Goal: Task Accomplishment & Management: Manage account settings

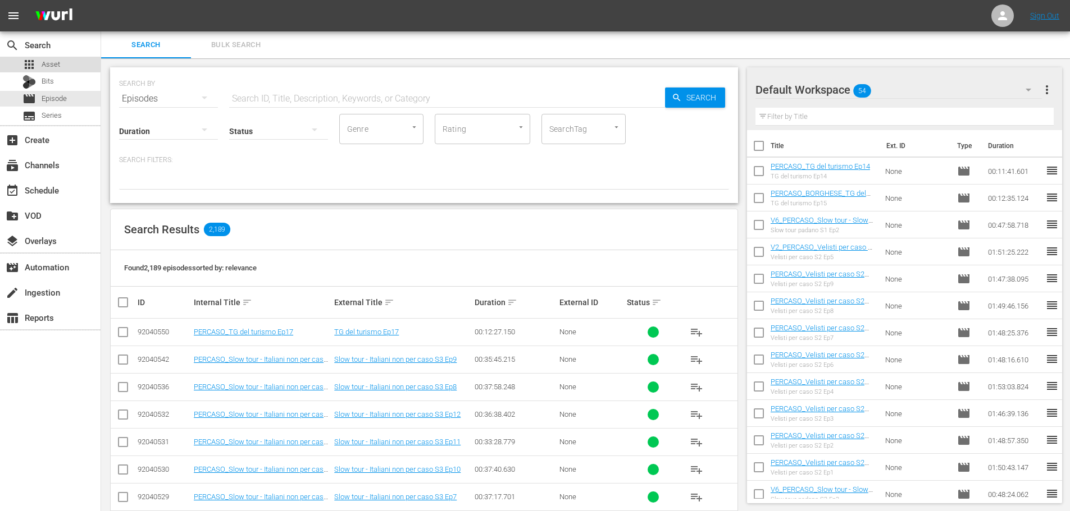
click at [36, 59] on div "apps Asset" at bounding box center [41, 65] width 38 height 16
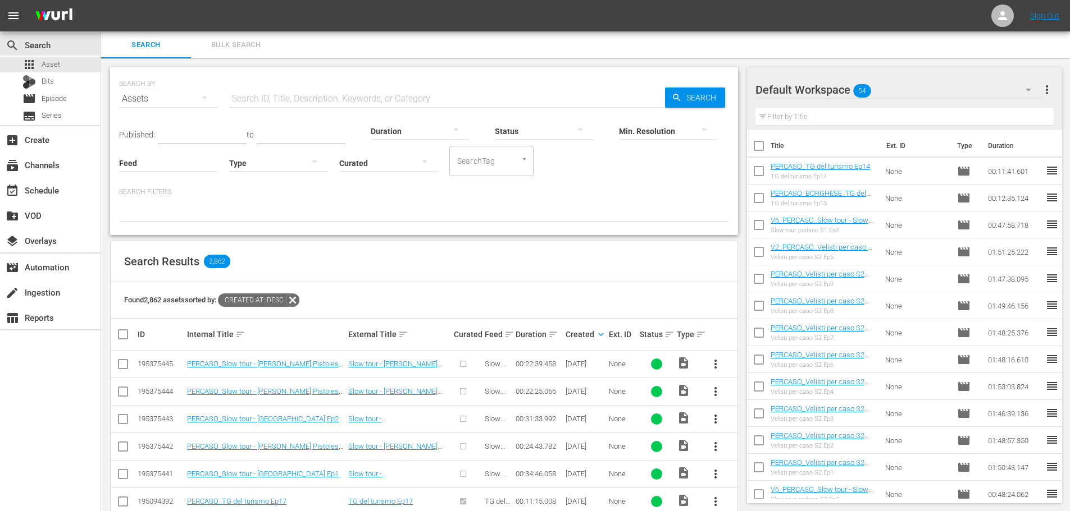
click at [259, 159] on div at bounding box center [278, 162] width 99 height 31
click at [258, 179] on div "Ad" at bounding box center [278, 180] width 99 height 18
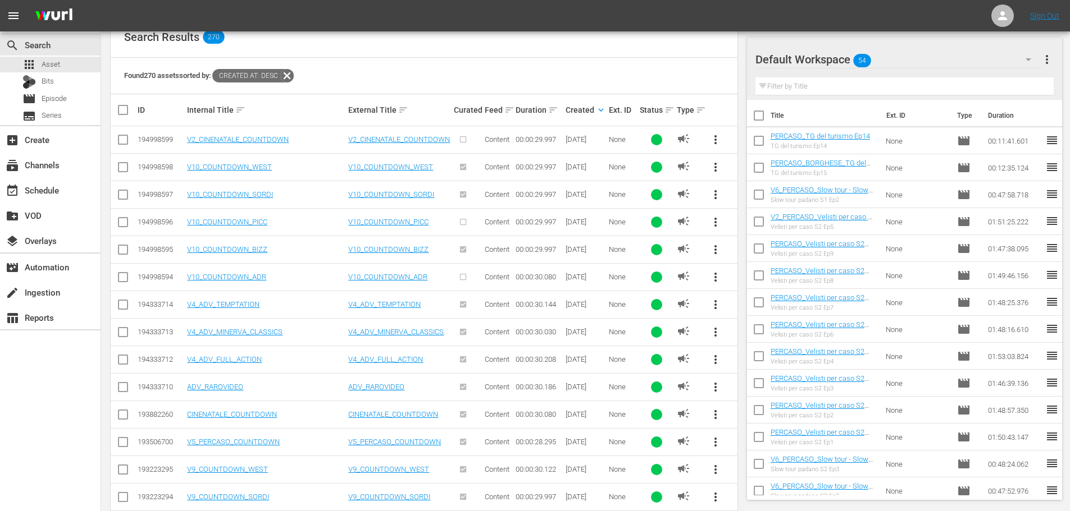
scroll to position [168, 0]
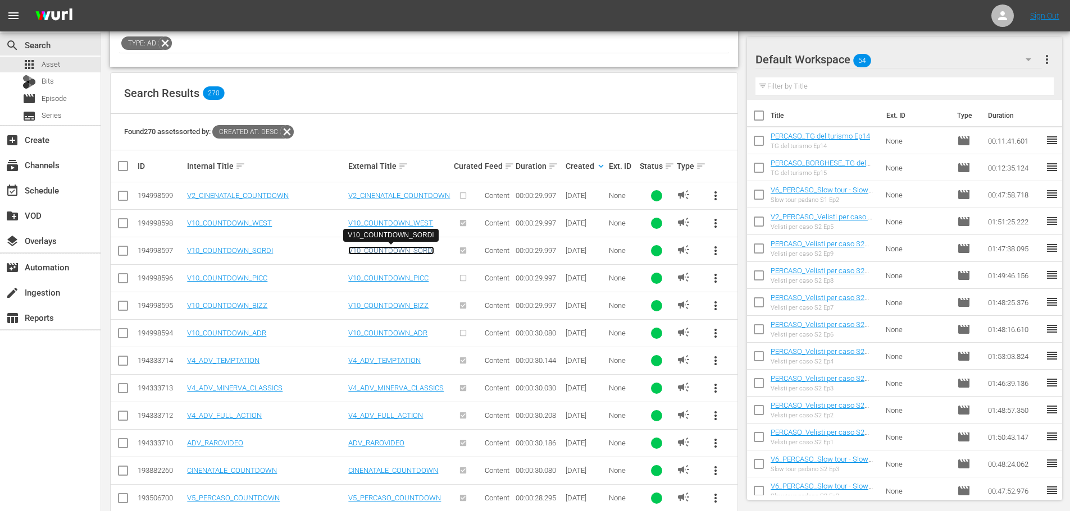
click at [406, 246] on link "V10_COUNTDOWN_SORDI" at bounding box center [391, 250] width 86 height 8
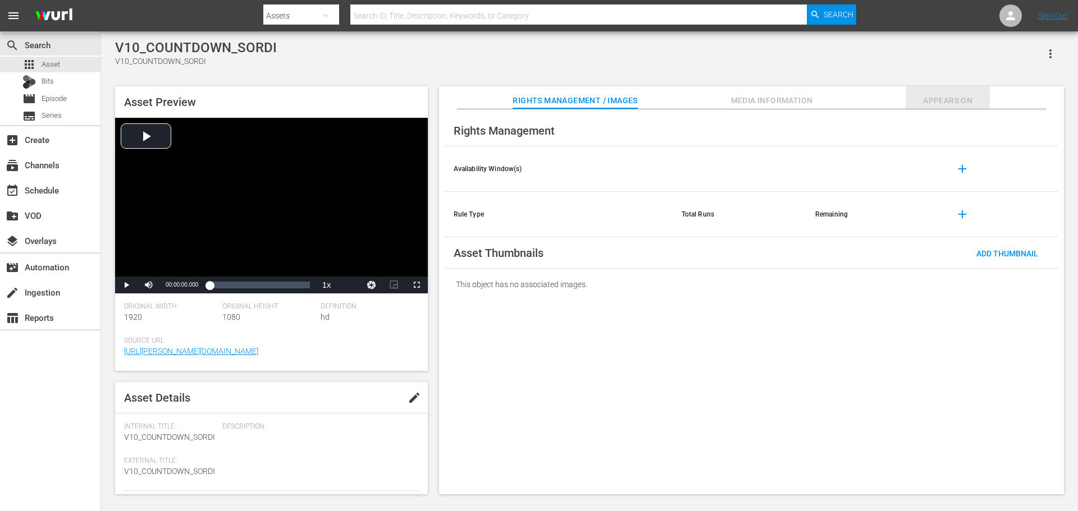
click at [945, 100] on span "Appears On" at bounding box center [948, 101] width 84 height 14
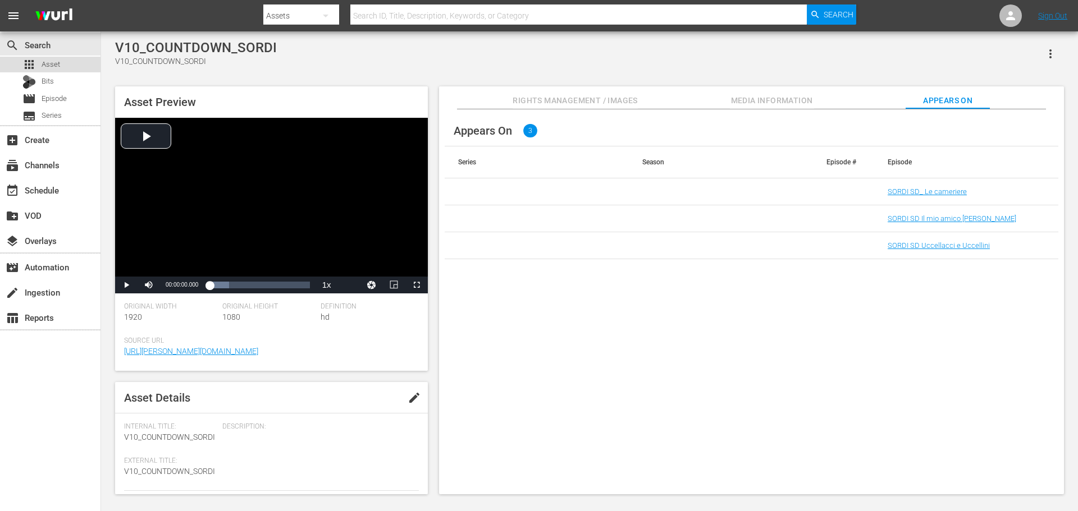
click at [76, 66] on div "apps Asset" at bounding box center [50, 65] width 100 height 16
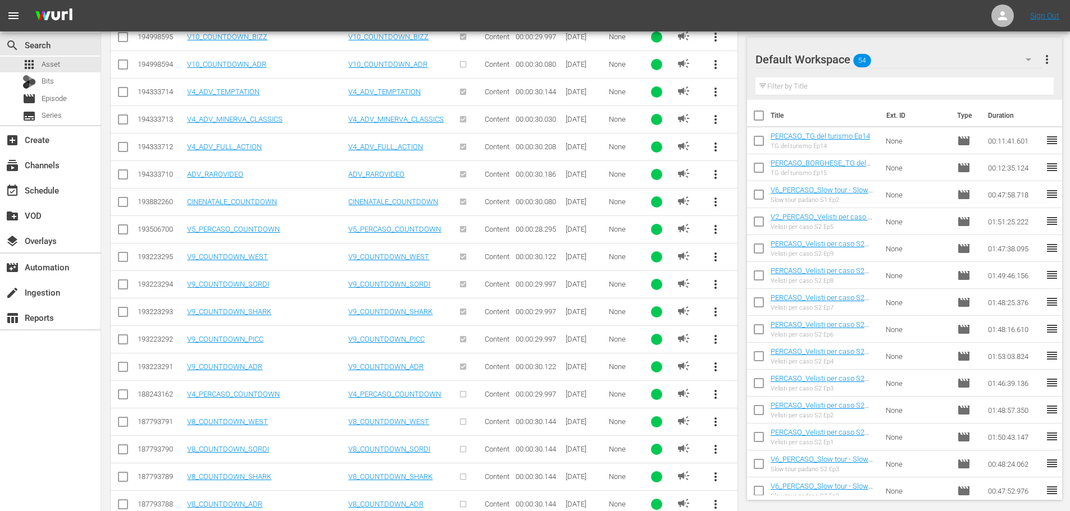
scroll to position [381, 0]
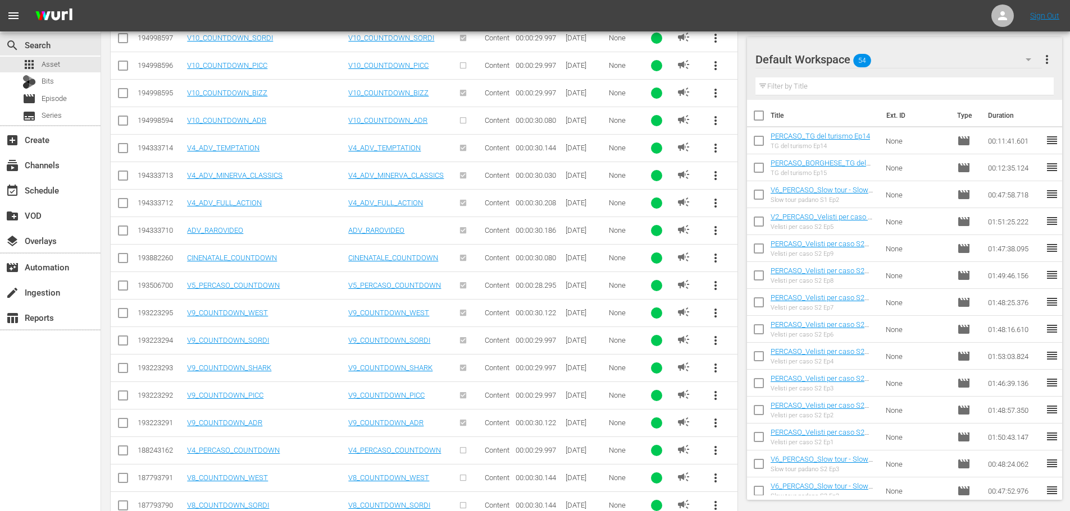
click at [714, 285] on span "more_vert" at bounding box center [715, 285] width 13 height 13
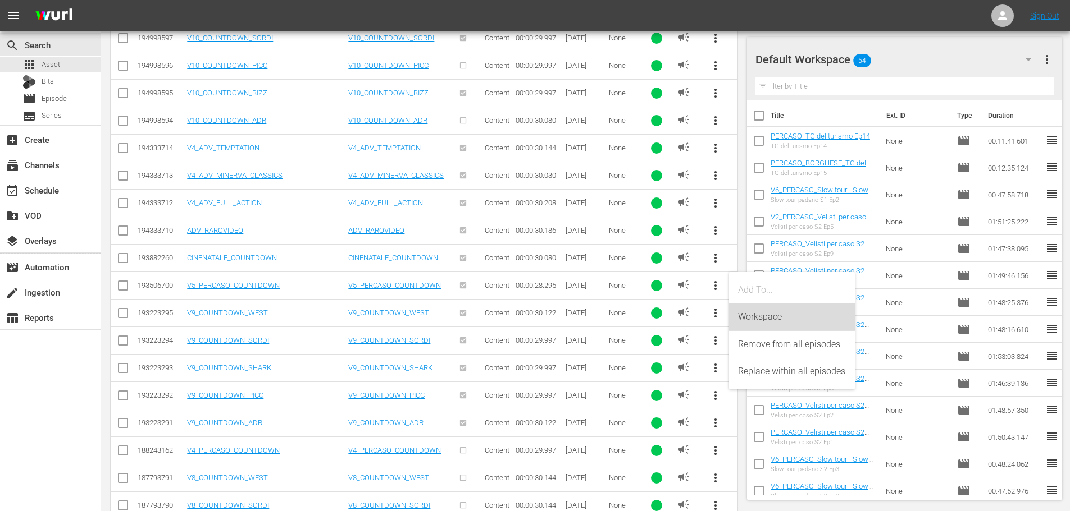
click at [756, 315] on div "Workspace" at bounding box center [792, 317] width 108 height 27
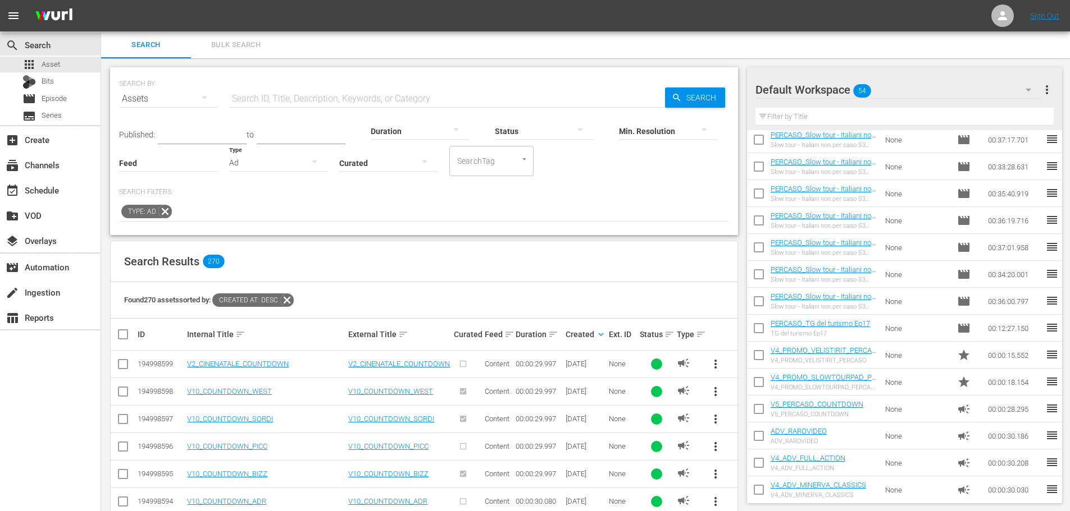
scroll to position [1114, 0]
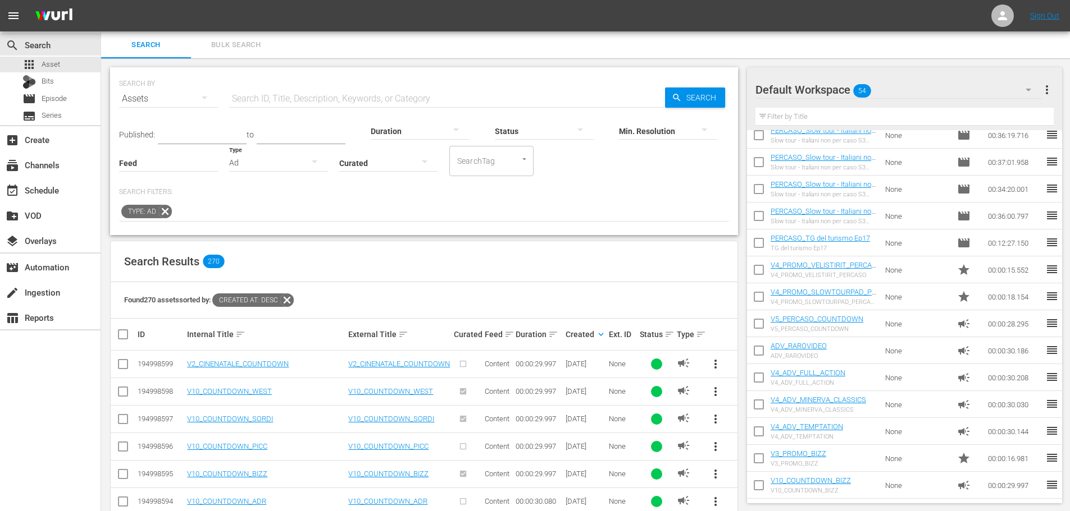
click at [255, 161] on div "Ad" at bounding box center [278, 162] width 99 height 31
click at [264, 165] on div "Video" at bounding box center [278, 162] width 99 height 18
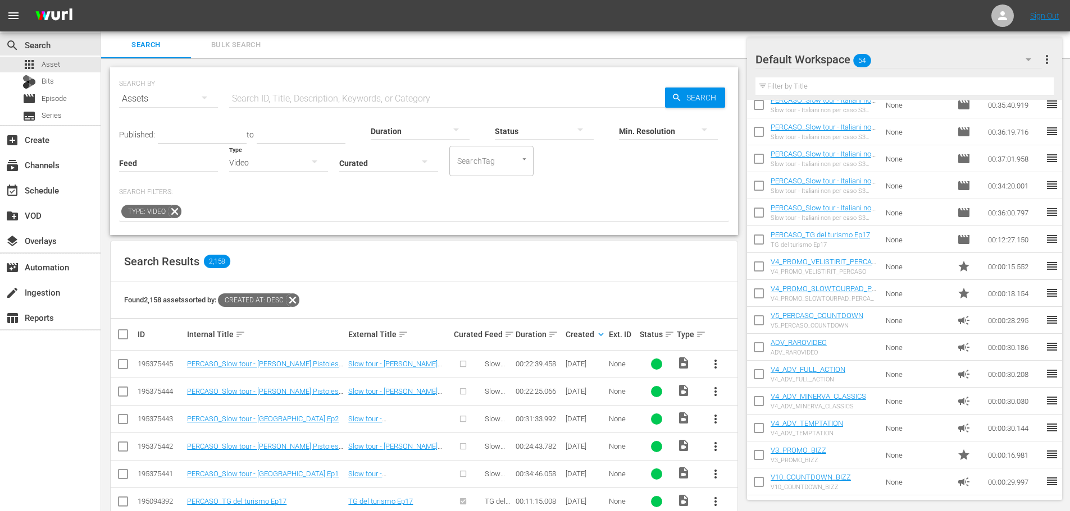
scroll to position [1087, 0]
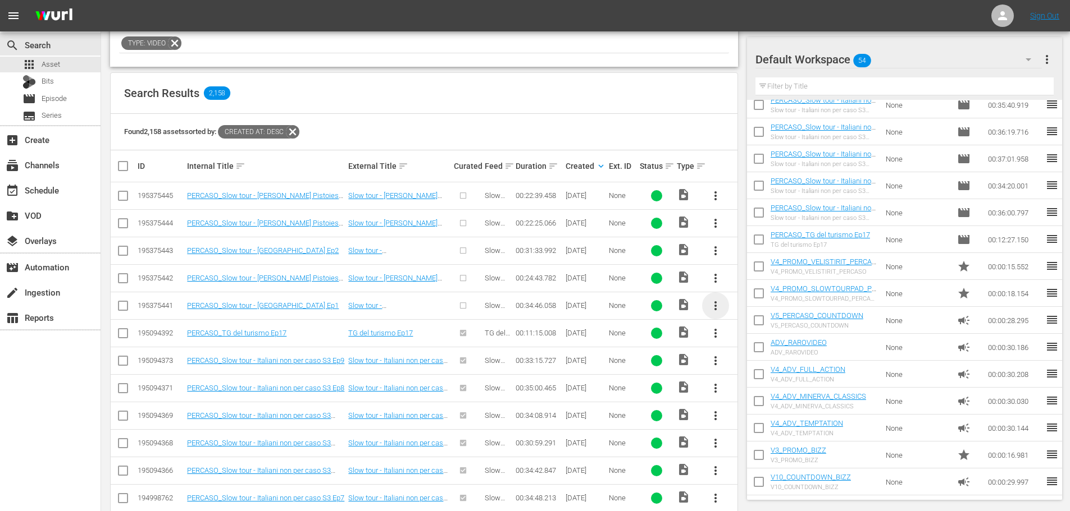
click at [716, 305] on span "more_vert" at bounding box center [715, 305] width 13 height 13
click at [751, 387] on div "Episode" at bounding box center [776, 391] width 76 height 27
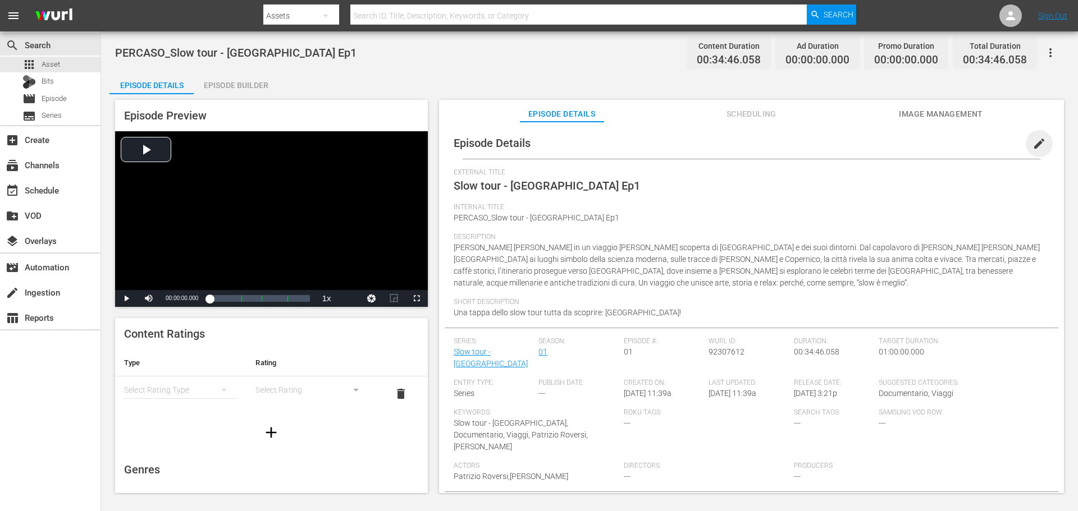
click at [1034, 140] on span "edit" at bounding box center [1038, 143] width 13 height 13
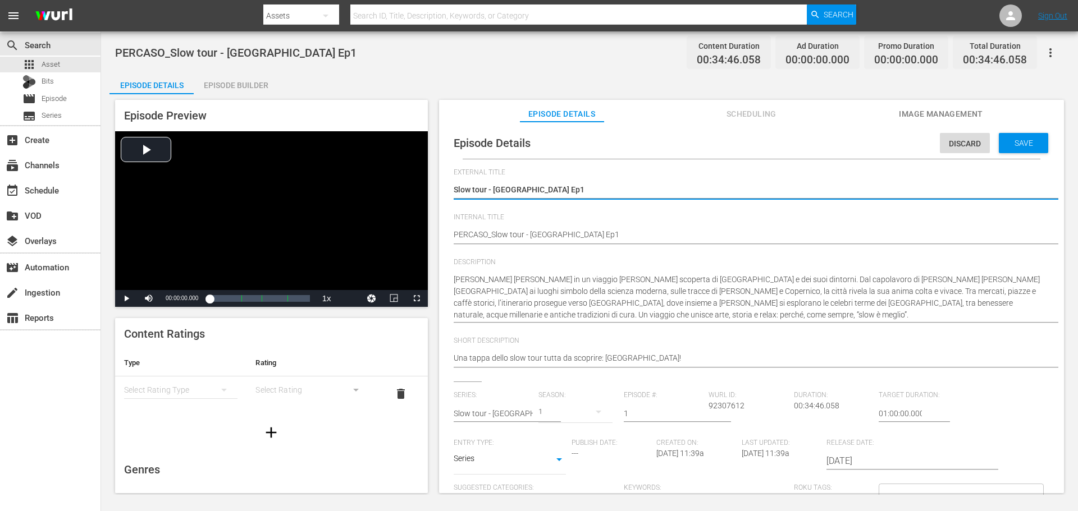
type input "Slow tour - [GEOGRAPHIC_DATA]"
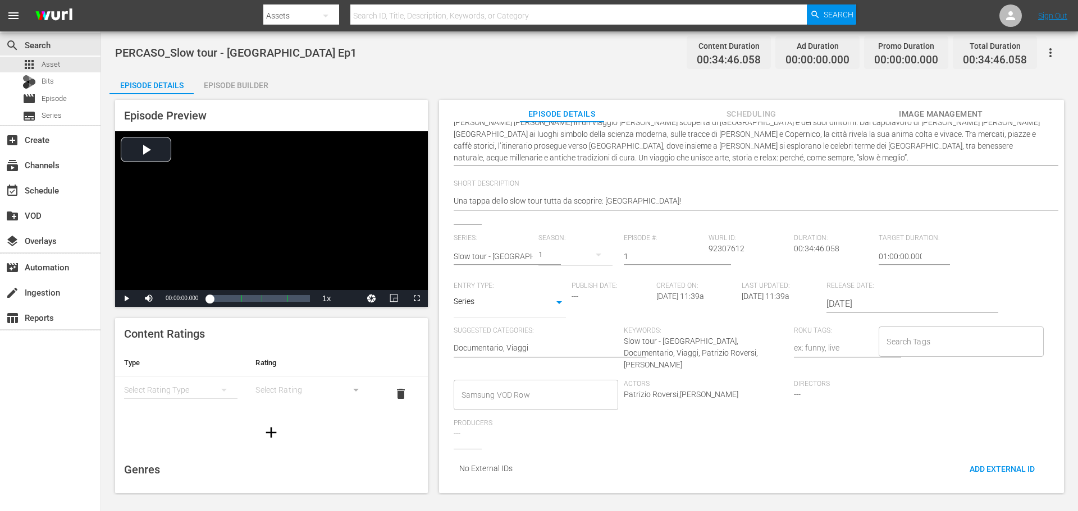
drag, startPoint x: 549, startPoint y: 383, endPoint x: 564, endPoint y: 378, distance: 16.3
click at [550, 385] on input "Samsung VOD Row" at bounding box center [528, 395] width 138 height 20
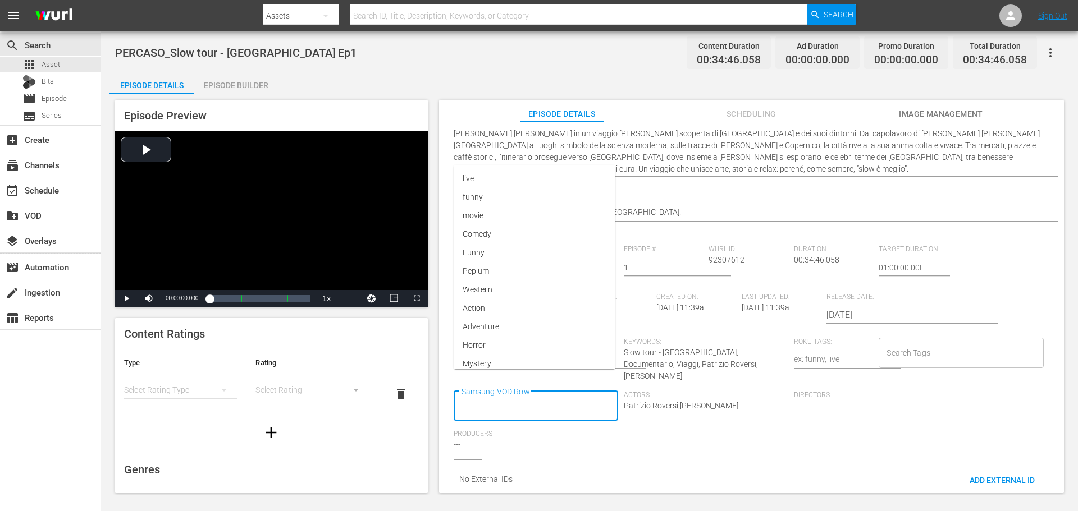
scroll to position [0, 0]
type input "dOCUMEN"
click at [524, 272] on li "Documentario" at bounding box center [535, 273] width 163 height 19
type input "Via"
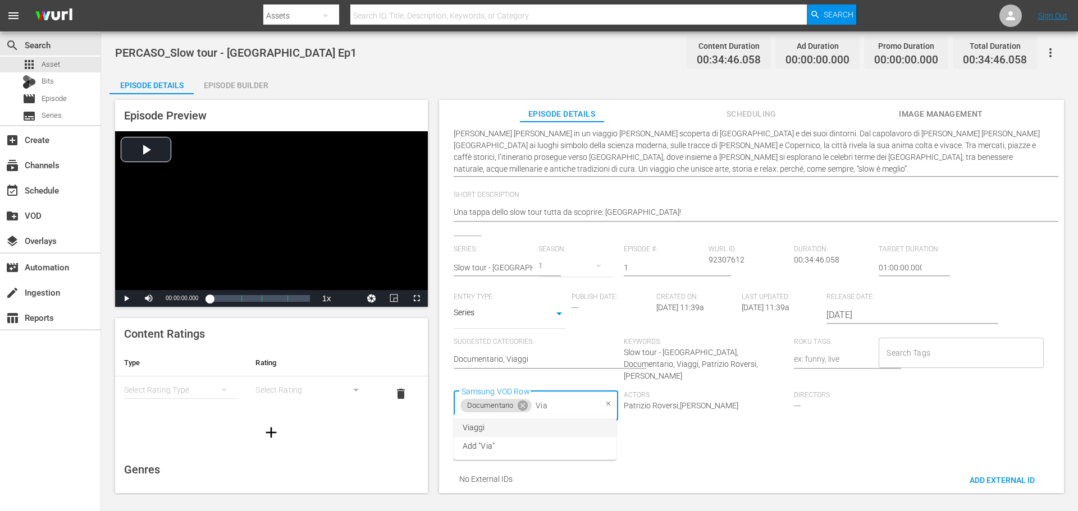
click at [515, 432] on li "Viaggi" at bounding box center [535, 428] width 163 height 19
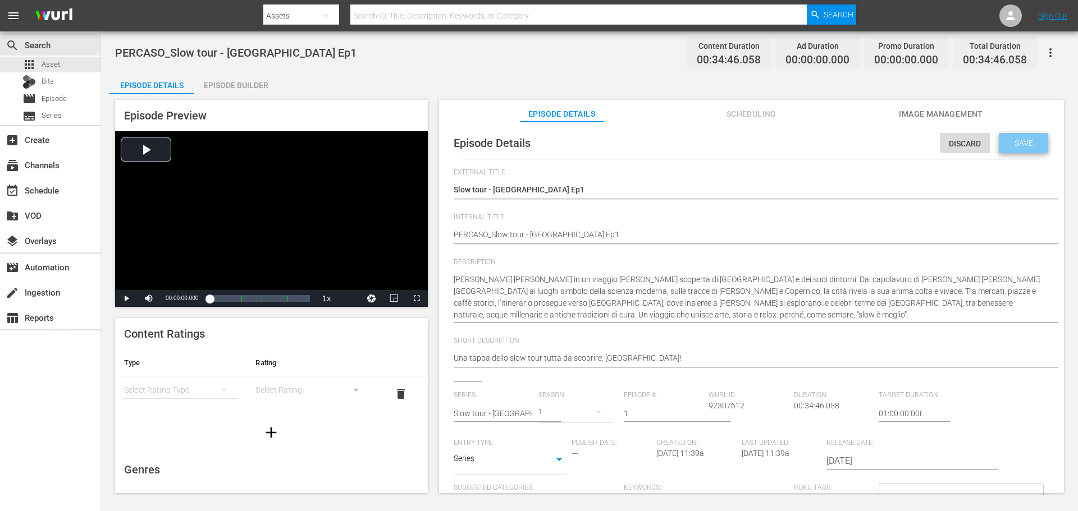
click at [1006, 150] on div "Save" at bounding box center [1023, 143] width 49 height 20
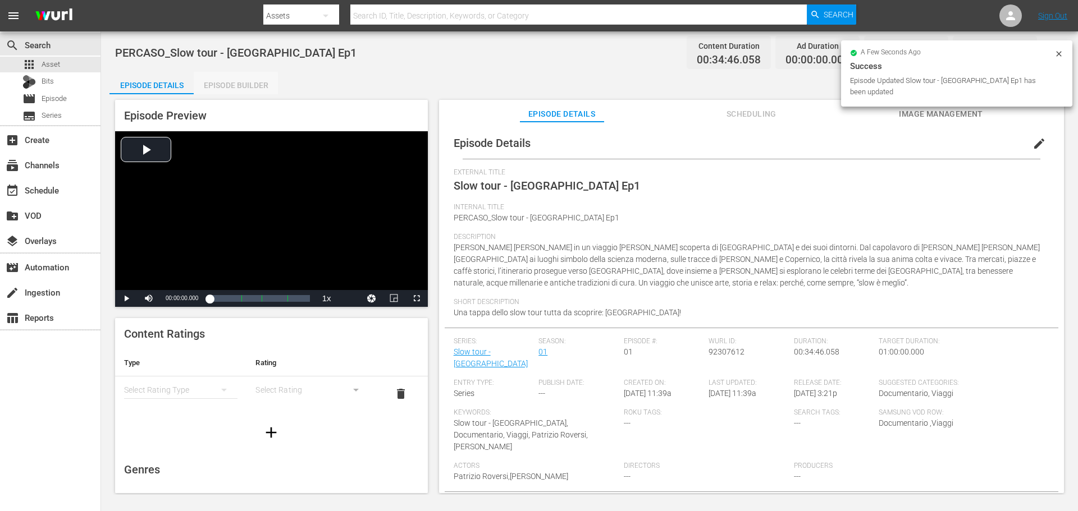
click at [223, 89] on div "Episode Builder" at bounding box center [236, 85] width 84 height 27
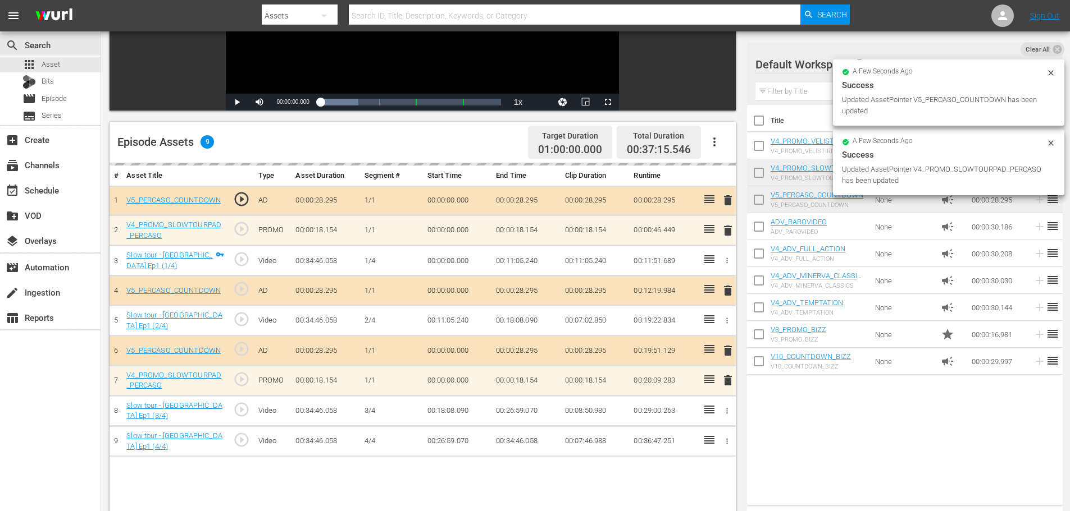
scroll to position [281, 0]
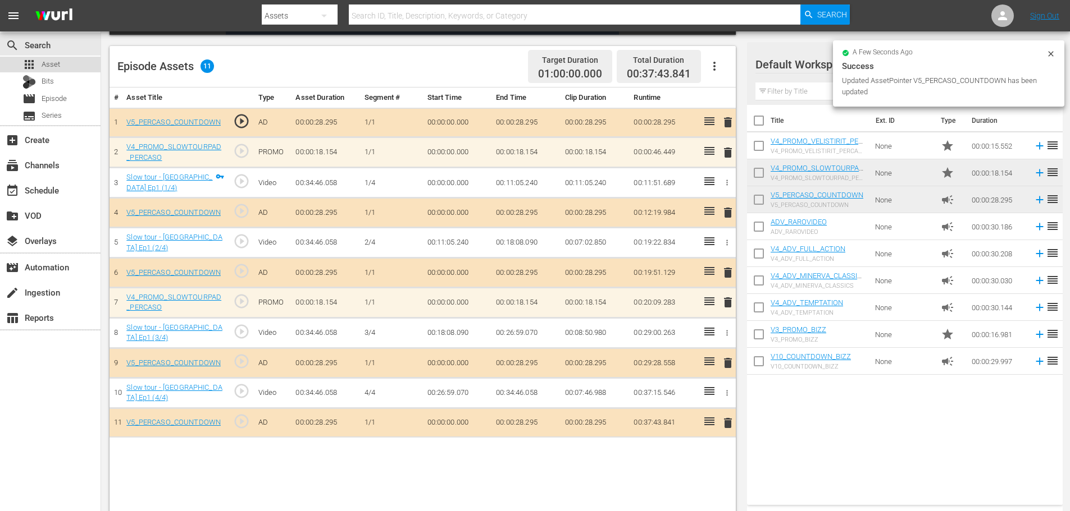
click at [76, 63] on div "apps Asset" at bounding box center [50, 65] width 100 height 16
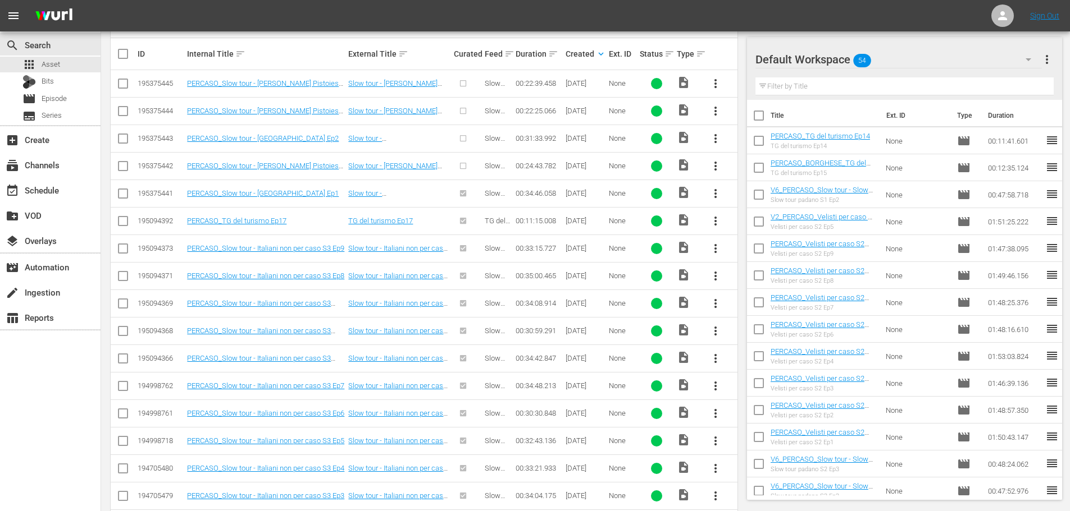
scroll to position [168, 0]
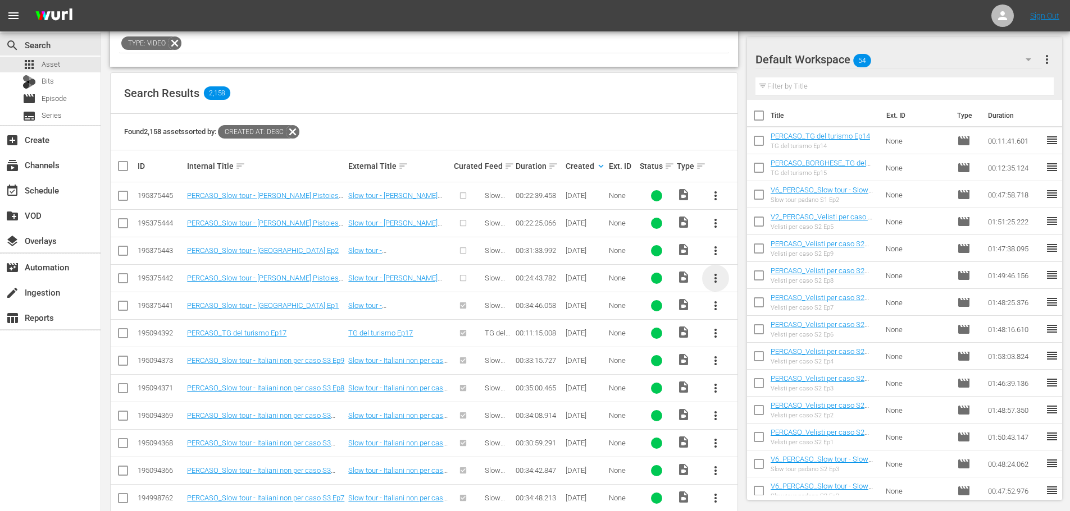
click at [714, 277] on span "more_vert" at bounding box center [715, 278] width 13 height 13
click at [765, 362] on div "Episode" at bounding box center [776, 363] width 76 height 27
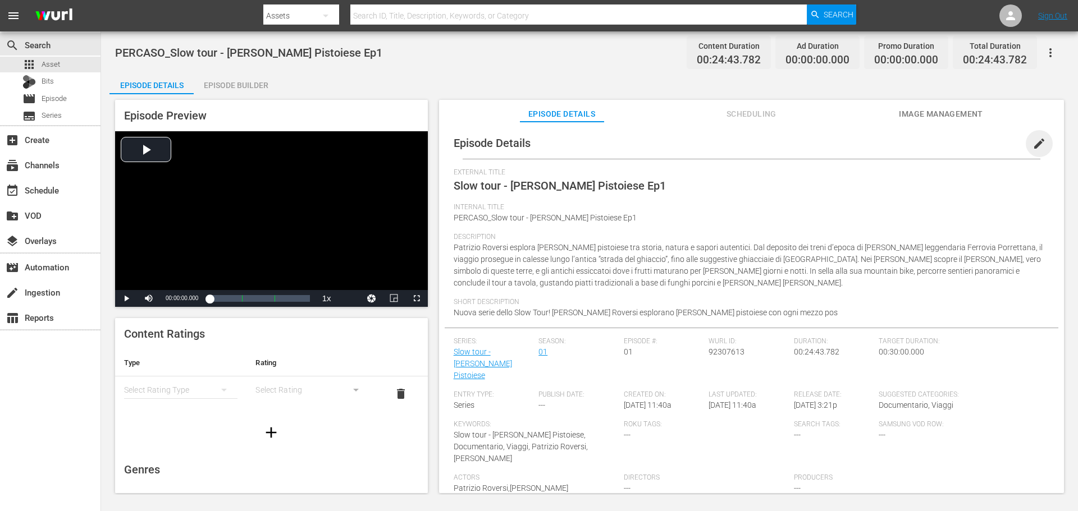
click at [1032, 141] on span "edit" at bounding box center [1038, 143] width 13 height 13
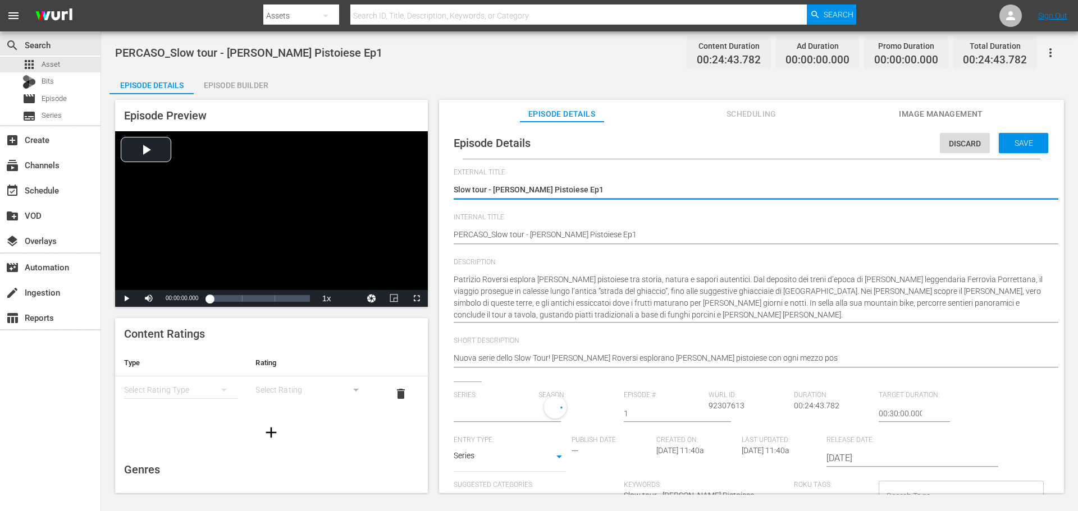
type input "Slow tour - Montagna Pistoiese"
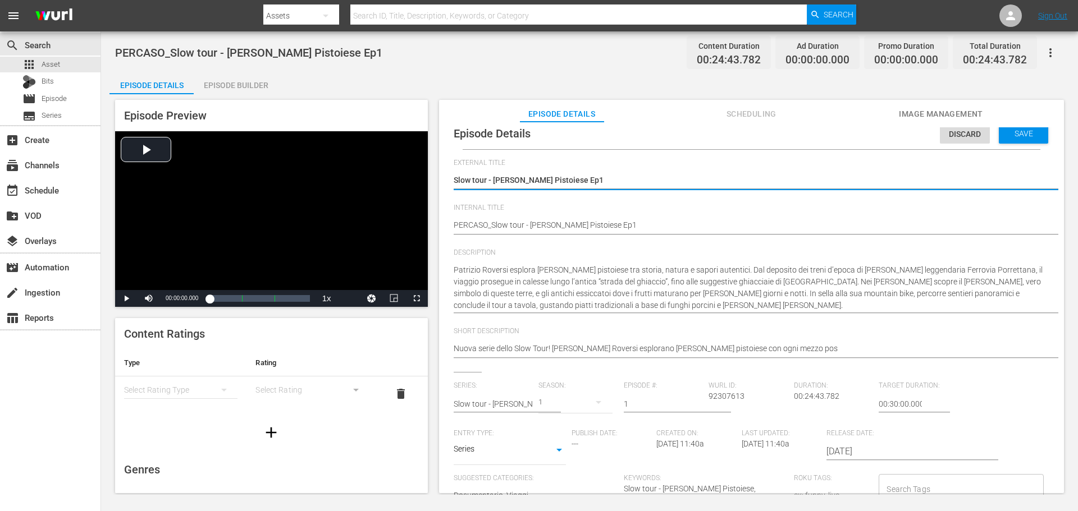
scroll to position [11, 0]
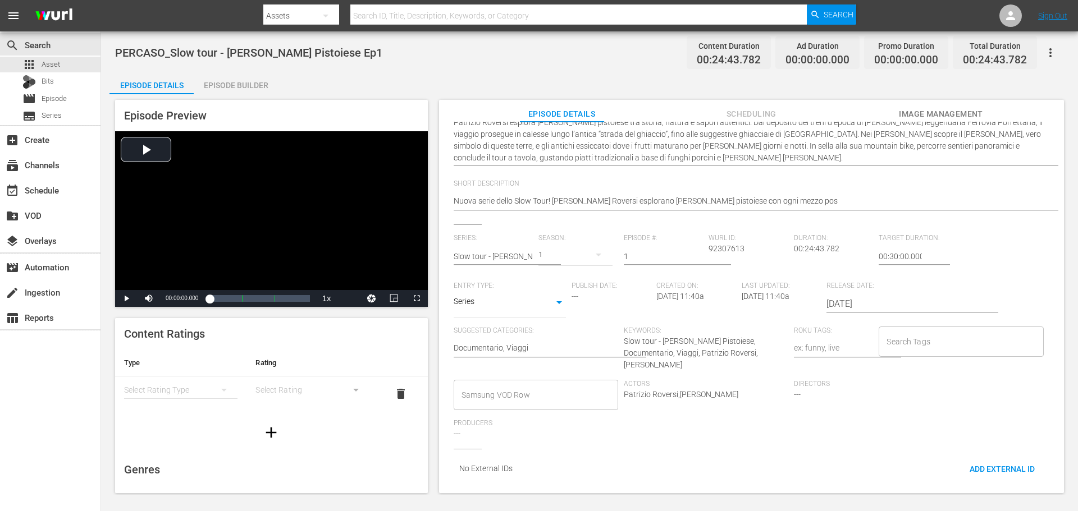
click at [560, 385] on input "Samsung VOD Row" at bounding box center [528, 395] width 138 height 20
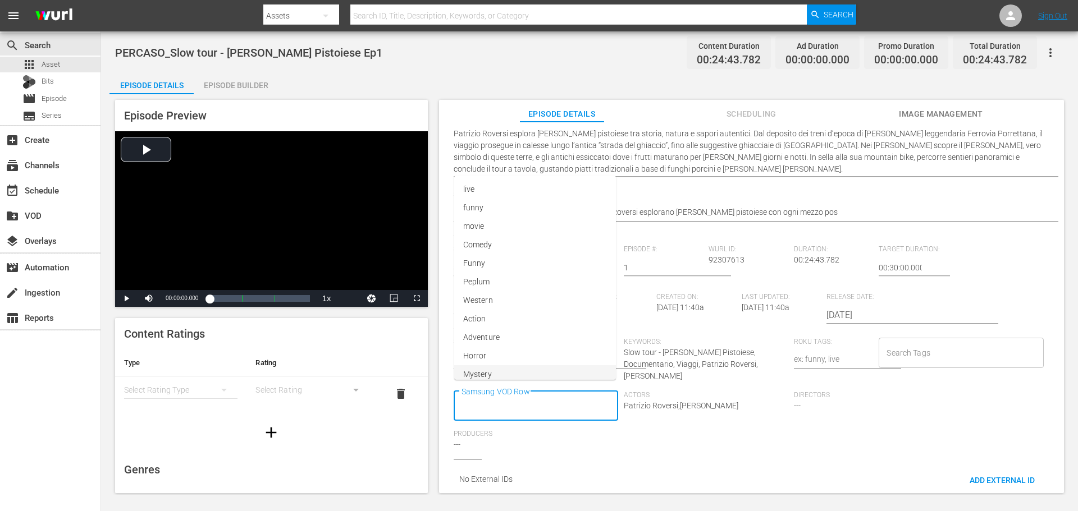
scroll to position [0, 0]
type input "Docu"
click at [497, 272] on span "Documentario" at bounding box center [488, 274] width 50 height 12
type input "Vi"
click at [525, 341] on li "Viaggi" at bounding box center [535, 348] width 163 height 19
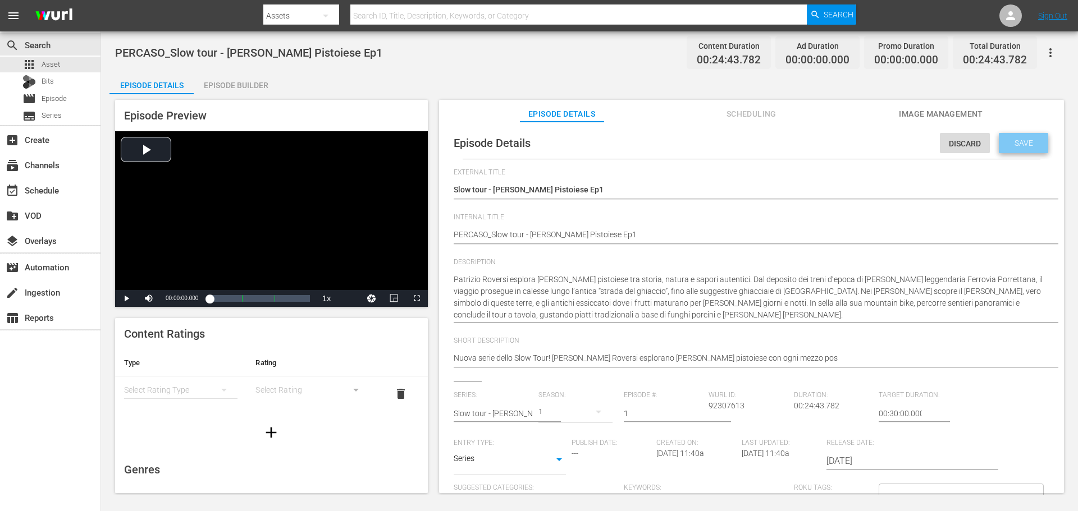
click at [1020, 147] on span "Save" at bounding box center [1024, 143] width 36 height 9
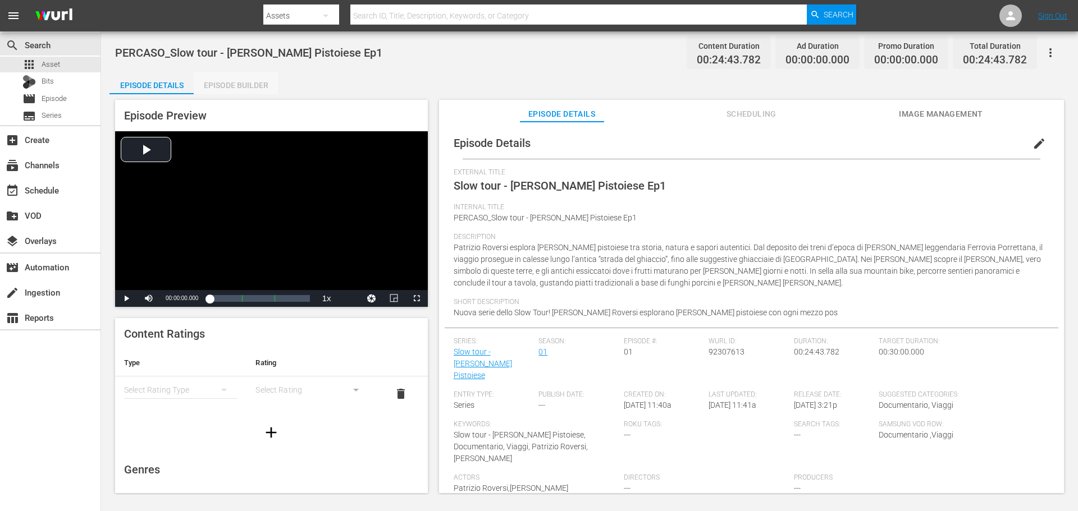
click at [252, 92] on div "Episode Builder" at bounding box center [236, 85] width 84 height 27
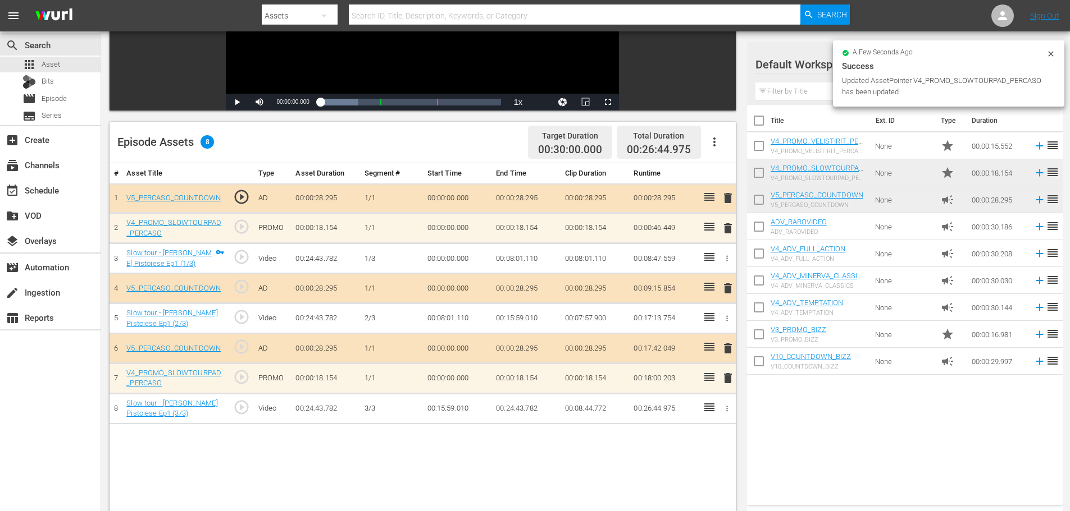
scroll to position [225, 0]
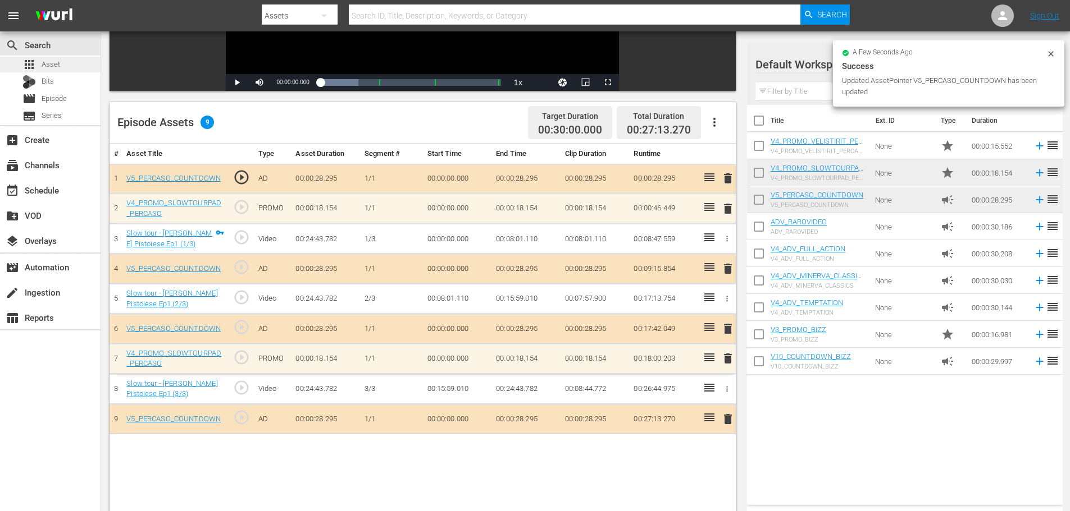
click at [71, 64] on div "apps Asset" at bounding box center [50, 65] width 100 height 16
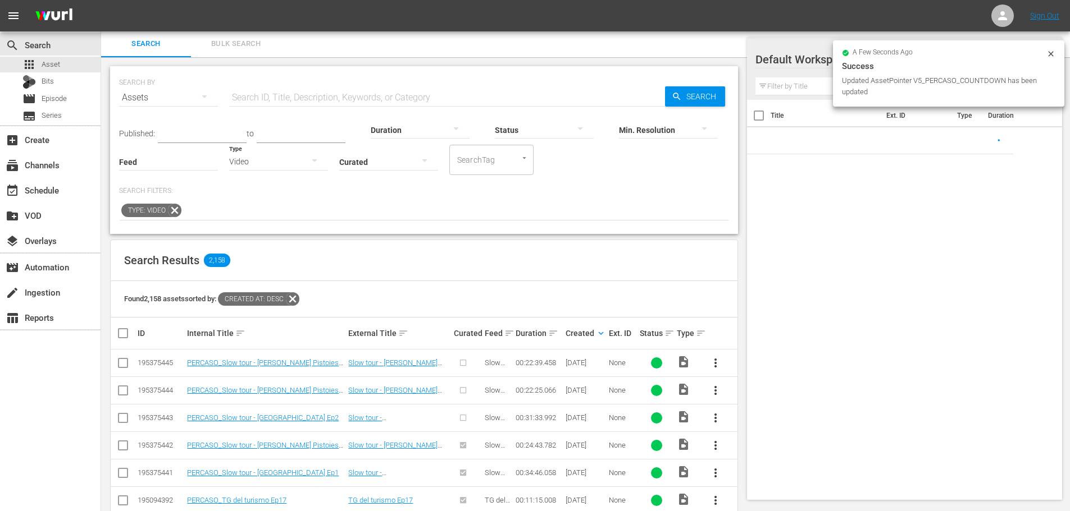
scroll to position [225, 0]
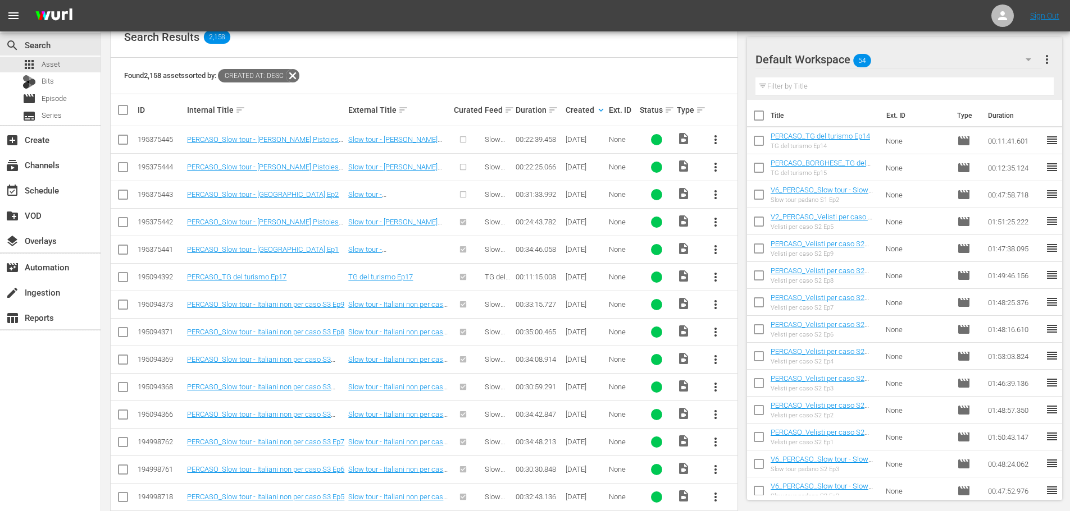
click at [718, 194] on span "more_vert" at bounding box center [715, 194] width 13 height 13
click at [769, 293] on div "Episode" at bounding box center [776, 280] width 76 height 27
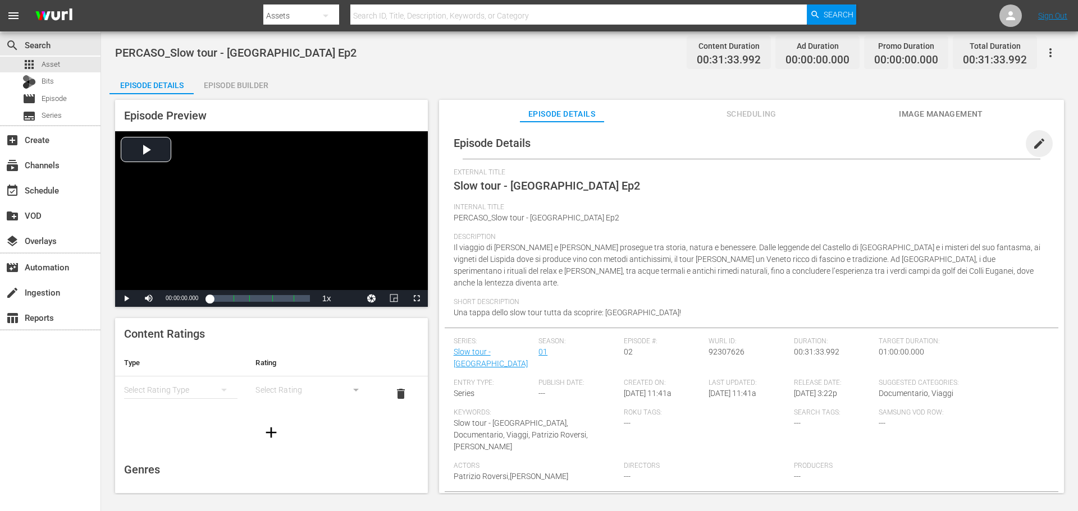
click at [1032, 141] on span "edit" at bounding box center [1038, 143] width 13 height 13
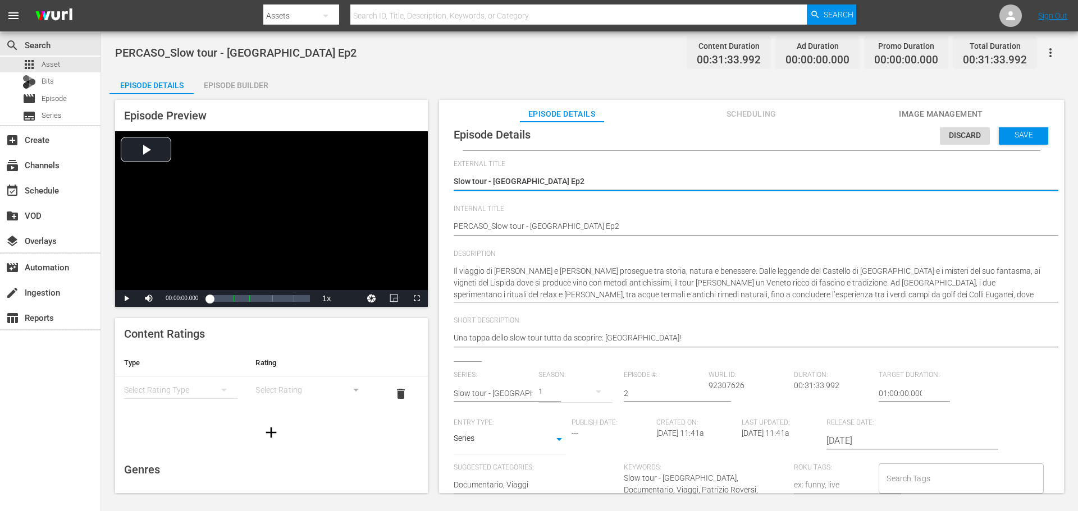
scroll to position [11, 0]
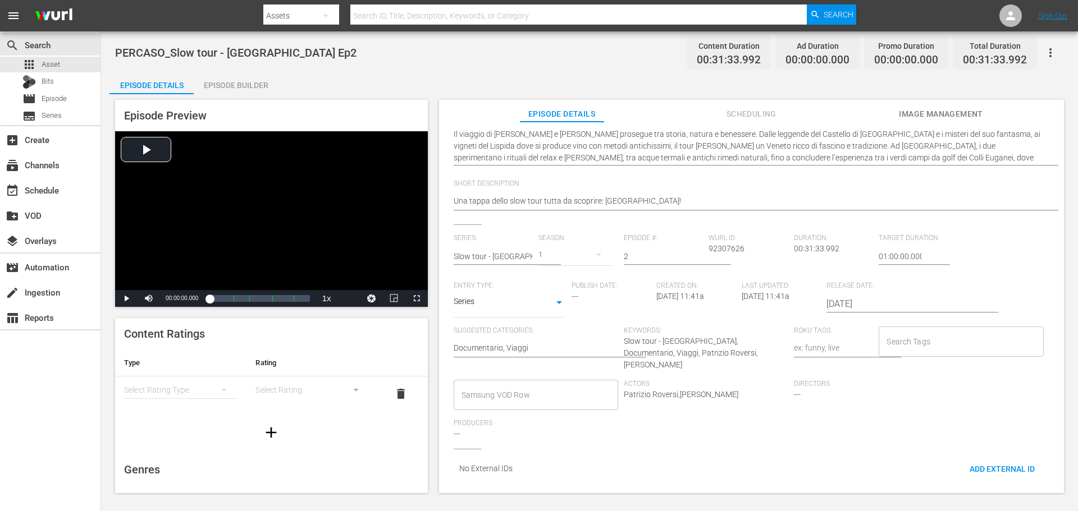
click at [528, 387] on input "Samsung VOD Row" at bounding box center [528, 395] width 138 height 20
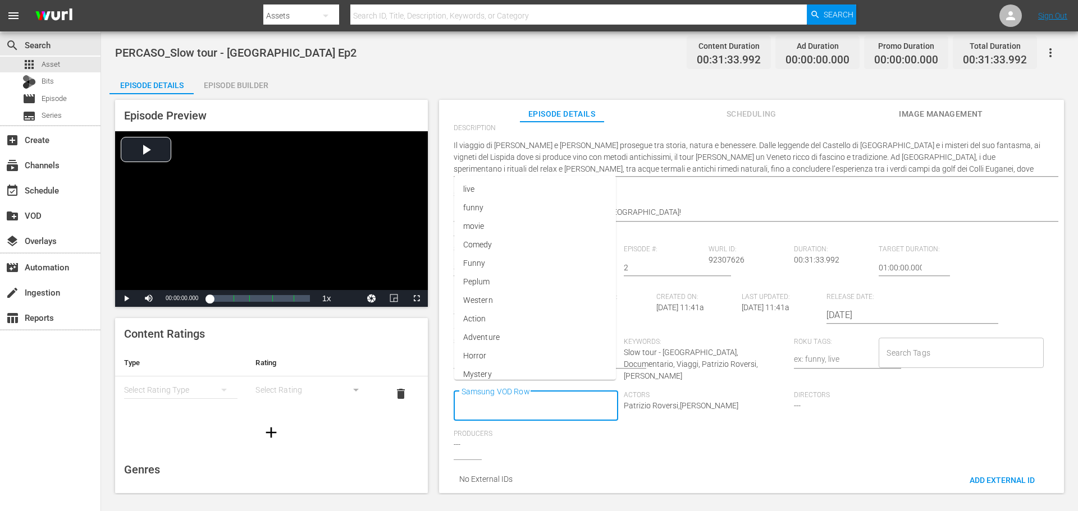
scroll to position [0, 0]
type input "Docu"
click at [478, 267] on li "Documentario" at bounding box center [535, 273] width 163 height 19
type input "Via"
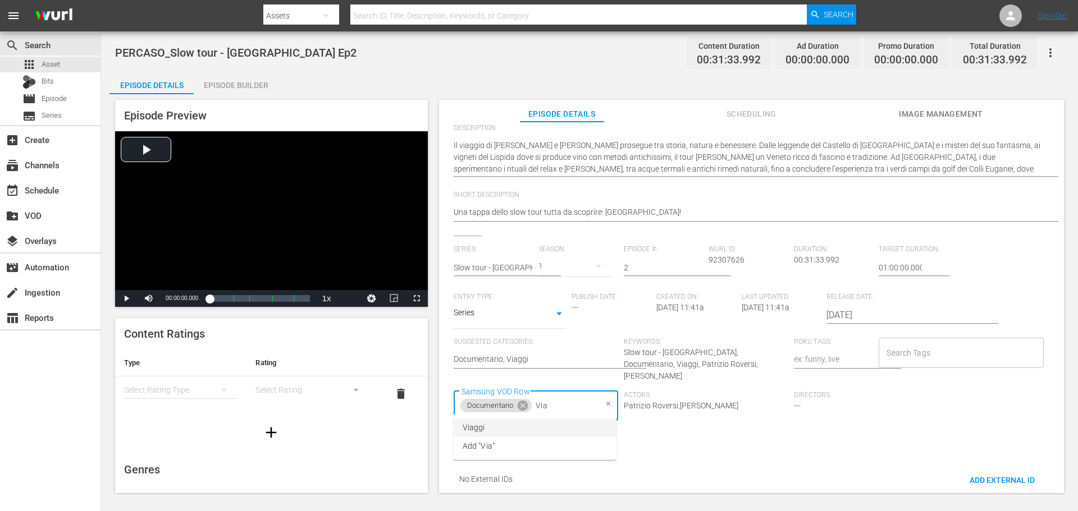
click at [573, 422] on li "Viaggi" at bounding box center [535, 428] width 163 height 19
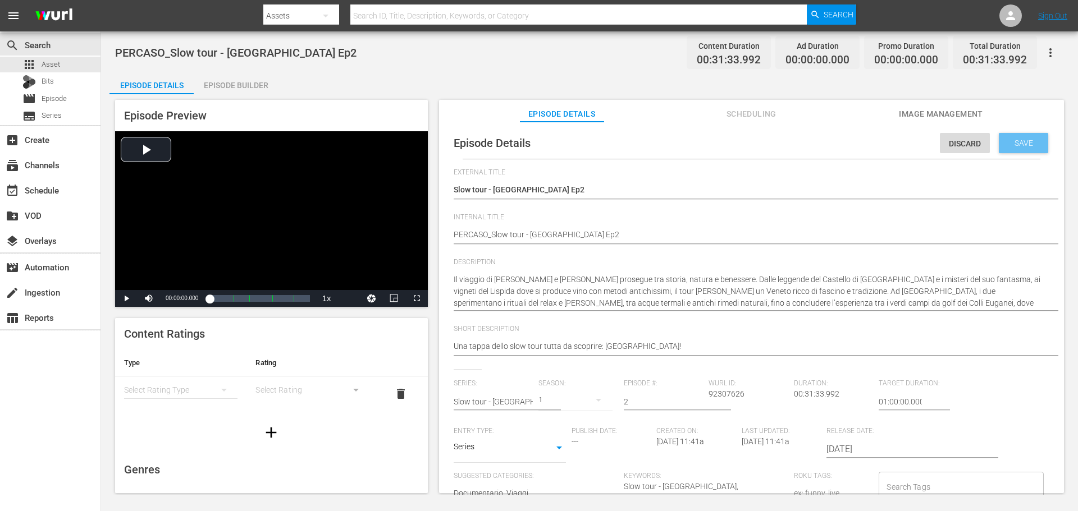
click at [1026, 139] on span "Save" at bounding box center [1024, 143] width 36 height 9
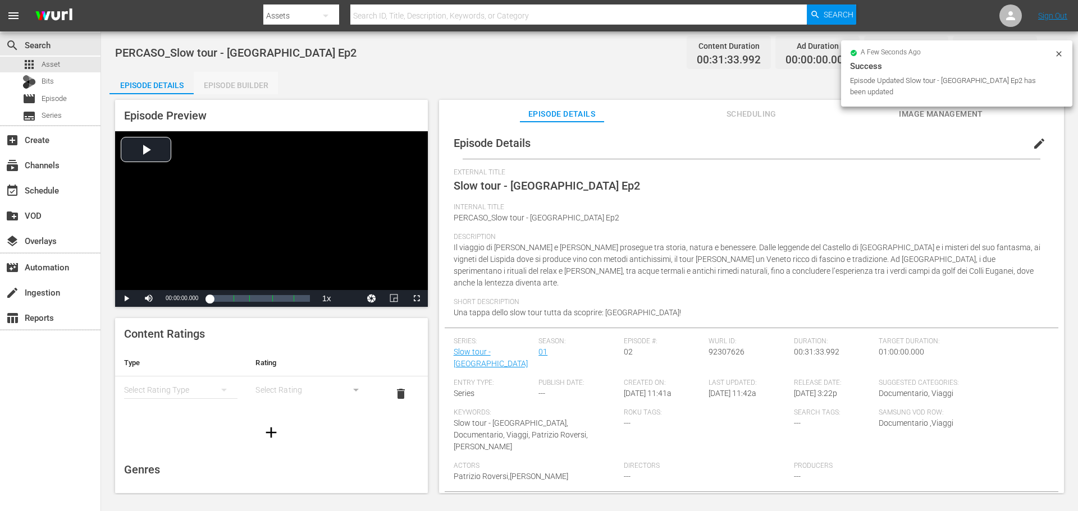
click at [248, 79] on div "Episode Builder" at bounding box center [236, 85] width 84 height 27
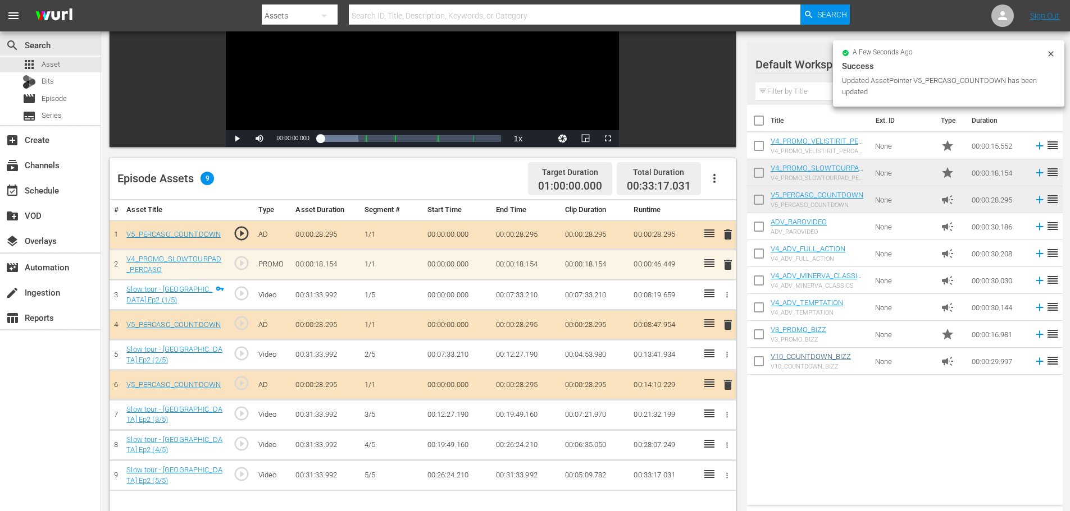
scroll to position [281, 0]
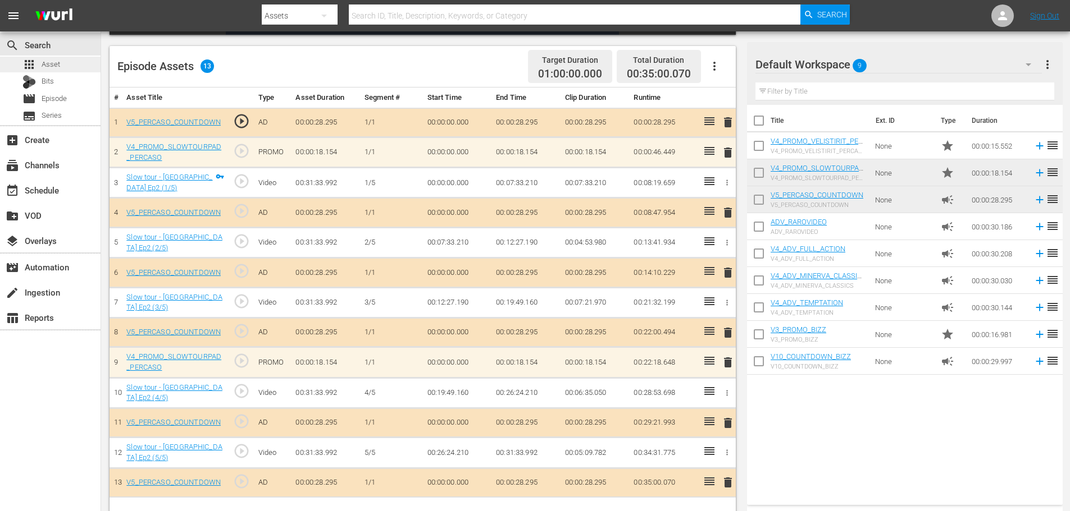
click at [72, 67] on div "apps Asset" at bounding box center [50, 65] width 100 height 16
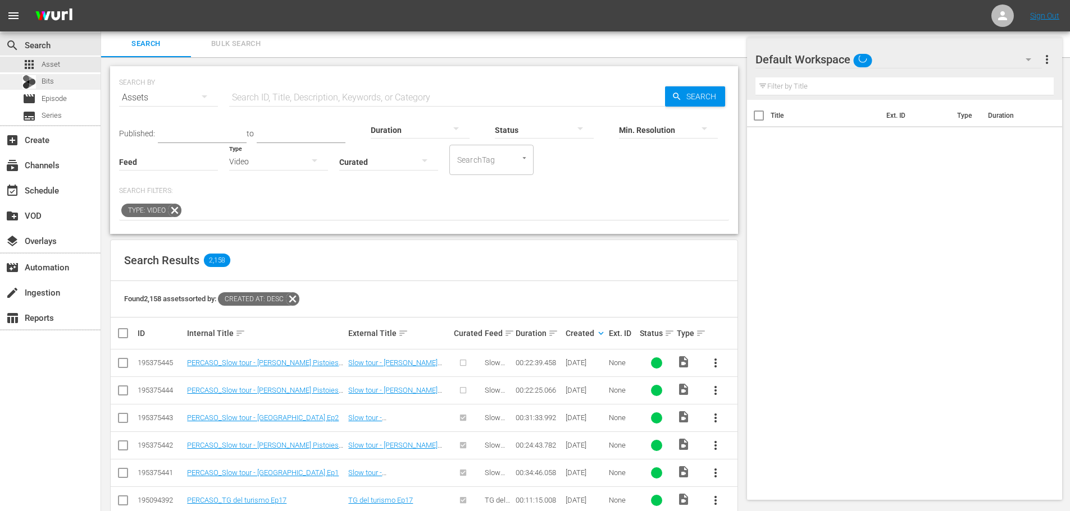
scroll to position [281, 0]
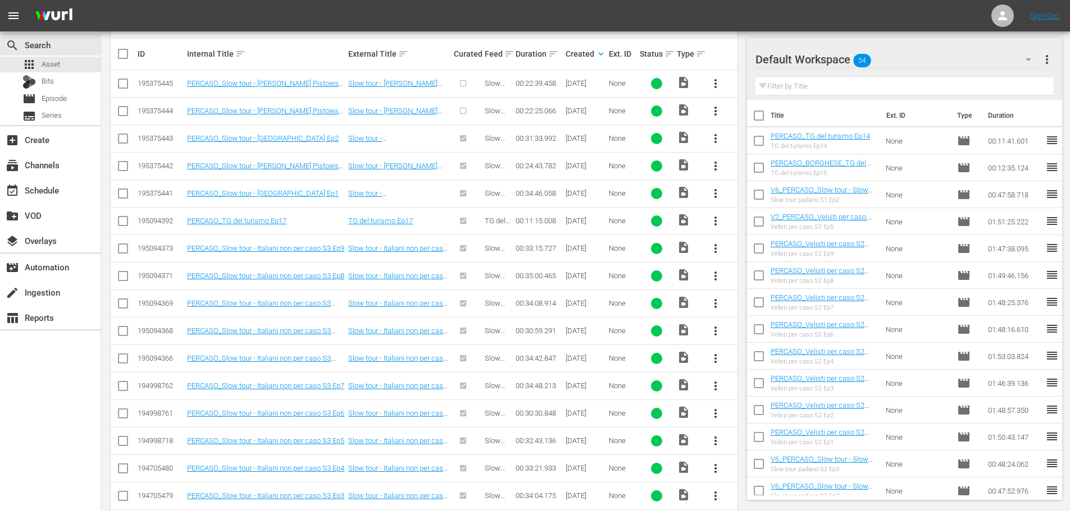
click at [714, 115] on span "more_vert" at bounding box center [715, 110] width 13 height 13
click at [752, 197] on div "Episode" at bounding box center [776, 196] width 76 height 27
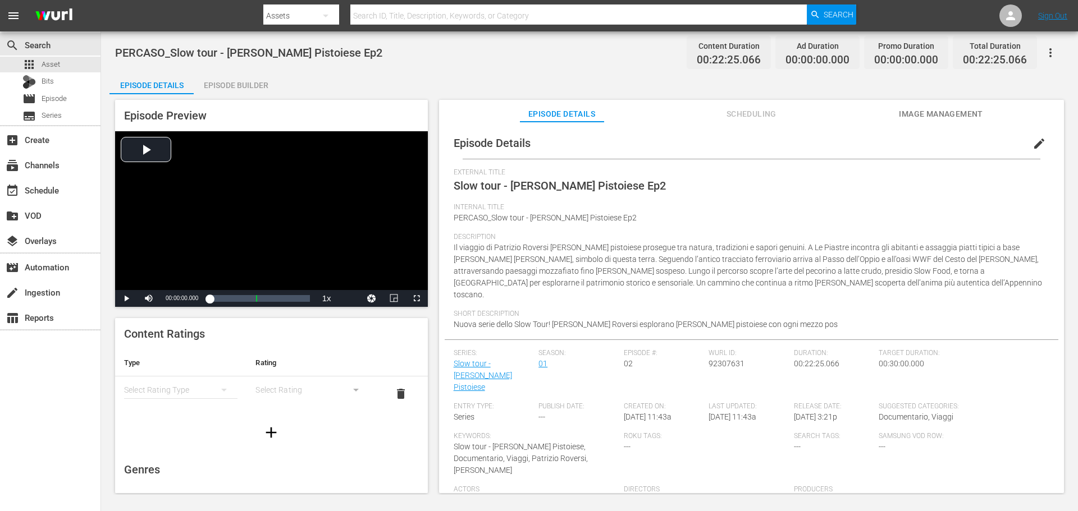
click at [1036, 146] on span "edit" at bounding box center [1038, 143] width 13 height 13
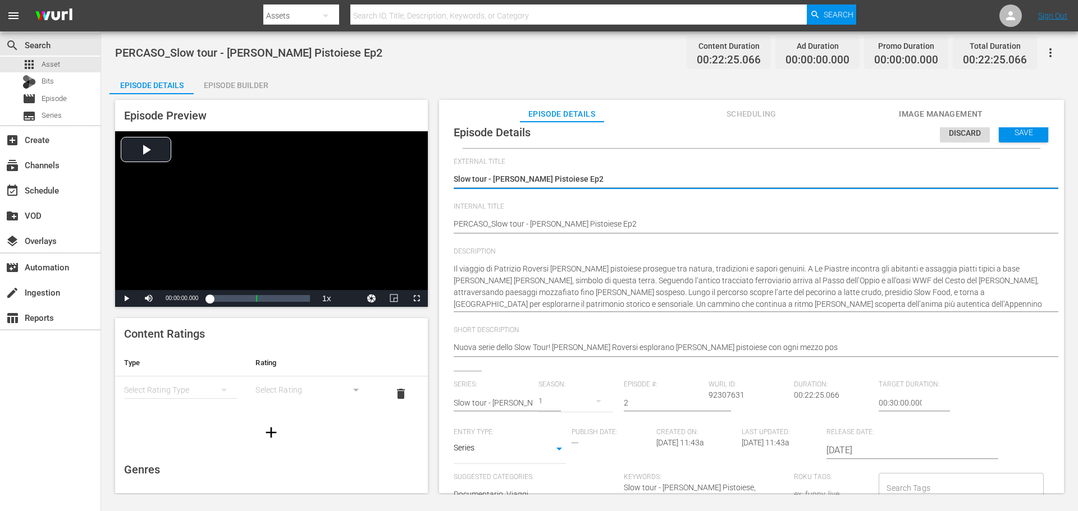
scroll to position [147, 0]
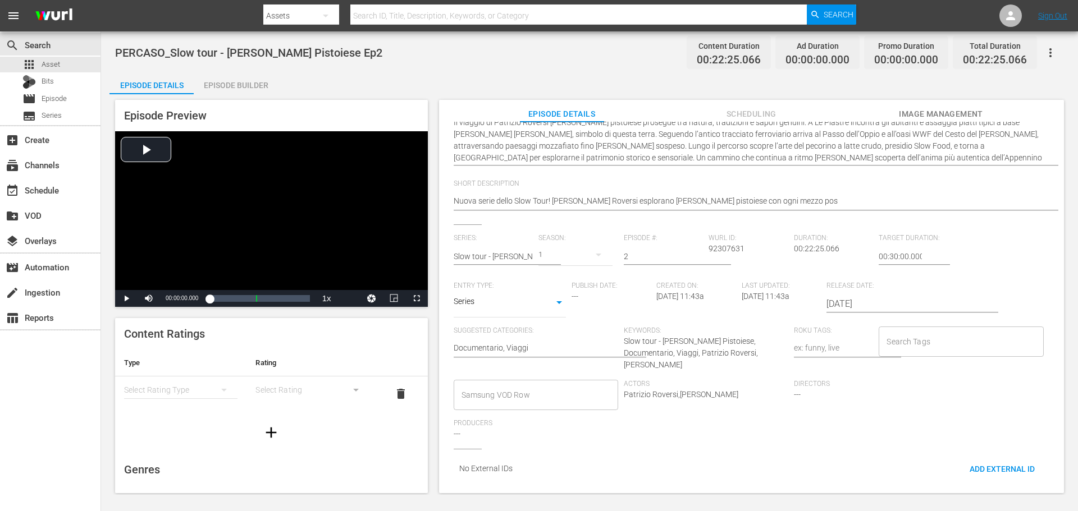
click at [523, 395] on input "Samsung VOD Row" at bounding box center [528, 395] width 138 height 20
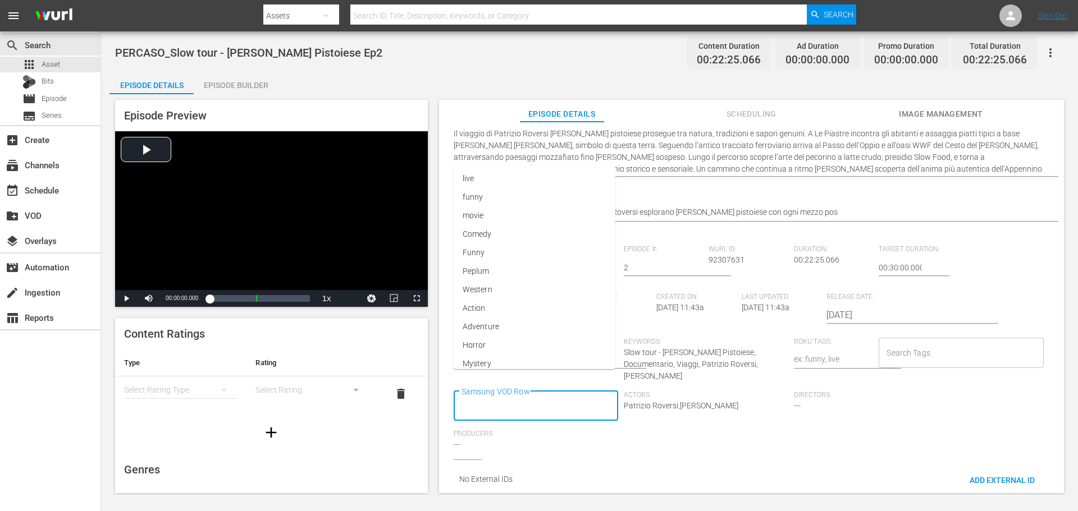
scroll to position [0, 0]
type input "Doc"
click at [556, 272] on li "Documentario" at bounding box center [535, 273] width 163 height 19
type input "Via"
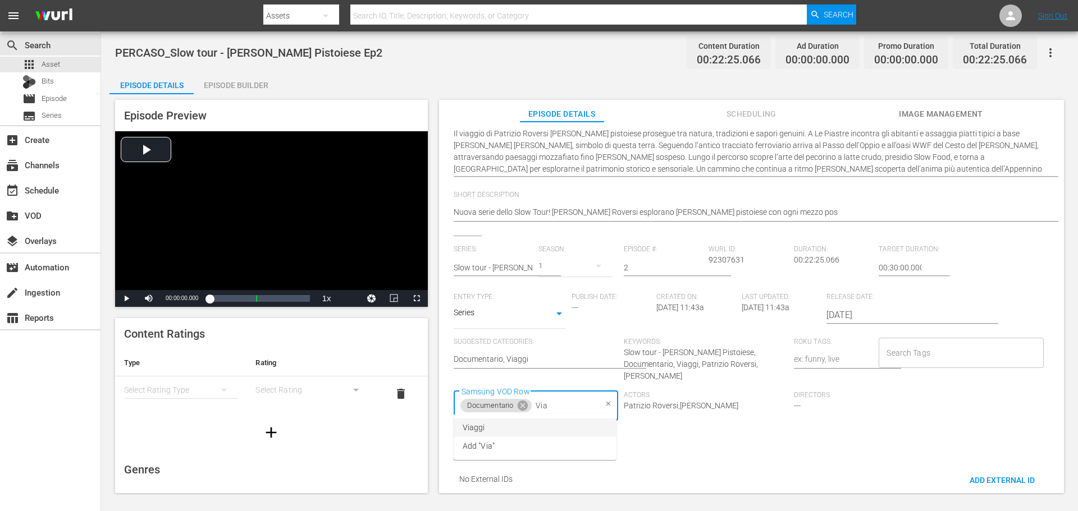
click at [575, 427] on li "Viaggi" at bounding box center [535, 428] width 163 height 19
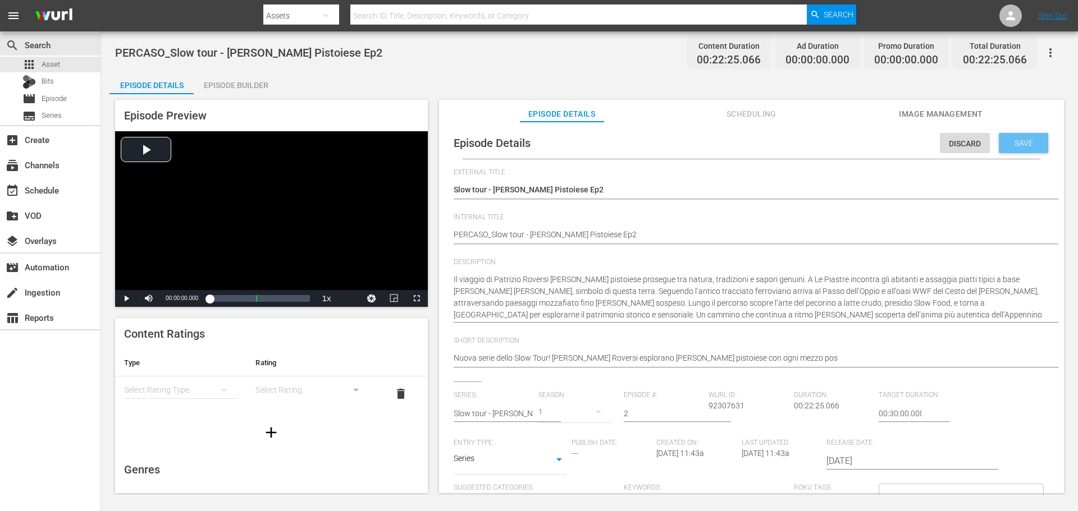
click at [1018, 145] on span "Save" at bounding box center [1024, 143] width 36 height 9
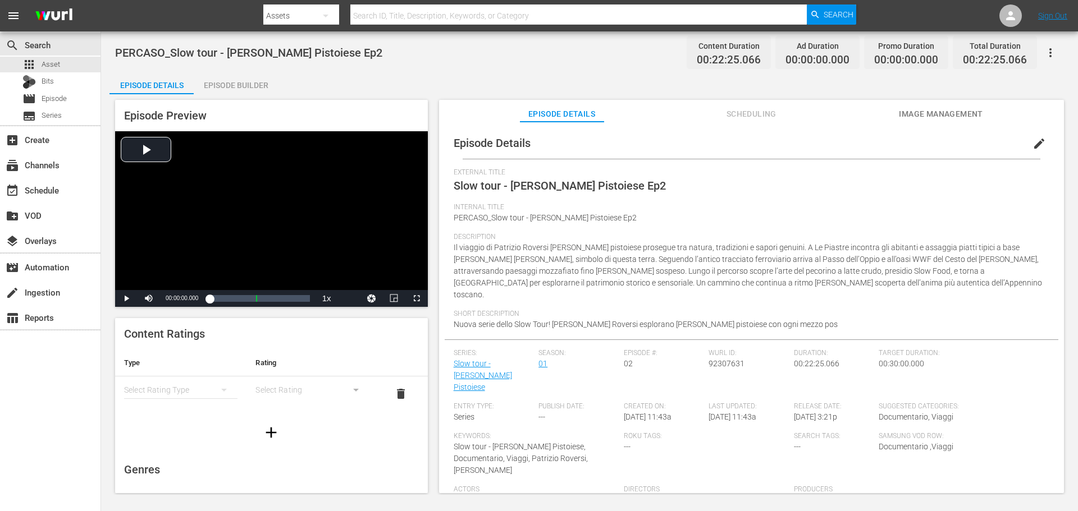
click at [244, 79] on div "Episode Builder" at bounding box center [236, 85] width 84 height 27
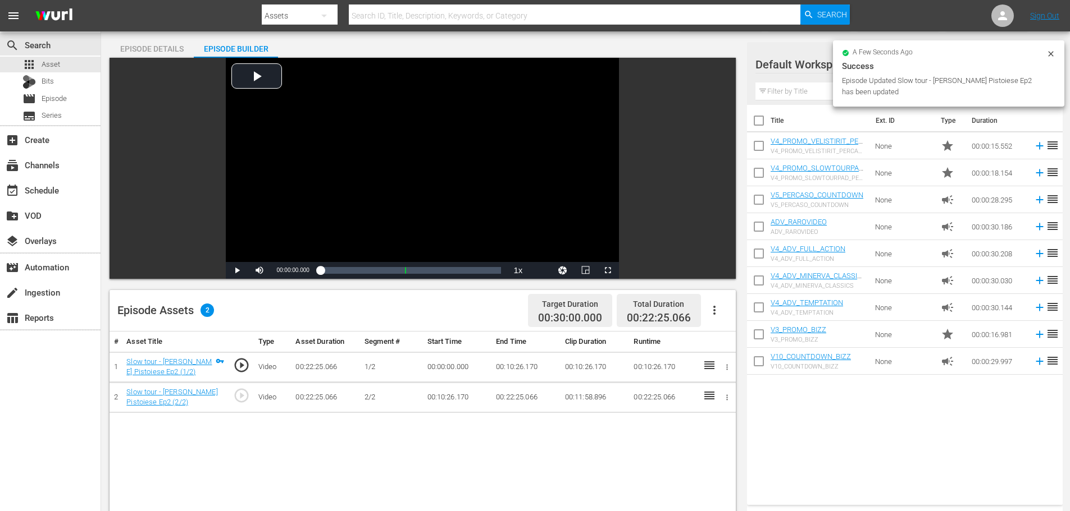
scroll to position [112, 0]
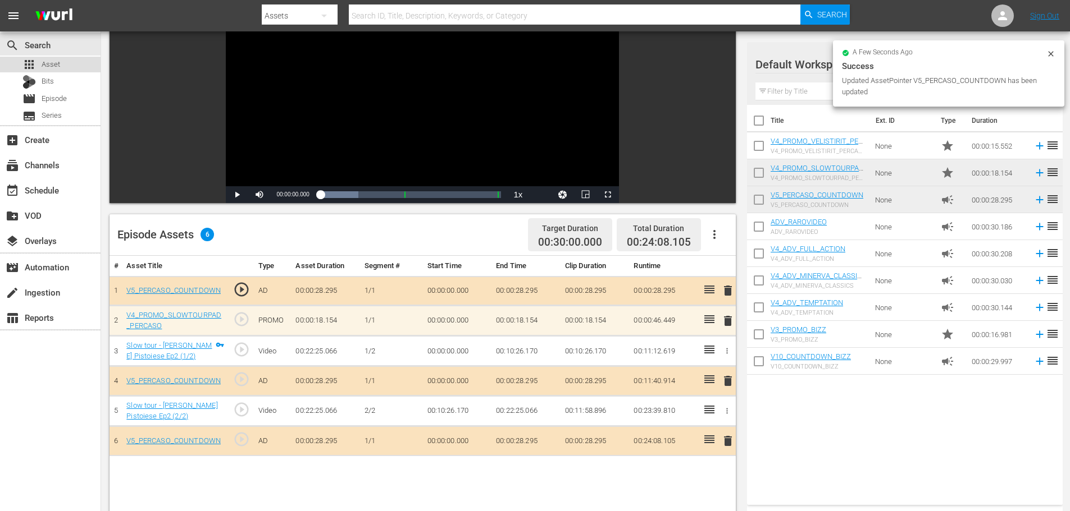
click at [57, 63] on span "Asset" at bounding box center [51, 64] width 19 height 11
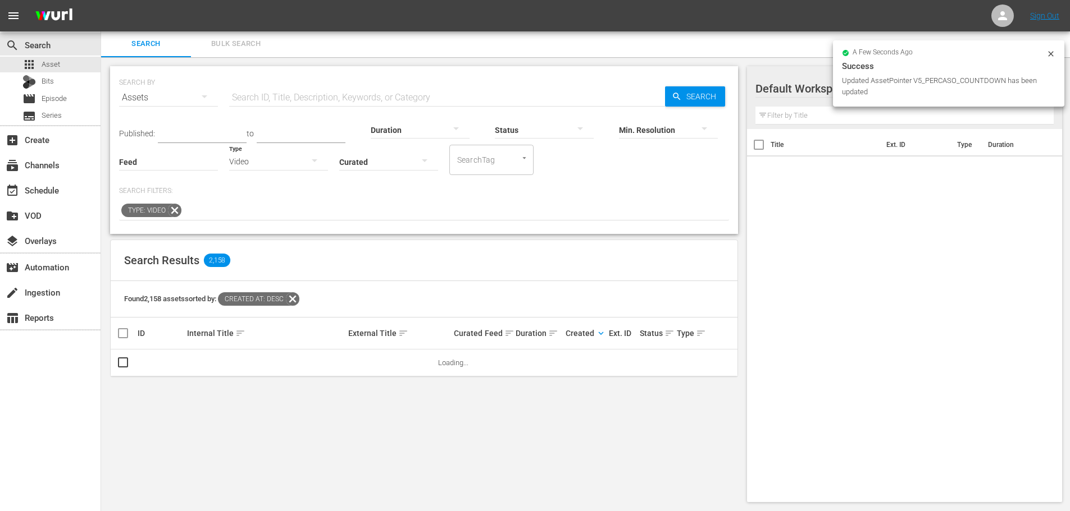
scroll to position [112, 0]
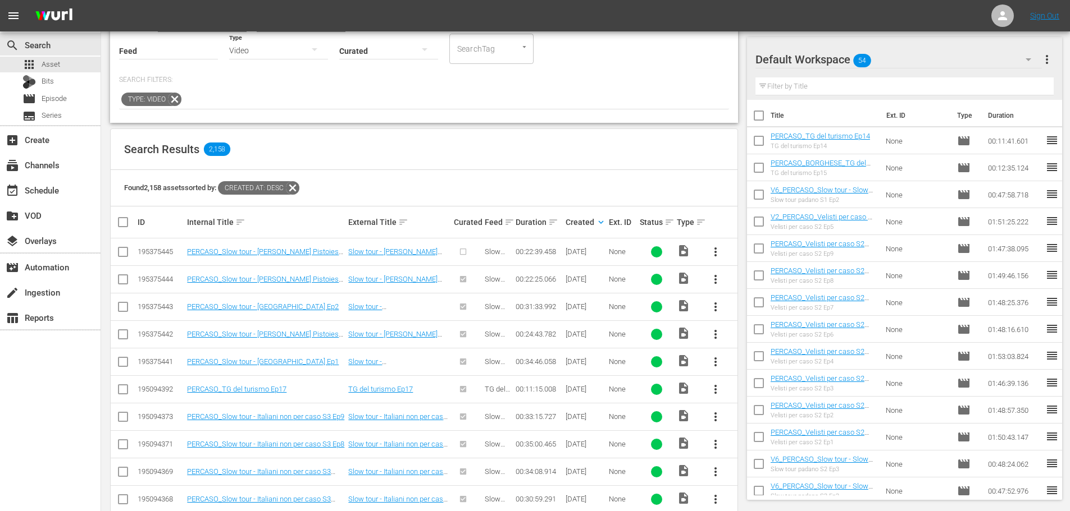
click at [720, 249] on span "more_vert" at bounding box center [715, 251] width 13 height 13
click at [760, 339] on div "Episode" at bounding box center [776, 337] width 76 height 27
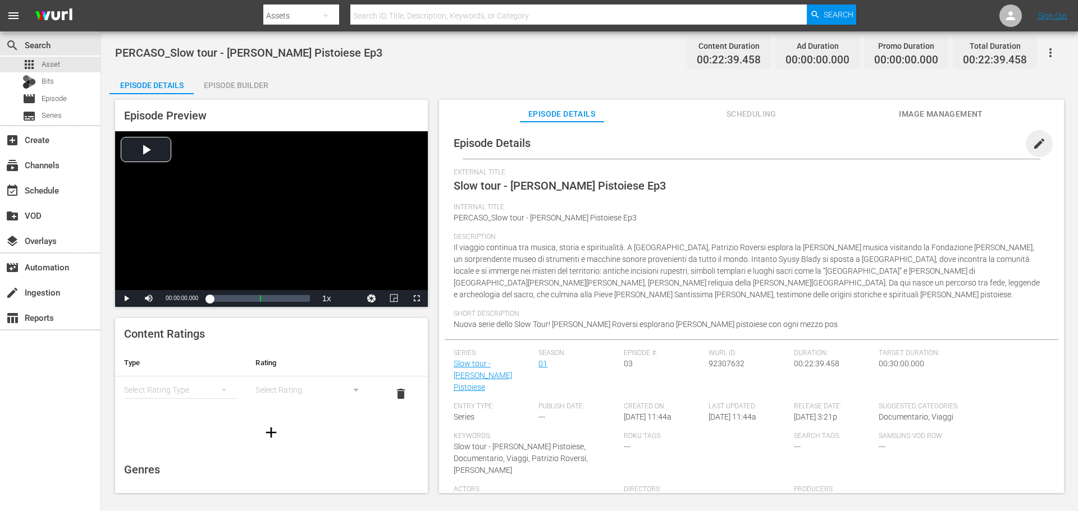
click at [1032, 140] on span "edit" at bounding box center [1038, 143] width 13 height 13
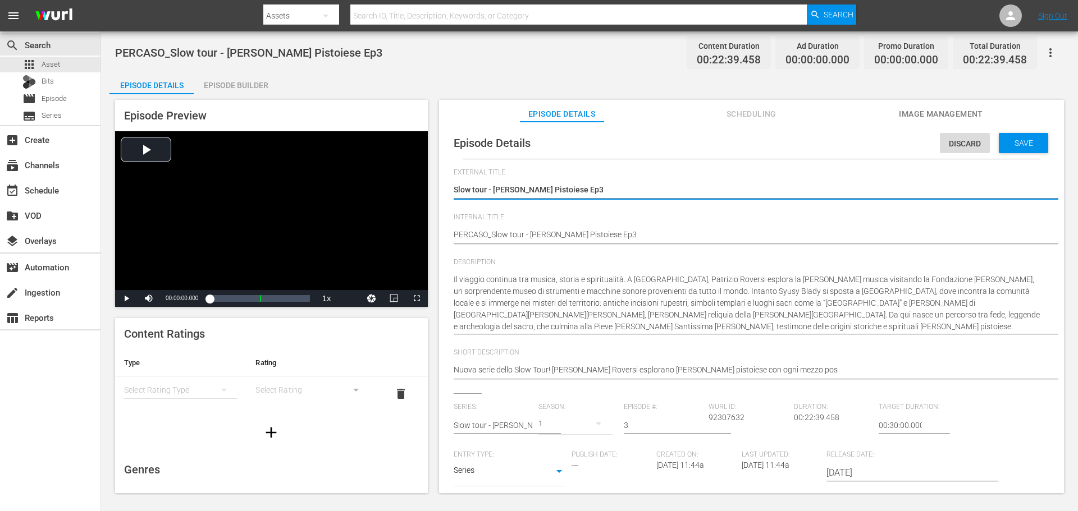
scroll to position [11, 0]
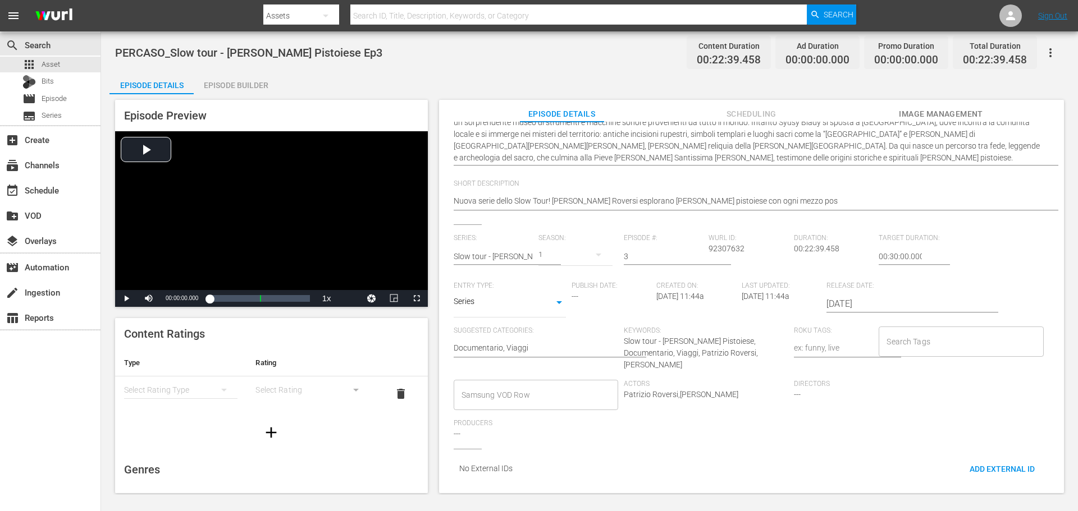
click at [519, 385] on input "Samsung VOD Row" at bounding box center [528, 395] width 138 height 20
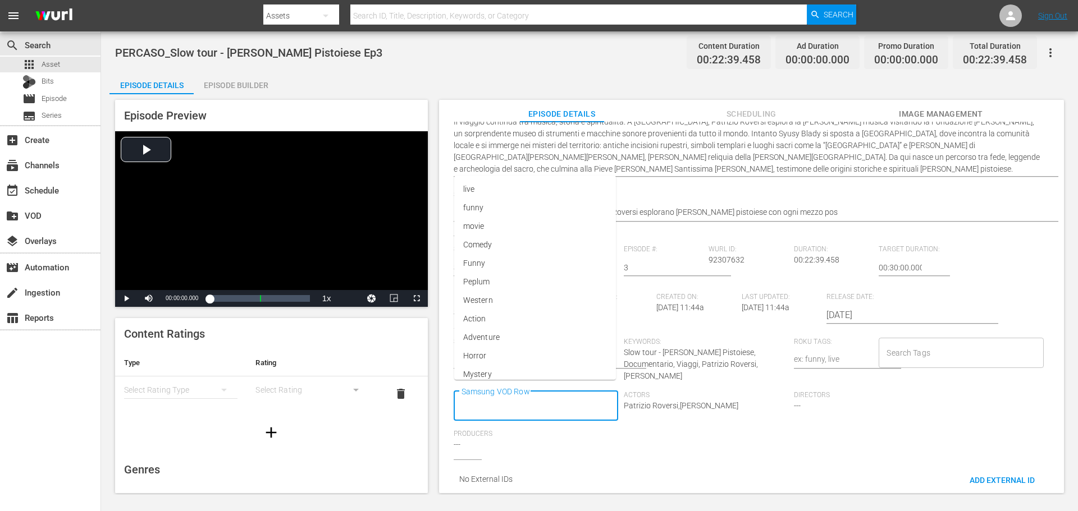
scroll to position [0, 0]
type input "Docu"
click at [553, 313] on li "Documentario" at bounding box center [535, 310] width 163 height 19
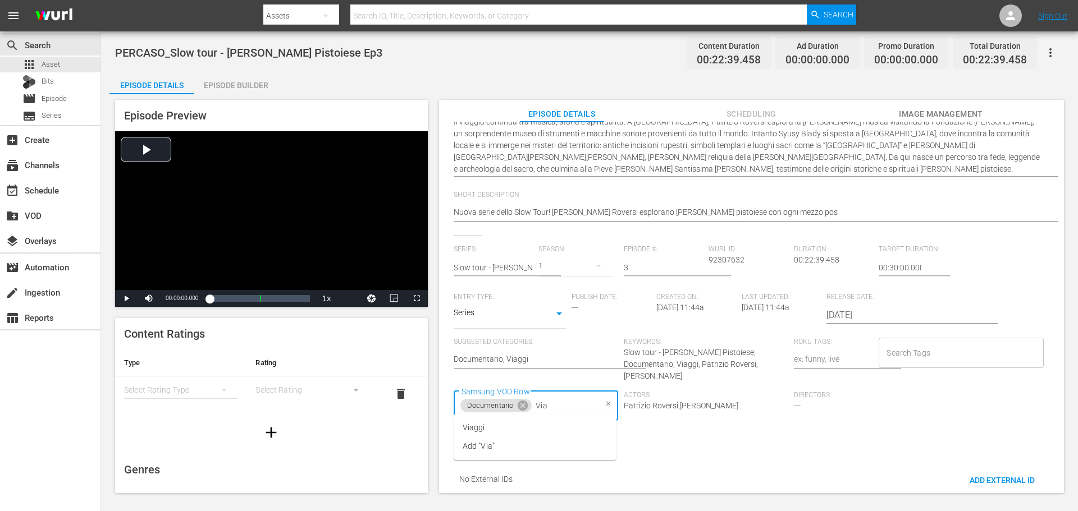
type input "Viag"
click at [519, 429] on li "Viaggi" at bounding box center [535, 428] width 163 height 19
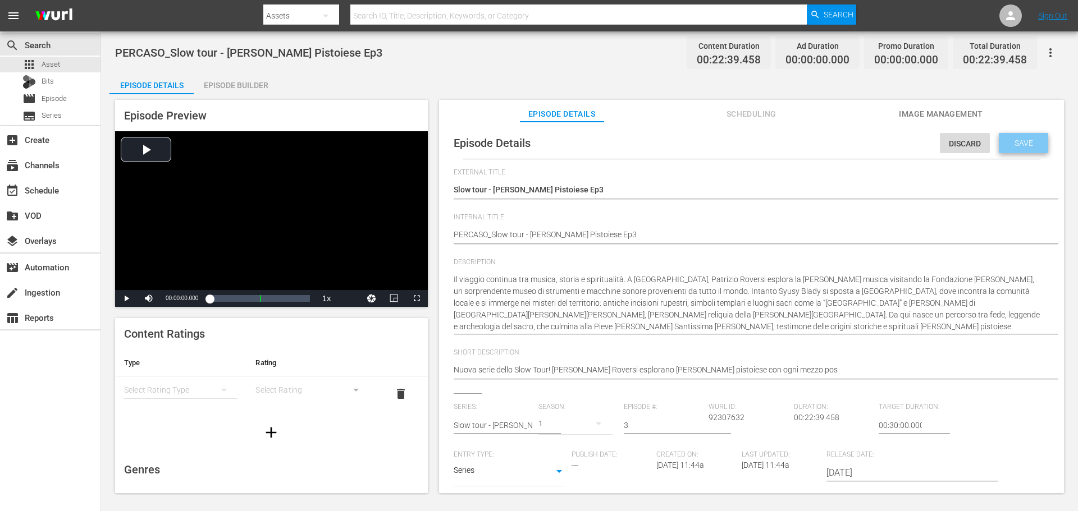
click at [1009, 144] on span "Save" at bounding box center [1024, 143] width 36 height 9
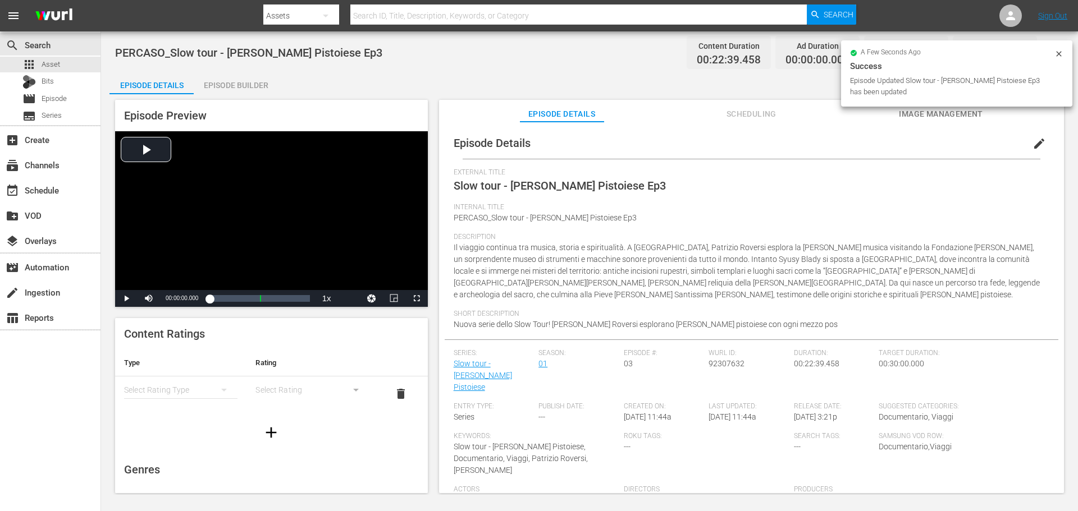
click at [257, 90] on div "Episode Builder" at bounding box center [236, 85] width 84 height 27
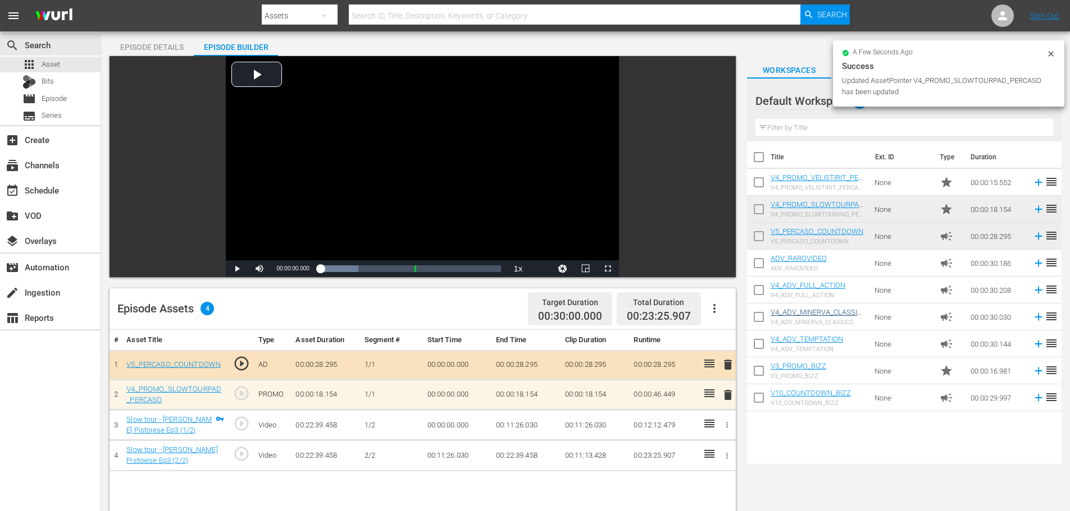
scroll to position [112, 0]
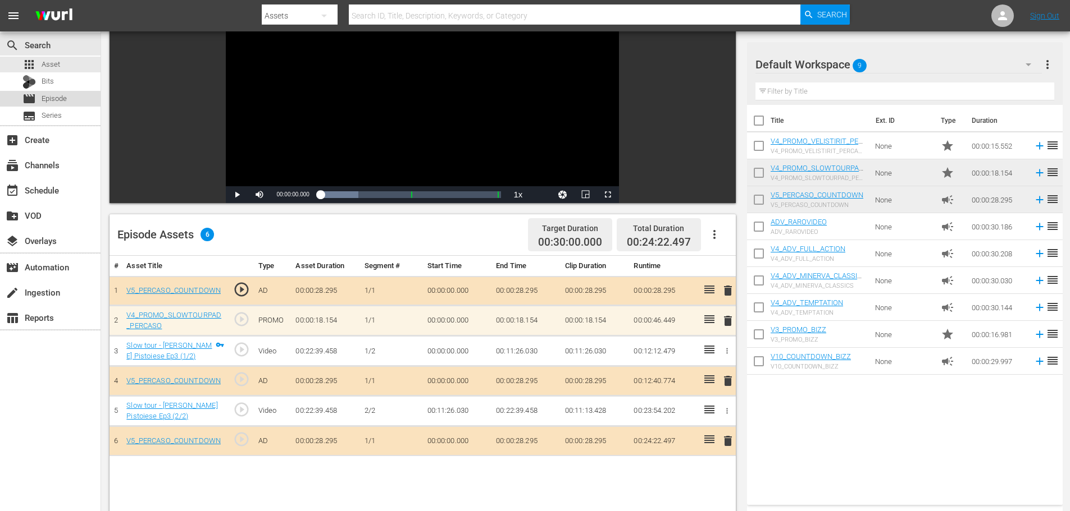
click at [53, 95] on span "Episode" at bounding box center [54, 98] width 25 height 11
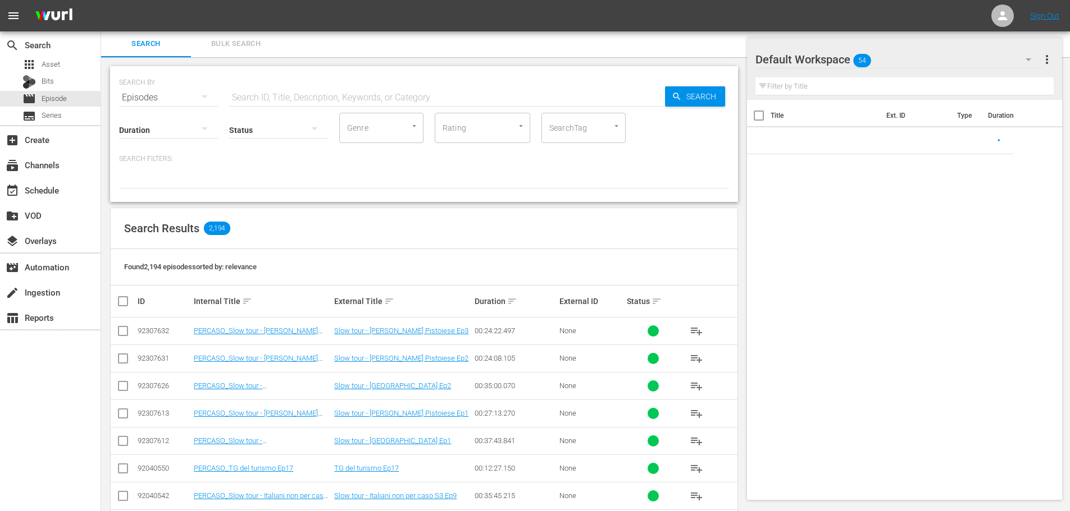
scroll to position [112, 0]
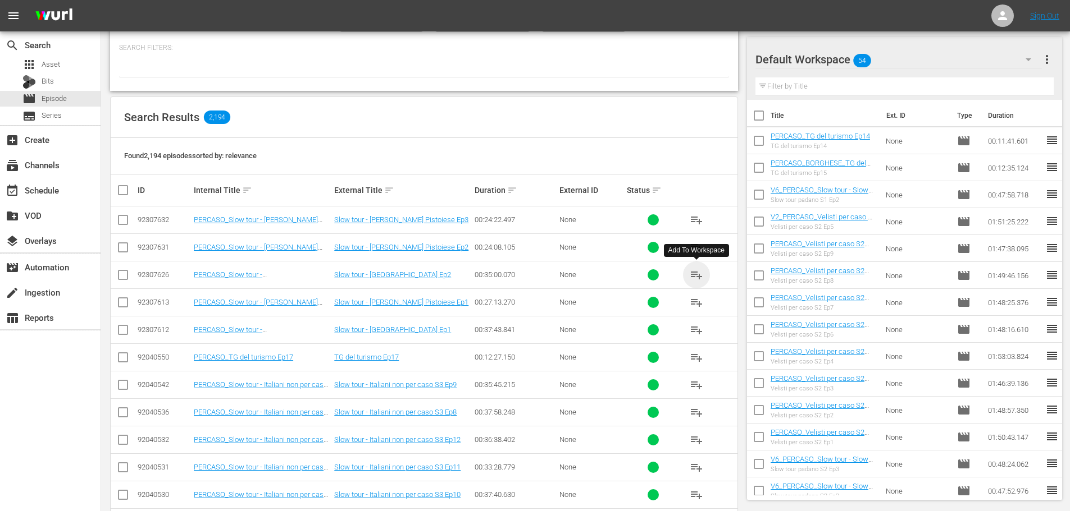
click at [690, 276] on span "playlist_add" at bounding box center [695, 274] width 13 height 13
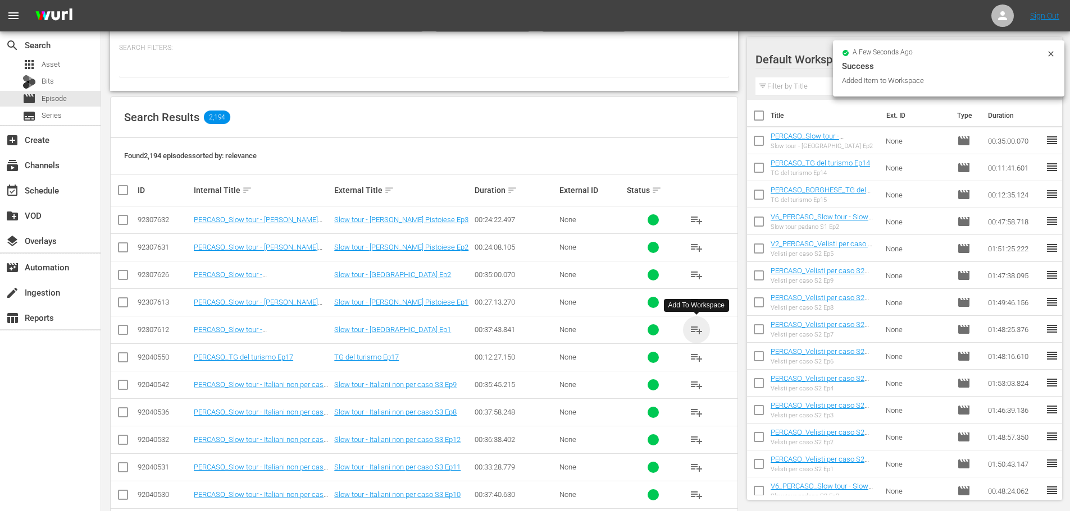
click at [696, 332] on span "playlist_add" at bounding box center [695, 329] width 13 height 13
click at [697, 221] on span "playlist_add" at bounding box center [695, 219] width 13 height 13
click at [696, 248] on span "playlist_add" at bounding box center [695, 247] width 13 height 13
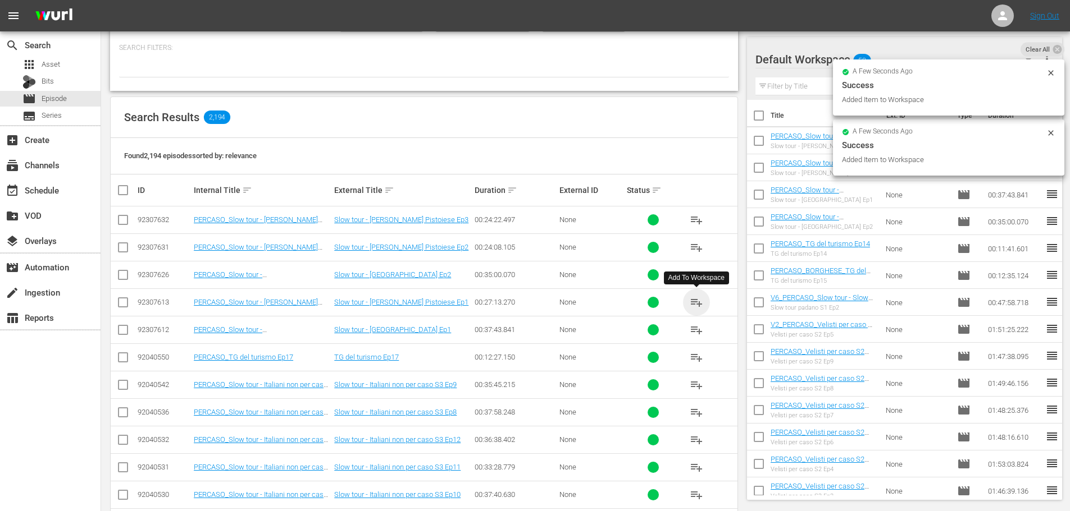
click at [697, 304] on span "playlist_add" at bounding box center [695, 302] width 13 height 13
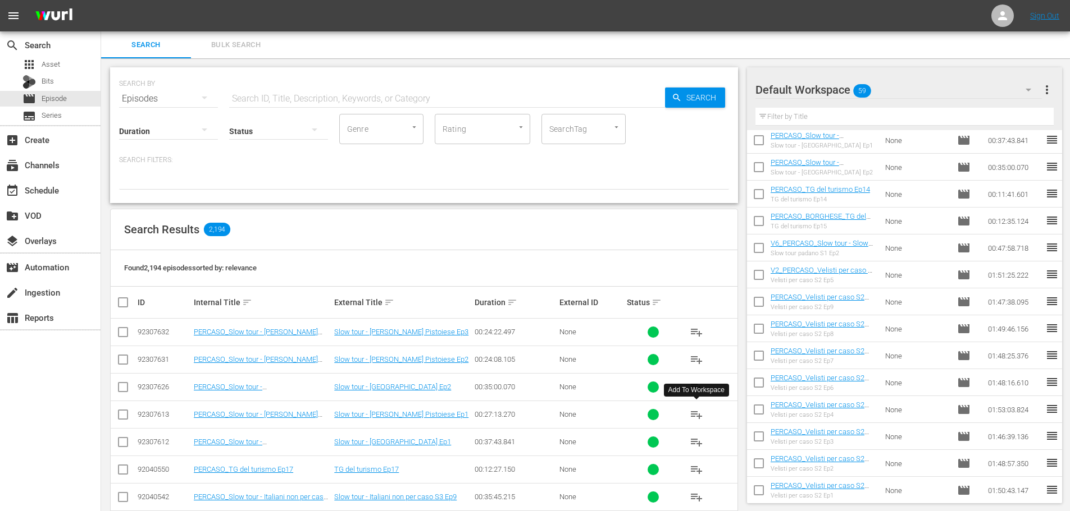
scroll to position [168, 0]
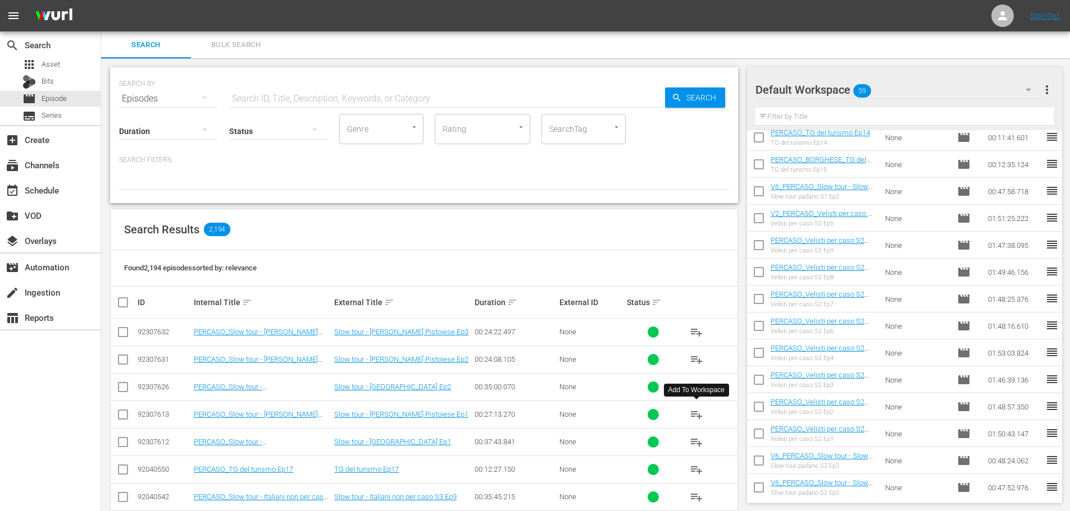
click at [269, 97] on input "text" at bounding box center [447, 98] width 436 height 27
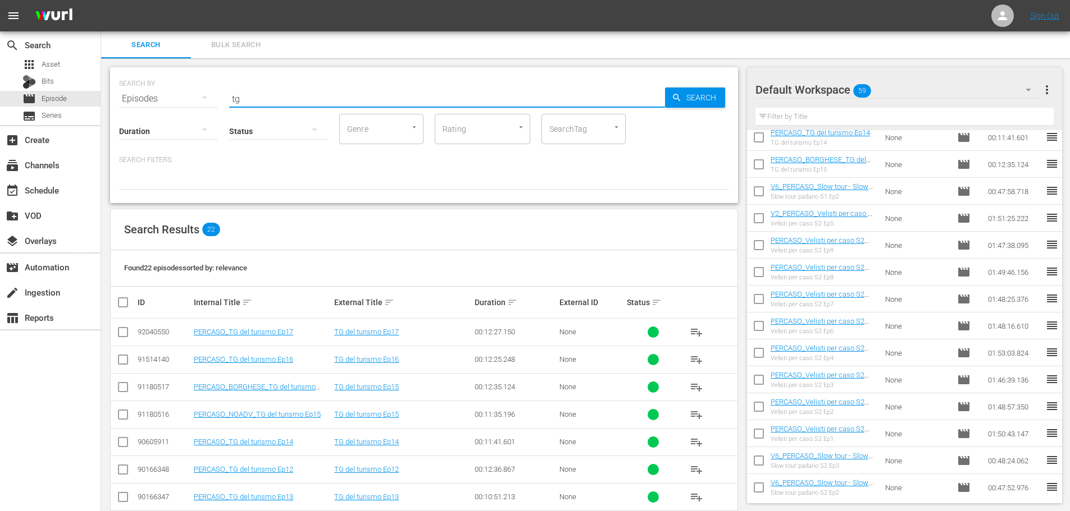
drag, startPoint x: 248, startPoint y: 94, endPoint x: 217, endPoint y: 90, distance: 31.2
click at [210, 97] on div "SEARCH BY Search By Episodes Search ID, Title, Description, Keywords, or Catego…" at bounding box center [424, 92] width 610 height 40
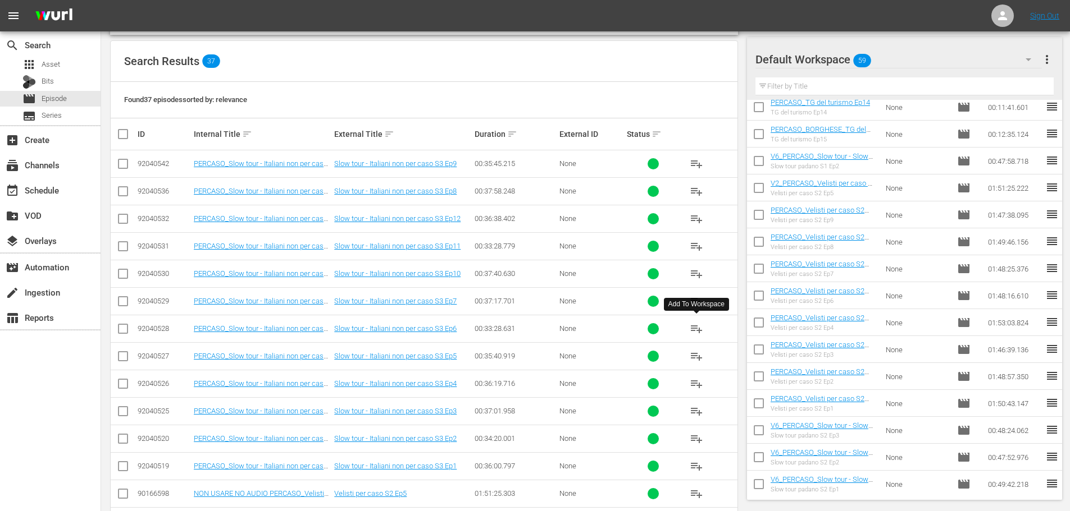
type input "non per c"
click at [698, 327] on span "playlist_add" at bounding box center [695, 328] width 13 height 13
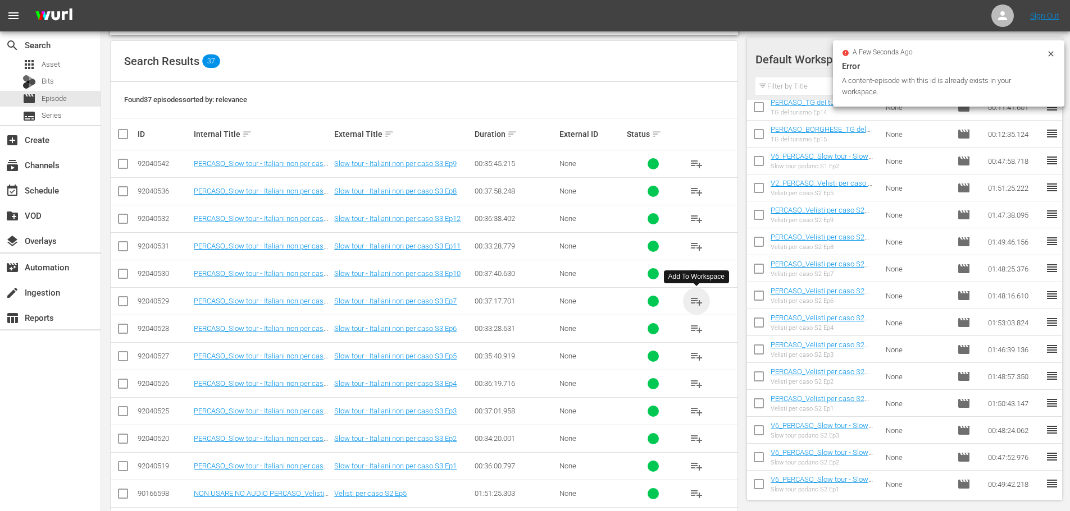
click at [689, 299] on span "playlist_add" at bounding box center [695, 301] width 13 height 13
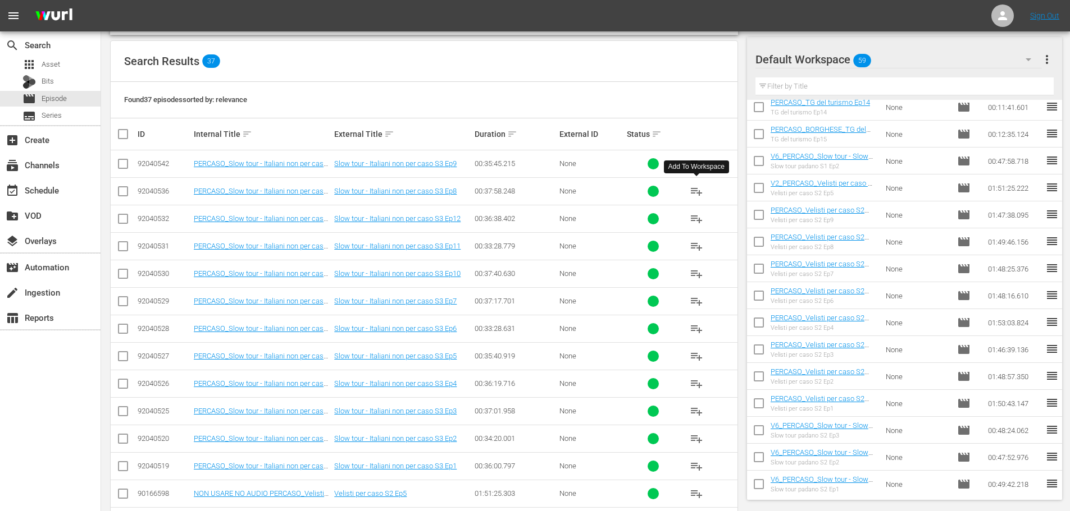
click at [693, 191] on span "playlist_add" at bounding box center [695, 191] width 13 height 13
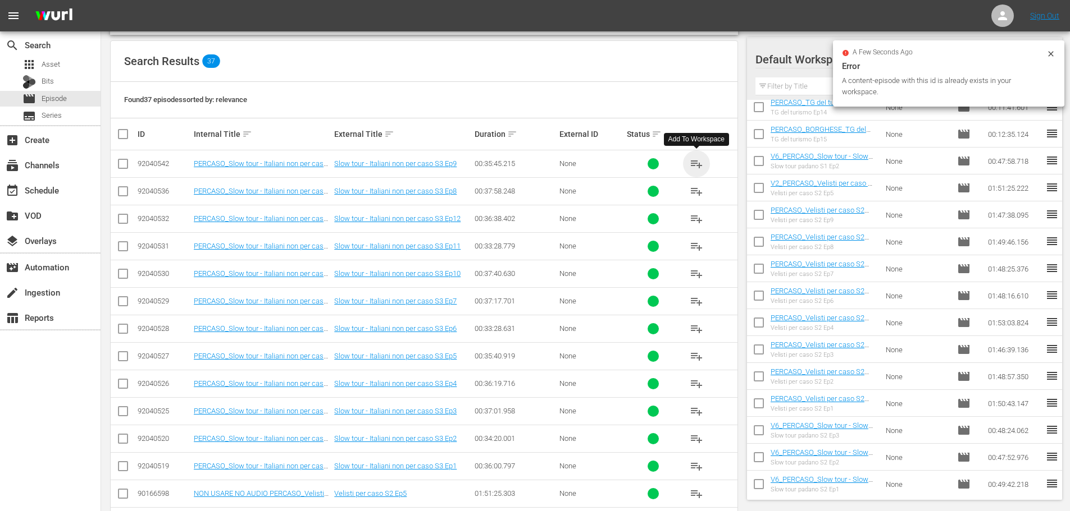
click at [700, 159] on span "playlist_add" at bounding box center [695, 163] width 13 height 13
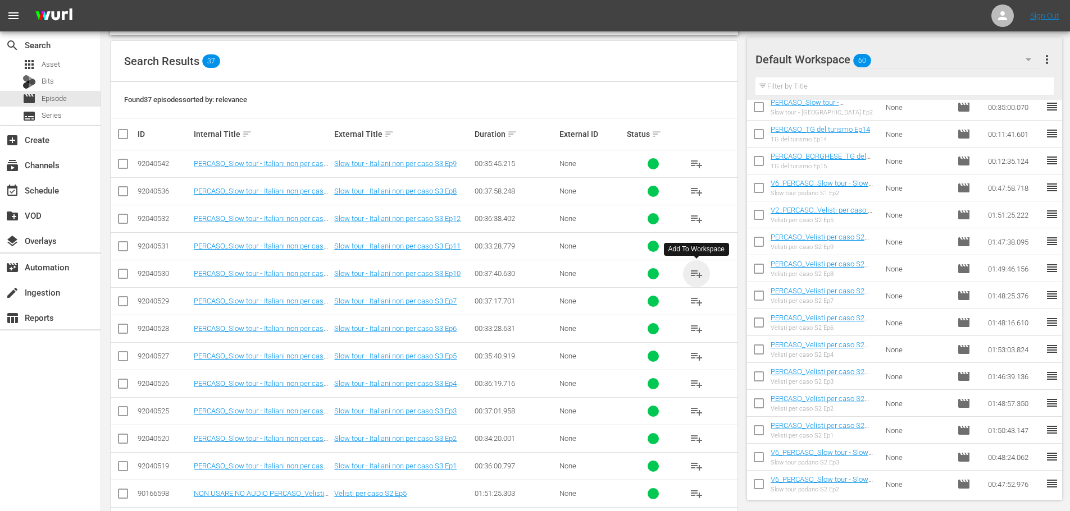
click at [699, 275] on span "playlist_add" at bounding box center [695, 273] width 13 height 13
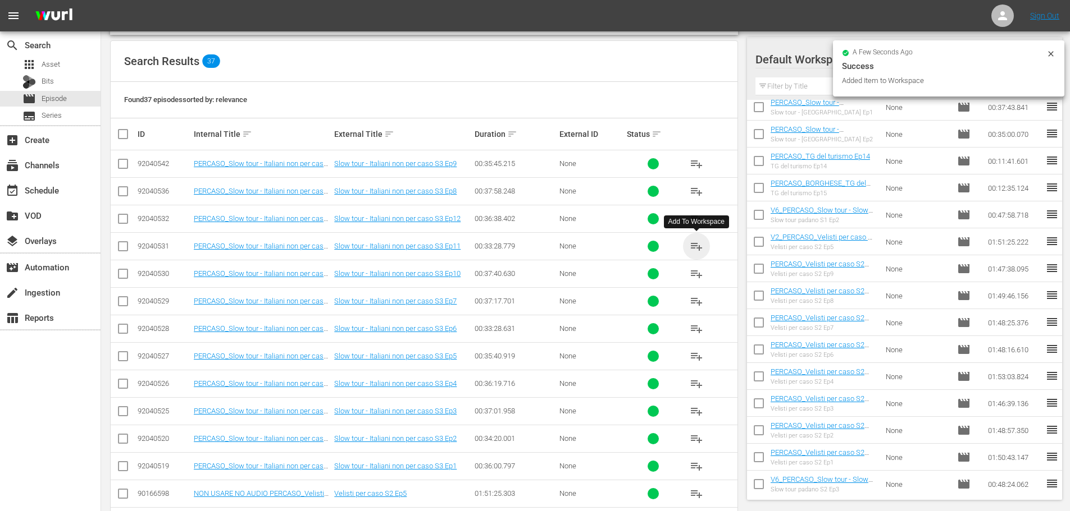
click at [701, 248] on span "playlist_add" at bounding box center [695, 246] width 13 height 13
click at [698, 218] on span "playlist_add" at bounding box center [695, 218] width 13 height 13
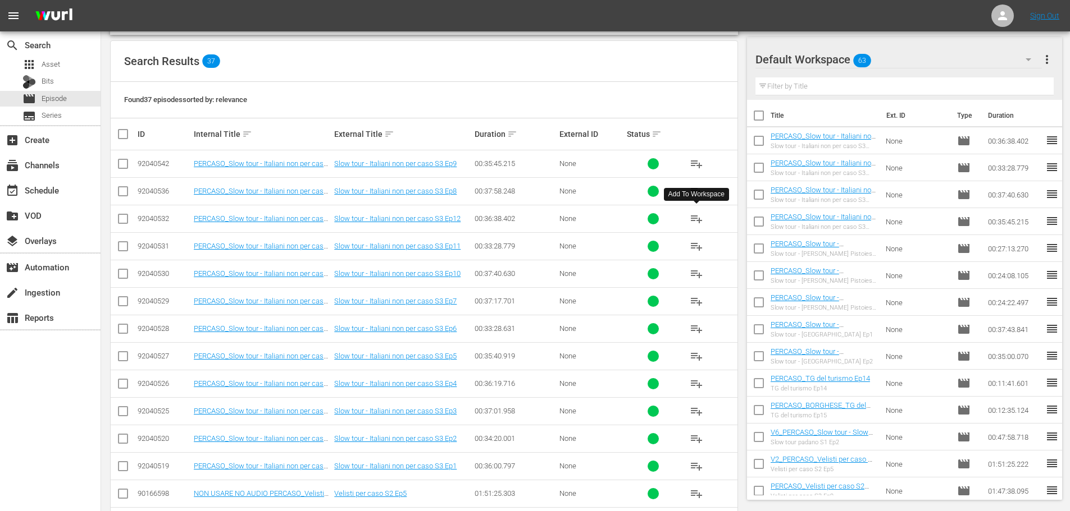
scroll to position [0, 0]
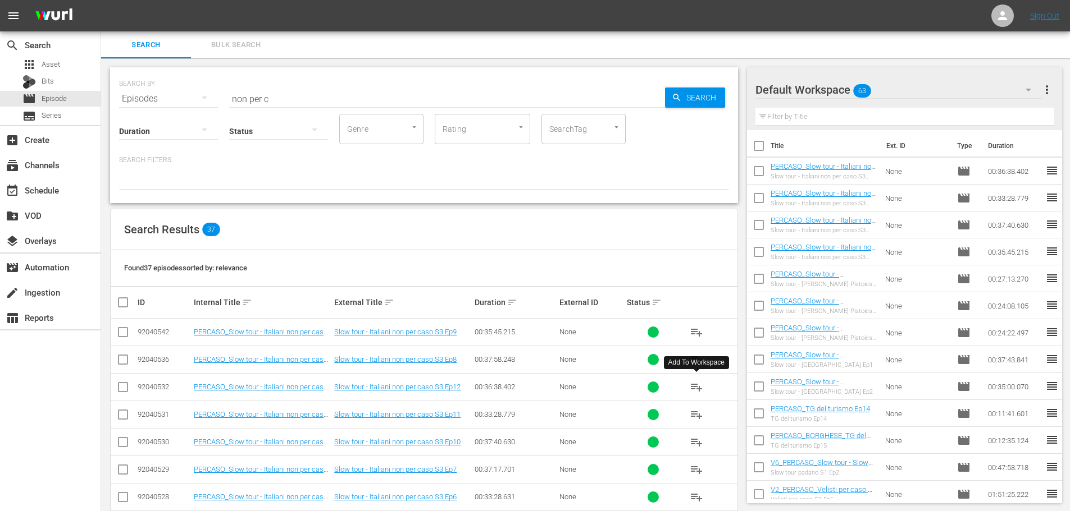
click at [805, 112] on input "text" at bounding box center [904, 117] width 299 height 18
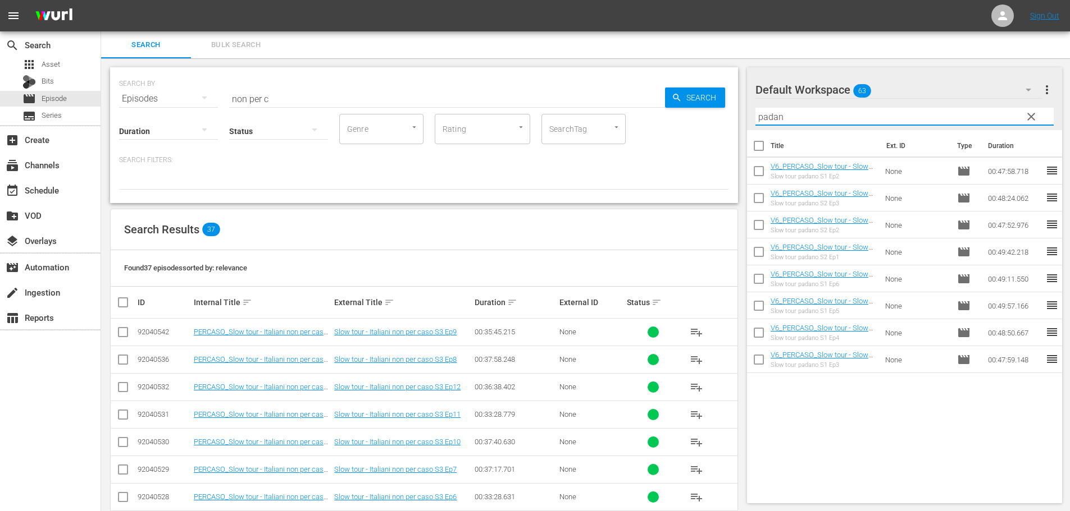
type input "padan"
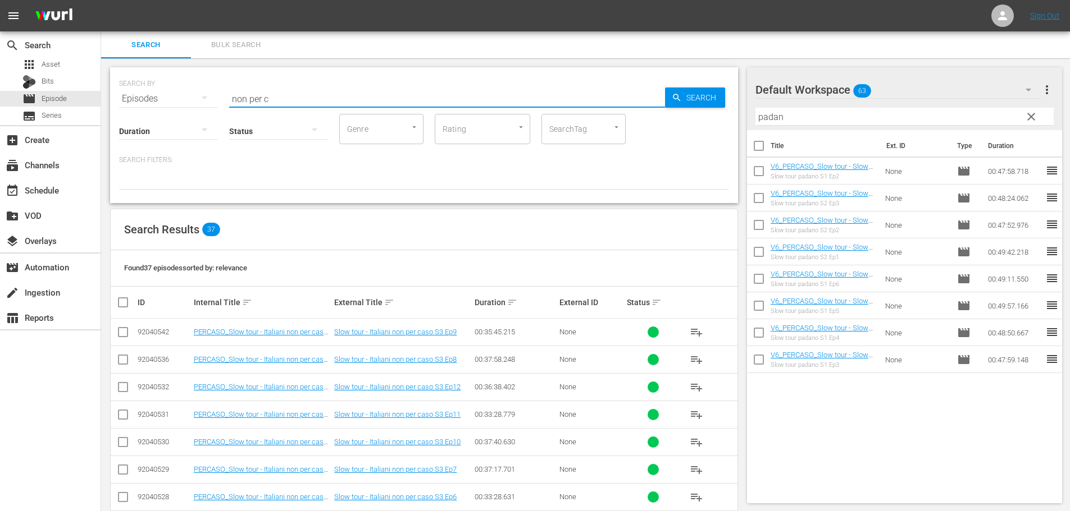
drag, startPoint x: 280, startPoint y: 102, endPoint x: 221, endPoint y: 105, distance: 59.6
click at [221, 105] on div "SEARCH BY Search By Episodes Search ID, Title, Description, Keywords, or Catego…" at bounding box center [424, 92] width 610 height 40
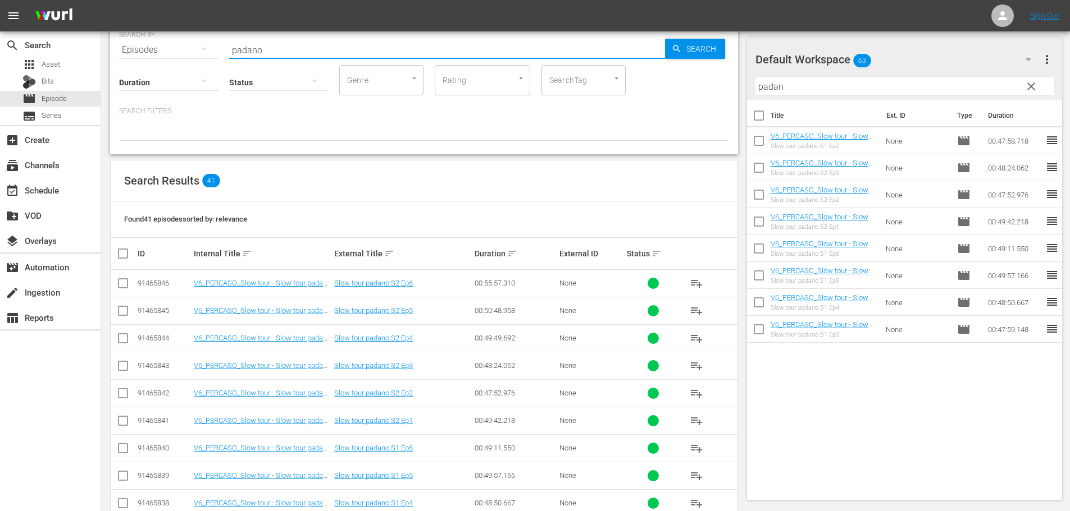
scroll to position [56, 0]
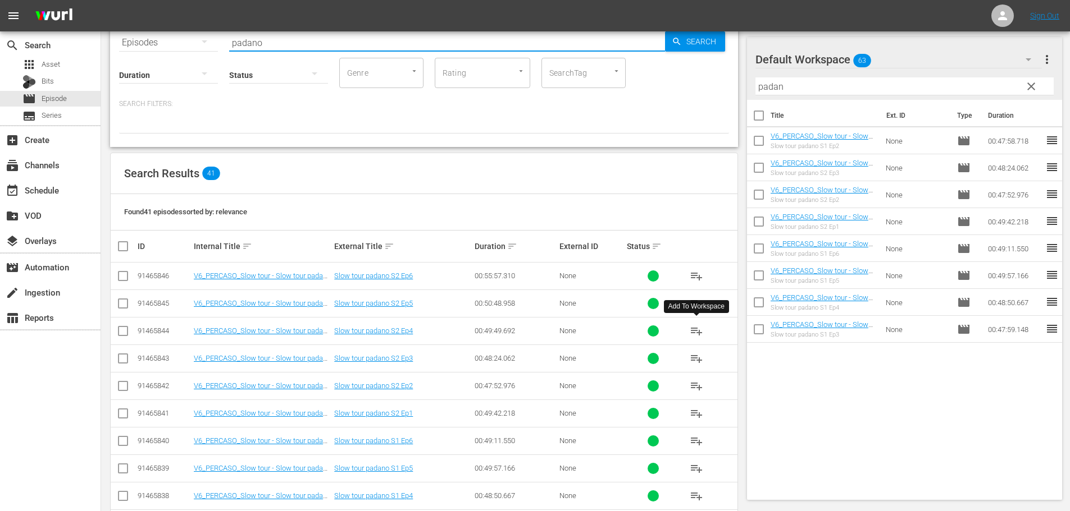
type input "padano"
click at [693, 335] on span "playlist_add" at bounding box center [695, 331] width 13 height 13
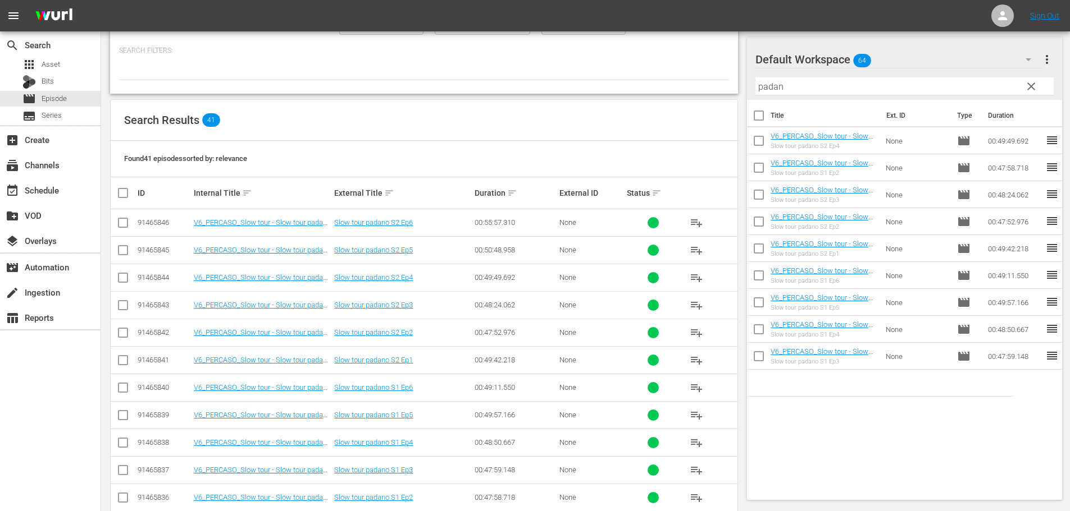
scroll to position [112, 0]
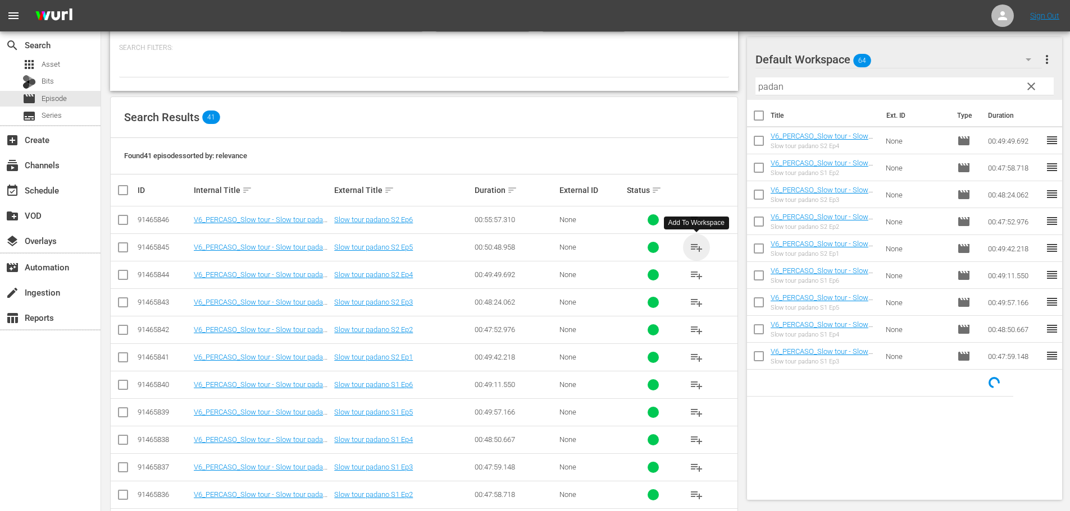
click at [697, 246] on span "playlist_add" at bounding box center [695, 247] width 13 height 13
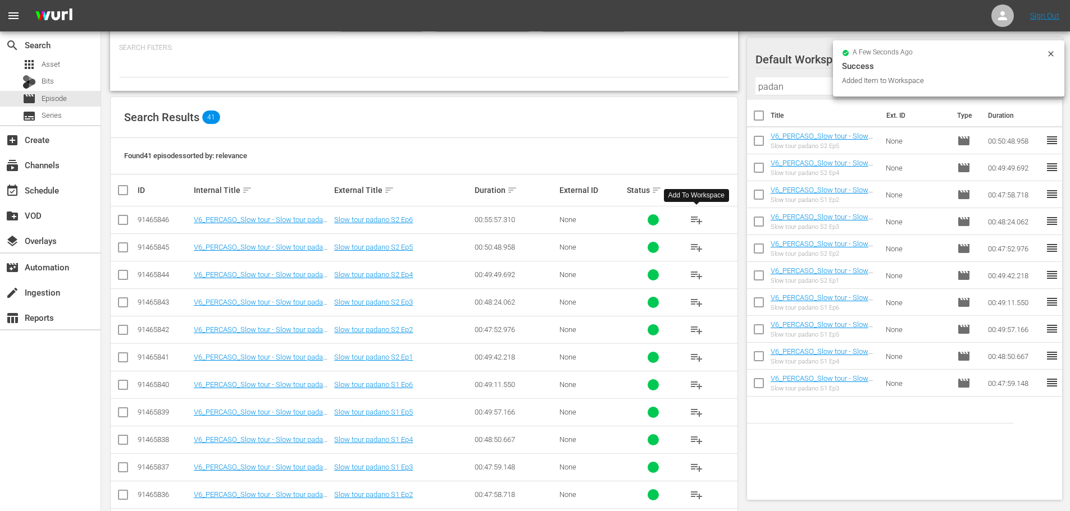
click at [694, 218] on span "playlist_add" at bounding box center [695, 219] width 13 height 13
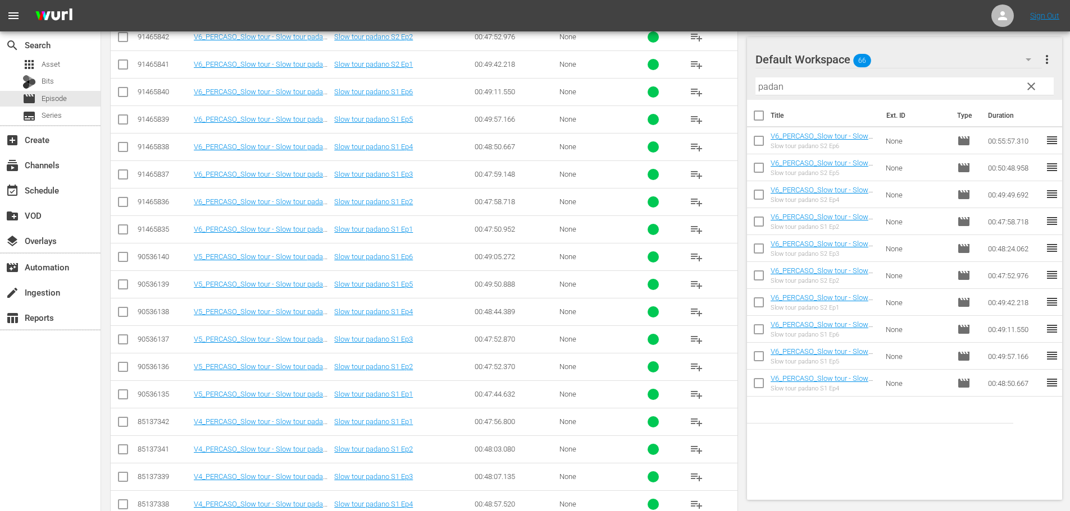
scroll to position [237, 0]
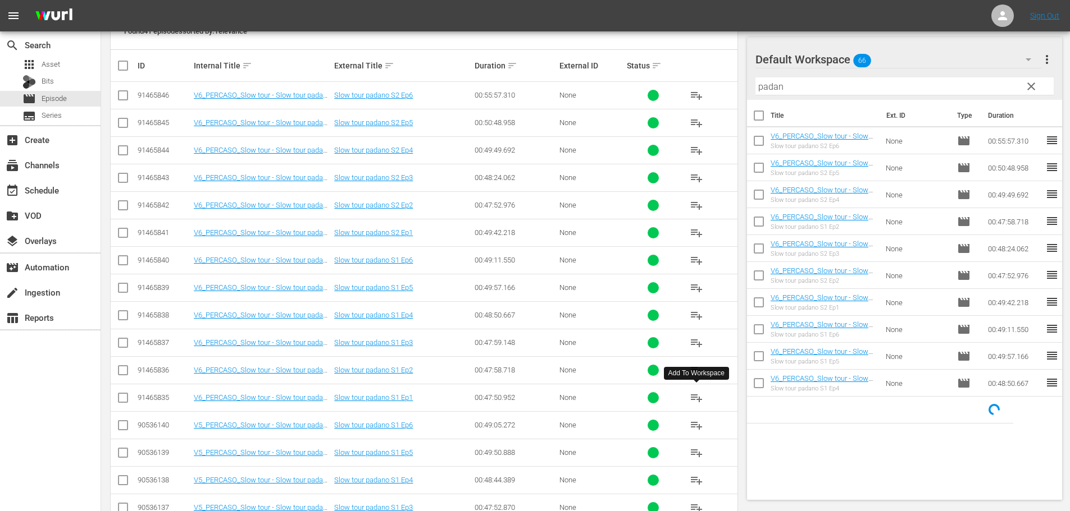
click at [693, 393] on span "playlist_add" at bounding box center [695, 397] width 13 height 13
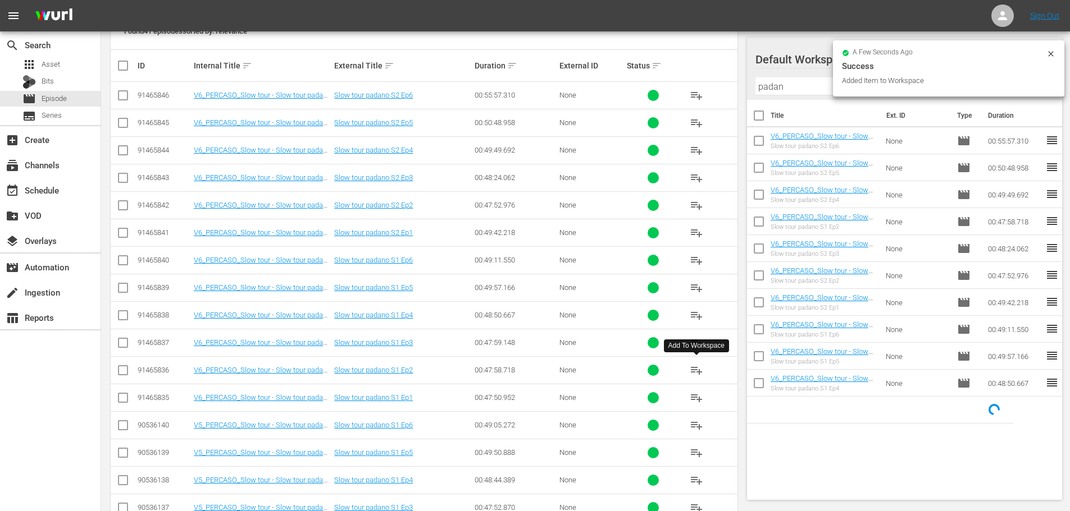
click at [699, 369] on span "playlist_add" at bounding box center [695, 370] width 13 height 13
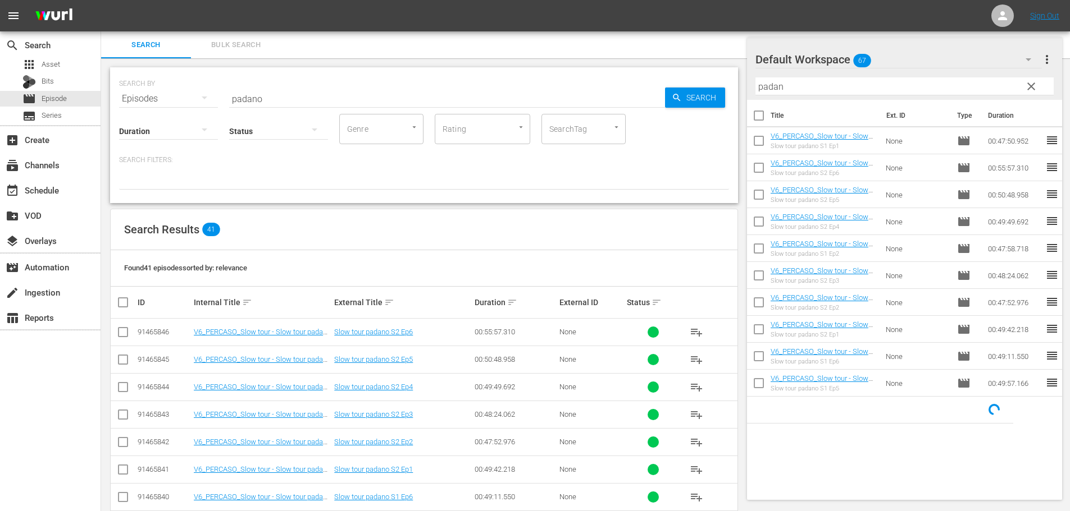
scroll to position [337, 0]
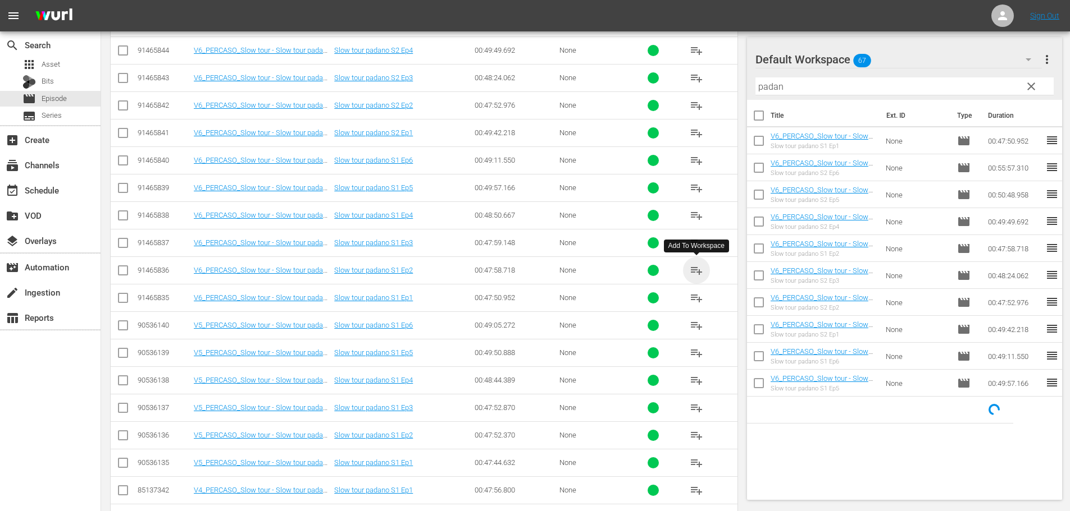
click at [695, 270] on span "playlist_add" at bounding box center [695, 270] width 13 height 13
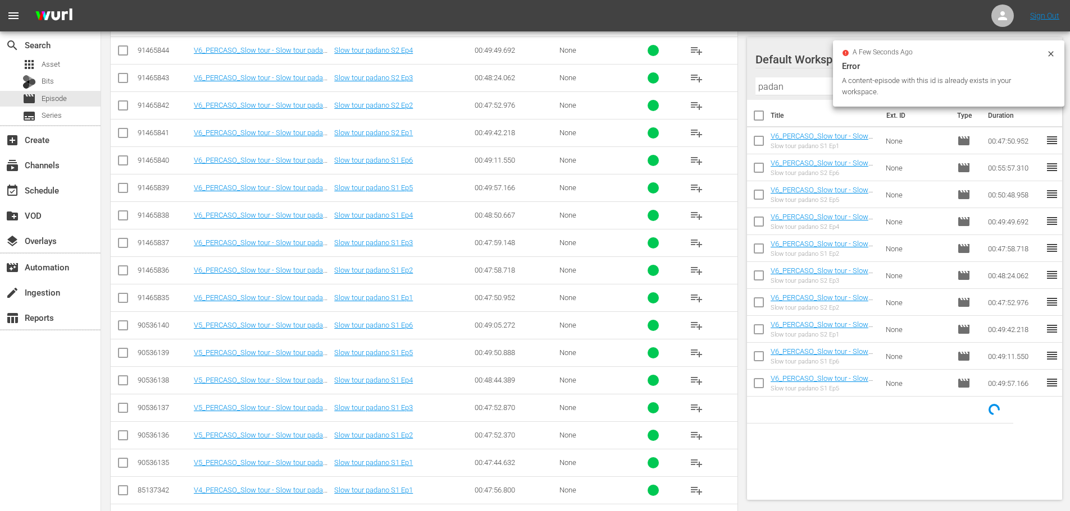
click at [698, 244] on span "playlist_add" at bounding box center [695, 242] width 13 height 13
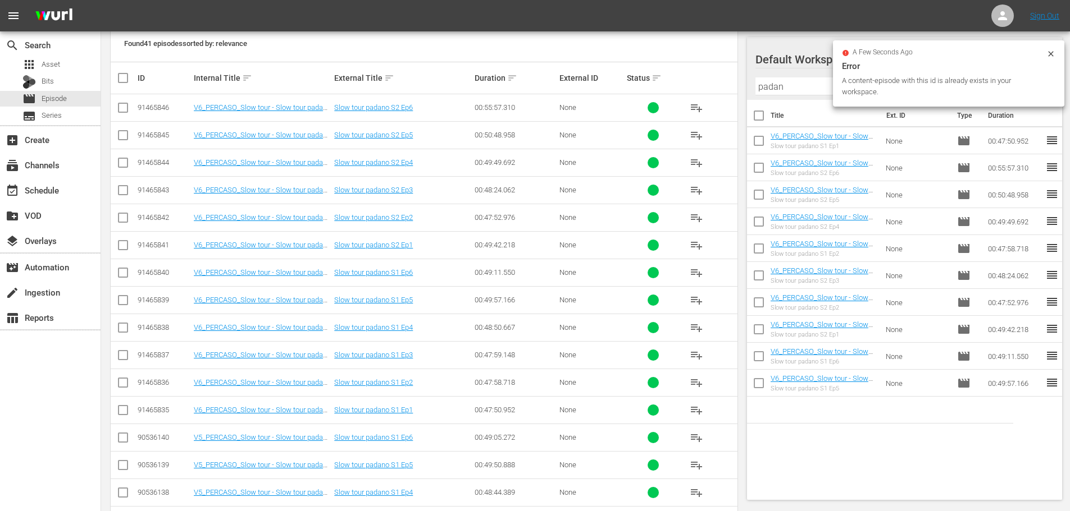
scroll to position [0, 0]
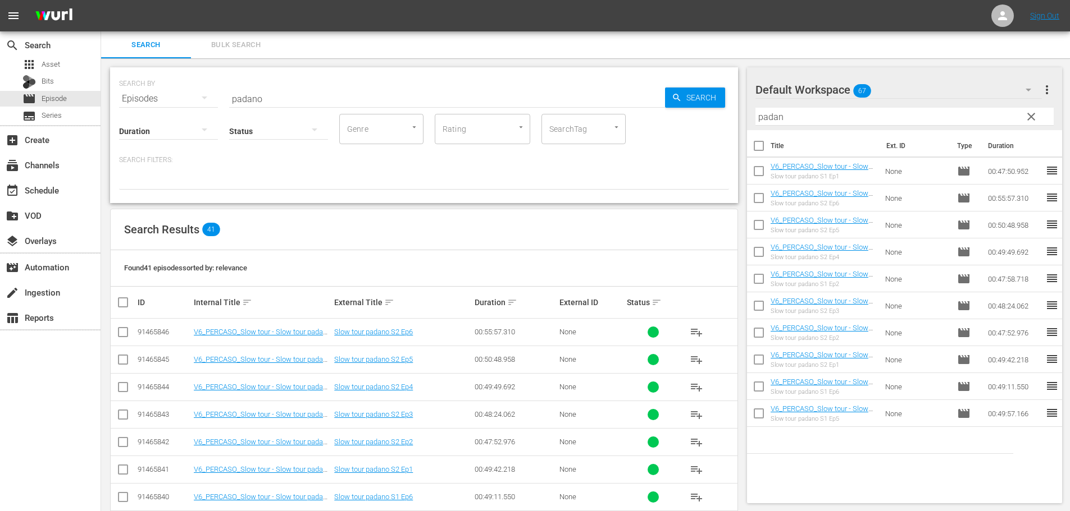
click at [787, 109] on input "padan" at bounding box center [904, 117] width 299 height 18
drag, startPoint x: 791, startPoint y: 109, endPoint x: 739, endPoint y: 131, distance: 56.1
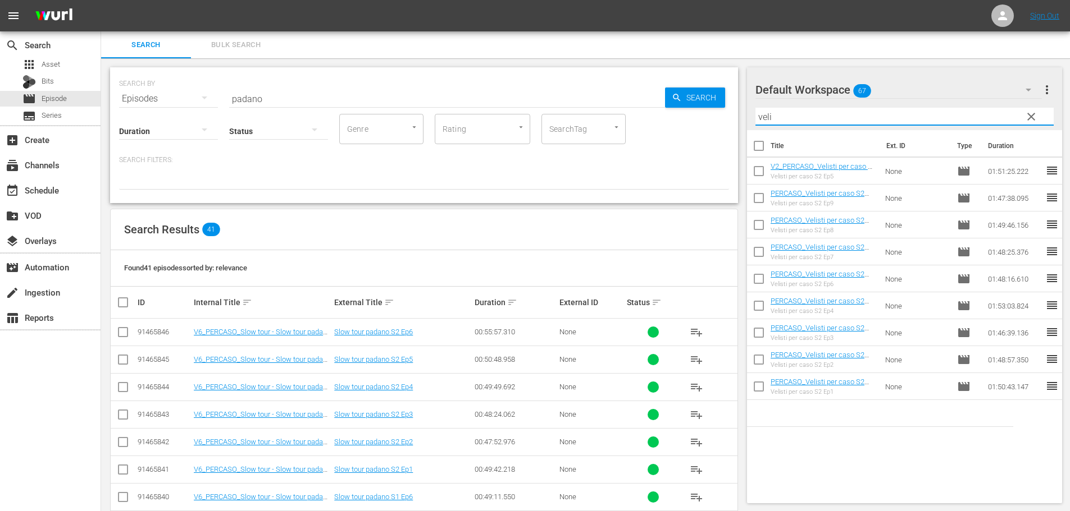
type input "velisti"
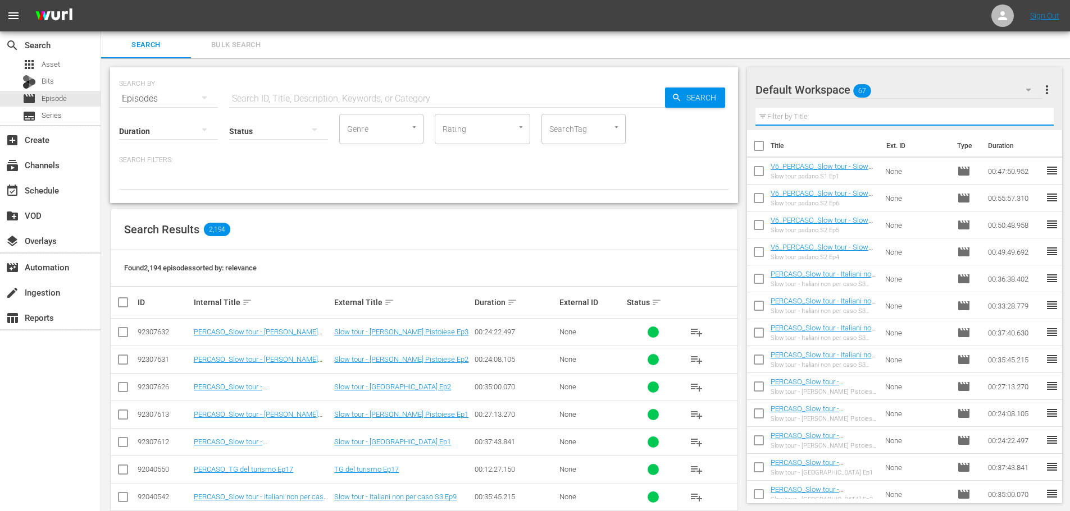
click at [796, 117] on input "text" at bounding box center [904, 117] width 299 height 18
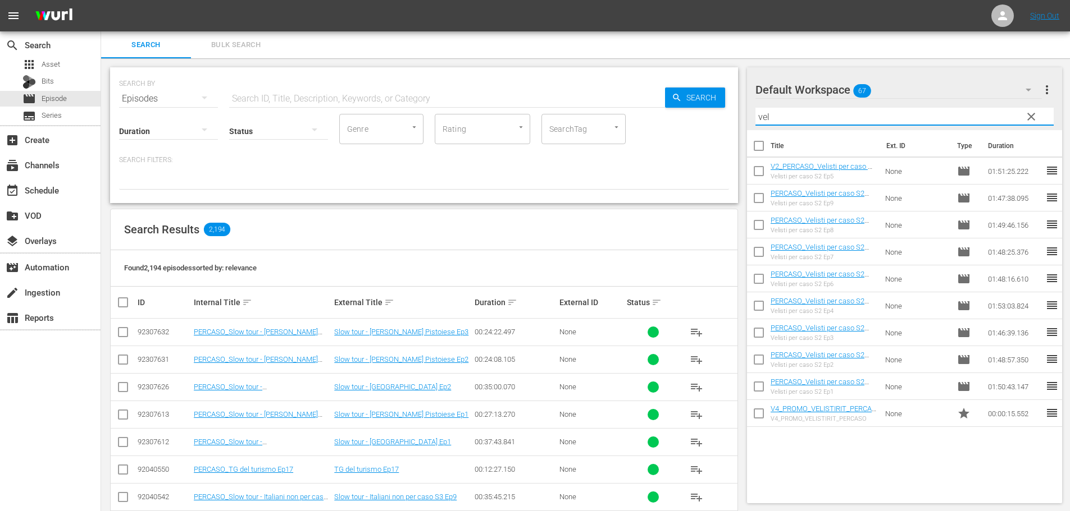
type input "velisti"
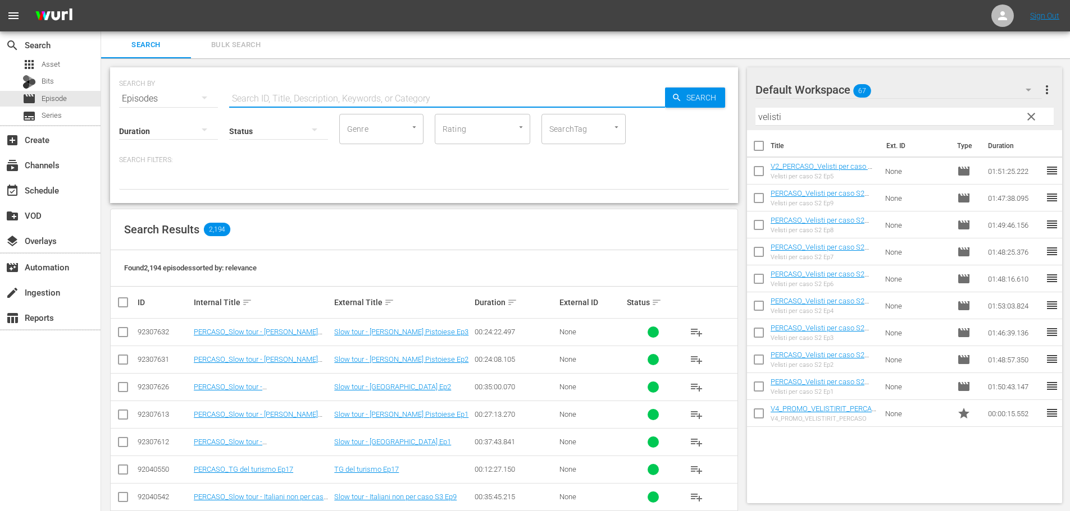
click at [305, 95] on input "text" at bounding box center [447, 98] width 436 height 27
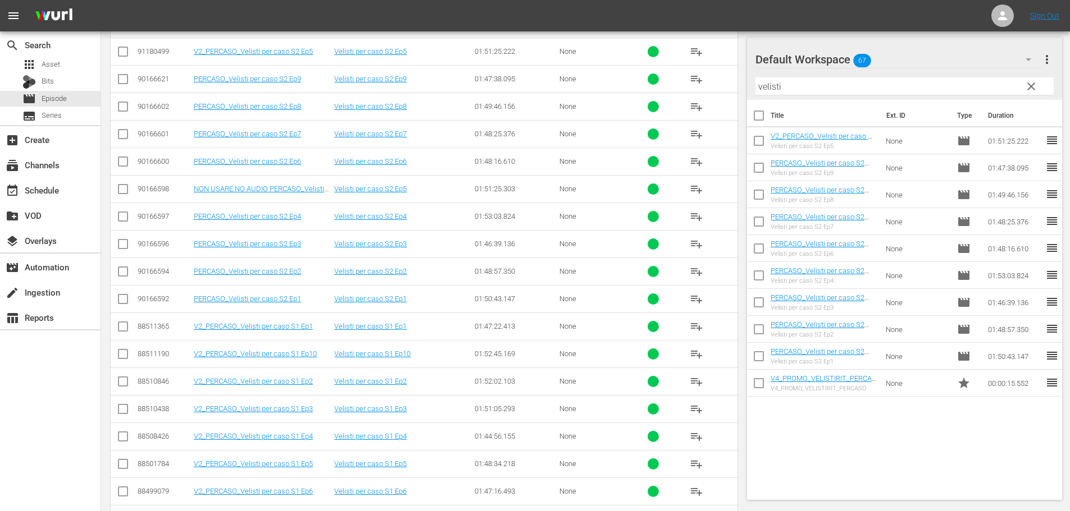
scroll to position [337, 0]
click at [695, 272] on span "playlist_add" at bounding box center [695, 270] width 13 height 13
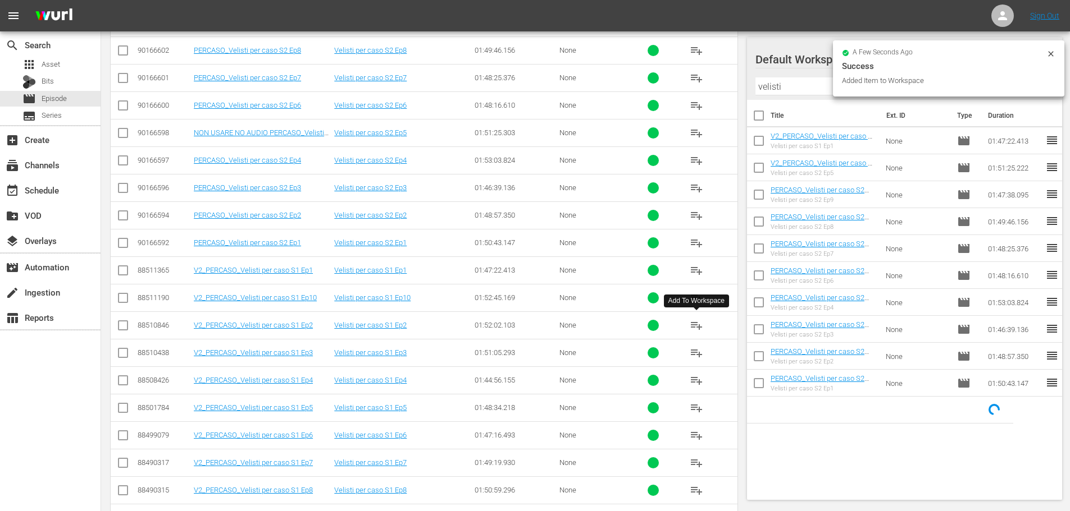
click at [695, 329] on span "playlist_add" at bounding box center [695, 325] width 13 height 13
click at [698, 355] on span "playlist_add" at bounding box center [695, 352] width 13 height 13
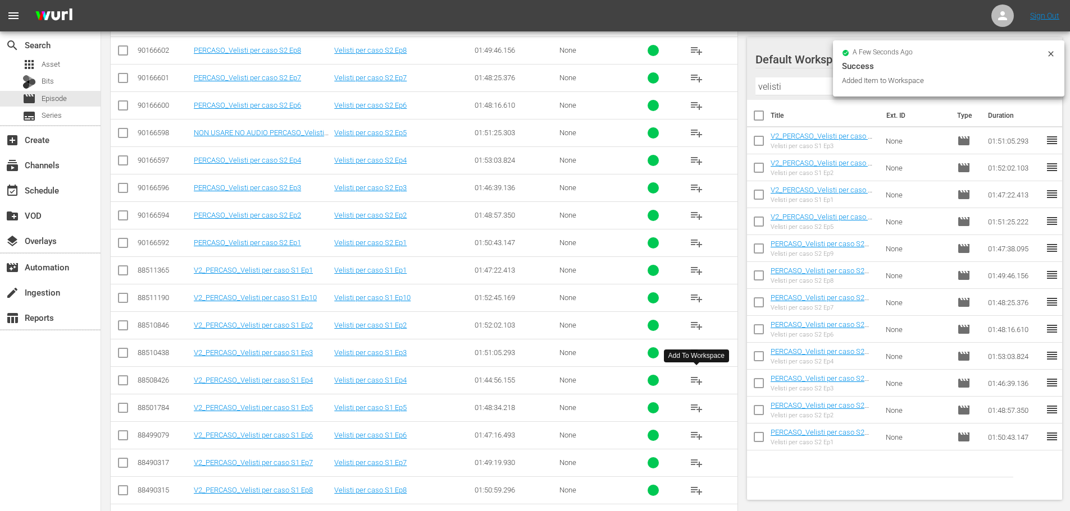
click at [696, 382] on span "playlist_add" at bounding box center [695, 380] width 13 height 13
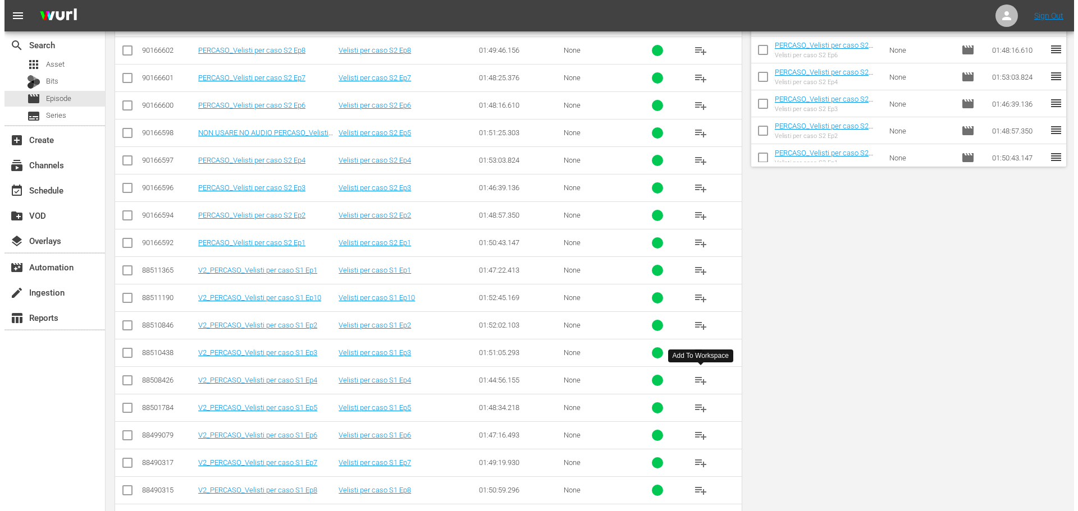
scroll to position [0, 0]
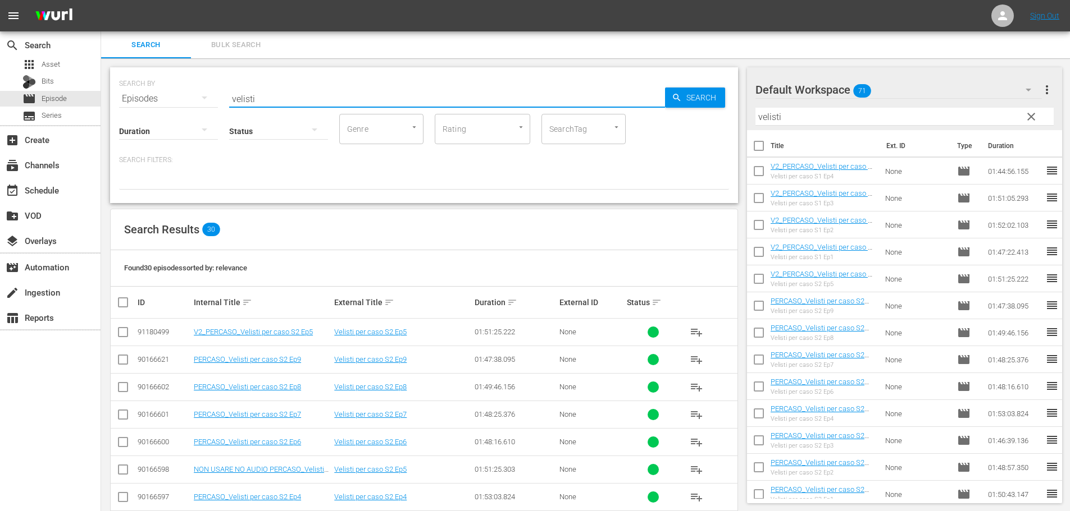
drag, startPoint x: 269, startPoint y: 101, endPoint x: 177, endPoint y: 119, distance: 93.8
click at [177, 119] on div "SEARCH BY Search By Episodes Search ID, Title, Description, Keywords, or Catego…" at bounding box center [424, 135] width 628 height 136
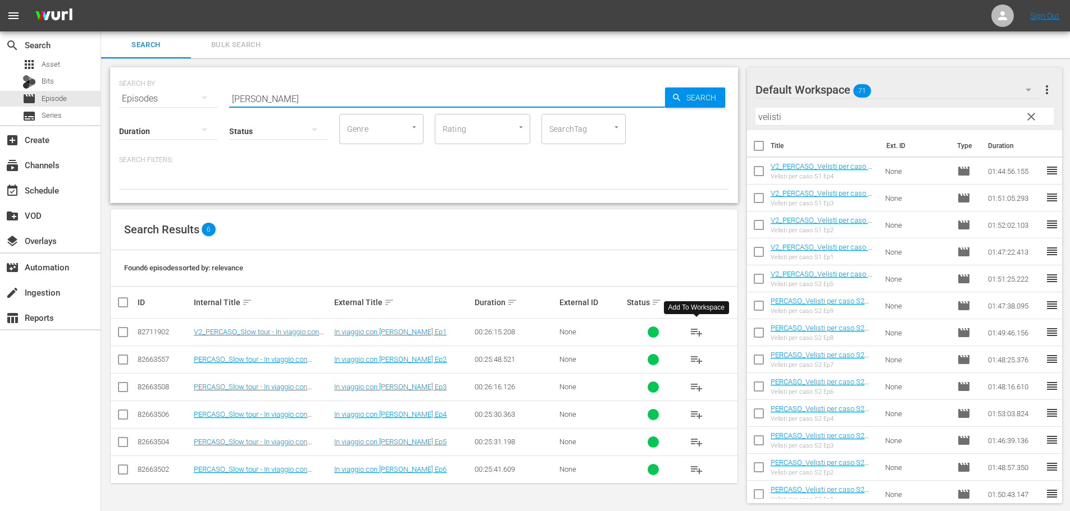
type input "mia figl"
click at [694, 334] on span "playlist_add" at bounding box center [695, 332] width 13 height 13
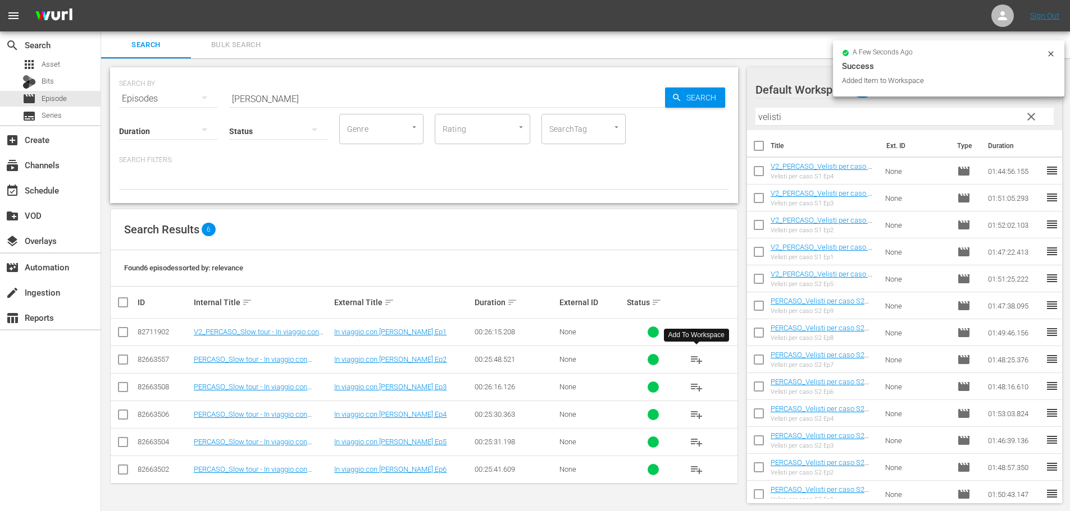
click at [696, 360] on span "playlist_add" at bounding box center [695, 359] width 13 height 13
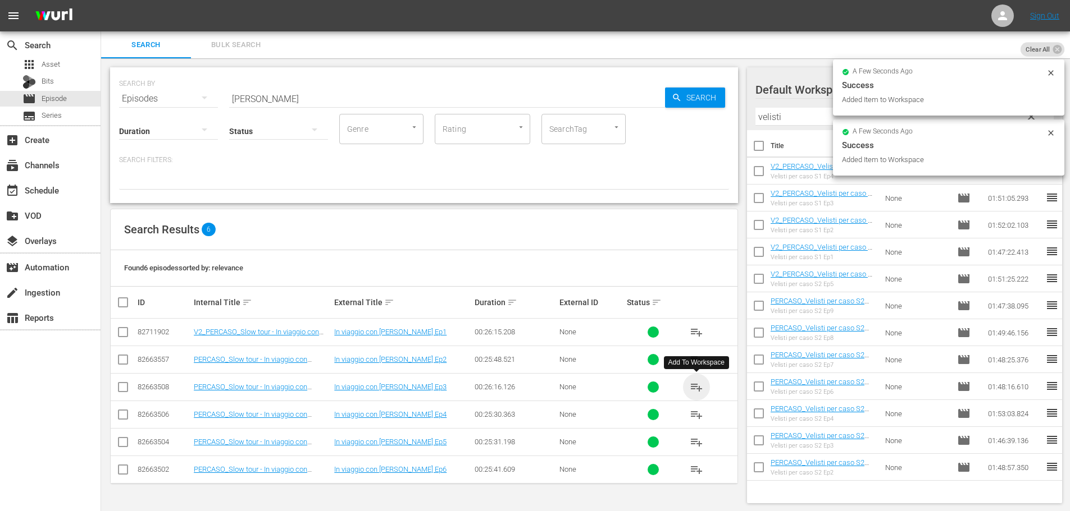
click at [696, 391] on span "playlist_add" at bounding box center [695, 387] width 13 height 13
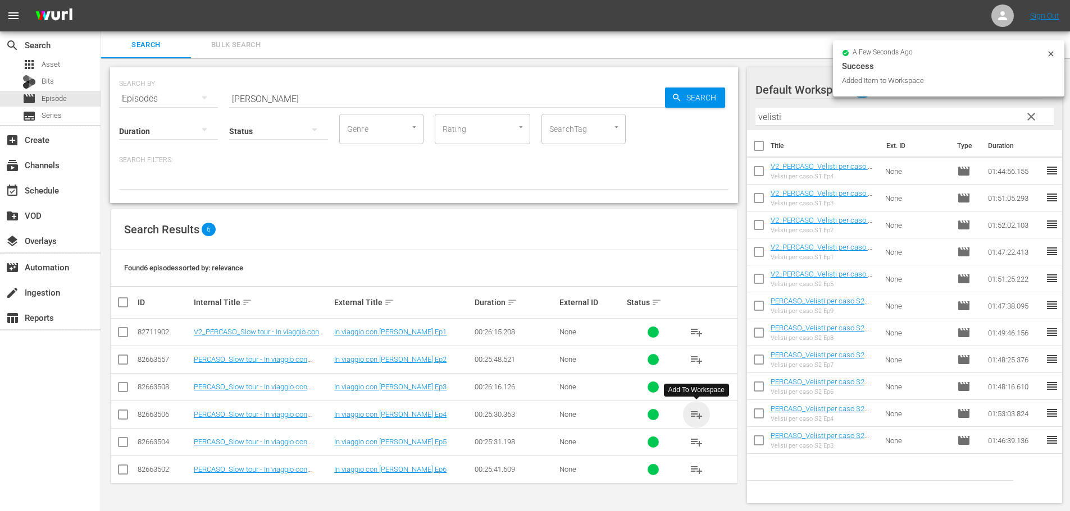
click at [701, 415] on span "playlist_add" at bounding box center [695, 414] width 13 height 13
click at [698, 445] on span "playlist_add" at bounding box center [695, 442] width 13 height 13
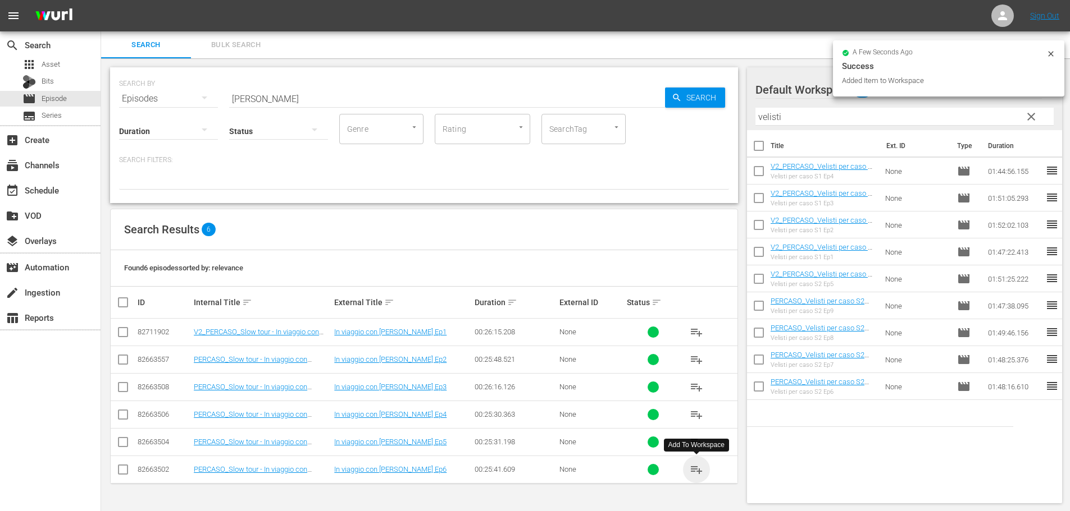
click at [693, 472] on span "playlist_add" at bounding box center [695, 469] width 13 height 13
click at [76, 194] on div "event_available Schedule" at bounding box center [50, 190] width 100 height 22
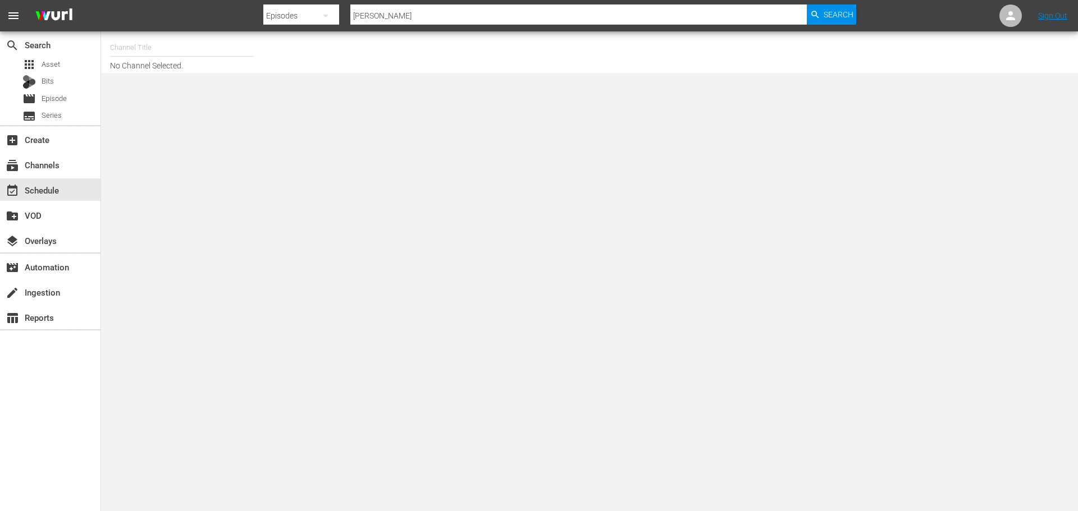
click at [131, 45] on input "text" at bounding box center [182, 47] width 144 height 27
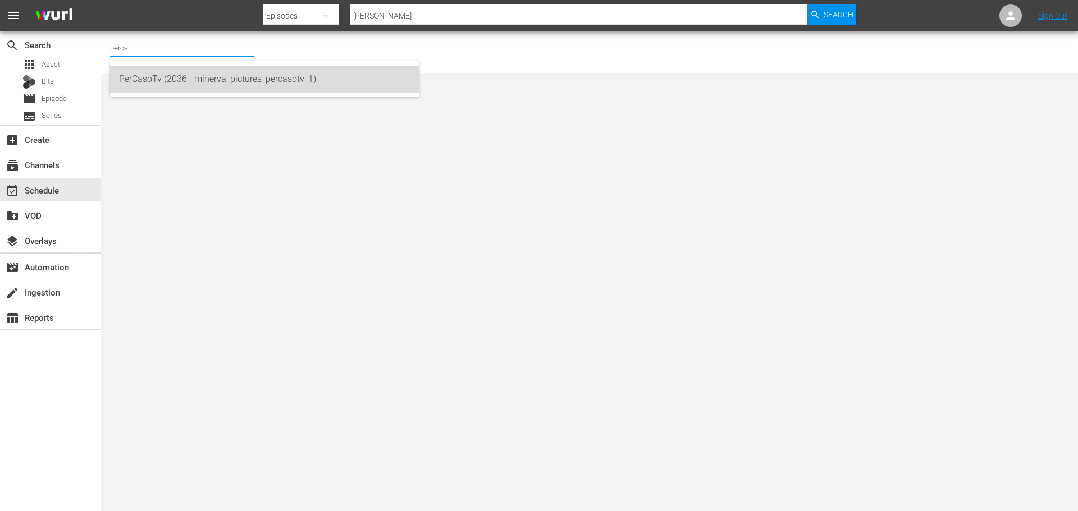
click at [346, 86] on div "PerCasoTv (2036 - minerva_pictures_percasotv_1)" at bounding box center [264, 79] width 291 height 27
type input "PerCasoTv (2036 - minerva_pictures_percasotv_1)"
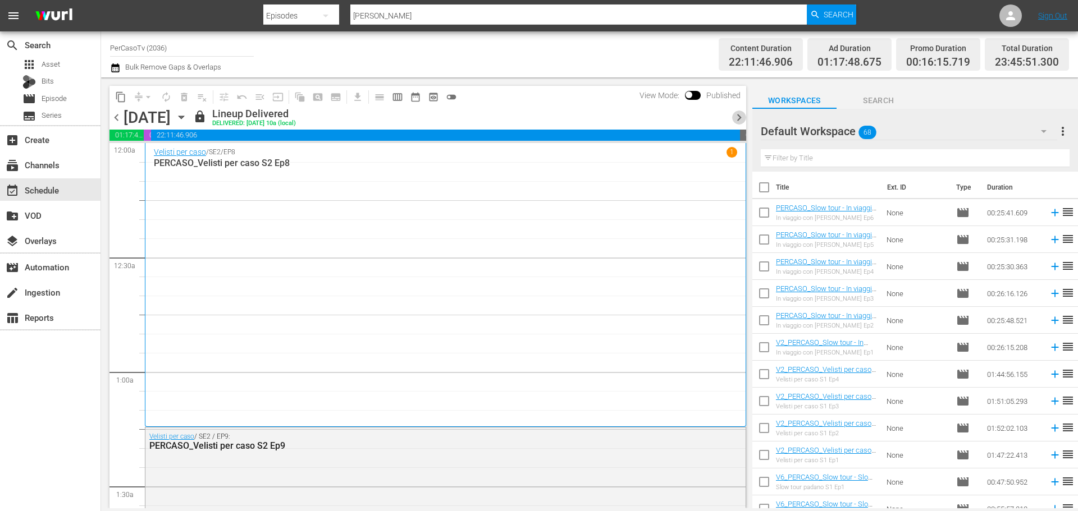
click at [743, 115] on span "chevron_right" at bounding box center [739, 118] width 14 height 14
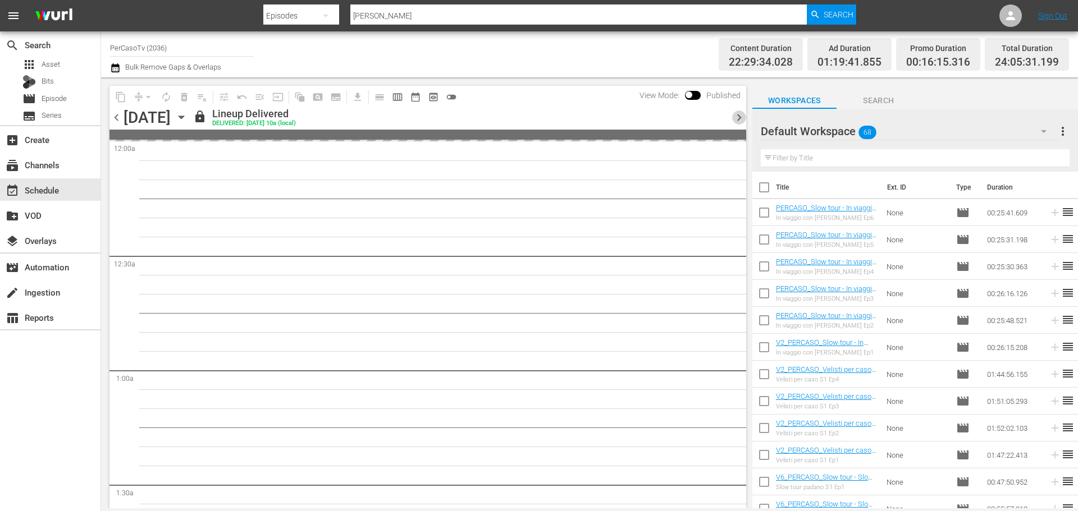
click at [743, 116] on span "chevron_right" at bounding box center [739, 118] width 14 height 14
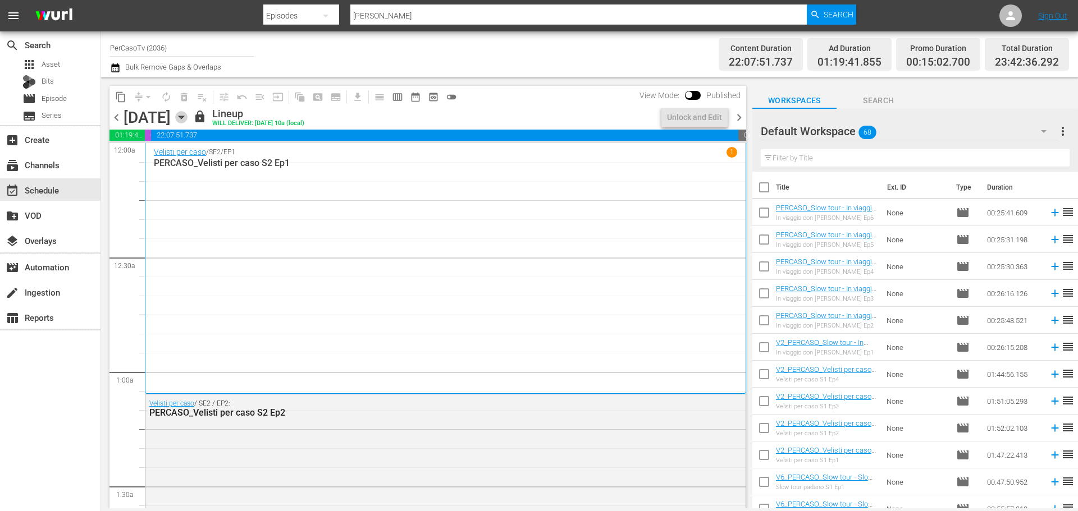
click at [184, 118] on icon "button" at bounding box center [181, 117] width 5 height 3
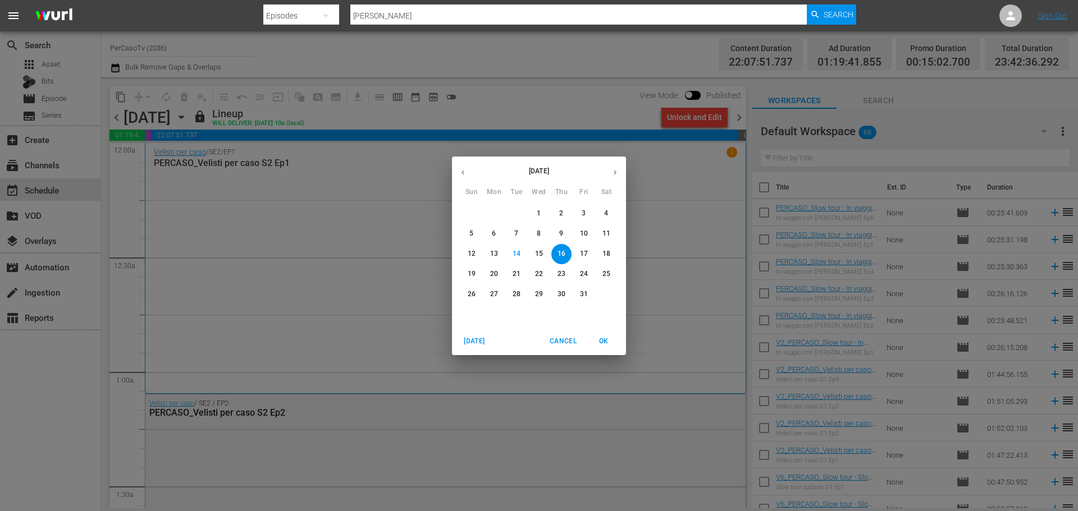
click at [496, 277] on p "20" at bounding box center [494, 274] width 8 height 10
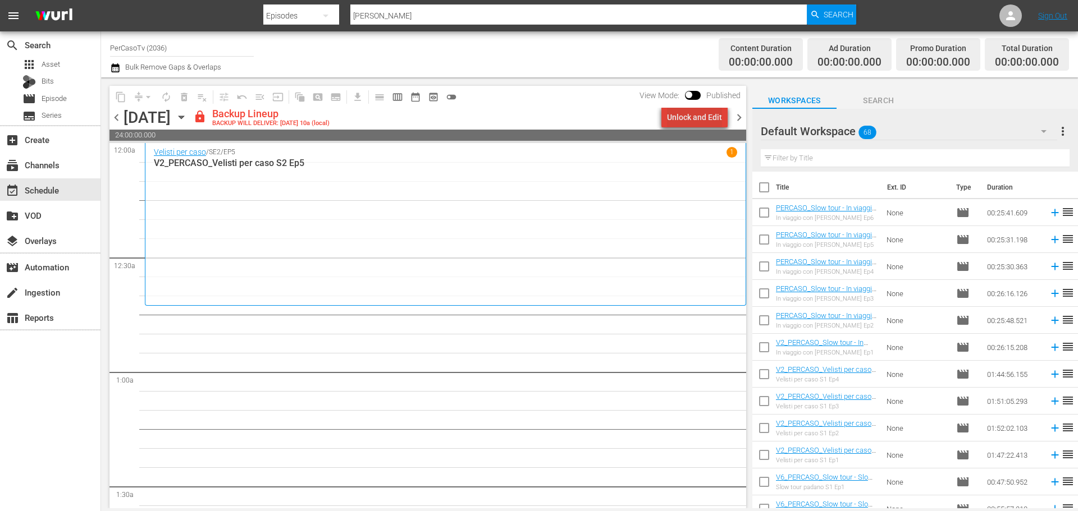
click at [717, 122] on div "Unlock and Edit" at bounding box center [694, 117] width 55 height 20
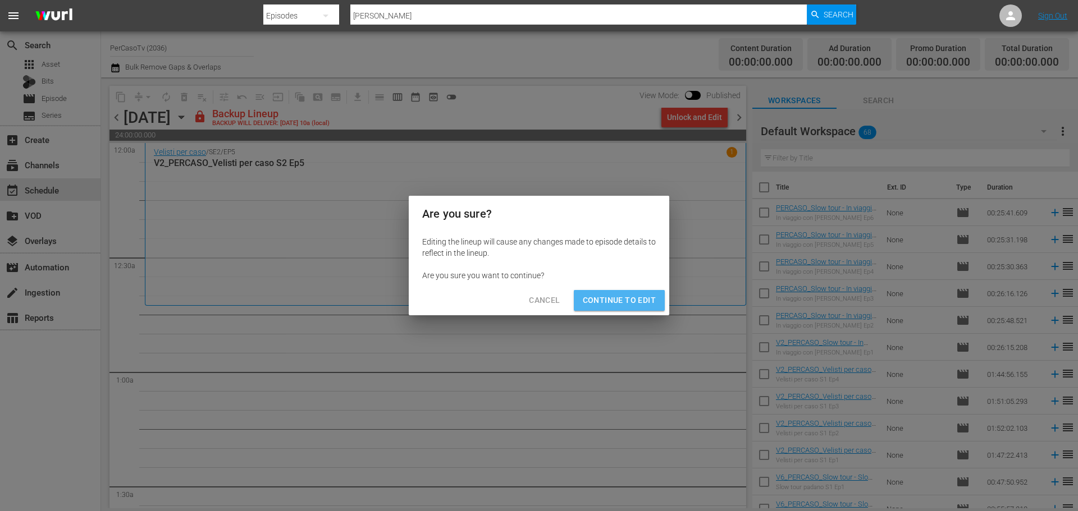
click at [649, 294] on span "Continue to Edit" at bounding box center [619, 301] width 73 height 14
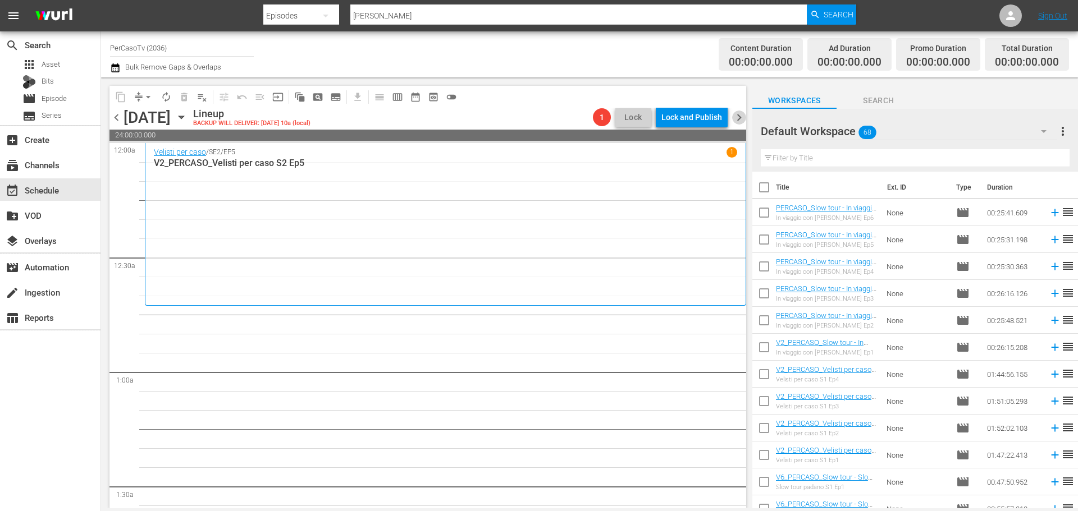
click at [736, 116] on span "chevron_right" at bounding box center [739, 118] width 14 height 14
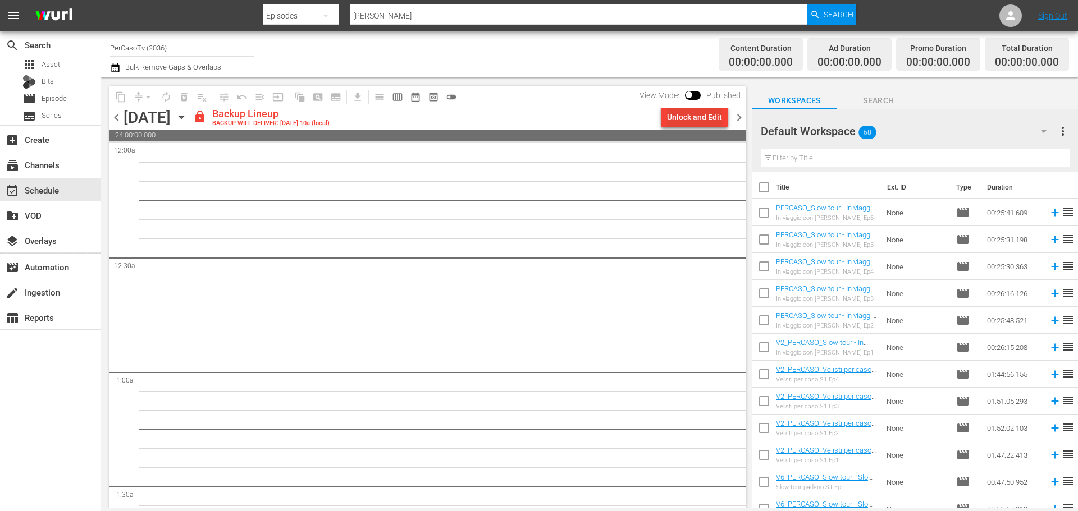
click at [696, 114] on div "Unlock and Edit" at bounding box center [694, 117] width 55 height 20
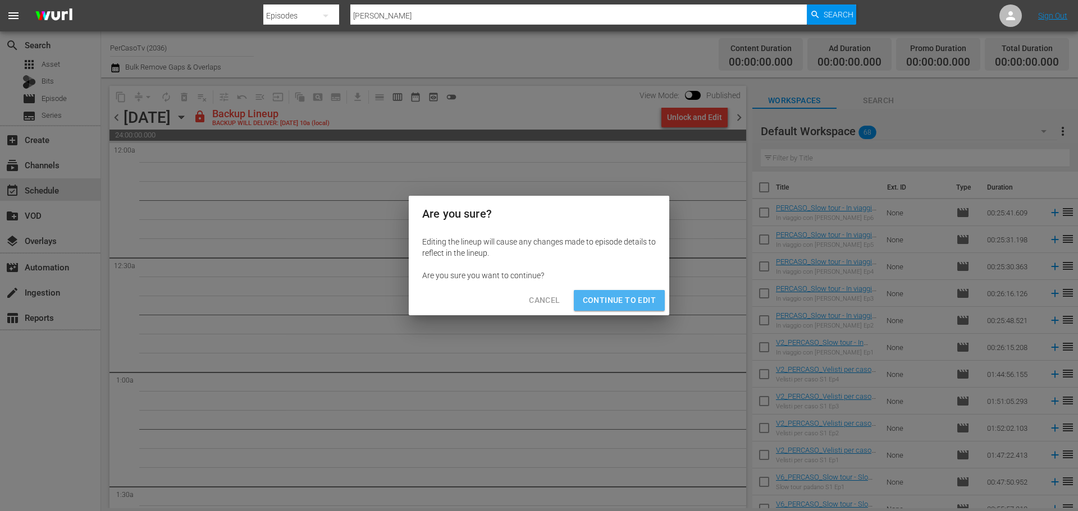
drag, startPoint x: 634, startPoint y: 304, endPoint x: 678, endPoint y: 245, distance: 73.1
click at [635, 304] on span "Continue to Edit" at bounding box center [619, 301] width 73 height 14
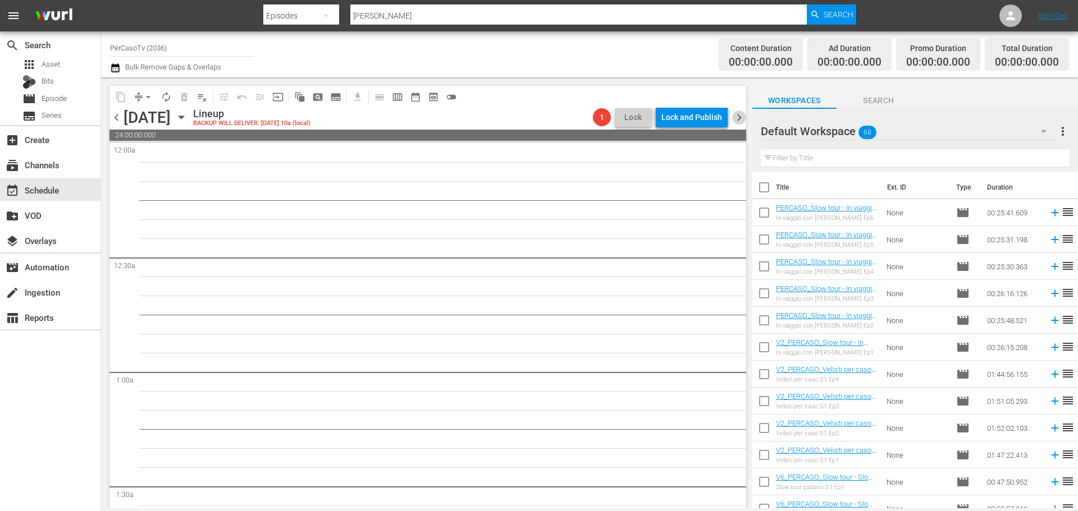
click at [742, 120] on span "chevron_right" at bounding box center [739, 118] width 14 height 14
click at [745, 117] on span "chevron_right" at bounding box center [739, 118] width 14 height 14
click at [112, 119] on span "chevron_left" at bounding box center [116, 118] width 14 height 14
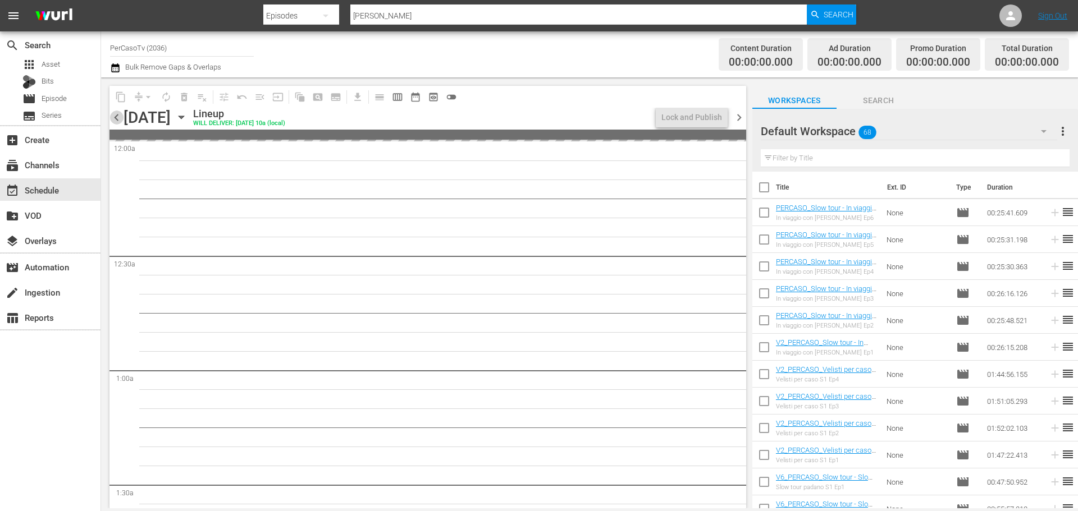
click at [112, 119] on span "chevron_left" at bounding box center [116, 118] width 14 height 14
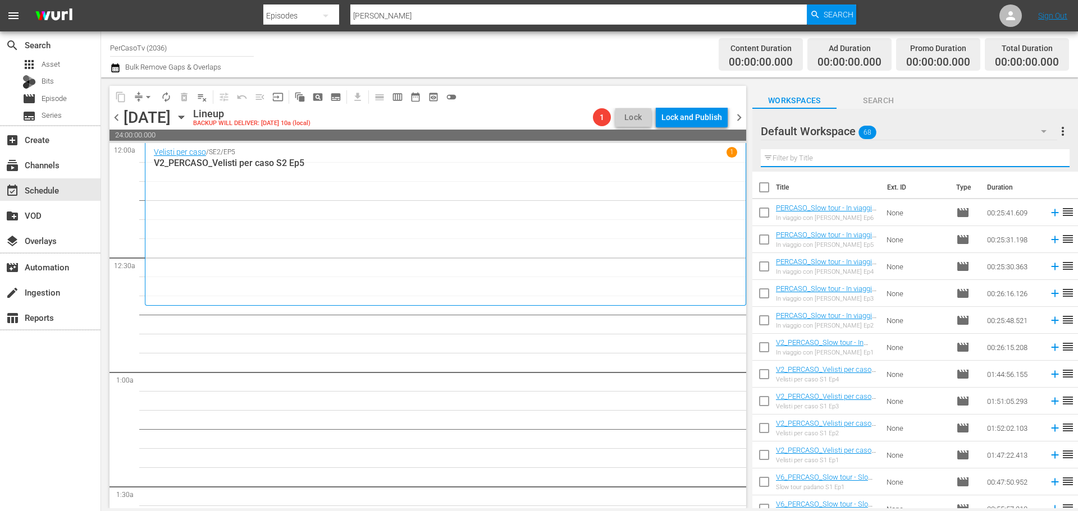
click at [802, 154] on input "text" at bounding box center [915, 158] width 309 height 18
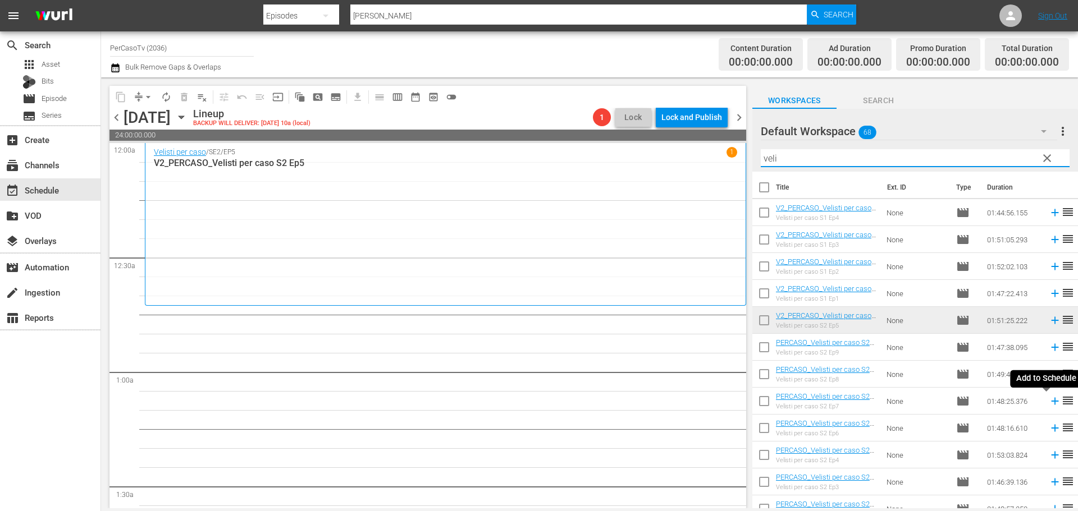
drag, startPoint x: 1045, startPoint y: 403, endPoint x: 1016, endPoint y: 396, distance: 30.1
click at [1049, 403] on icon at bounding box center [1055, 401] width 12 height 12
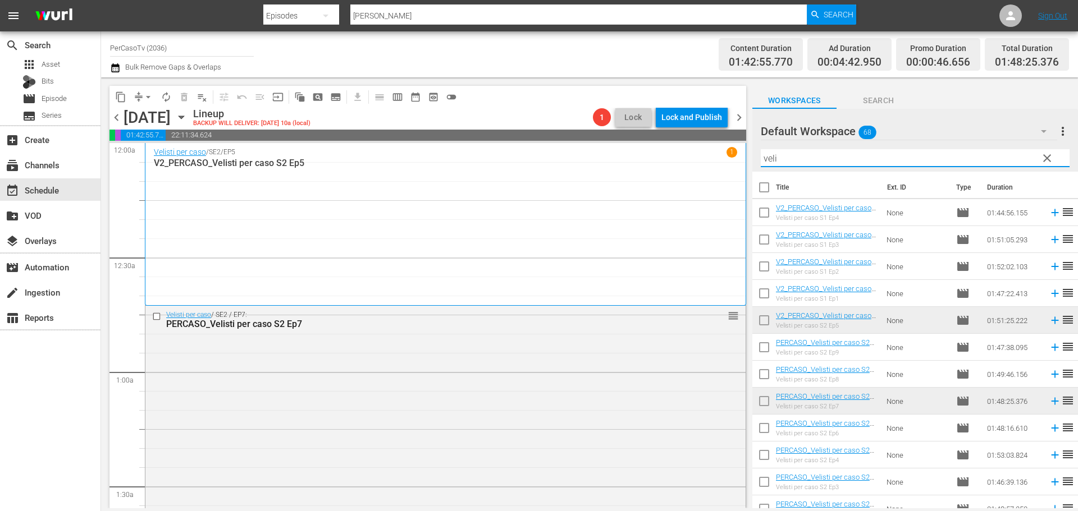
drag, startPoint x: 801, startPoint y: 158, endPoint x: 701, endPoint y: 179, distance: 101.4
click at [701, 179] on div "content_copy compress arrow_drop_down autorenew_outlined delete_forever_outline…" at bounding box center [589, 292] width 977 height 431
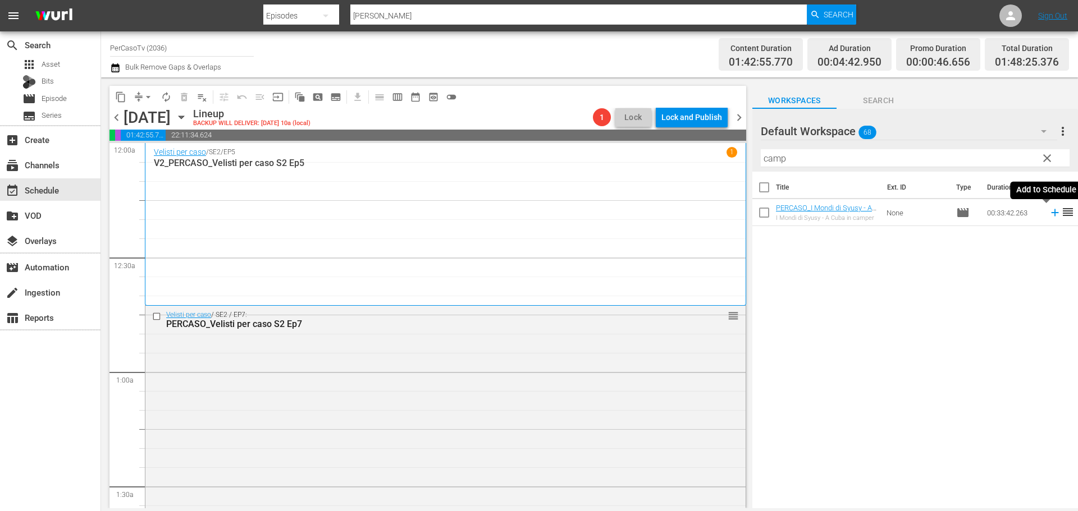
drag, startPoint x: 1047, startPoint y: 215, endPoint x: 987, endPoint y: 213, distance: 59.5
click at [1051, 215] on icon at bounding box center [1054, 212] width 7 height 7
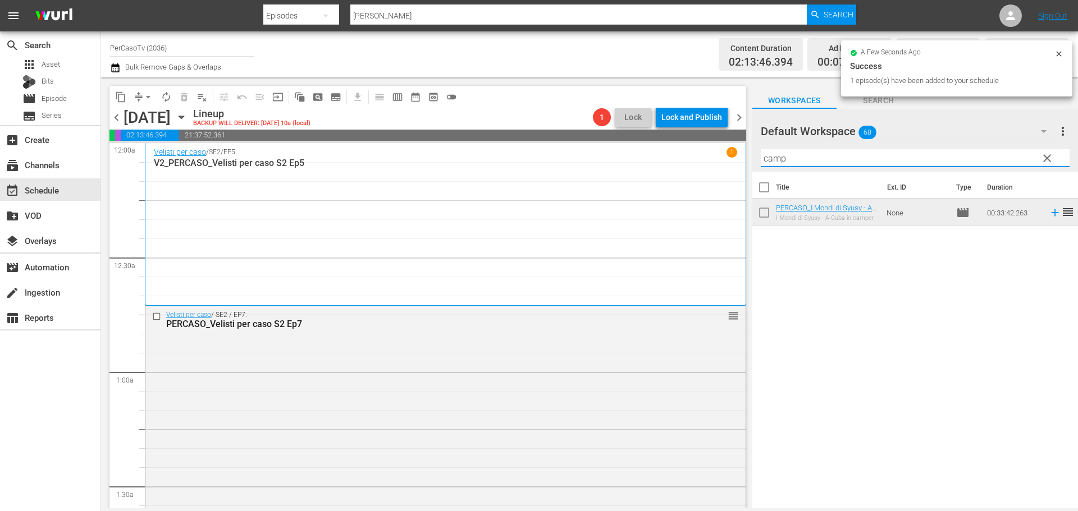
drag, startPoint x: 801, startPoint y: 158, endPoint x: 737, endPoint y: 173, distance: 65.4
click at [737, 173] on div "content_copy compress arrow_drop_down autorenew_outlined delete_forever_outline…" at bounding box center [589, 292] width 977 height 431
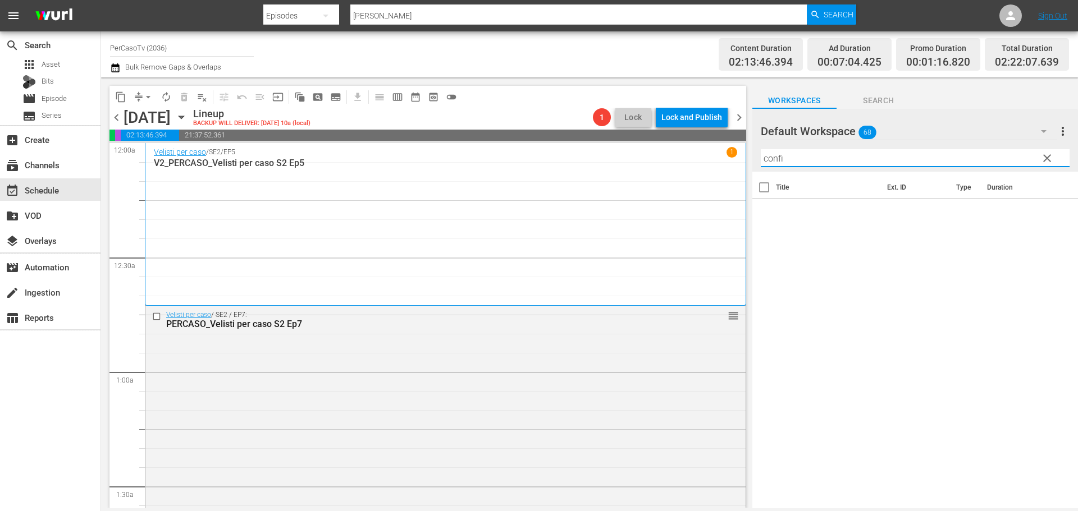
drag, startPoint x: 794, startPoint y: 152, endPoint x: 669, endPoint y: 168, distance: 126.9
click at [669, 168] on div "content_copy compress arrow_drop_down autorenew_outlined delete_forever_outline…" at bounding box center [589, 292] width 977 height 431
type input "etrus"
click at [1049, 162] on span "clear" at bounding box center [1046, 158] width 13 height 13
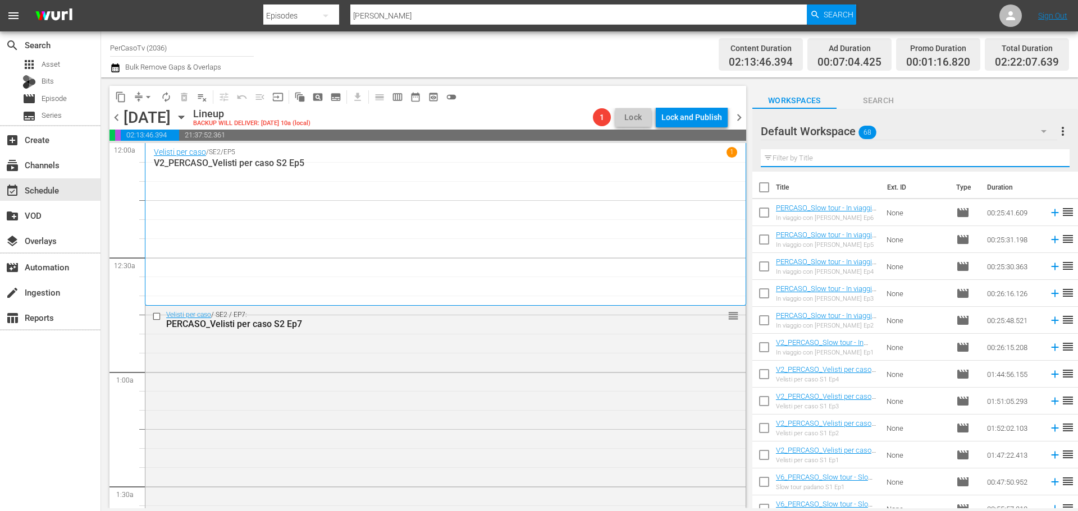
click at [784, 155] on input "text" at bounding box center [915, 158] width 309 height 18
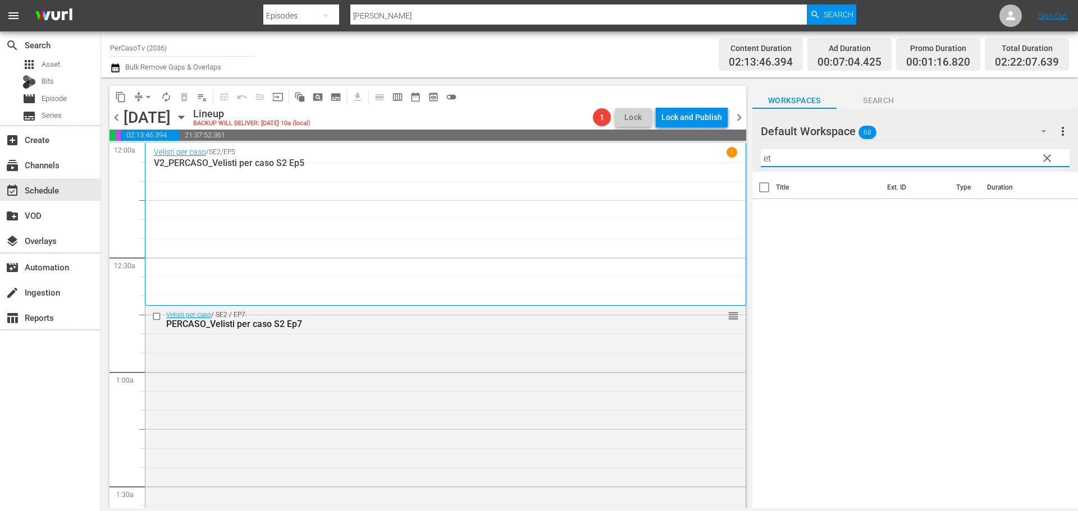
drag, startPoint x: 792, startPoint y: 155, endPoint x: 733, endPoint y: 161, distance: 58.7
click at [733, 161] on div "content_copy compress arrow_drop_down autorenew_outlined delete_forever_outline…" at bounding box center [589, 292] width 977 height 431
type input "et"
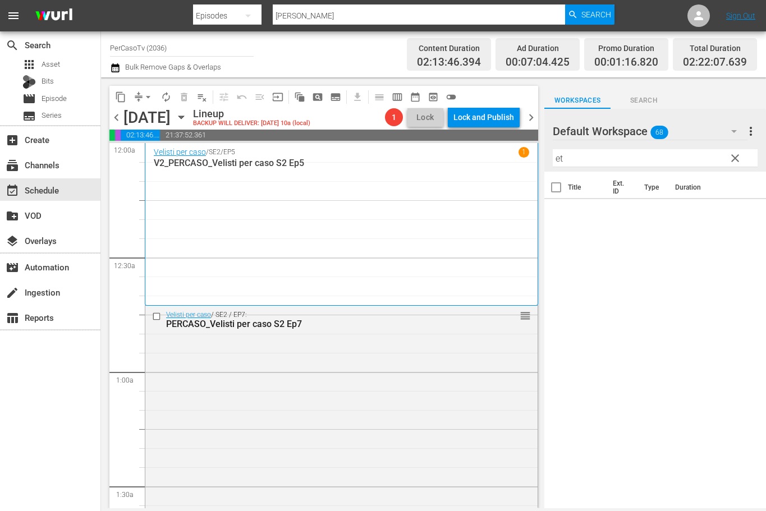
click at [721, 94] on div "Workspaces Search" at bounding box center [656, 97] width 222 height 22
click at [67, 101] on span "Episode" at bounding box center [54, 98] width 25 height 11
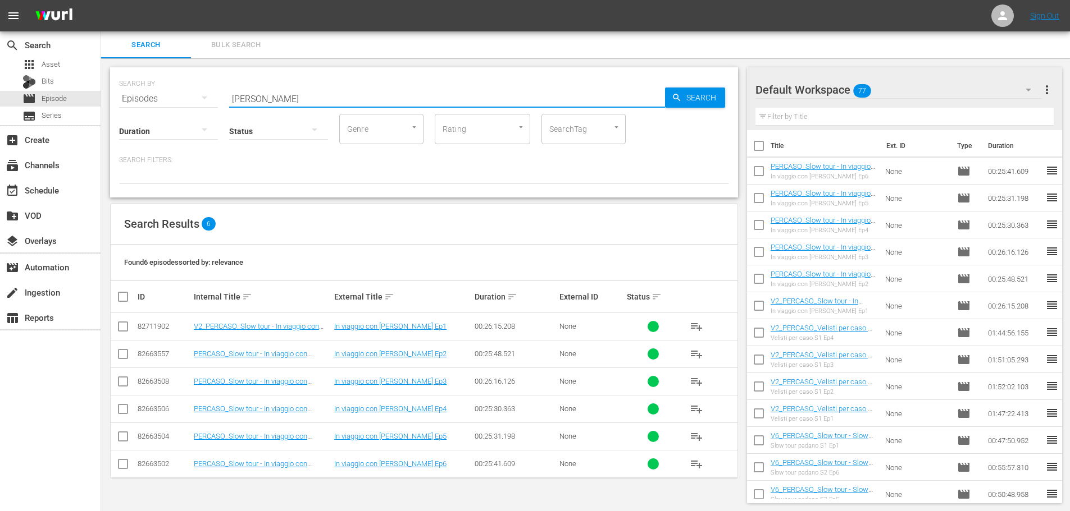
drag, startPoint x: 267, startPoint y: 95, endPoint x: 163, endPoint y: 109, distance: 105.4
click at [163, 109] on div "SEARCH BY Search By Episodes Search ID, Title, Description, Keywords, or Catego…" at bounding box center [424, 132] width 628 height 130
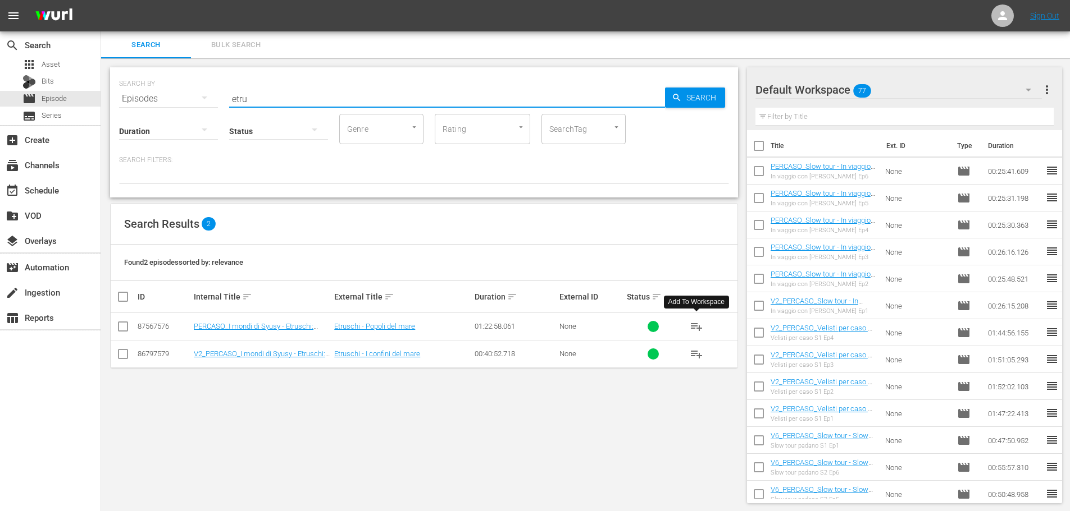
type input "etru"
click at [698, 328] on span "playlist_add" at bounding box center [695, 326] width 13 height 13
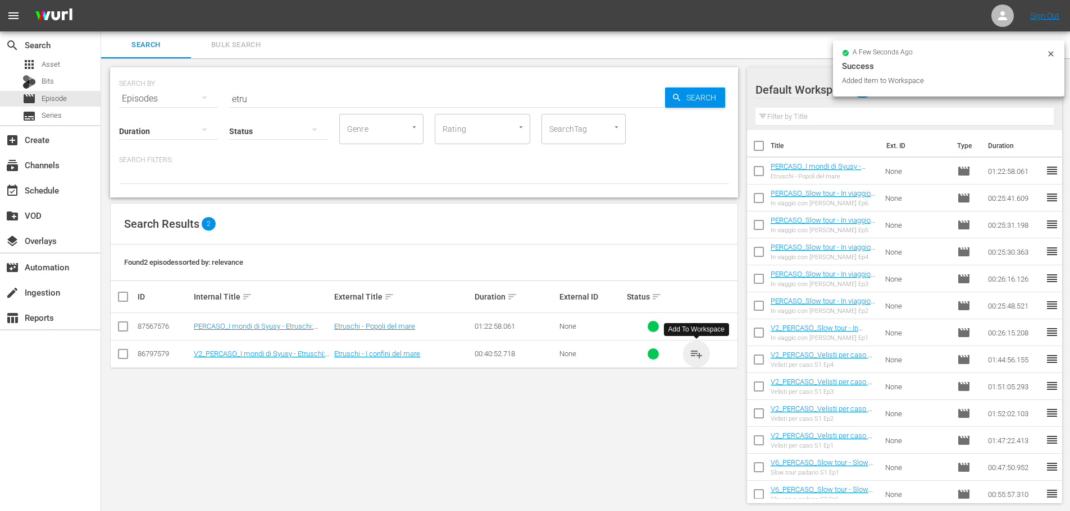
click at [698, 358] on span "playlist_add" at bounding box center [695, 354] width 13 height 13
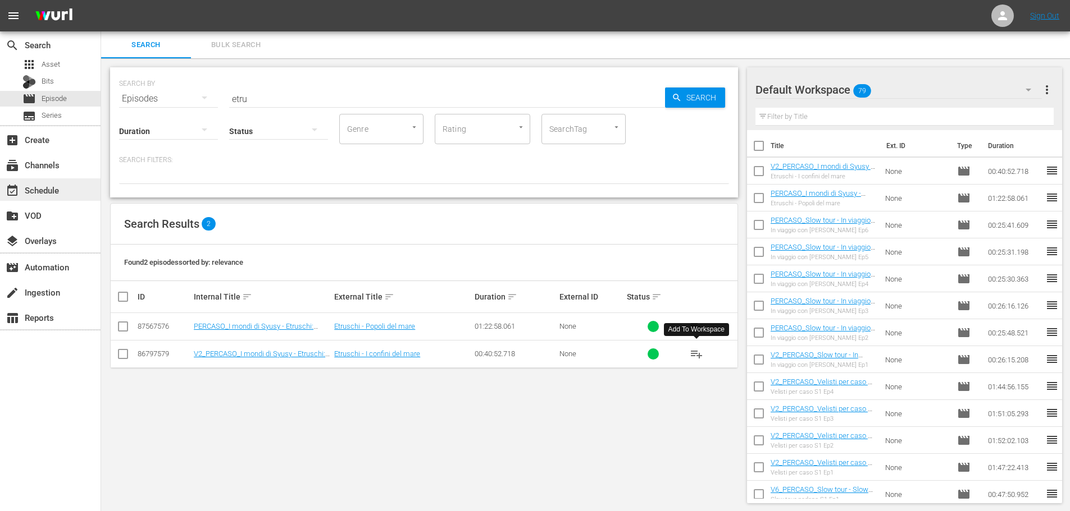
click at [58, 194] on div "event_available Schedule" at bounding box center [31, 189] width 63 height 10
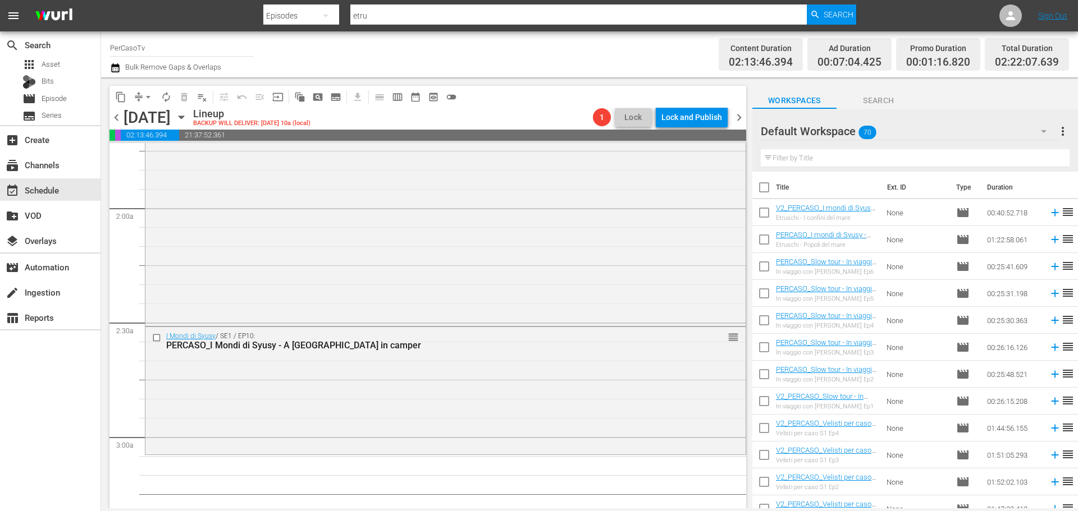
scroll to position [554, 0]
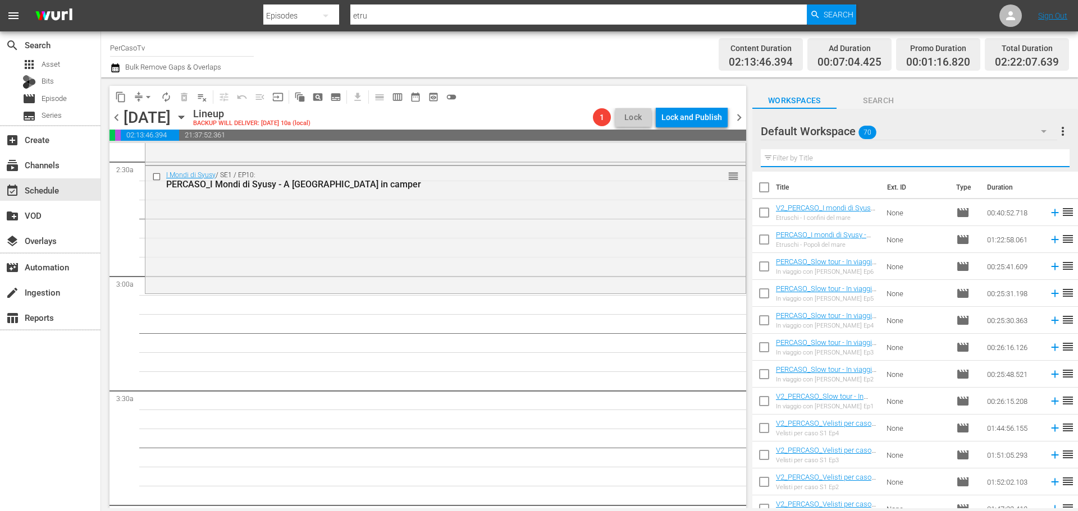
click at [796, 162] on input "text" at bounding box center [915, 158] width 309 height 18
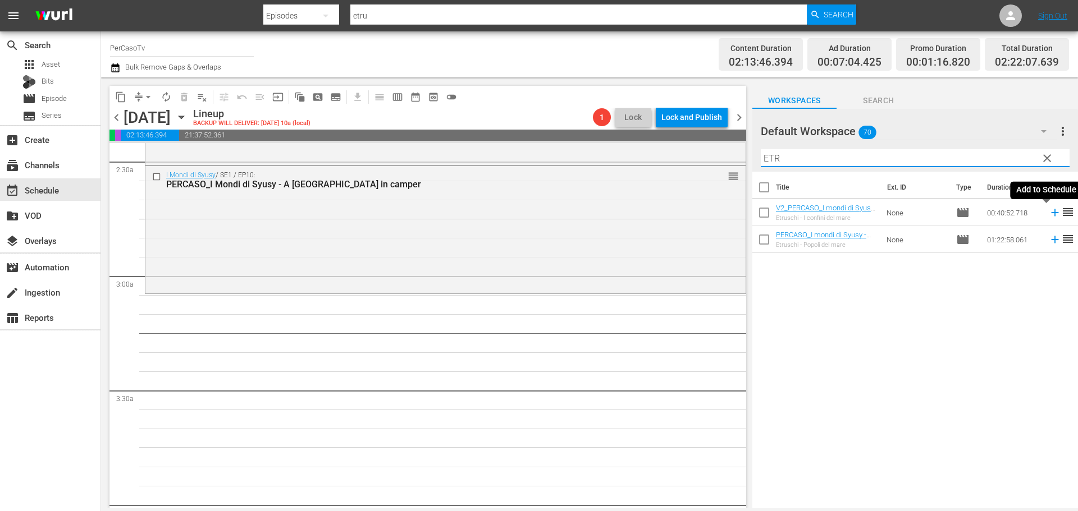
click at [1049, 217] on icon at bounding box center [1055, 213] width 12 height 12
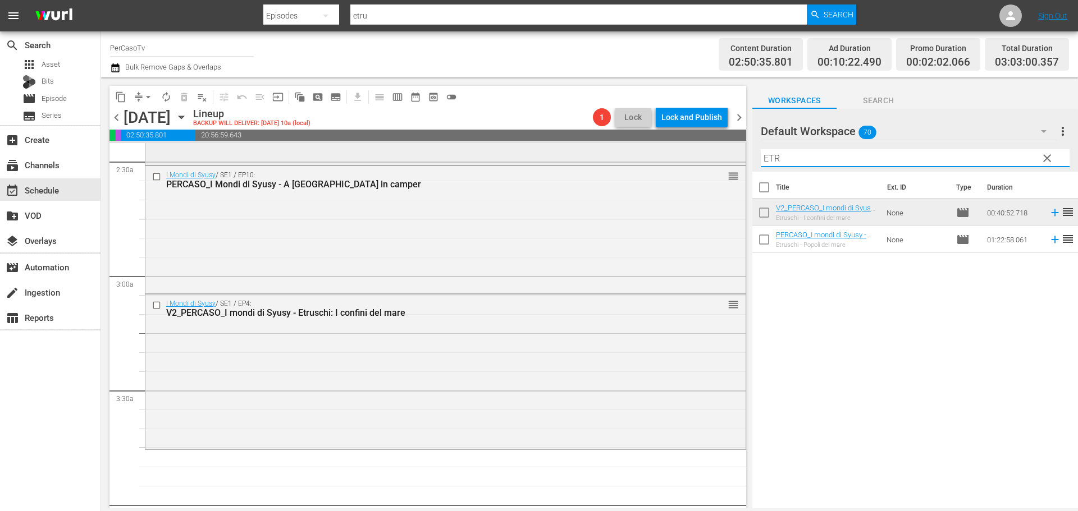
drag, startPoint x: 762, startPoint y: 160, endPoint x: 695, endPoint y: 160, distance: 67.4
click at [695, 160] on div "content_copy compress arrow_drop_down autorenew_outlined delete_forever_outline…" at bounding box center [589, 292] width 977 height 431
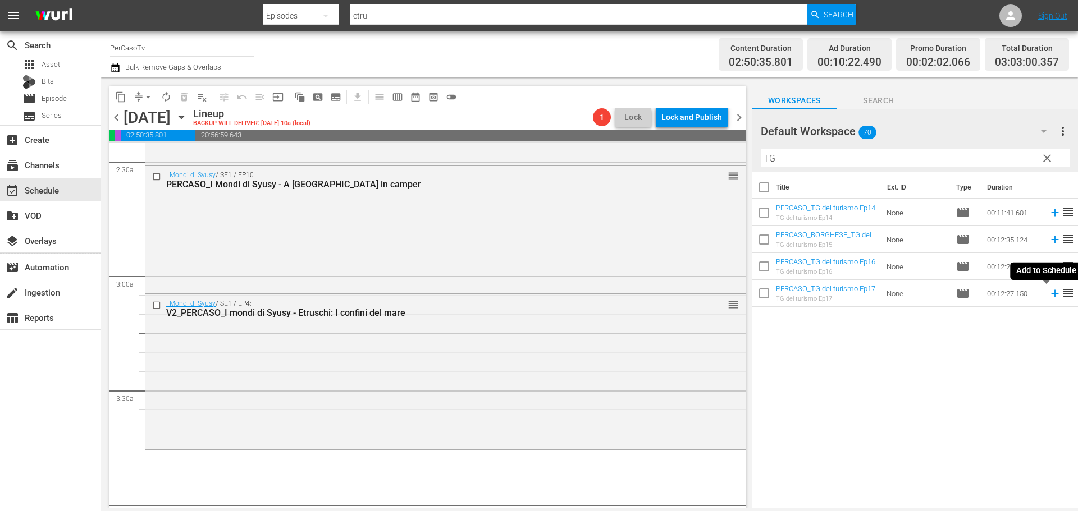
click at [1049, 296] on icon at bounding box center [1055, 293] width 12 height 12
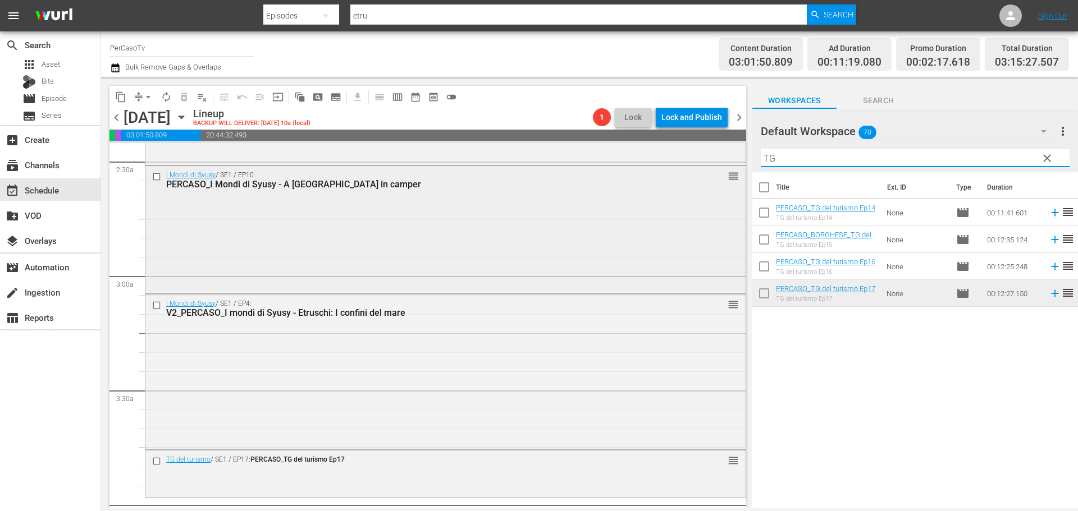
drag, startPoint x: 788, startPoint y: 161, endPoint x: 718, endPoint y: 167, distance: 69.9
click at [718, 167] on div "content_copy compress arrow_drop_down autorenew_outlined delete_forever_outline…" at bounding box center [589, 292] width 977 height 431
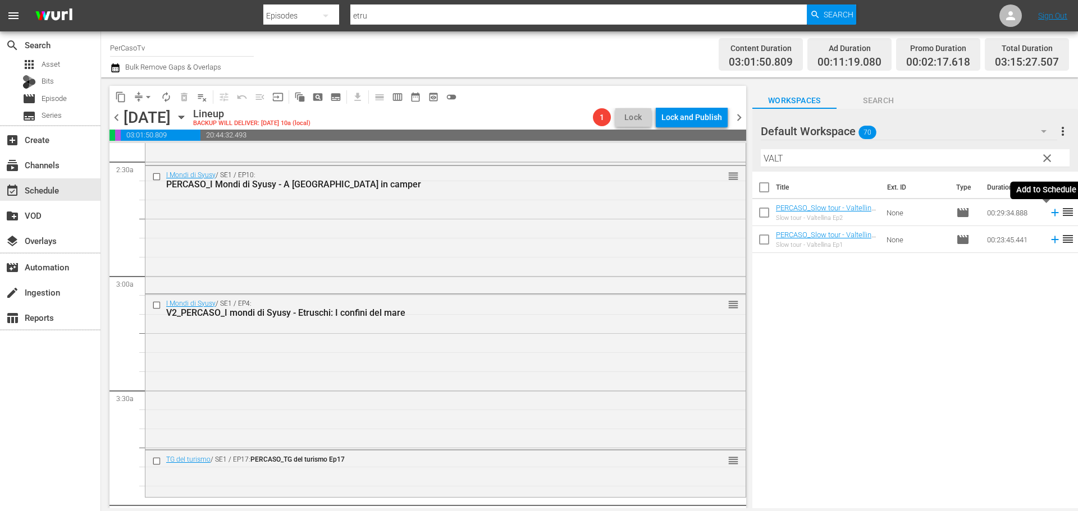
click at [1049, 215] on icon at bounding box center [1055, 213] width 12 height 12
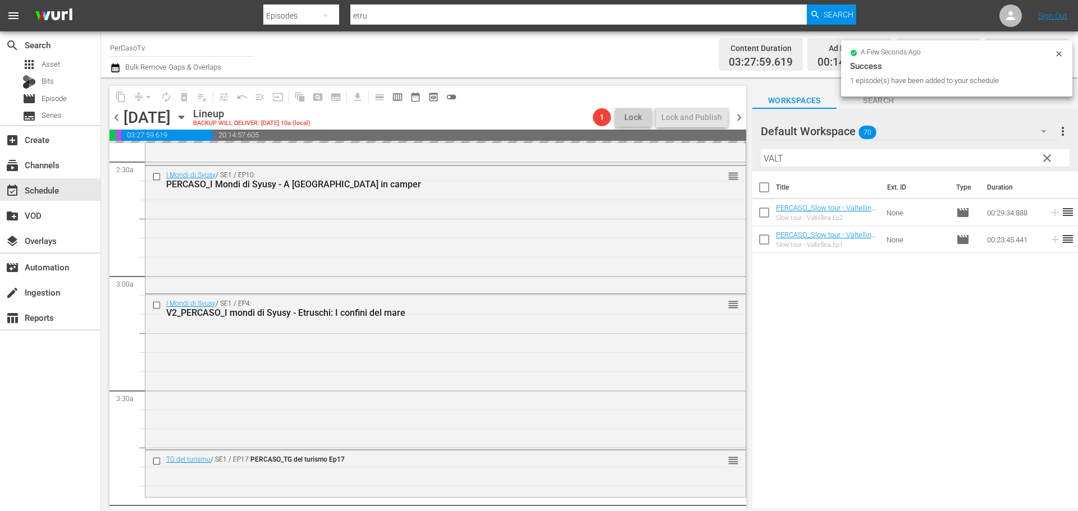
click at [789, 161] on input "VALT" at bounding box center [915, 158] width 309 height 18
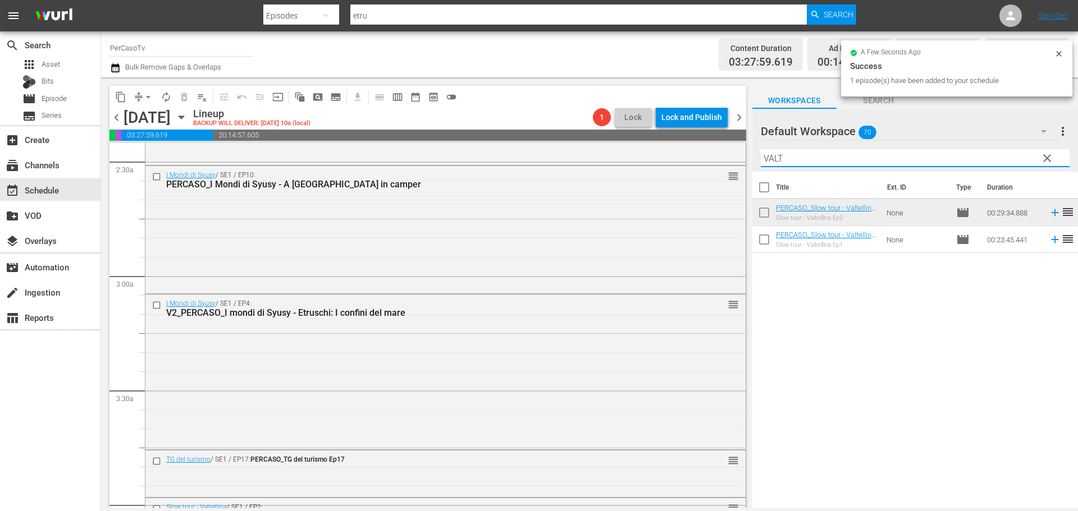
drag, startPoint x: 789, startPoint y: 161, endPoint x: 740, endPoint y: 162, distance: 48.9
click at [740, 162] on div "content_copy compress arrow_drop_down autorenew_outlined delete_forever_outline…" at bounding box center [589, 292] width 977 height 431
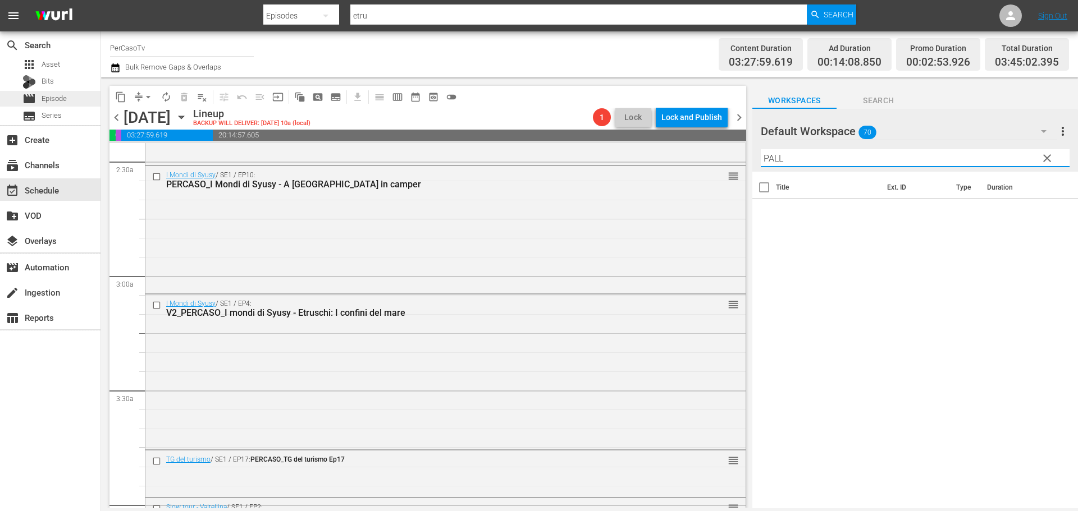
type input "PALL"
click at [44, 98] on span "Episode" at bounding box center [54, 98] width 25 height 11
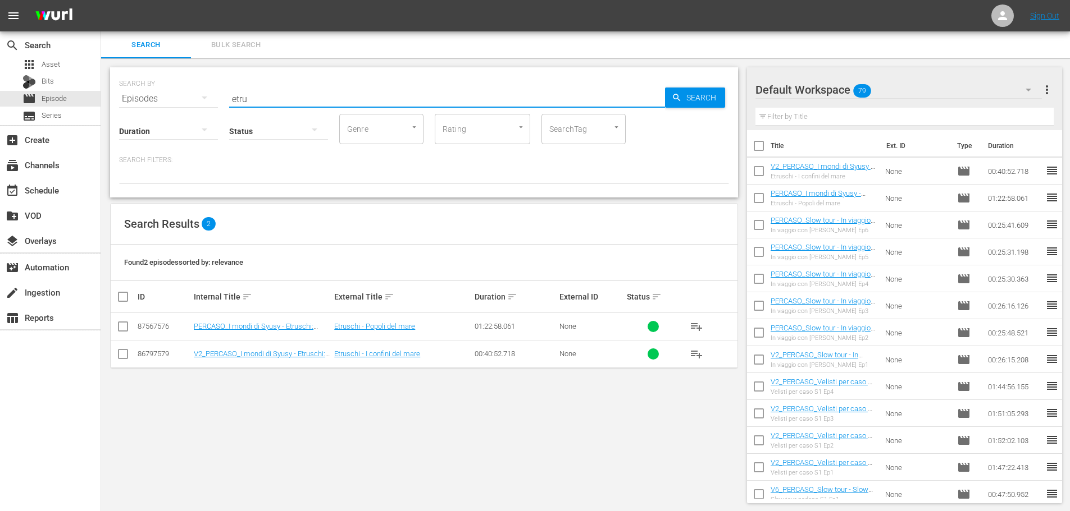
drag, startPoint x: 266, startPoint y: 92, endPoint x: 172, endPoint y: 109, distance: 95.9
click at [172, 109] on div "SEARCH BY Search By Episodes Search ID, Title, Description, Keywords, or Catego…" at bounding box center [424, 132] width 628 height 130
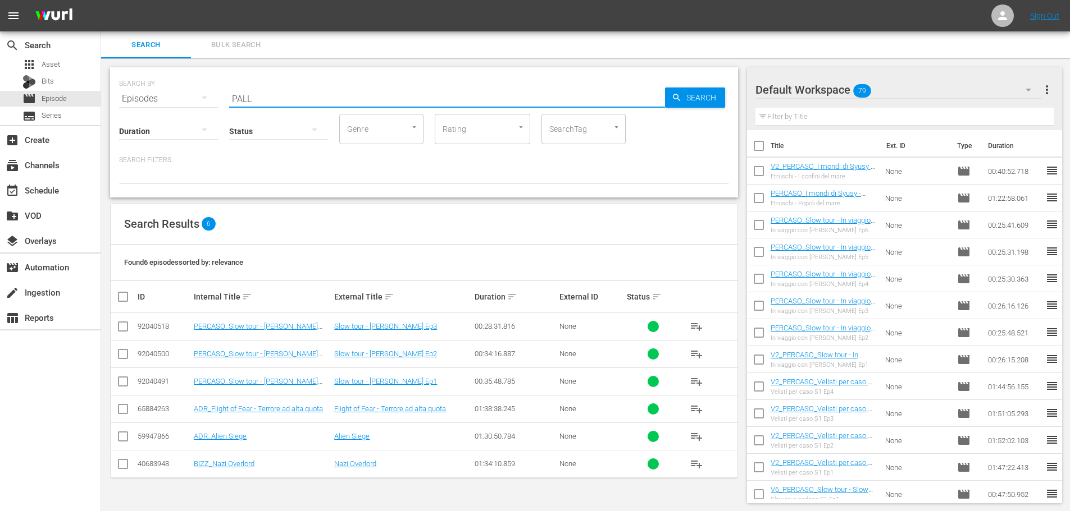
type input "PALL"
click at [697, 382] on span "playlist_add" at bounding box center [695, 381] width 13 height 13
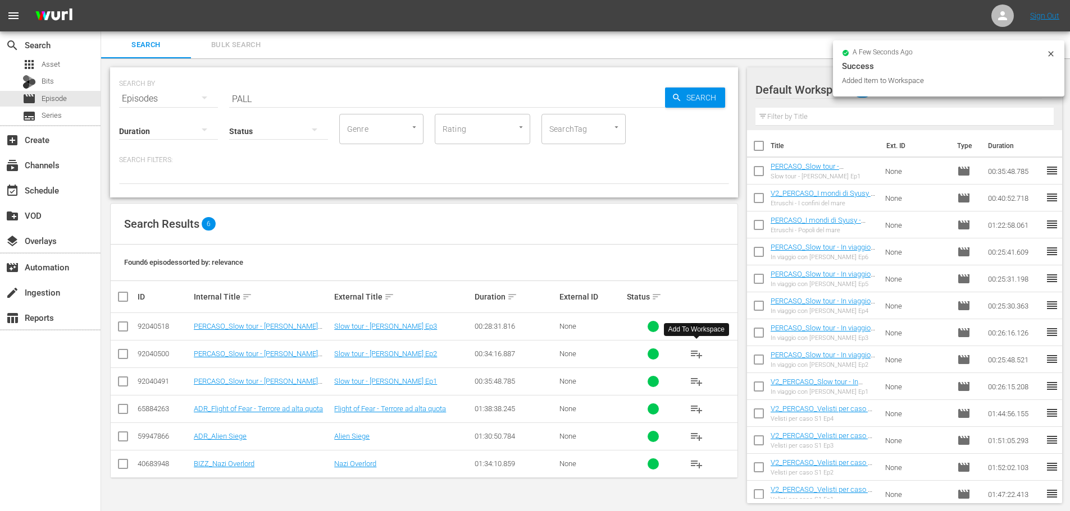
click at [697, 355] on span "playlist_add" at bounding box center [695, 354] width 13 height 13
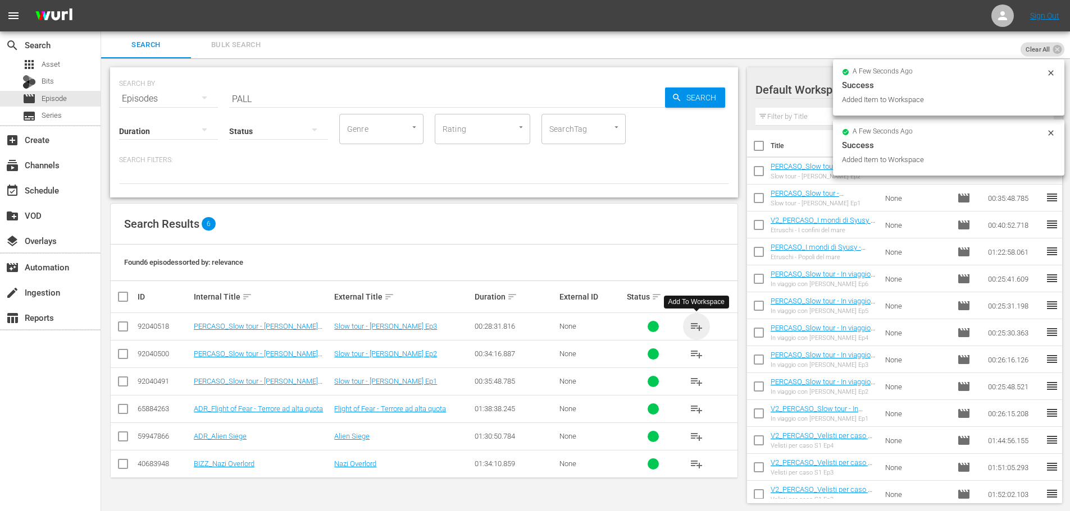
click at [698, 325] on span "playlist_add" at bounding box center [695, 326] width 13 height 13
click at [56, 189] on div "event_available Schedule" at bounding box center [31, 189] width 63 height 10
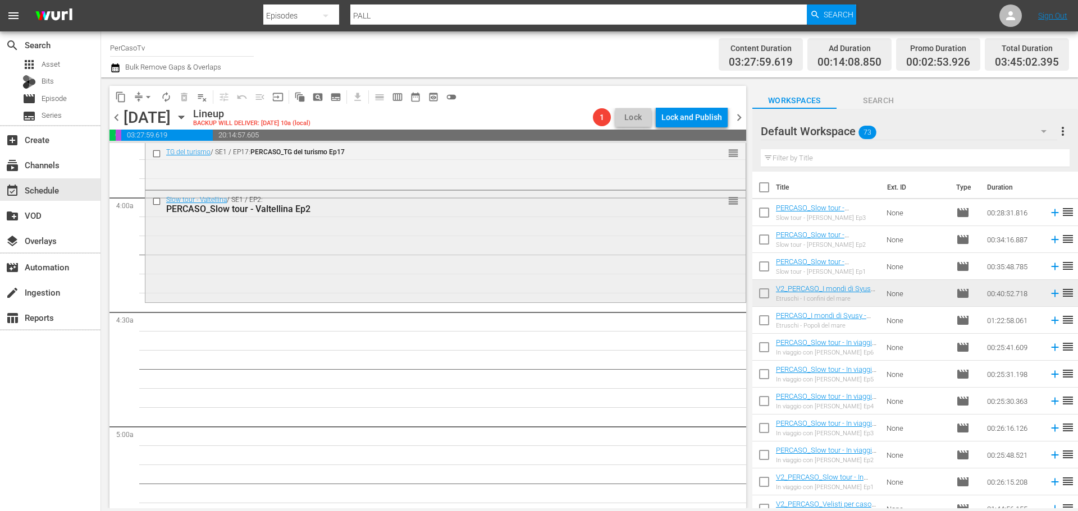
scroll to position [842, 0]
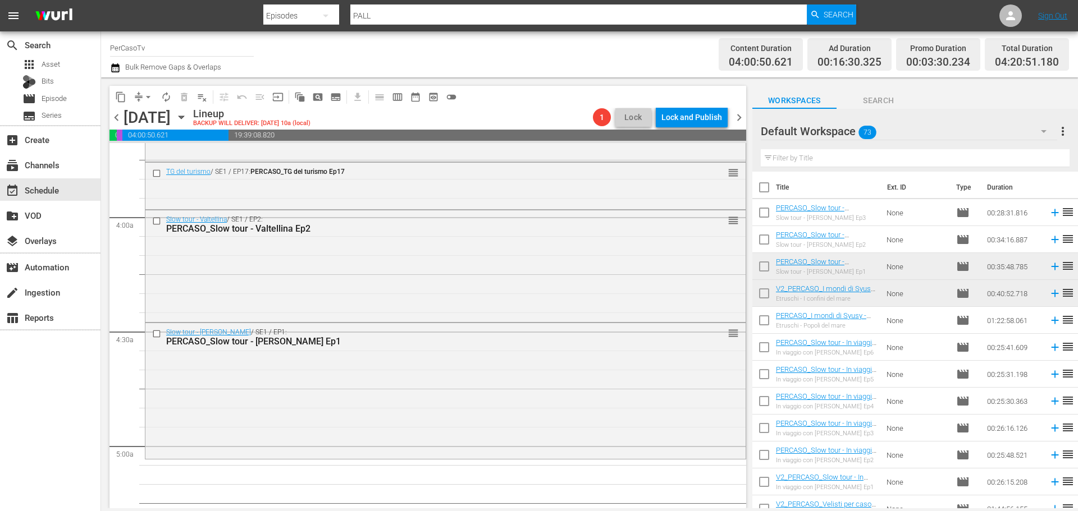
click at [788, 163] on input "text" at bounding box center [915, 158] width 309 height 18
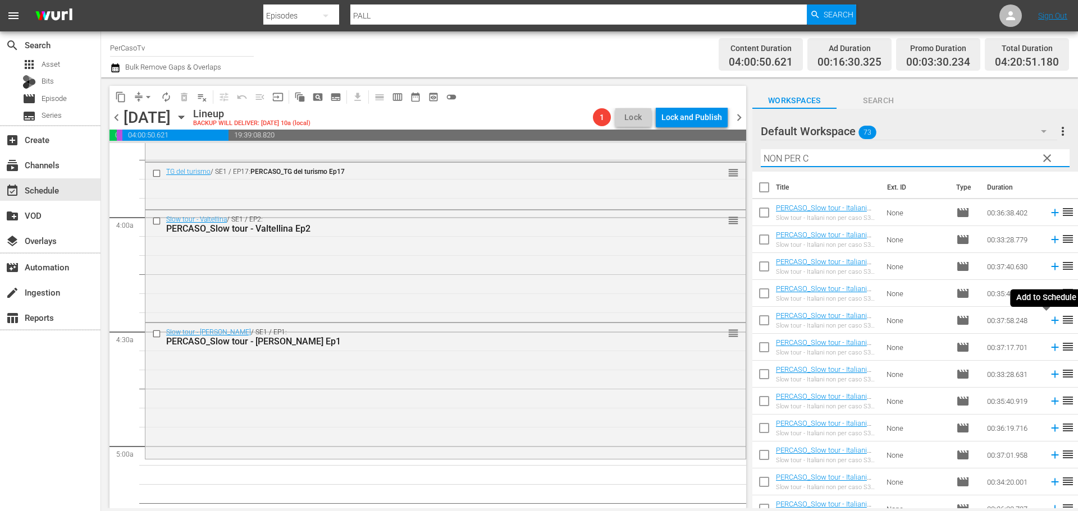
click at [1049, 323] on icon at bounding box center [1055, 320] width 12 height 12
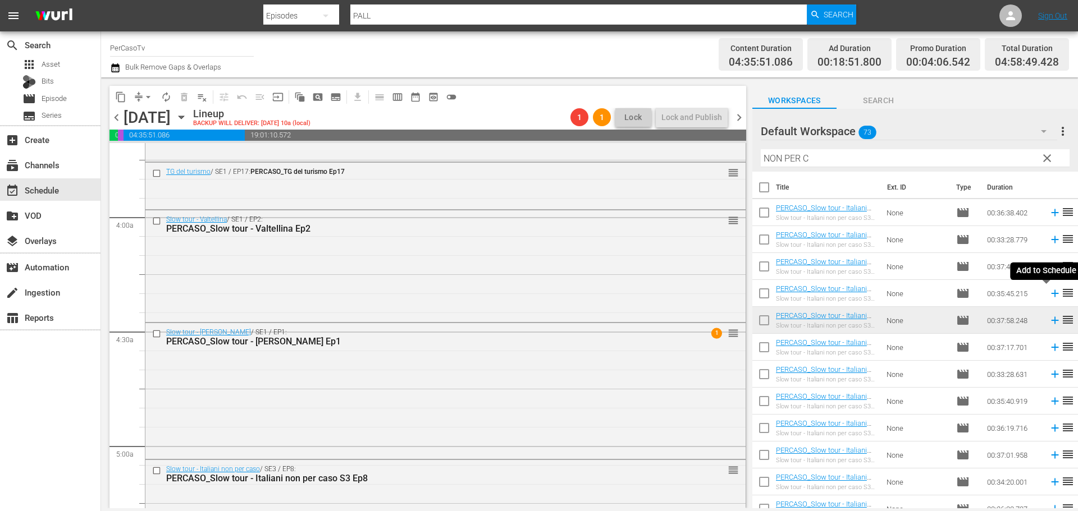
click at [1049, 294] on icon at bounding box center [1055, 293] width 12 height 12
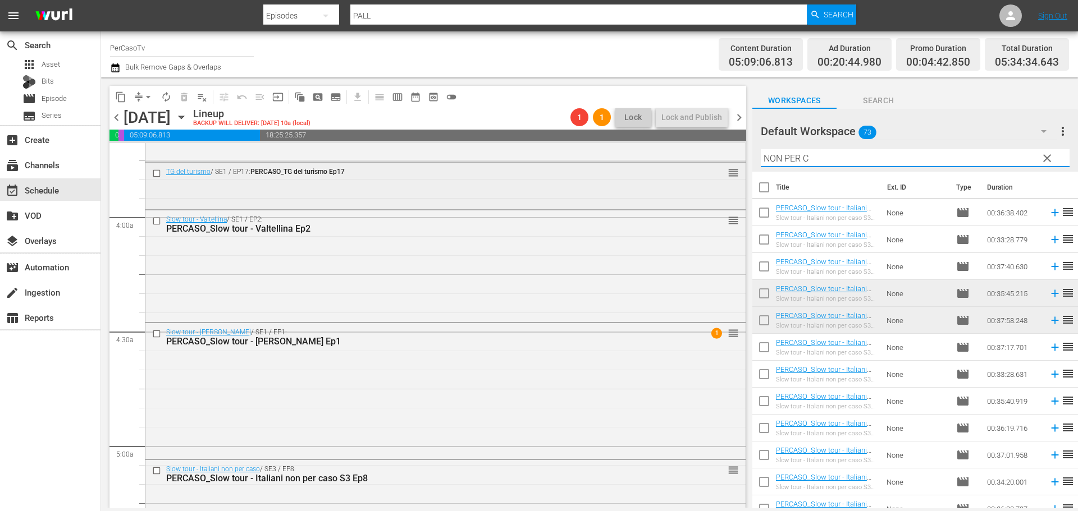
drag, startPoint x: 820, startPoint y: 158, endPoint x: 719, endPoint y: 175, distance: 103.0
click at [719, 175] on div "content_copy compress arrow_drop_down autorenew_outlined delete_forever_outline…" at bounding box center [589, 292] width 977 height 431
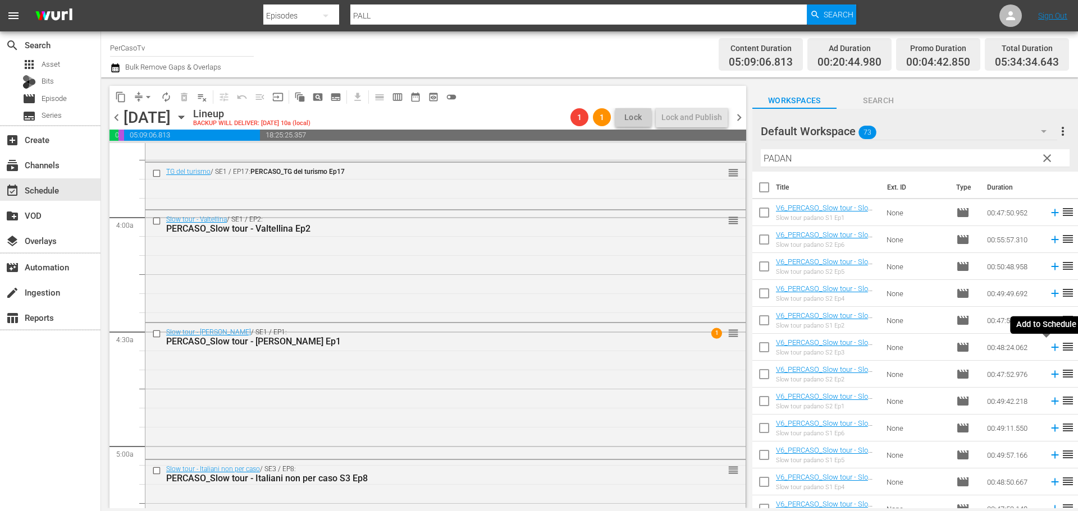
click at [1051, 350] on icon at bounding box center [1054, 347] width 7 height 7
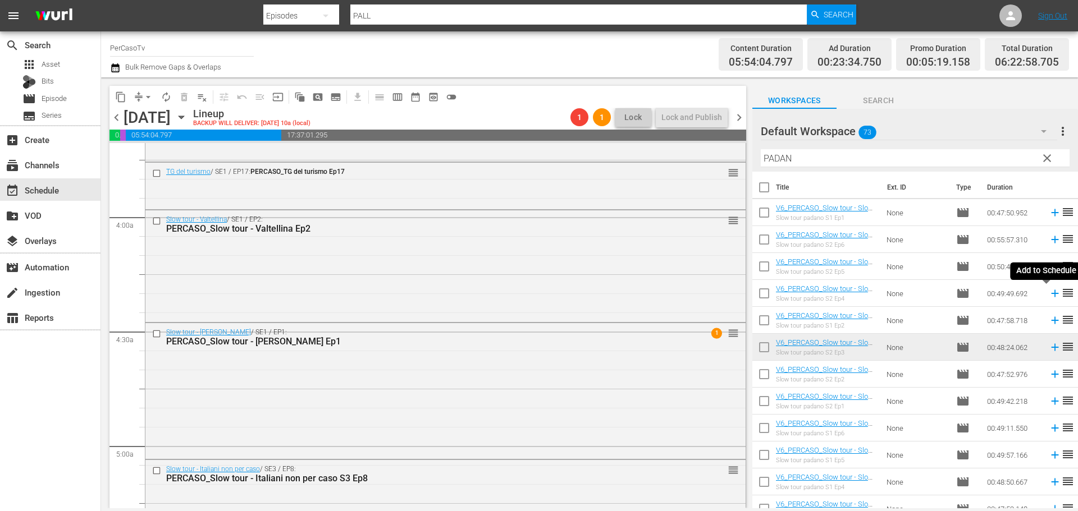
click at [1049, 299] on icon at bounding box center [1055, 293] width 12 height 12
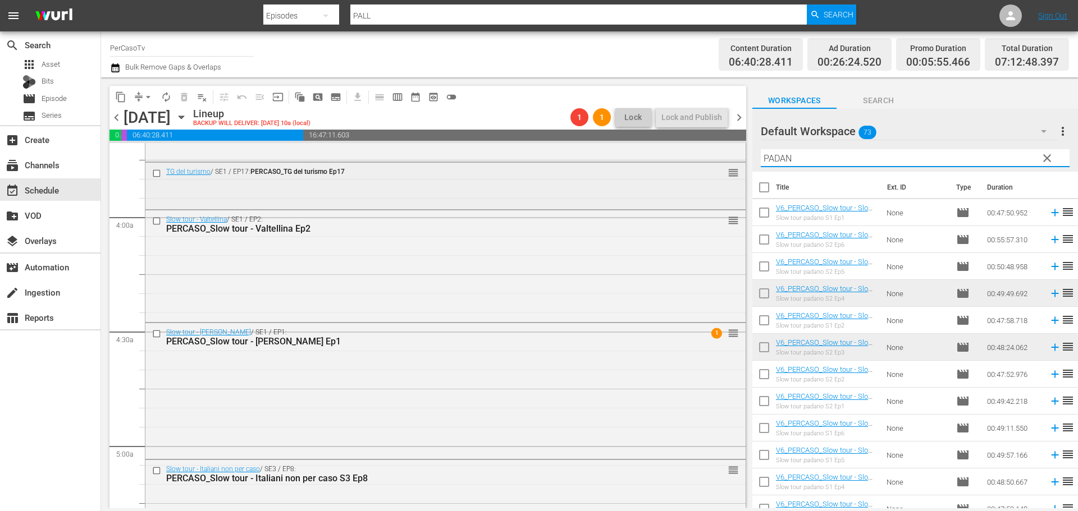
drag, startPoint x: 838, startPoint y: 160, endPoint x: 729, endPoint y: 171, distance: 110.1
click at [729, 171] on div "content_copy compress arrow_drop_down autorenew_outlined delete_forever_outline…" at bounding box center [589, 292] width 977 height 431
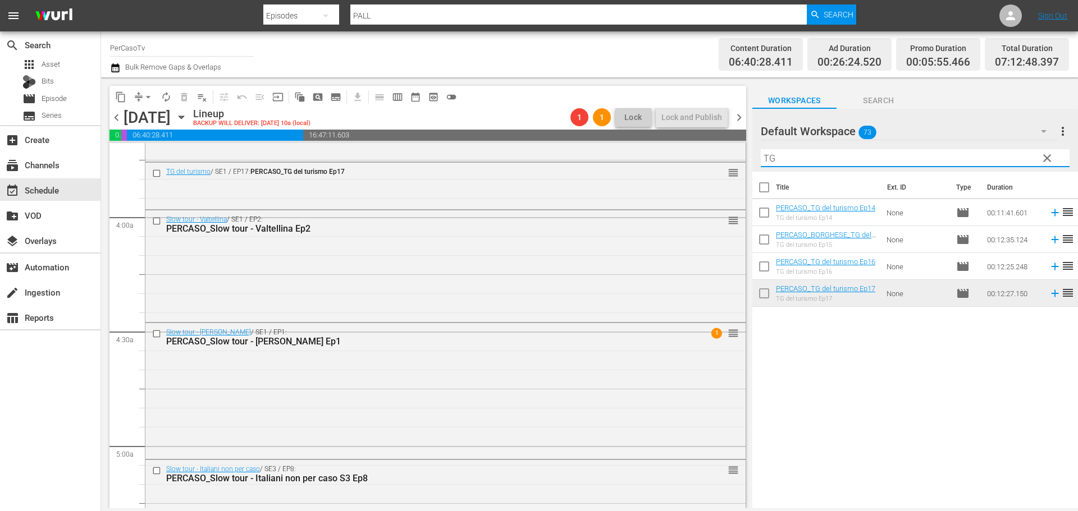
type input "TG"
click at [762, 267] on input "checkbox" at bounding box center [764, 269] width 24 height 24
checkbox input "true"
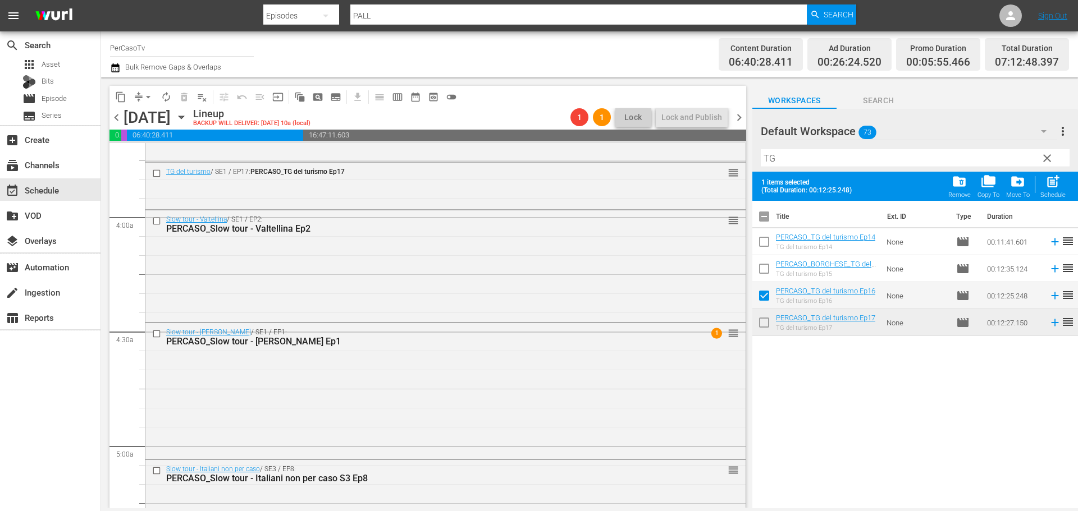
click at [764, 261] on input "checkbox" at bounding box center [764, 271] width 24 height 24
checkbox input "true"
click at [767, 243] on input "checkbox" at bounding box center [764, 244] width 24 height 24
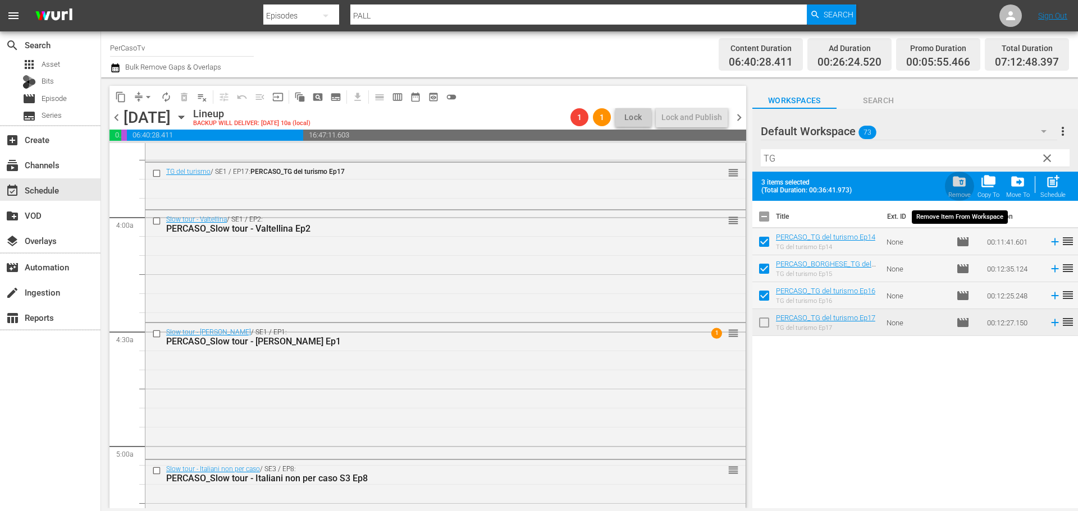
click at [953, 185] on span "folder_delete" at bounding box center [959, 181] width 15 height 15
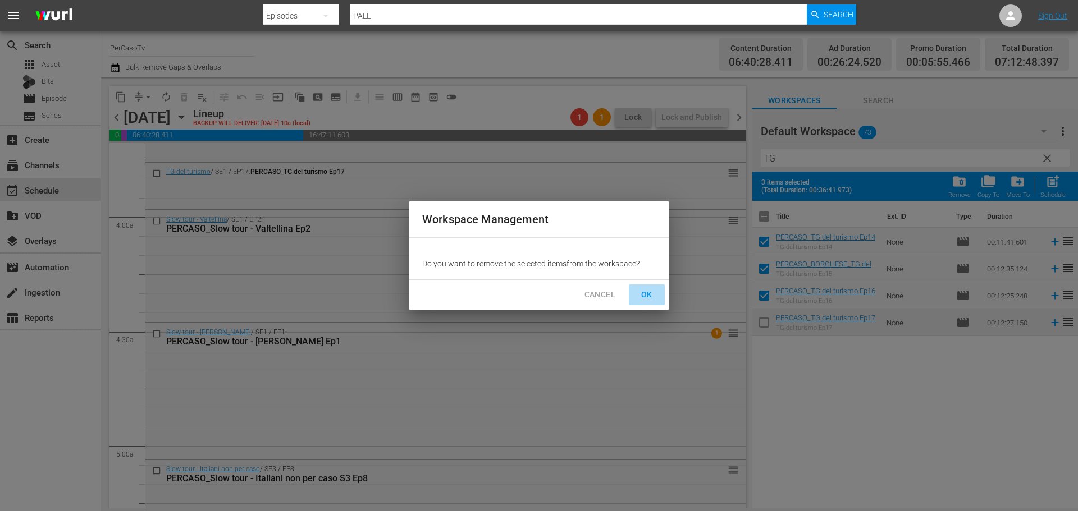
click at [649, 290] on span "OK" at bounding box center [647, 295] width 18 height 14
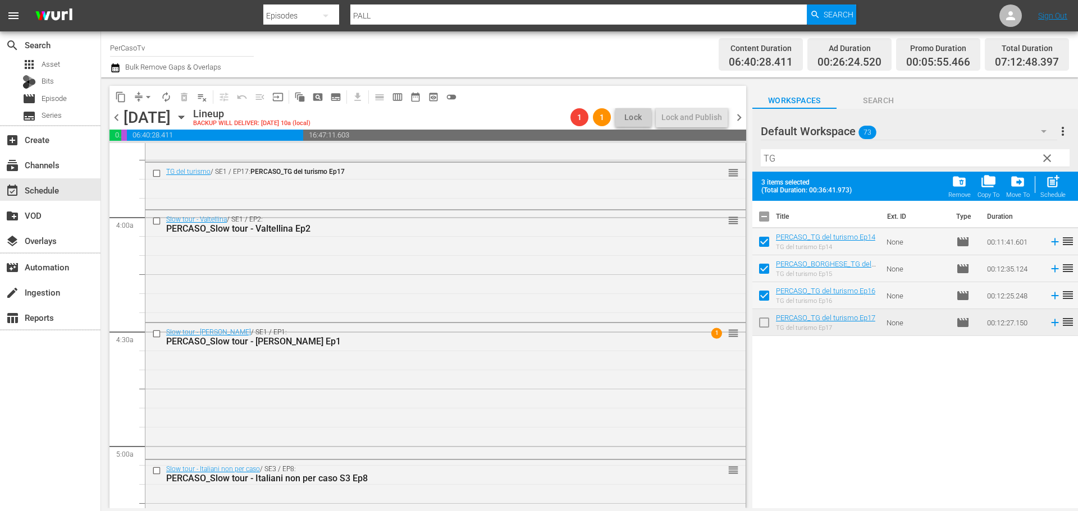
checkbox input "false"
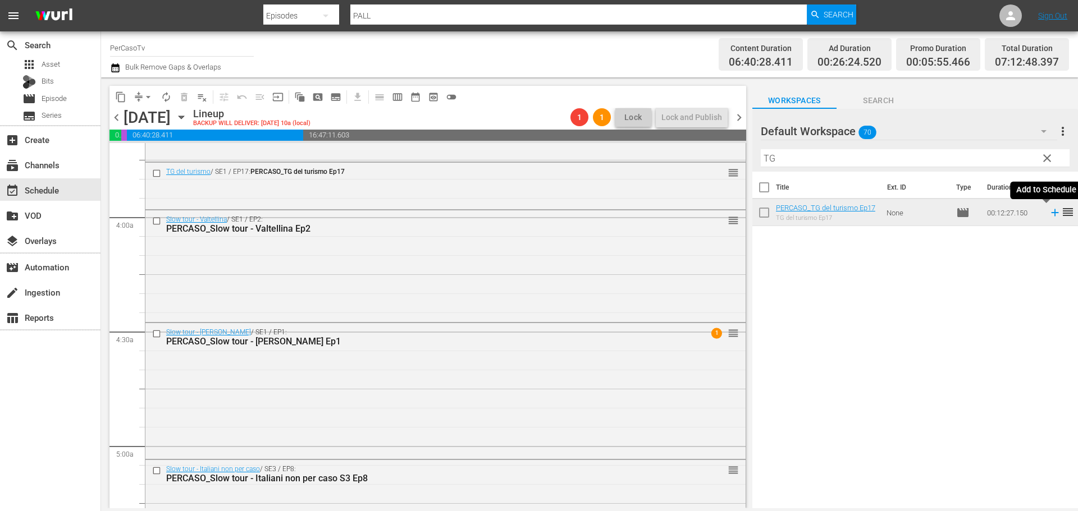
click at [1051, 214] on icon at bounding box center [1054, 212] width 7 height 7
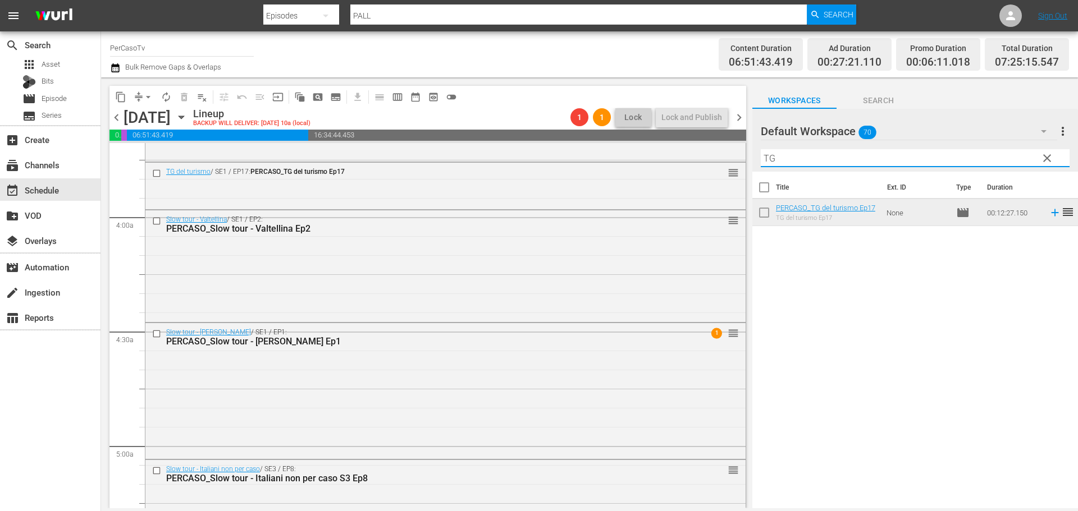
drag, startPoint x: 783, startPoint y: 157, endPoint x: 746, endPoint y: 161, distance: 37.2
click at [746, 161] on div "content_copy compress arrow_drop_down autorenew_outlined delete_forever_outline…" at bounding box center [589, 292] width 977 height 431
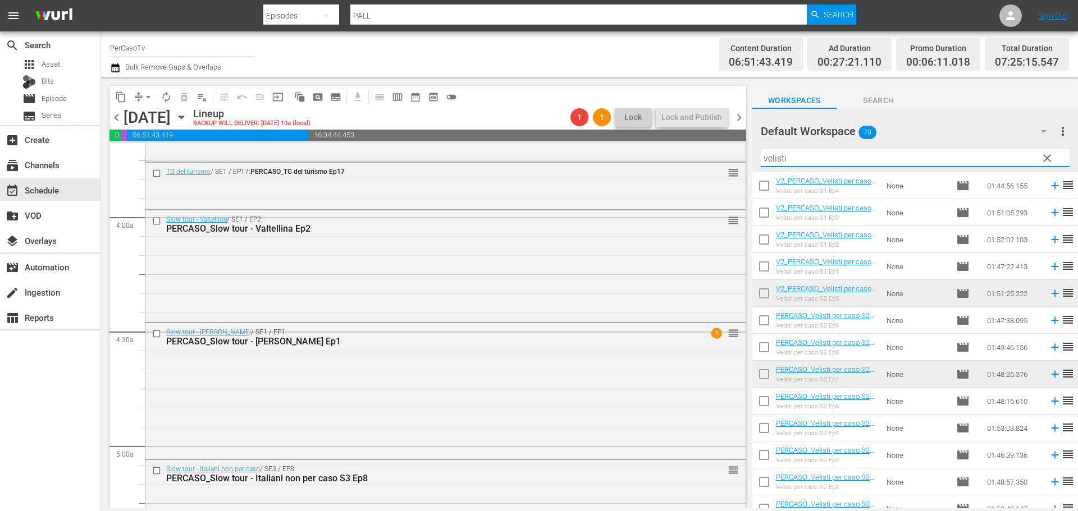
scroll to position [39, 0]
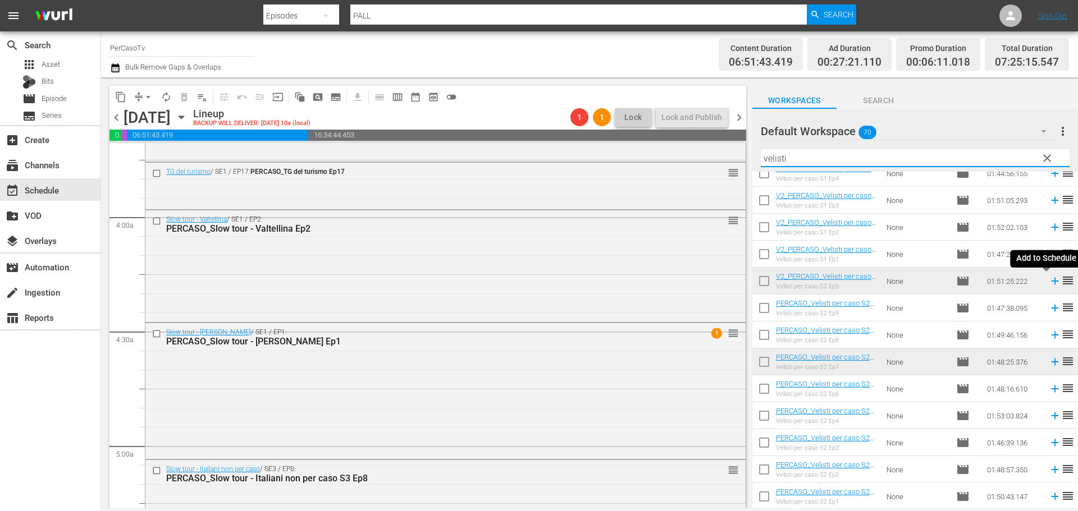
click at [1049, 280] on icon at bounding box center [1055, 281] width 12 height 12
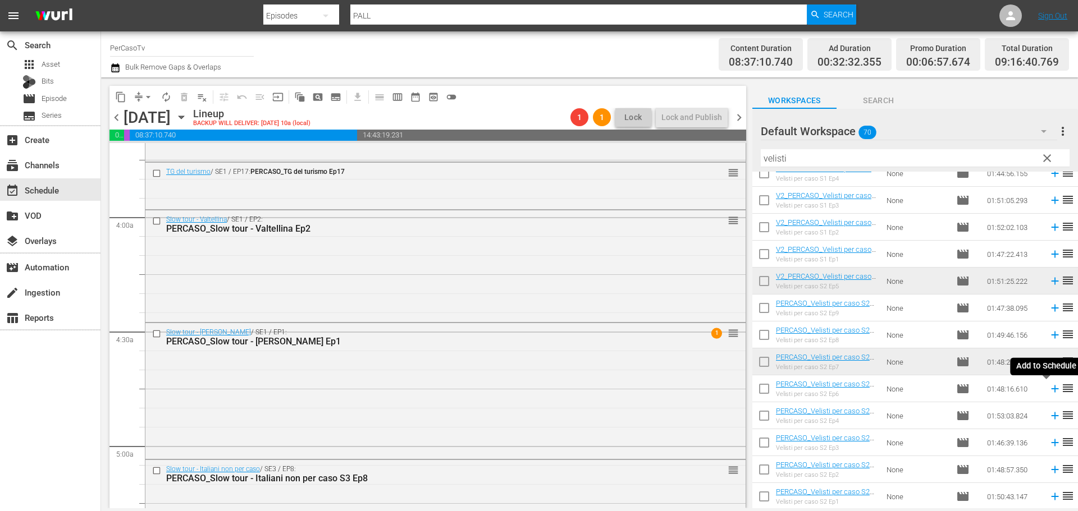
click at [1051, 390] on icon at bounding box center [1054, 389] width 7 height 7
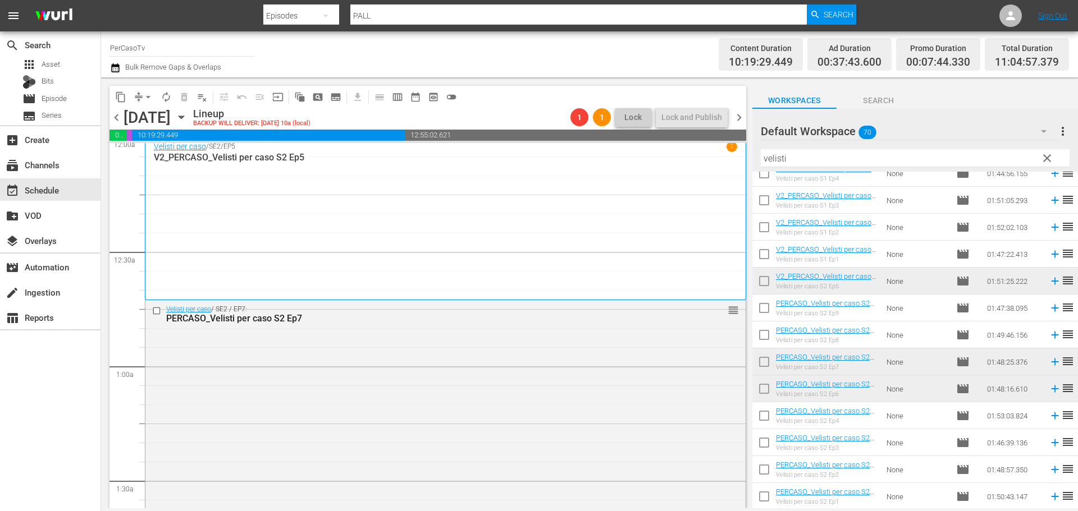
scroll to position [0, 0]
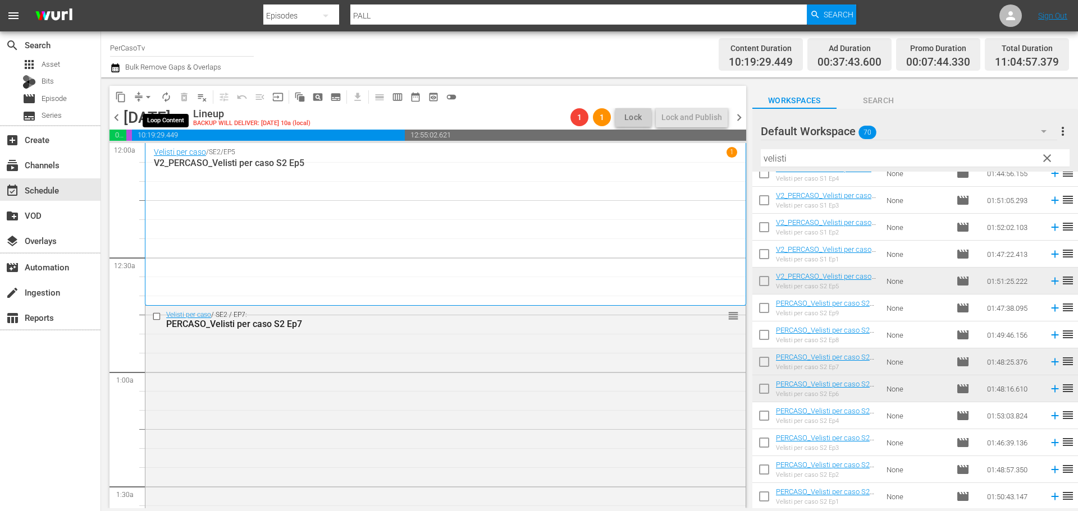
click at [166, 95] on span "autorenew_outlined" at bounding box center [166, 97] width 11 height 11
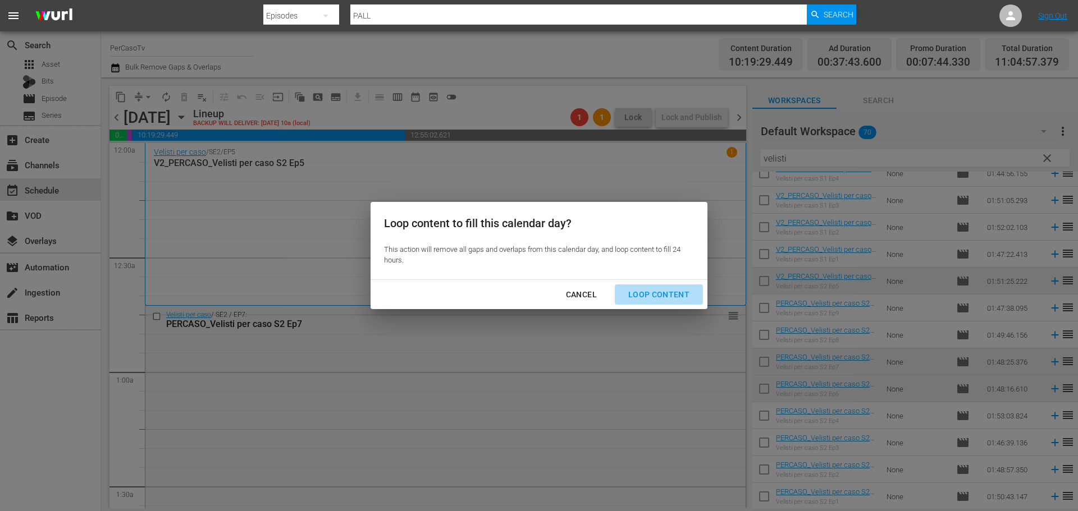
click at [665, 298] on div "Loop Content" at bounding box center [658, 295] width 79 height 14
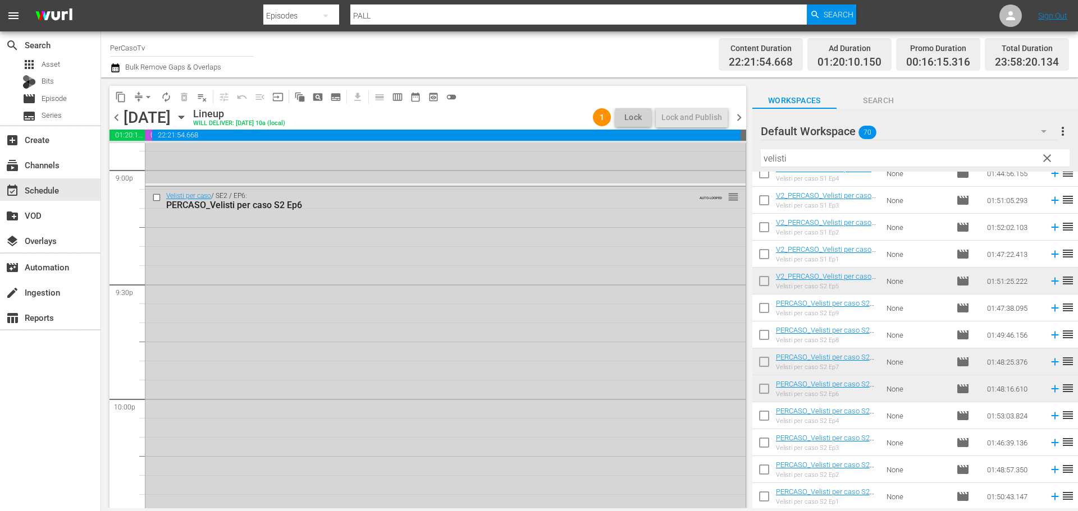
scroll to position [5064, 0]
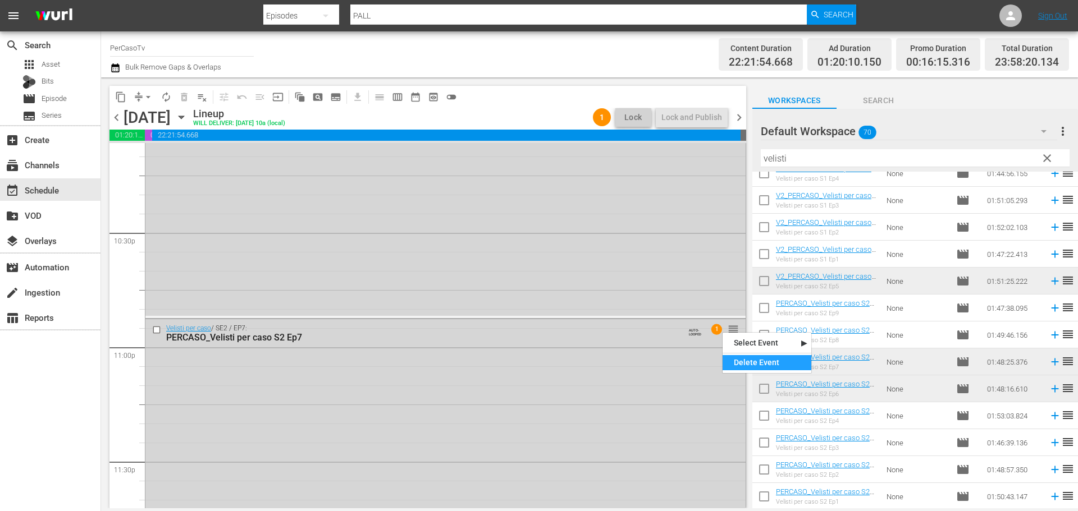
click at [756, 364] on div "Delete Event" at bounding box center [767, 362] width 89 height 15
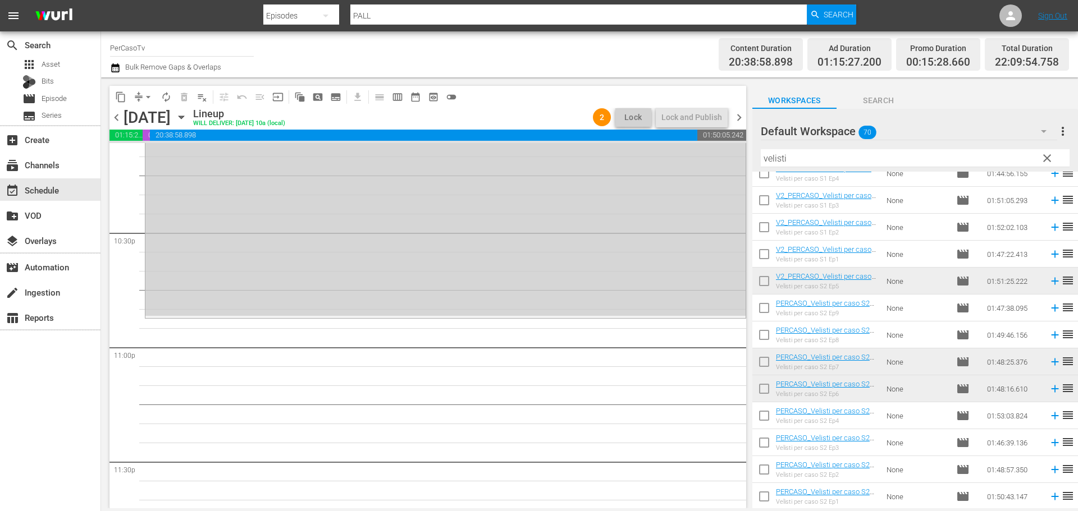
scroll to position [0, 0]
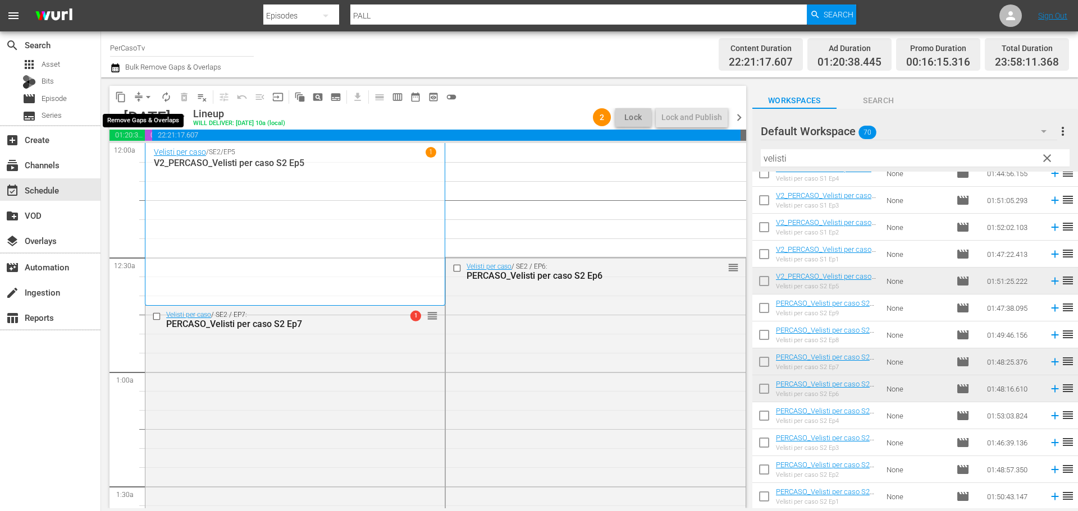
click at [149, 95] on span "arrow_drop_down" at bounding box center [148, 97] width 11 height 11
click at [148, 156] on li "Align to End of Previous Day" at bounding box center [149, 157] width 118 height 19
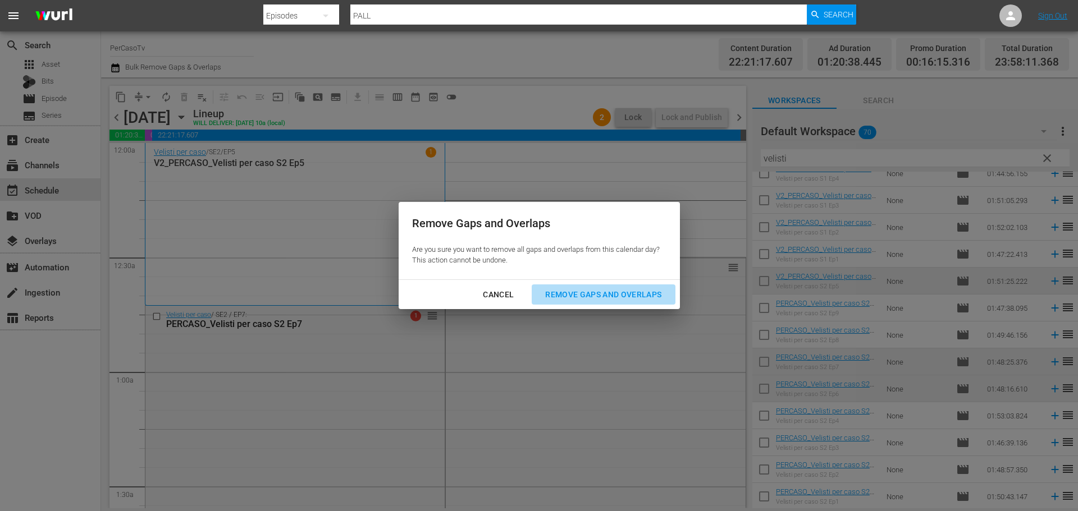
click at [610, 288] on div "Remove Gaps and Overlaps" at bounding box center [603, 295] width 134 height 14
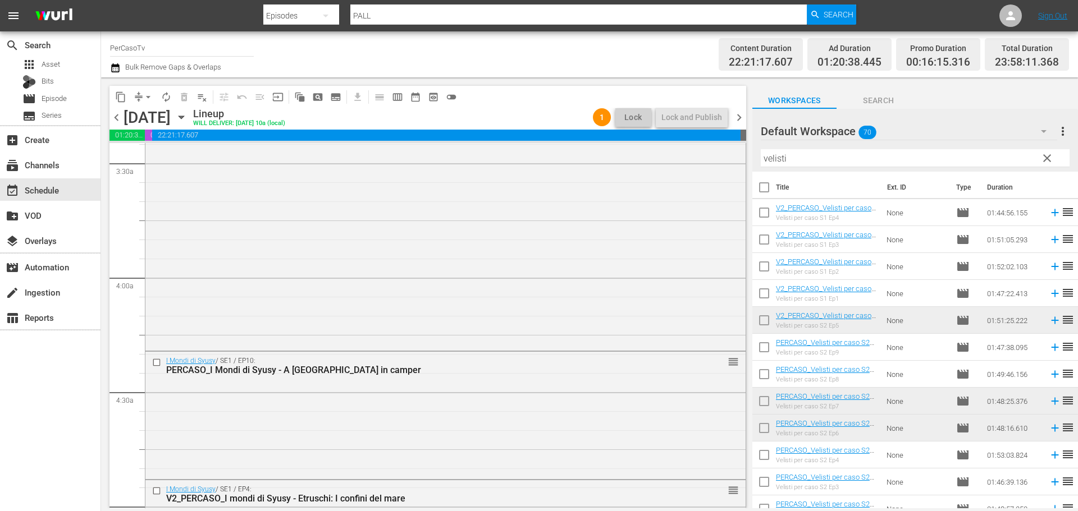
scroll to position [883, 0]
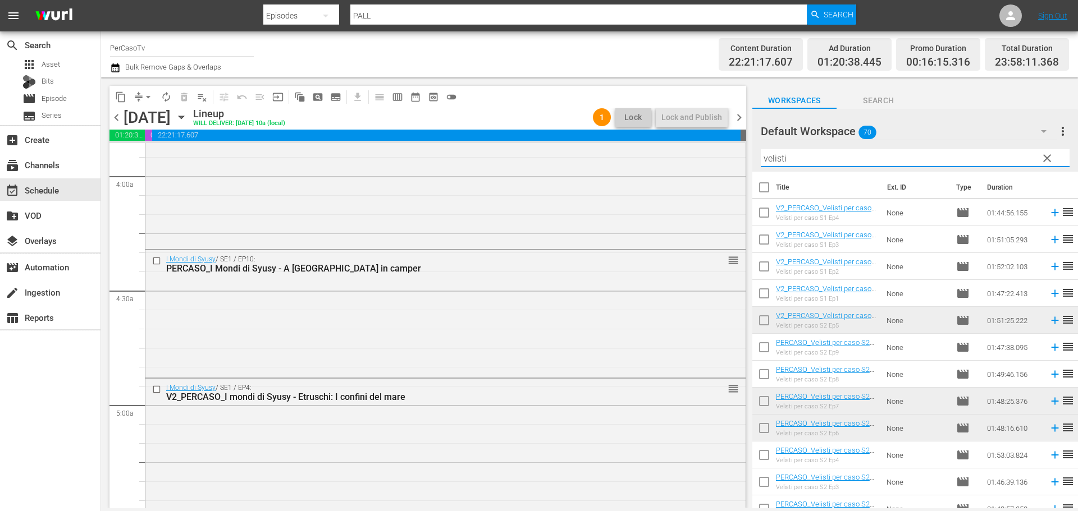
drag, startPoint x: 827, startPoint y: 154, endPoint x: 752, endPoint y: 162, distance: 75.6
click at [752, 162] on div "Default Workspace 70 Default more_vert clear Filter by Title velisti" at bounding box center [915, 140] width 326 height 63
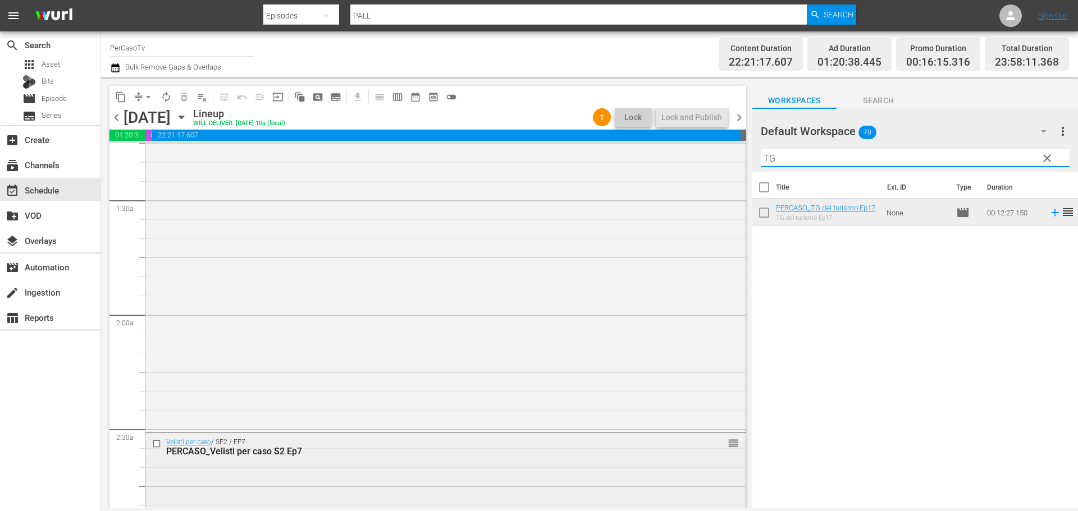
scroll to position [266, 0]
type input "TG"
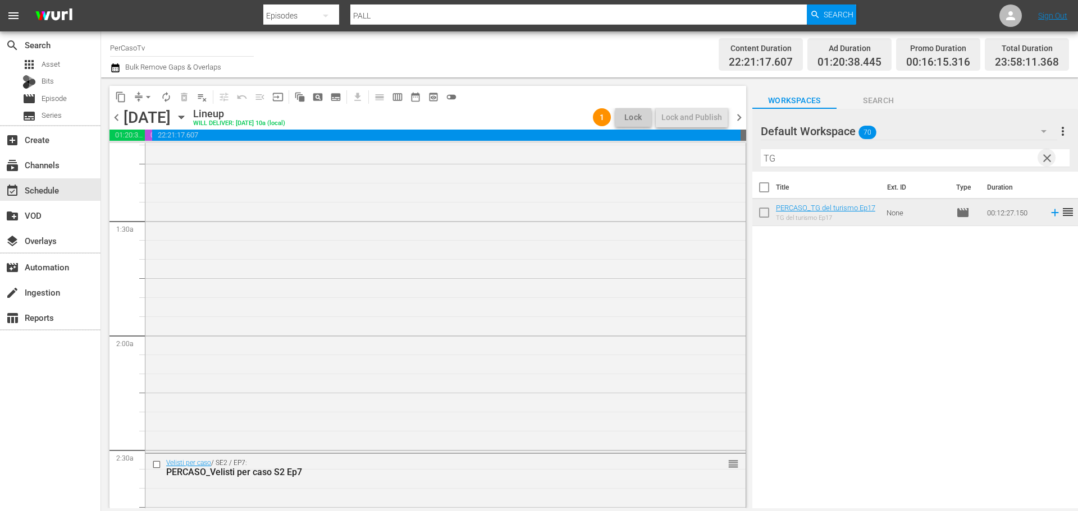
click at [1049, 158] on span "clear" at bounding box center [1046, 158] width 13 height 13
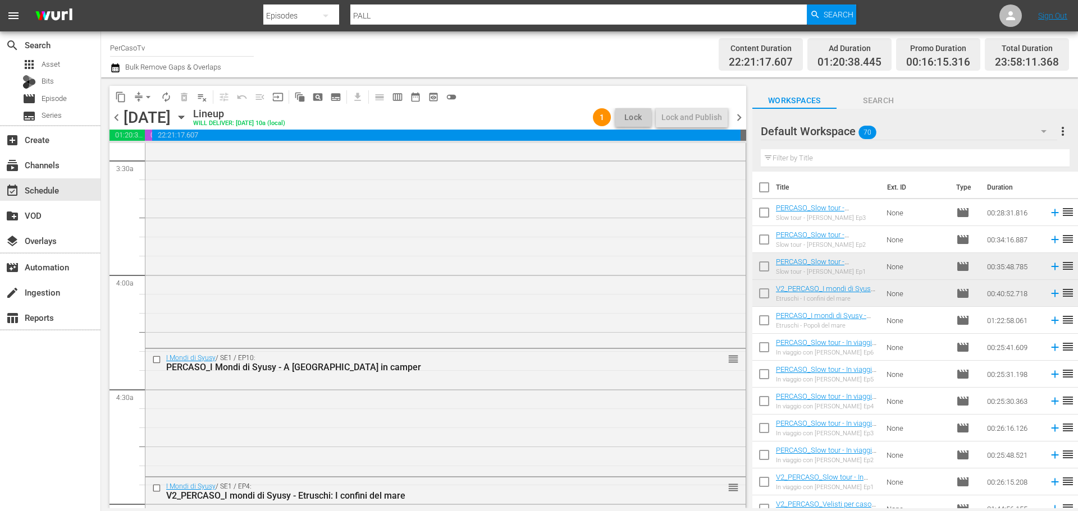
scroll to position [786, 0]
click at [793, 164] on input "text" at bounding box center [915, 158] width 309 height 18
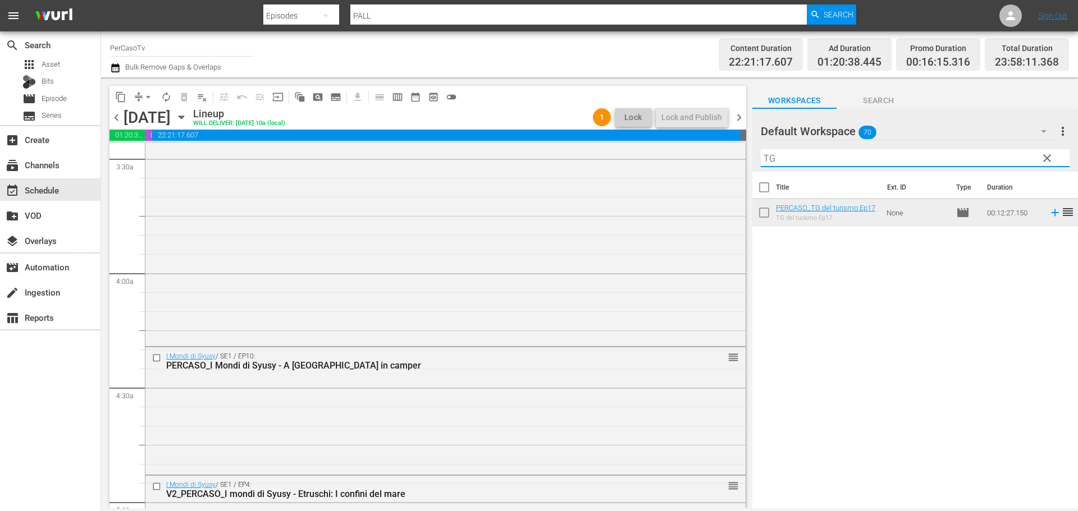
type input "TG"
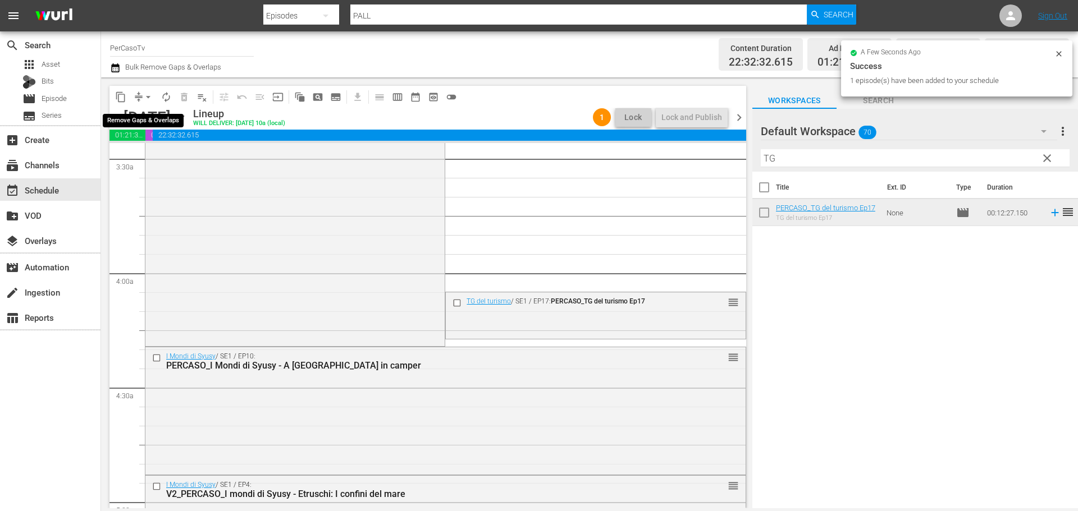
click at [150, 94] on span "arrow_drop_down" at bounding box center [148, 97] width 11 height 11
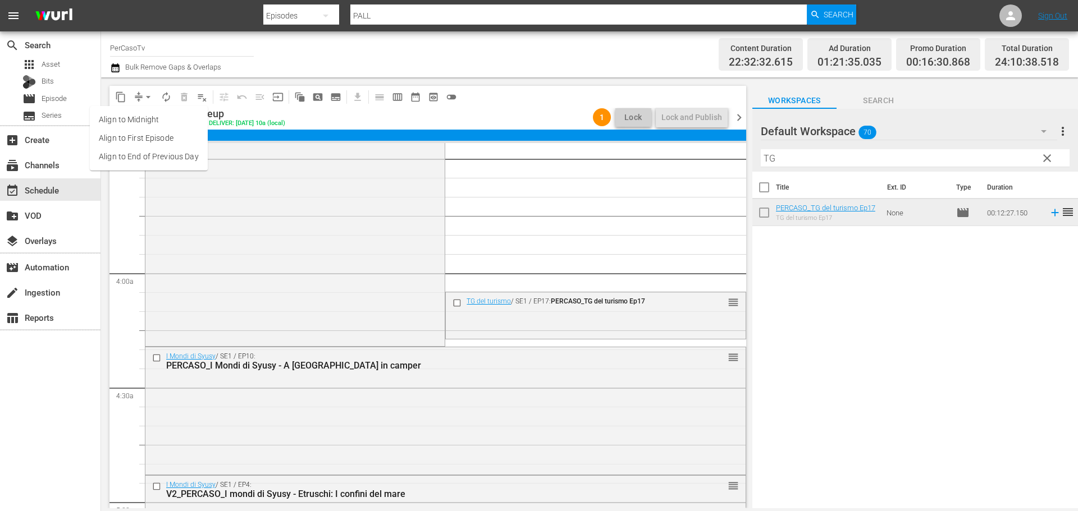
click at [152, 153] on li "Align to End of Previous Day" at bounding box center [149, 157] width 118 height 19
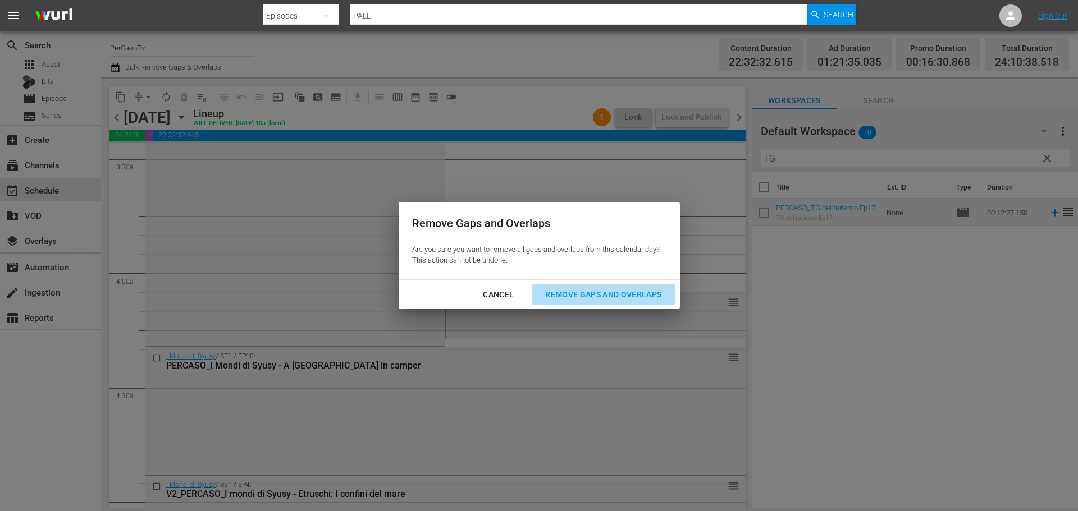
click at [658, 295] on div "Remove Gaps and Overlaps" at bounding box center [603, 295] width 134 height 14
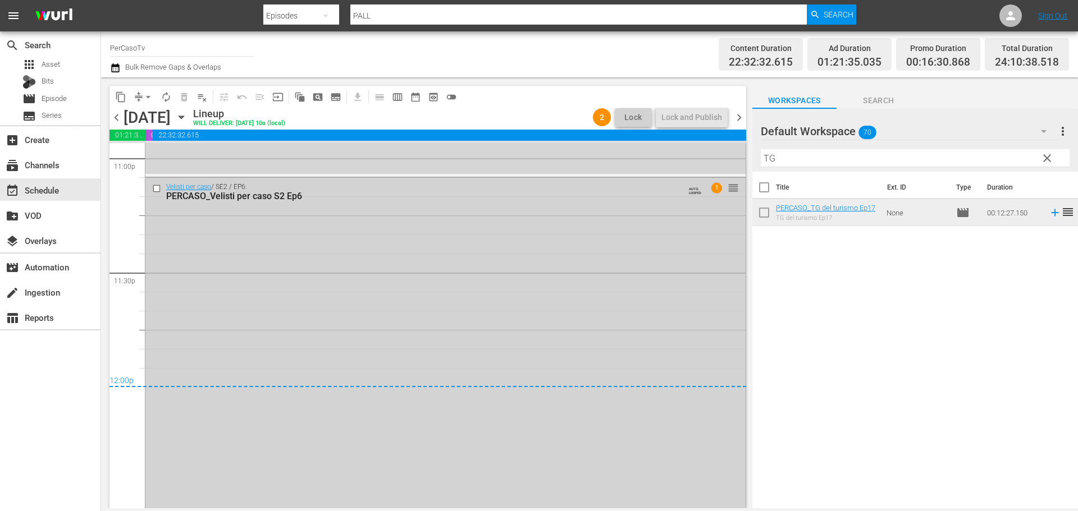
scroll to position [5254, 0]
click at [742, 117] on span "chevron_right" at bounding box center [739, 118] width 14 height 14
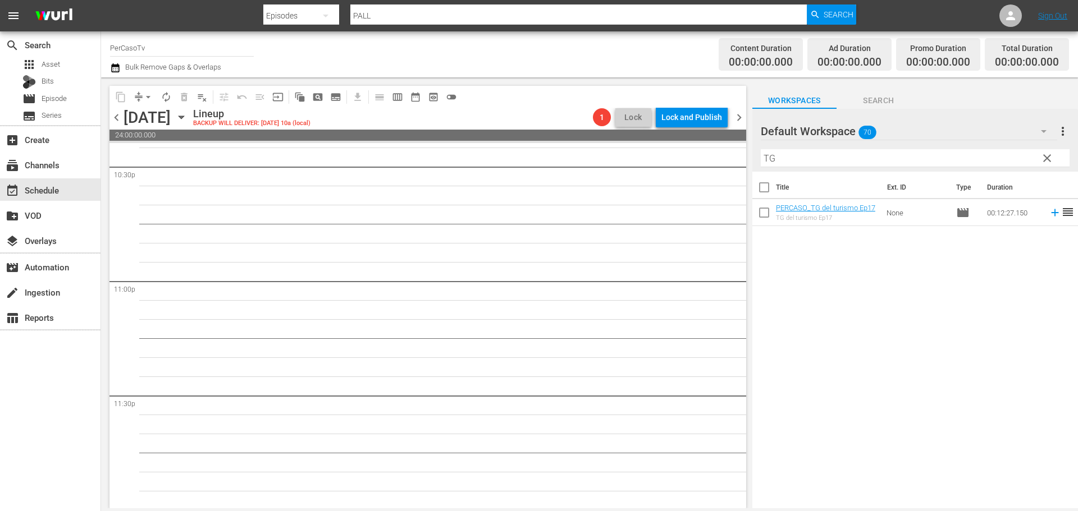
scroll to position [5132, 0]
click at [1048, 158] on span "clear" at bounding box center [1046, 158] width 13 height 13
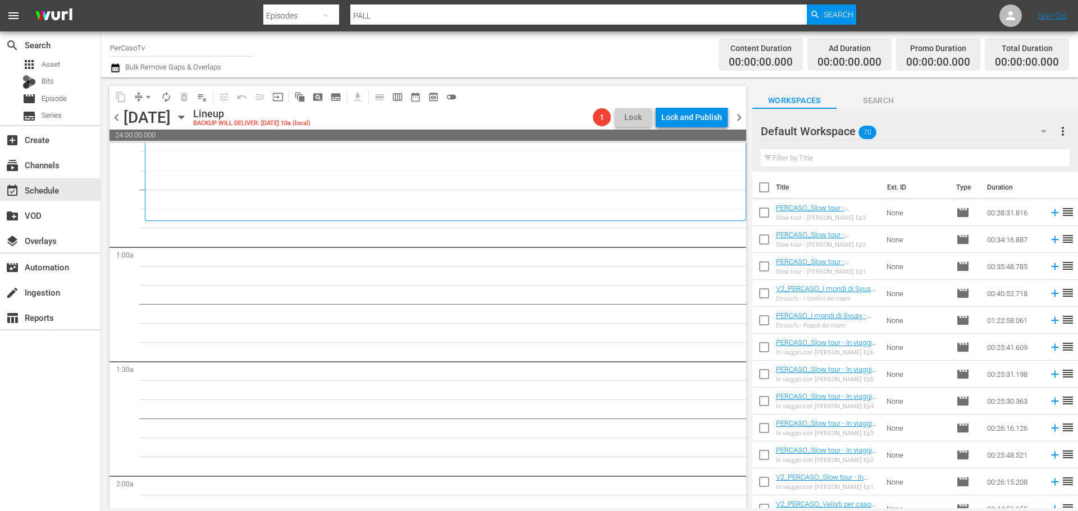
scroll to position [0, 0]
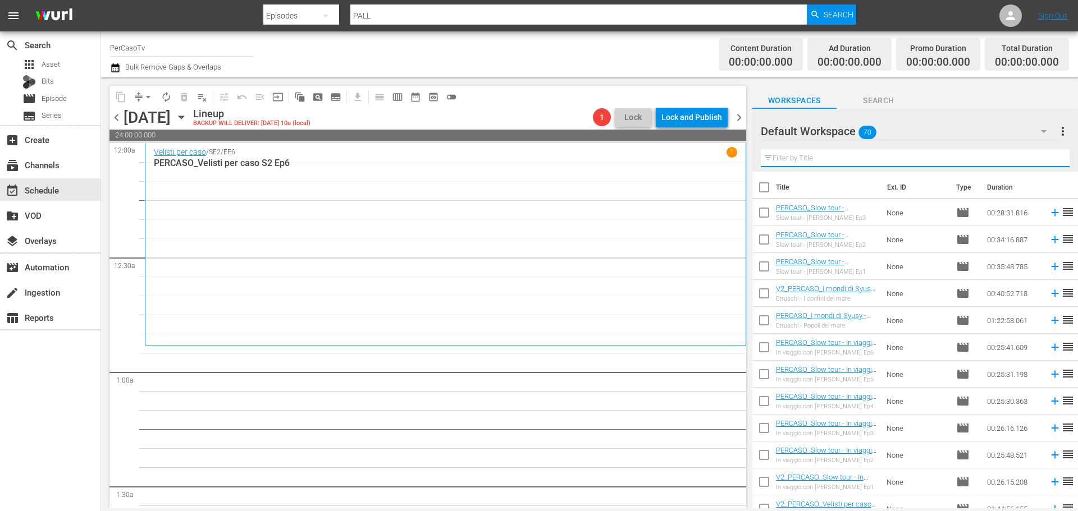
click at [770, 166] on input "text" at bounding box center [915, 158] width 309 height 18
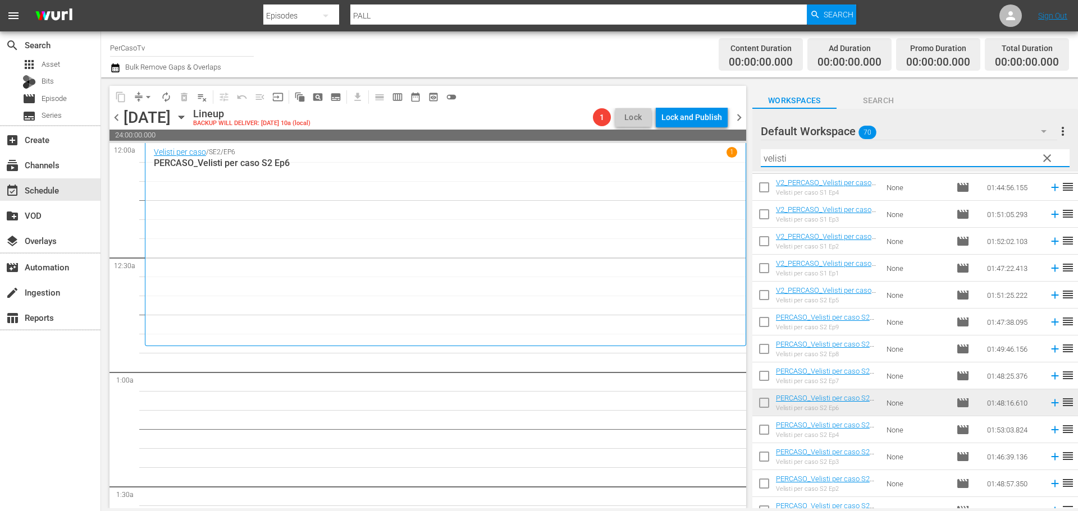
scroll to position [39, 0]
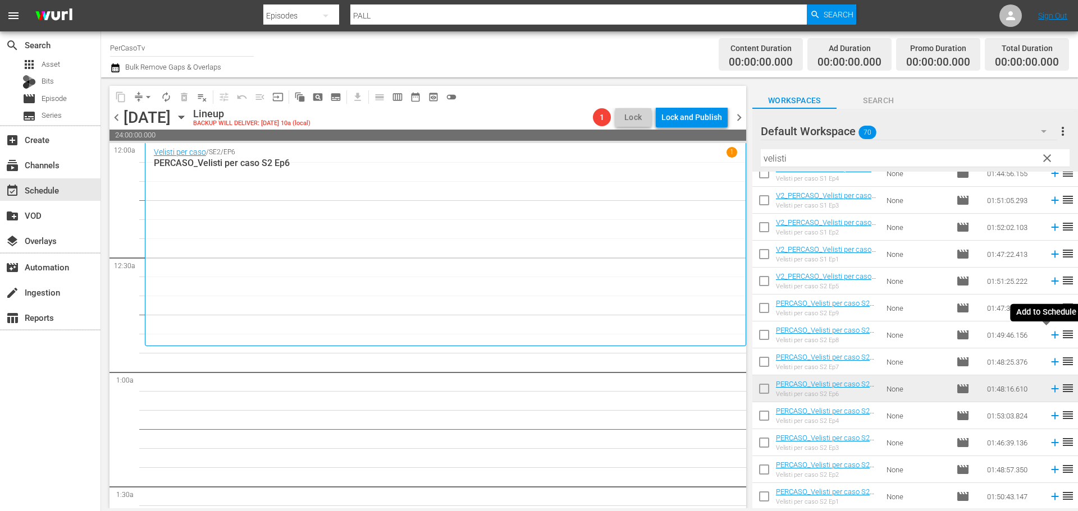
click at [1051, 339] on icon at bounding box center [1054, 335] width 7 height 7
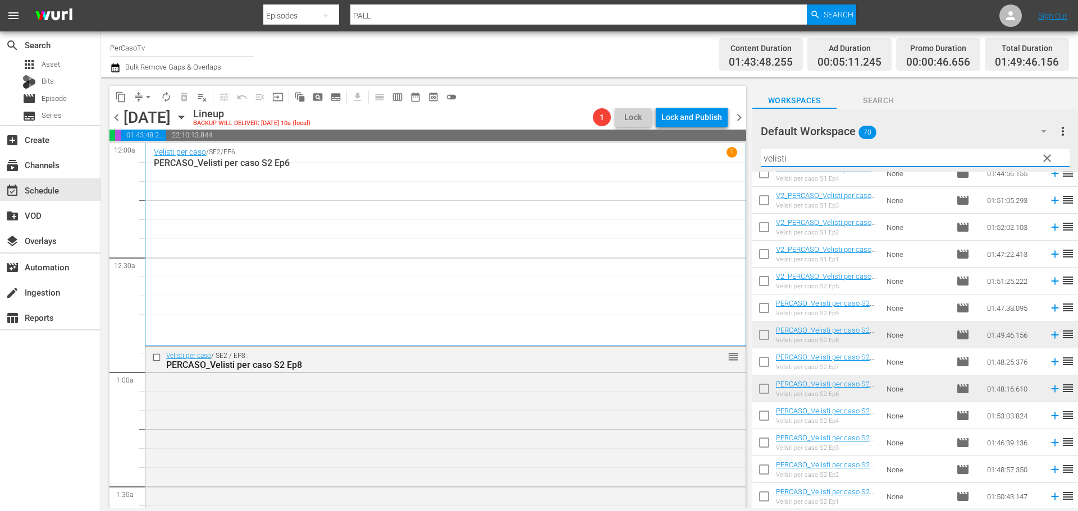
drag, startPoint x: 780, startPoint y: 158, endPoint x: 734, endPoint y: 170, distance: 48.1
click at [734, 170] on div "content_copy compress arrow_drop_down autorenew_outlined delete_forever_outline…" at bounding box center [589, 292] width 977 height 431
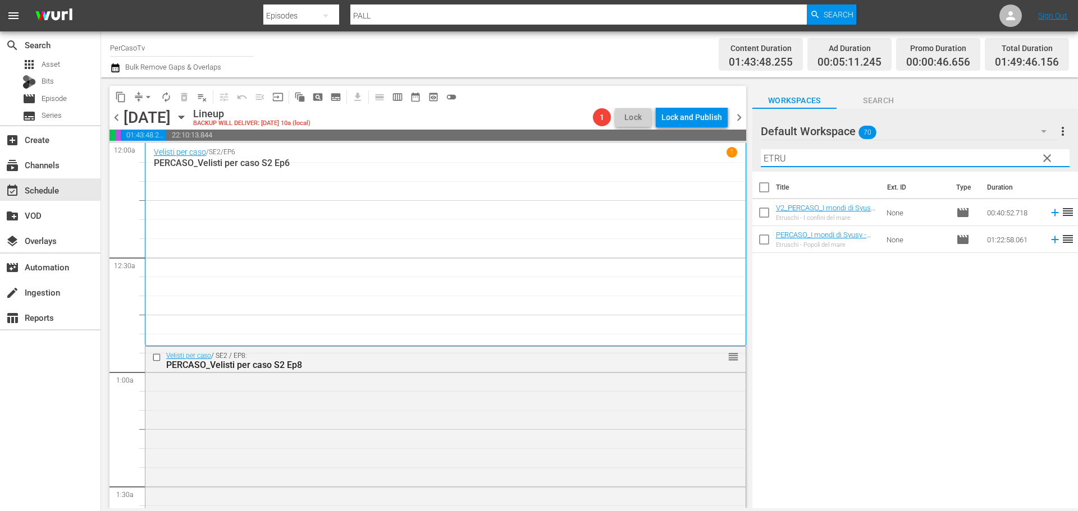
scroll to position [0, 0]
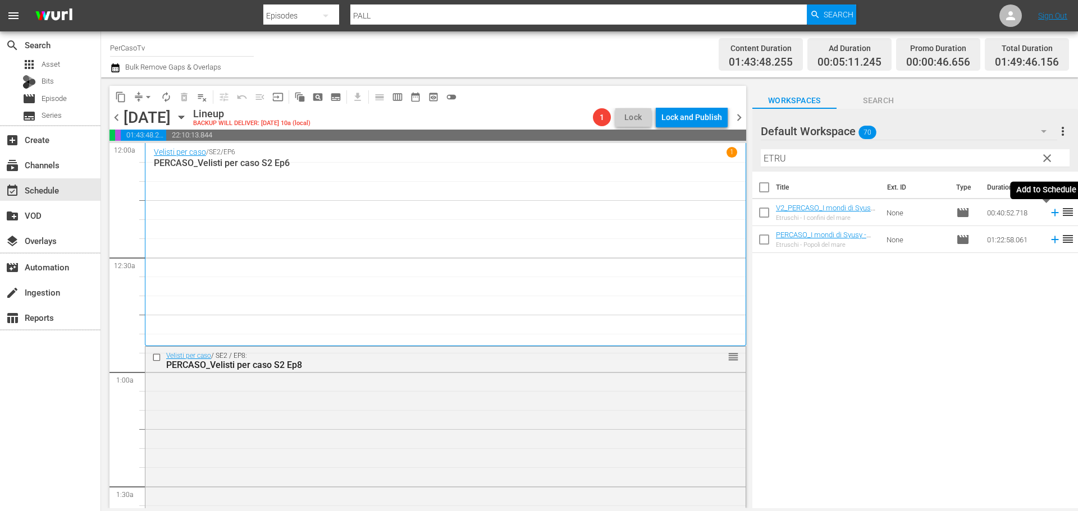
click at [1049, 214] on icon at bounding box center [1055, 213] width 12 height 12
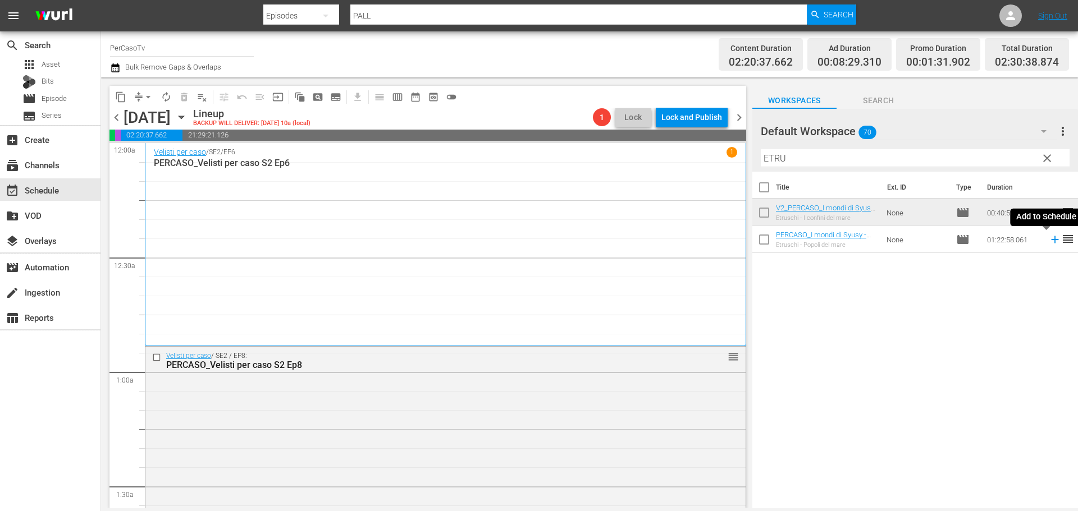
click at [1049, 240] on icon at bounding box center [1055, 240] width 12 height 12
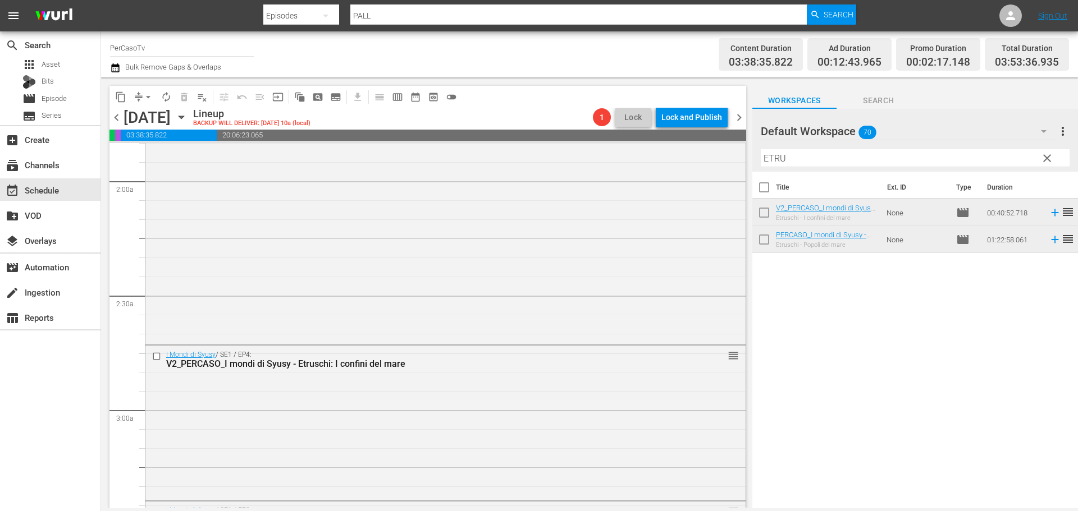
scroll to position [483, 0]
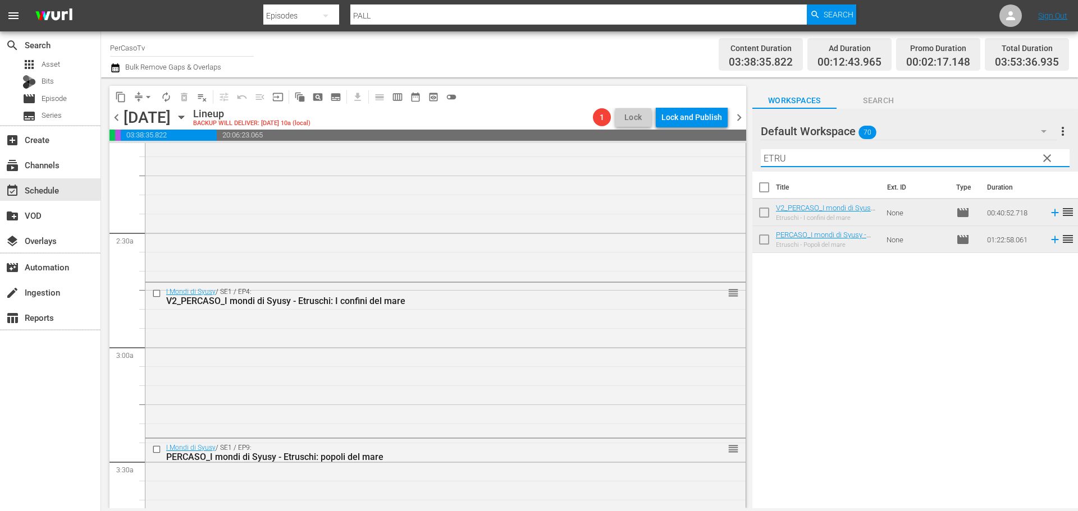
drag, startPoint x: 798, startPoint y: 159, endPoint x: 751, endPoint y: 170, distance: 49.0
click at [751, 170] on div "content_copy compress arrow_drop_down autorenew_outlined delete_forever_outline…" at bounding box center [589, 292] width 977 height 431
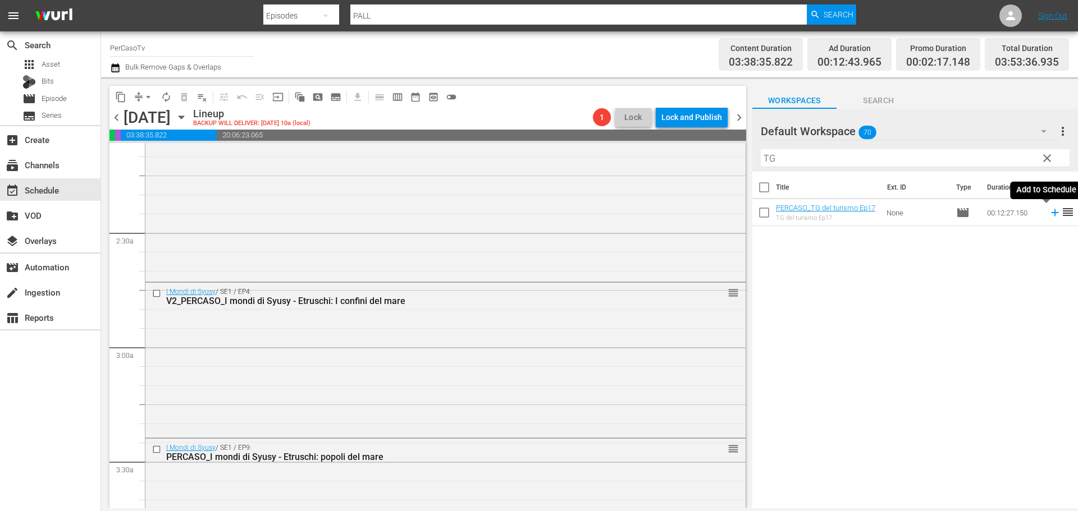
click at [1049, 214] on icon at bounding box center [1055, 213] width 12 height 12
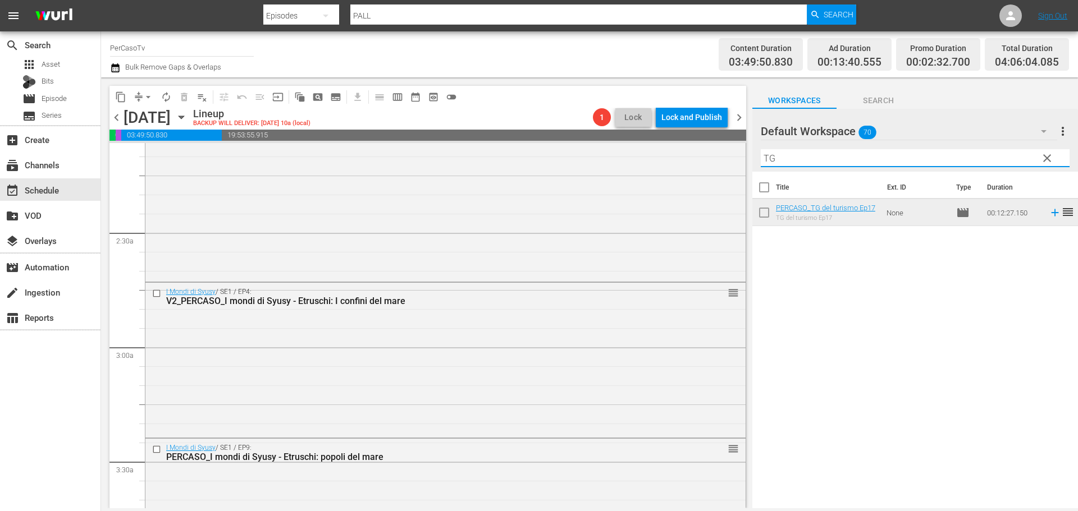
drag, startPoint x: 778, startPoint y: 159, endPoint x: 746, endPoint y: 162, distance: 32.1
click at [746, 162] on div "content_copy compress arrow_drop_down autorenew_outlined delete_forever_outline…" at bounding box center [589, 292] width 977 height 431
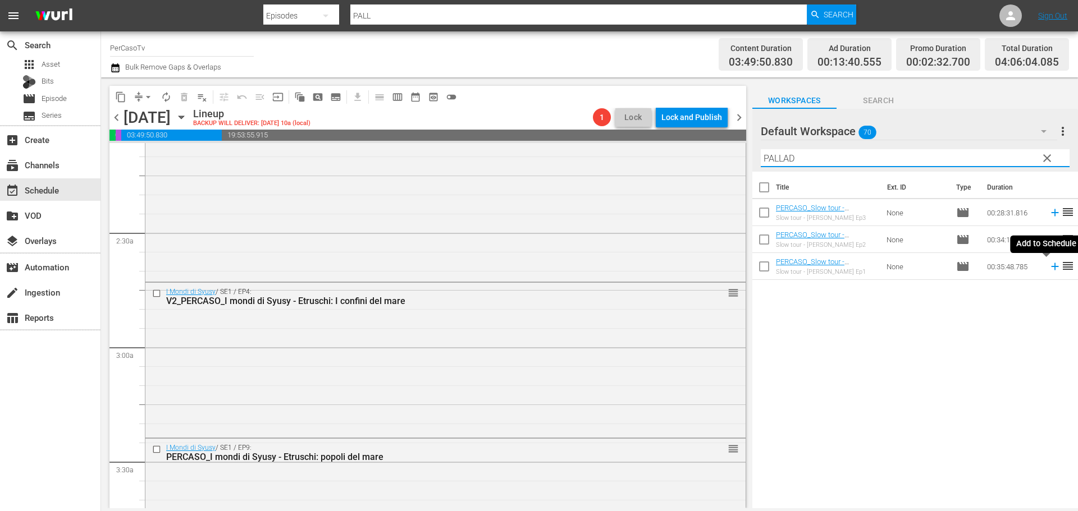
type input "PALLAD"
click at [1051, 270] on icon at bounding box center [1054, 266] width 7 height 7
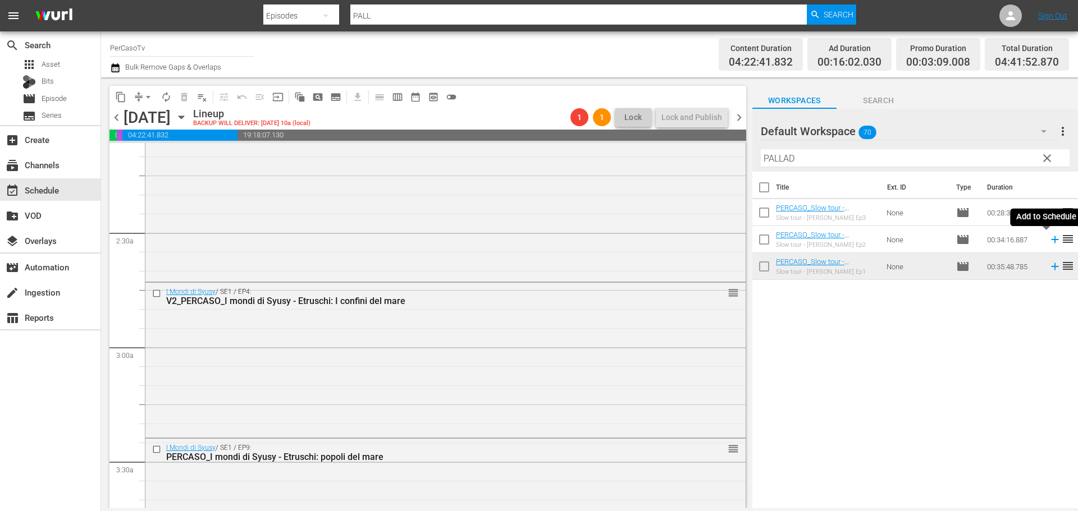
click at [1051, 243] on icon at bounding box center [1054, 239] width 7 height 7
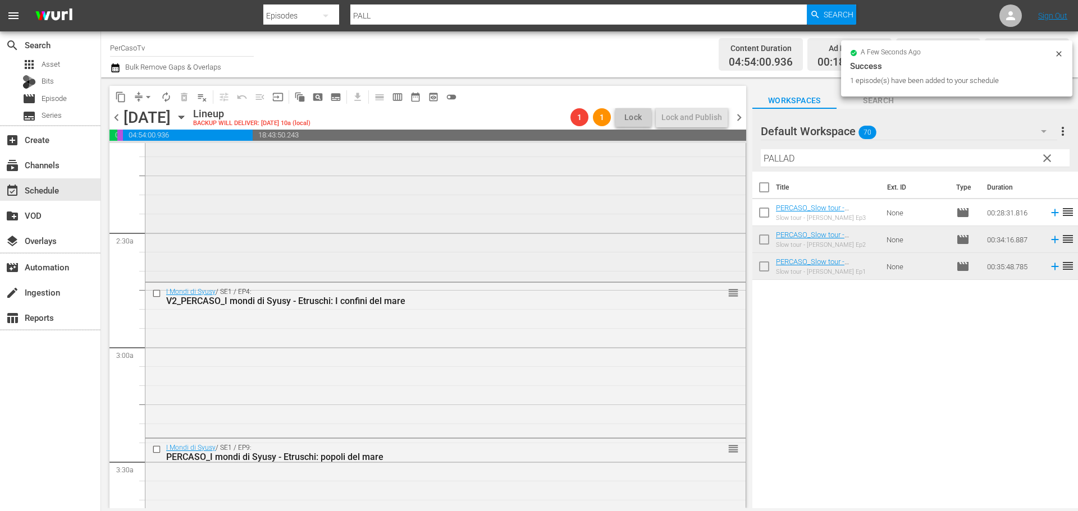
scroll to position [90, 0]
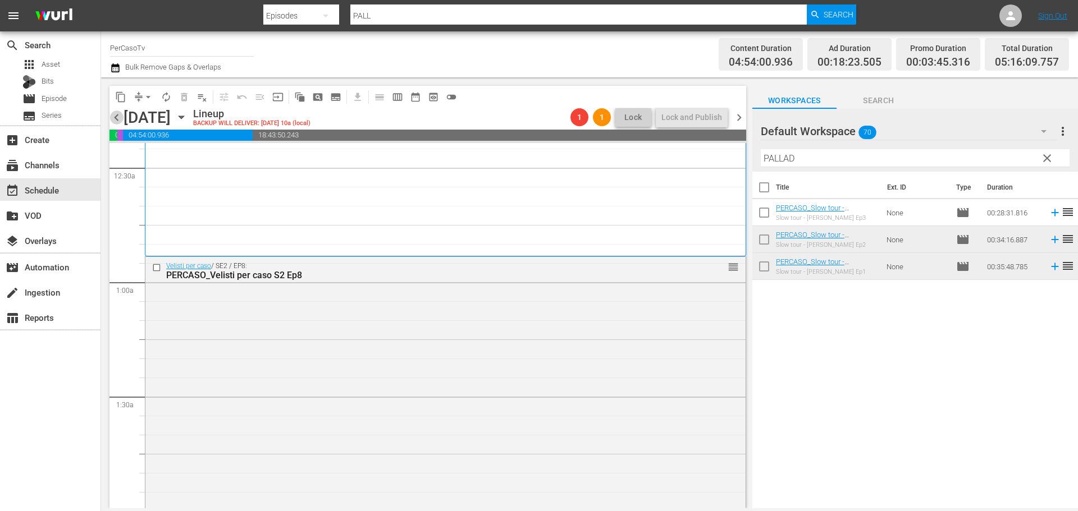
click at [119, 115] on span "chevron_left" at bounding box center [116, 118] width 14 height 14
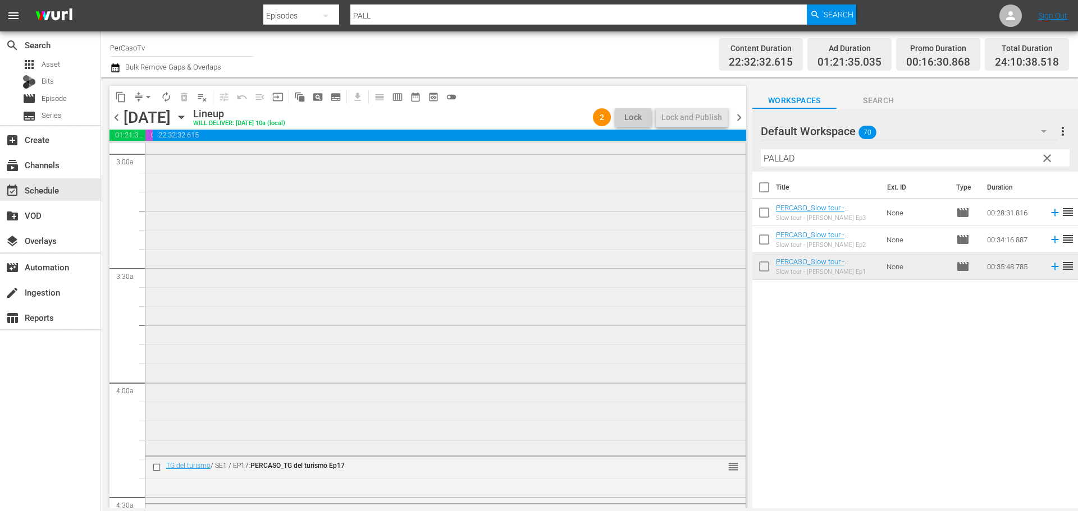
scroll to position [820, 0]
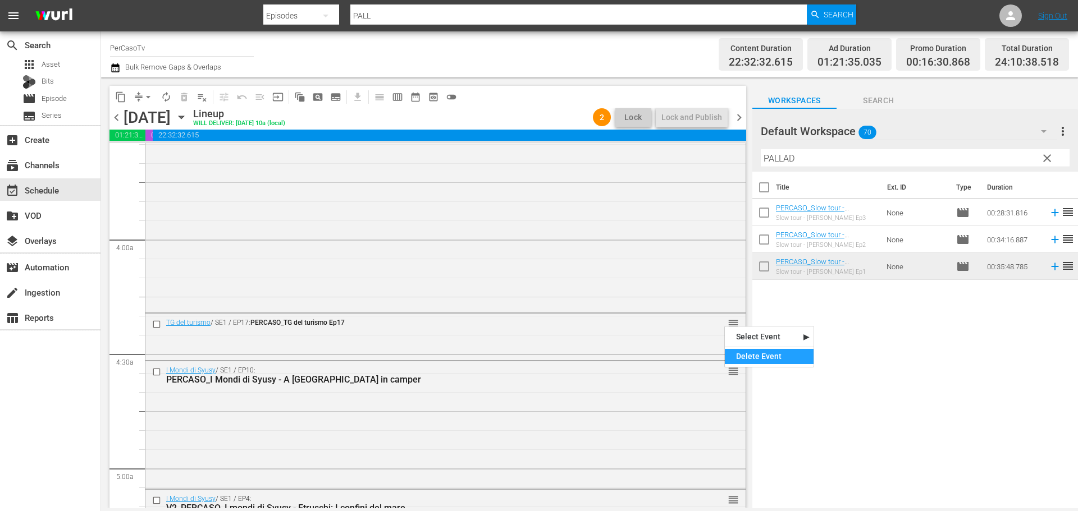
click at [753, 358] on div "Delete Event" at bounding box center [769, 356] width 89 height 15
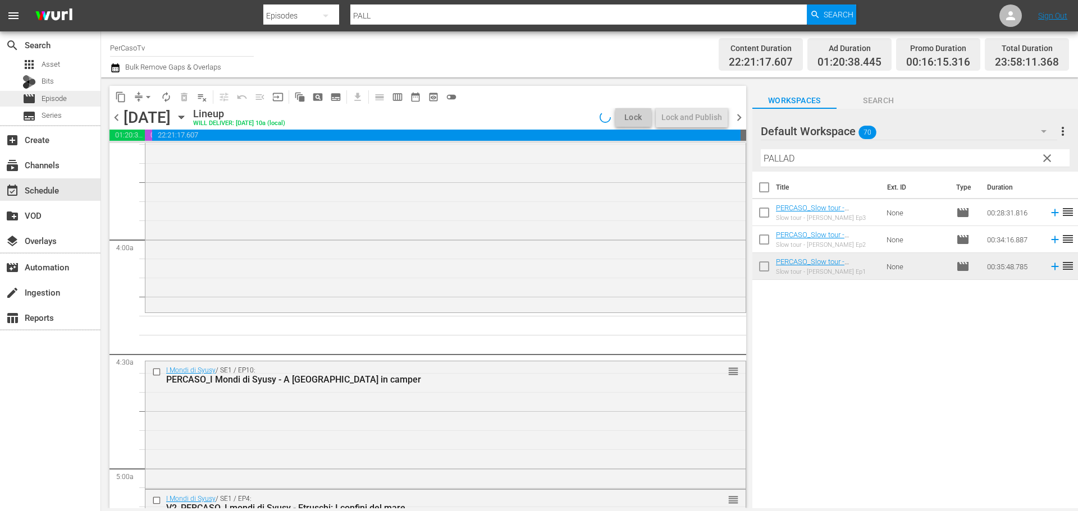
click at [61, 99] on span "Episode" at bounding box center [54, 98] width 25 height 11
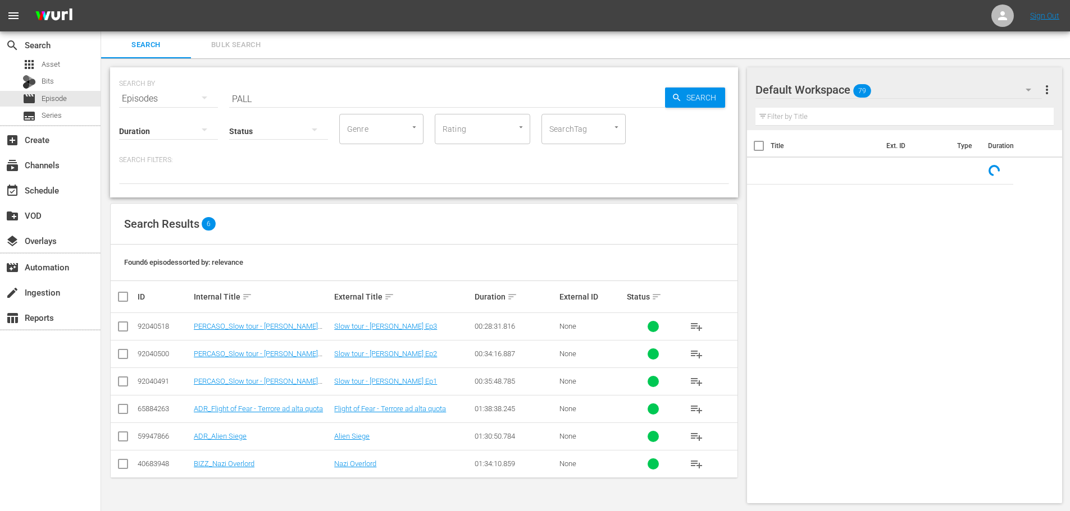
drag, startPoint x: 271, startPoint y: 98, endPoint x: 126, endPoint y: 116, distance: 146.5
click at [126, 116] on div "SEARCH BY Search By Episodes Search ID, Title, Description, Keywords, or Catego…" at bounding box center [424, 132] width 628 height 130
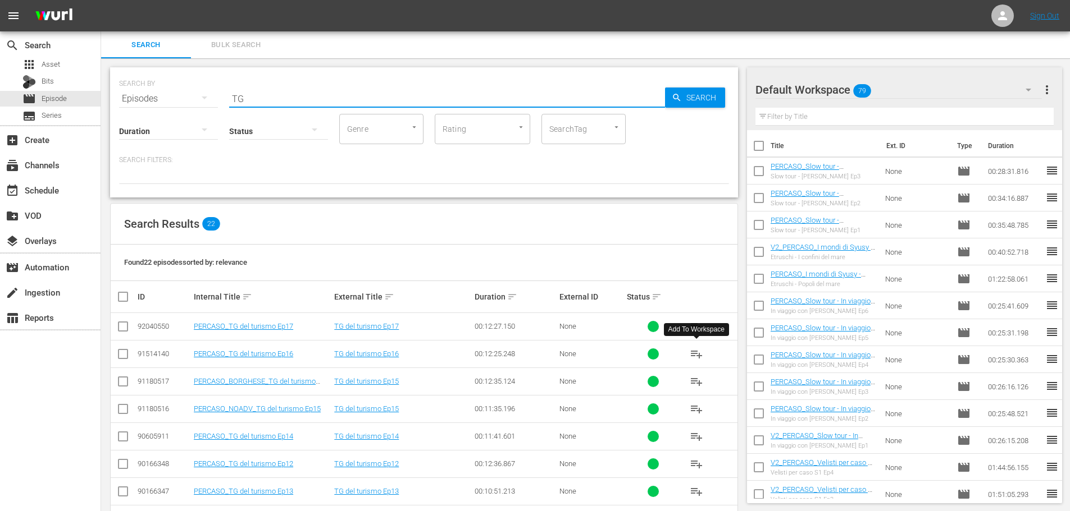
type input "TG"
click at [694, 354] on span "playlist_add" at bounding box center [695, 354] width 13 height 13
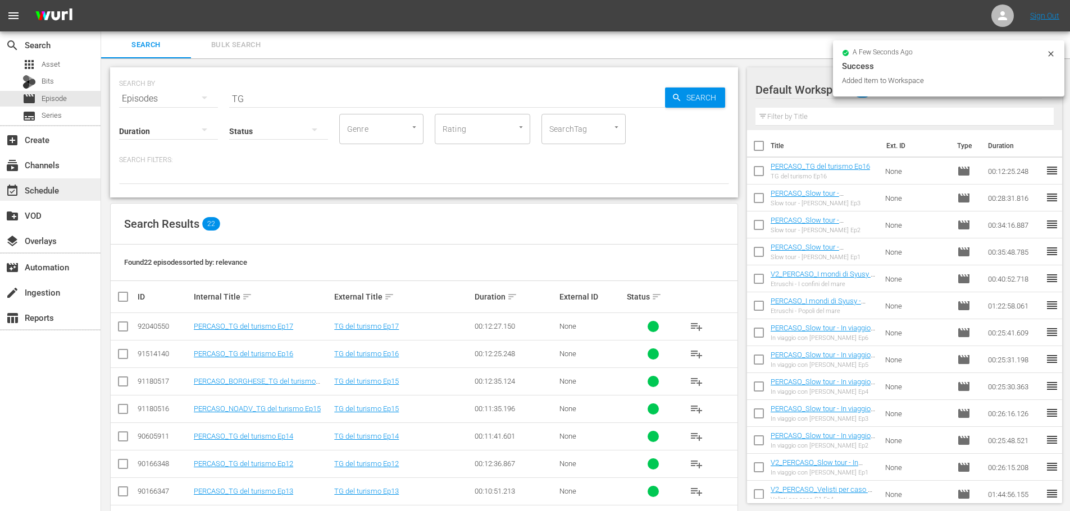
click at [74, 185] on div "event_available Schedule" at bounding box center [50, 190] width 100 height 22
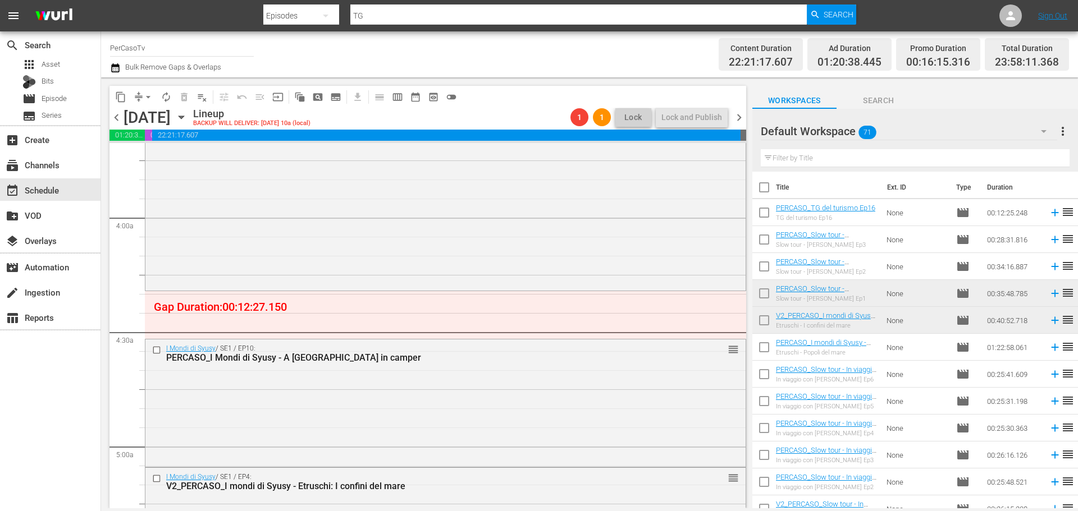
scroll to position [842, 0]
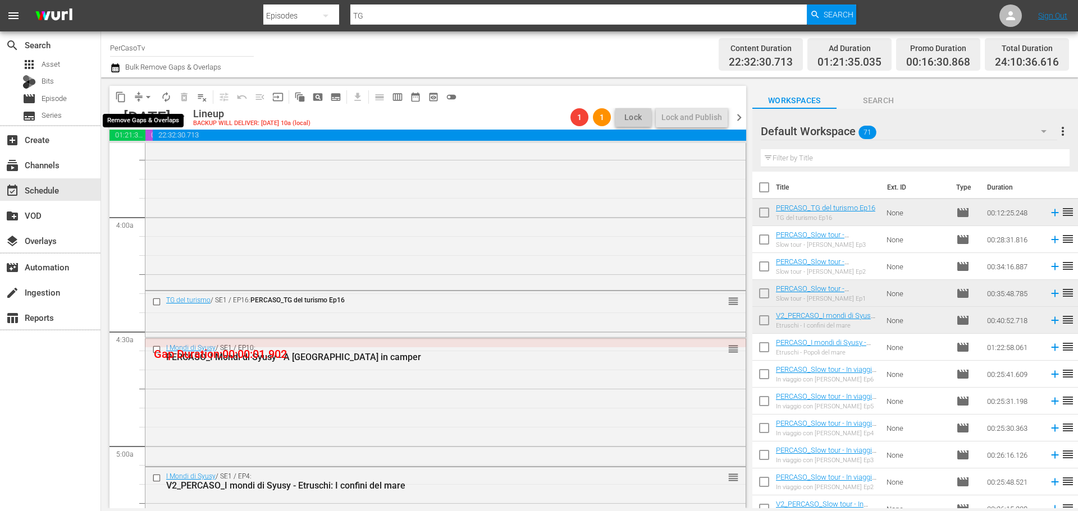
click at [147, 94] on span "arrow_drop_down" at bounding box center [148, 97] width 11 height 11
click at [139, 152] on li "Align to End of Previous Day" at bounding box center [149, 157] width 118 height 19
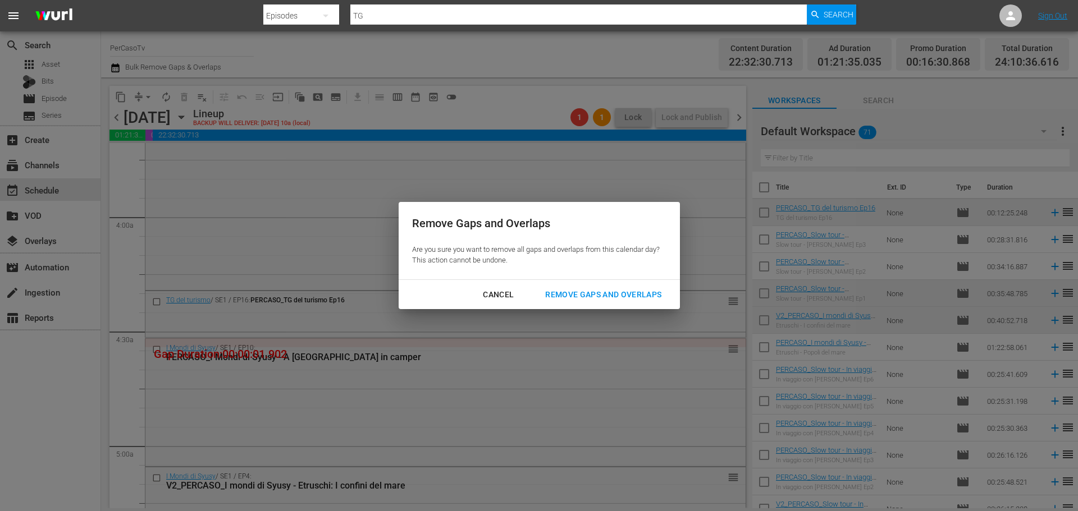
click at [559, 290] on div "Remove Gaps and Overlaps" at bounding box center [603, 295] width 134 height 14
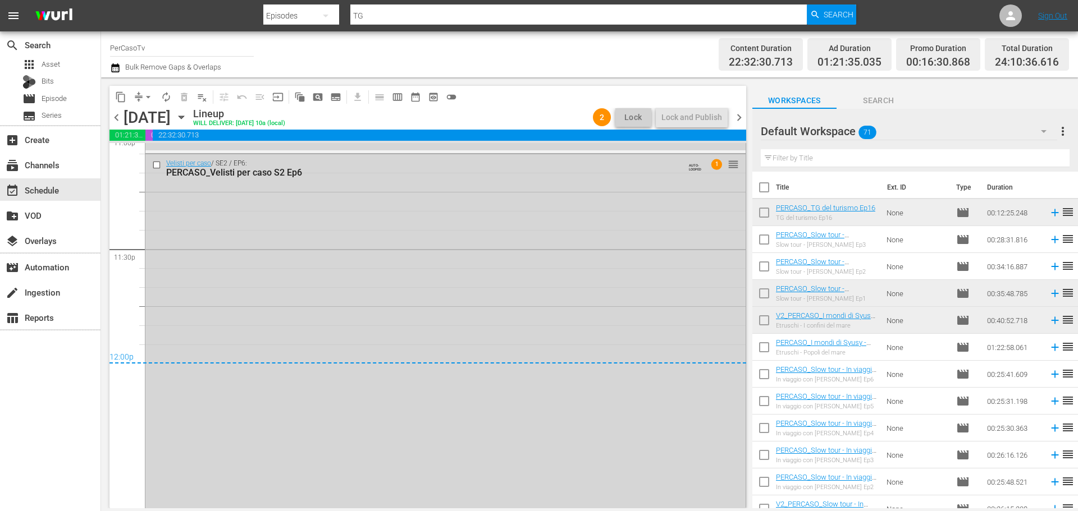
scroll to position [5027, 0]
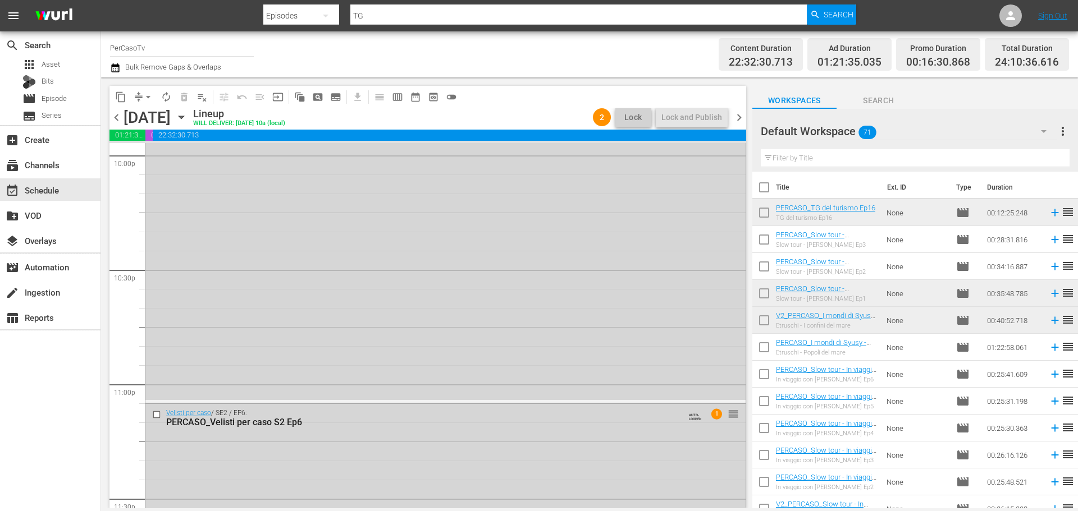
click at [739, 120] on span "chevron_right" at bounding box center [739, 118] width 14 height 14
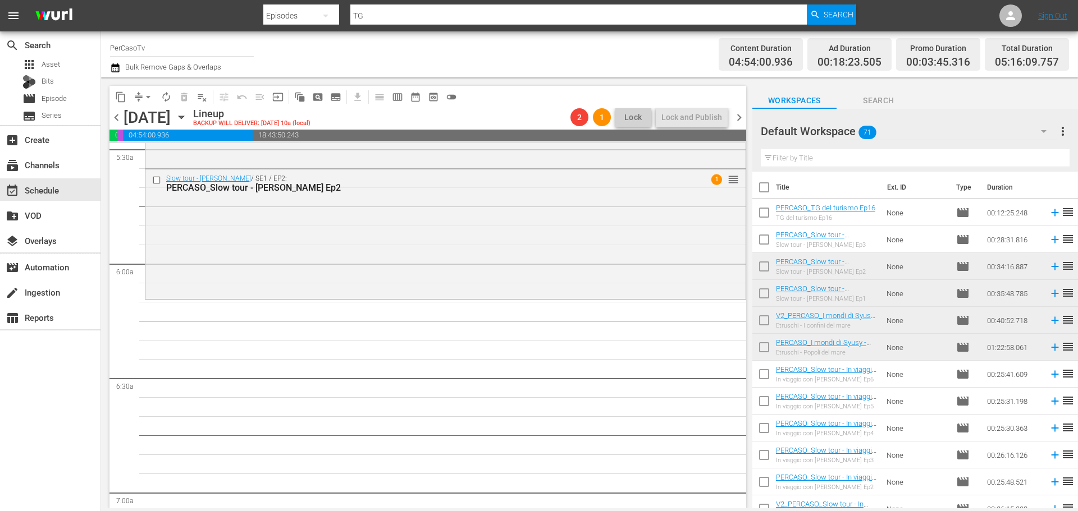
scroll to position [1137, 0]
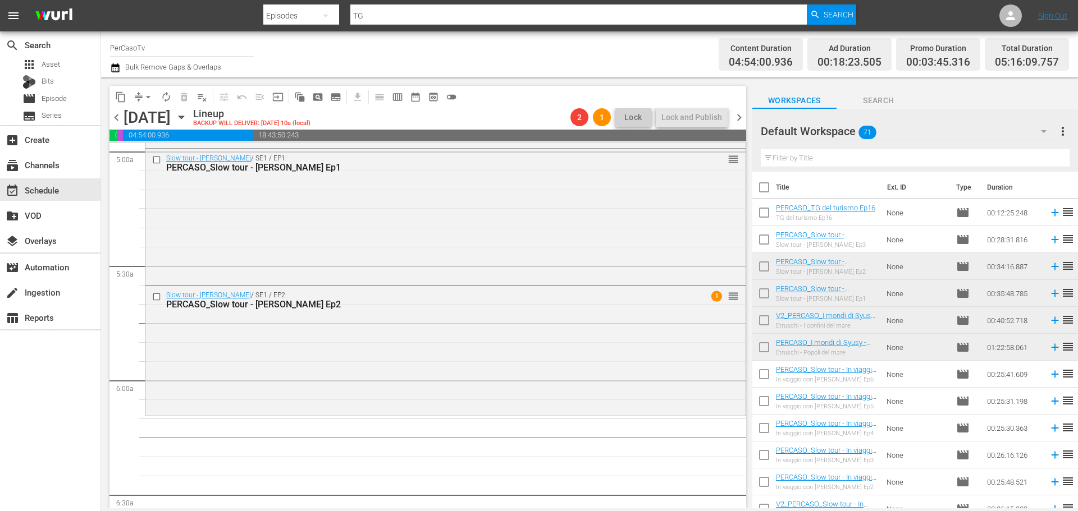
click at [862, 162] on input "text" at bounding box center [915, 158] width 309 height 18
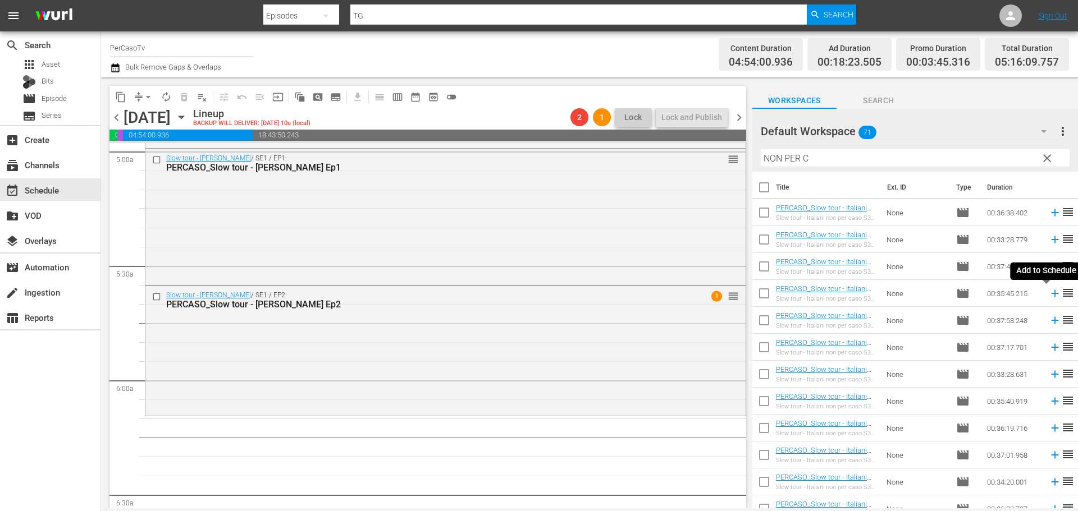
click at [1051, 297] on icon at bounding box center [1054, 293] width 7 height 7
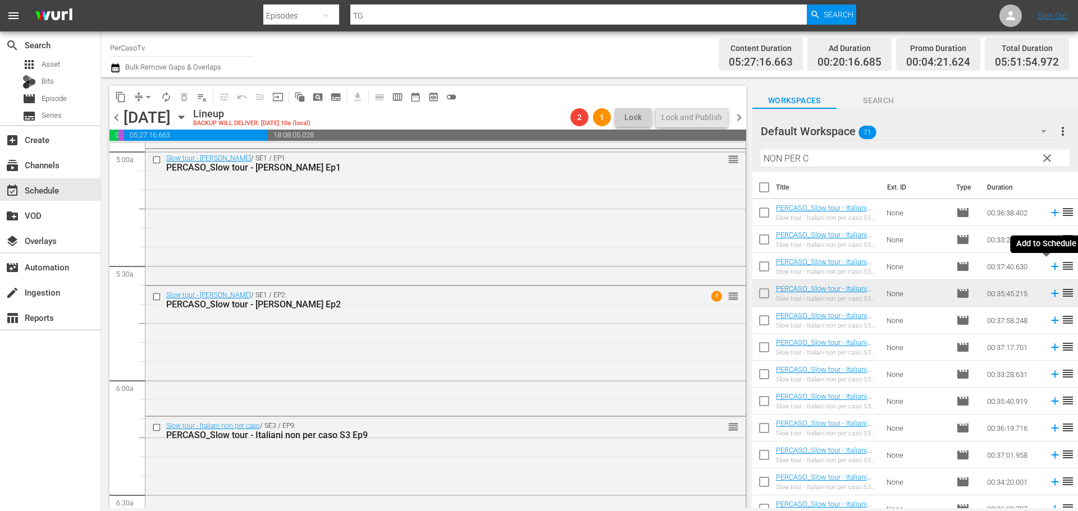
click at [1051, 269] on icon at bounding box center [1054, 266] width 7 height 7
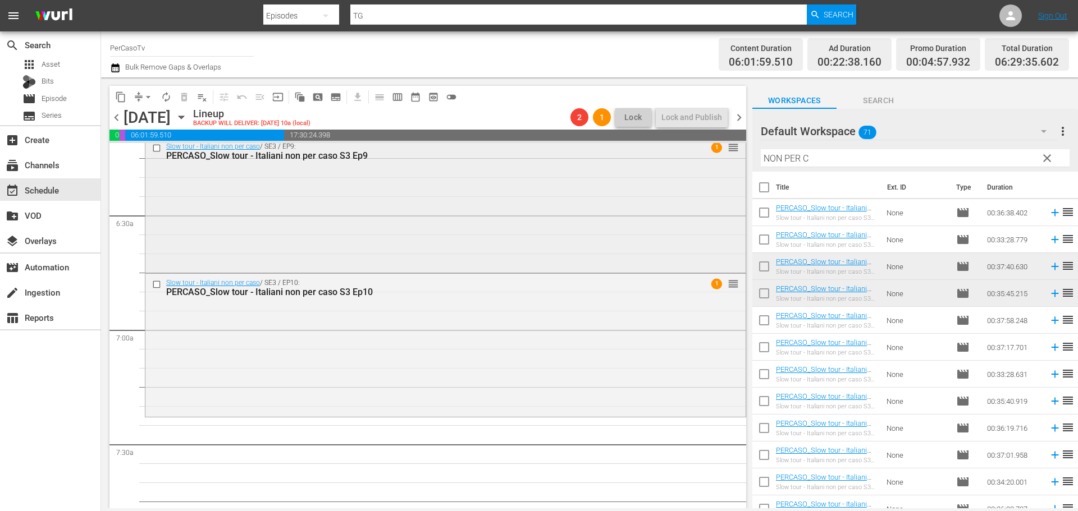
scroll to position [1362, 0]
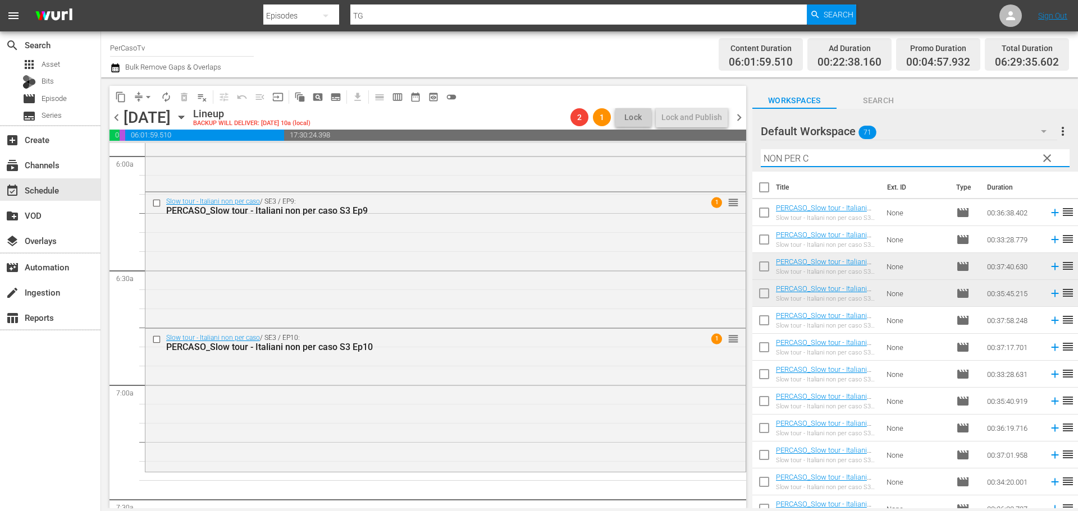
drag, startPoint x: 809, startPoint y: 155, endPoint x: 741, endPoint y: 176, distance: 71.0
click at [741, 176] on div "content_copy compress arrow_drop_down autorenew_outlined delete_forever_outline…" at bounding box center [589, 292] width 977 height 431
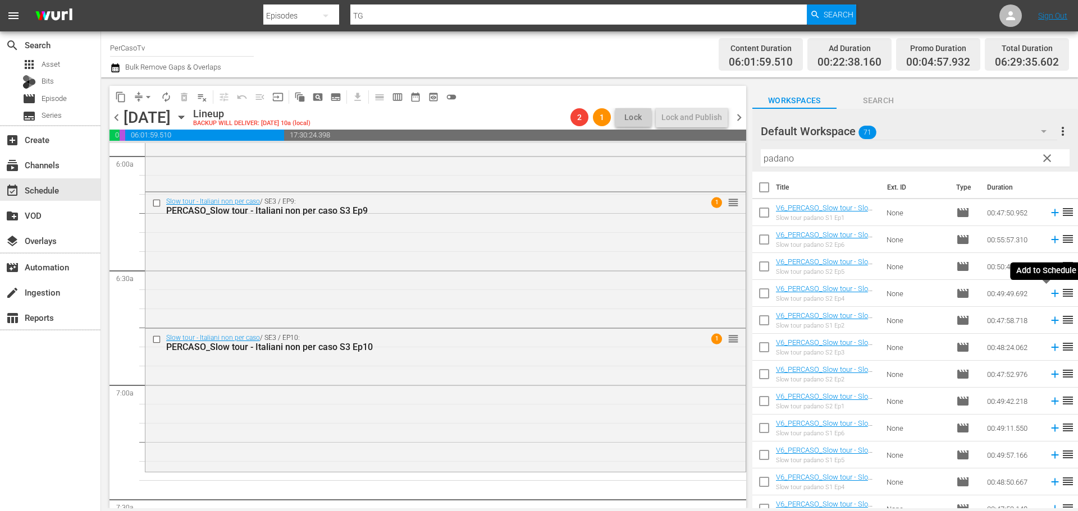
click at [1049, 297] on icon at bounding box center [1055, 293] width 12 height 12
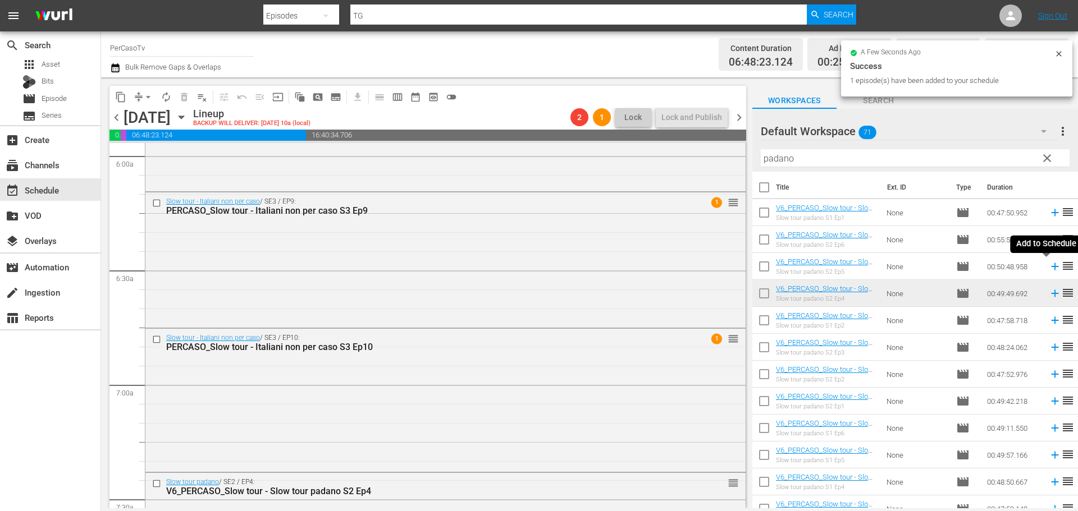
click at [1051, 267] on icon at bounding box center [1054, 266] width 7 height 7
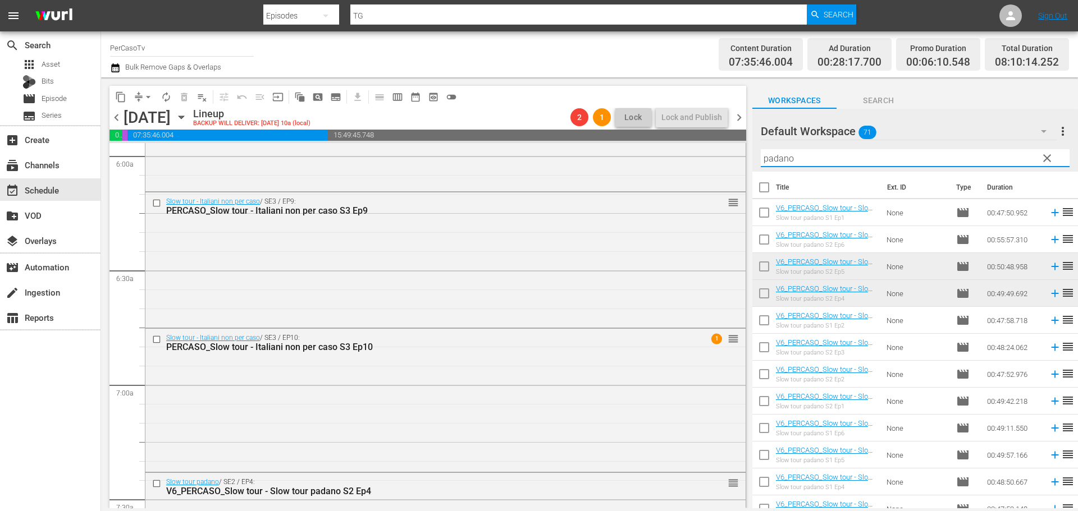
drag, startPoint x: 823, startPoint y: 156, endPoint x: 750, endPoint y: 169, distance: 74.8
click at [750, 169] on div "content_copy compress arrow_drop_down autorenew_outlined delete_forever_outline…" at bounding box center [589, 292] width 977 height 431
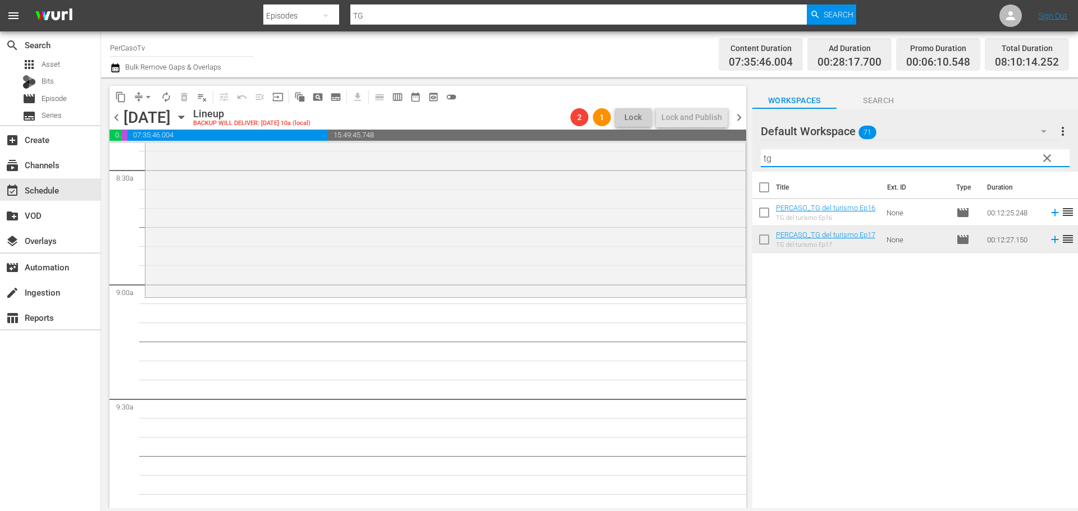
scroll to position [1755, 0]
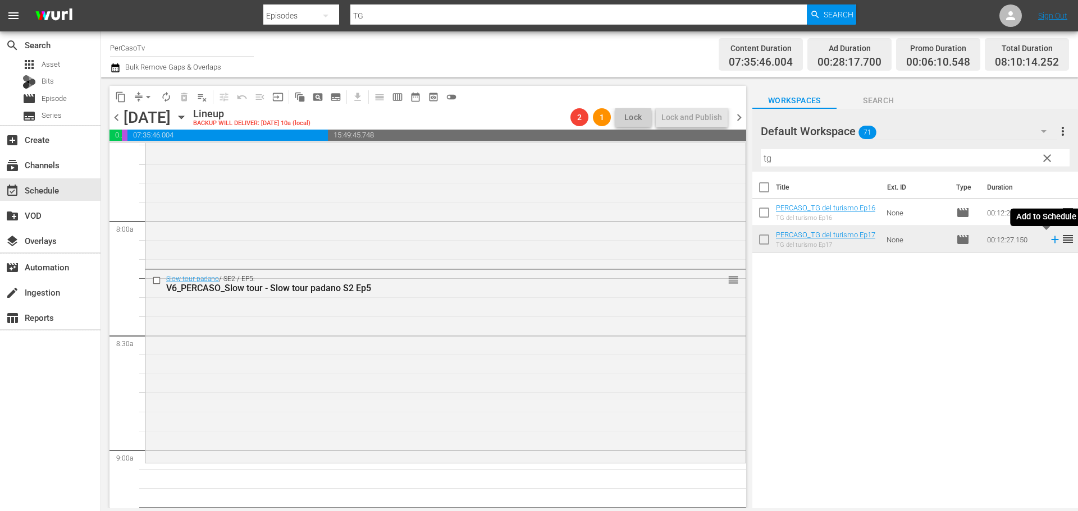
click at [1049, 243] on icon at bounding box center [1055, 240] width 12 height 12
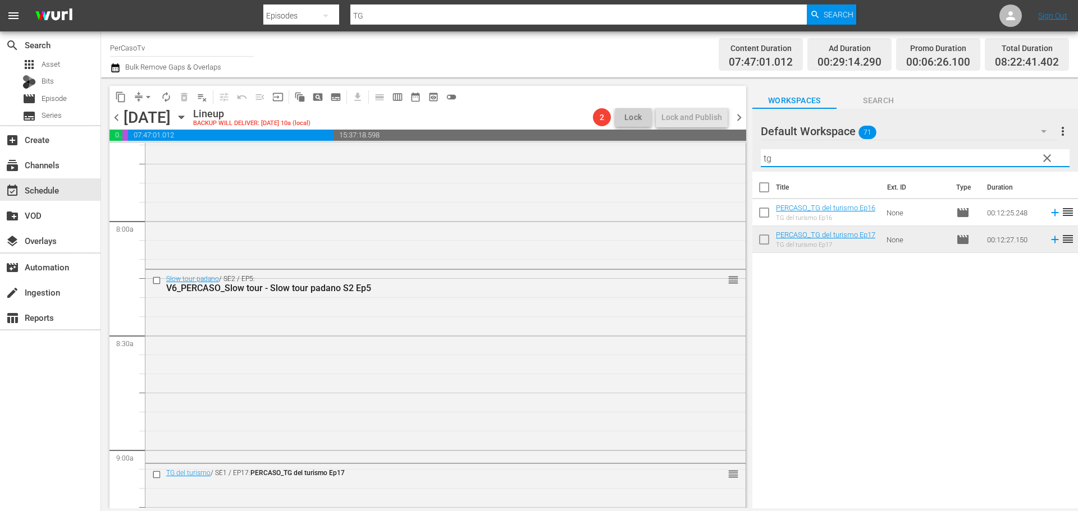
drag, startPoint x: 796, startPoint y: 161, endPoint x: 760, endPoint y: 166, distance: 35.7
click at [761, 166] on input "tg" at bounding box center [915, 158] width 309 height 18
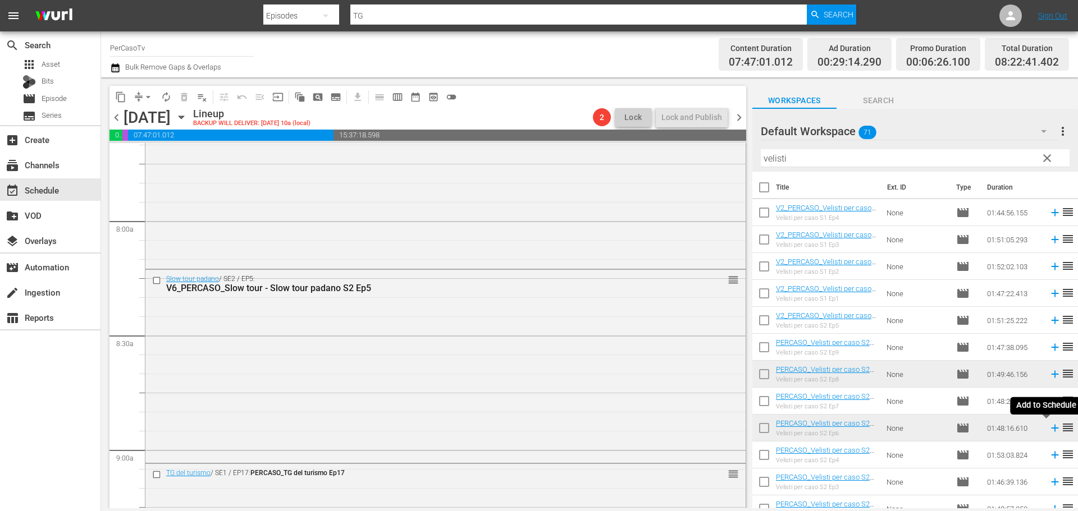
click at [1049, 431] on icon at bounding box center [1055, 428] width 12 height 12
click at [1049, 404] on icon at bounding box center [1055, 401] width 12 height 12
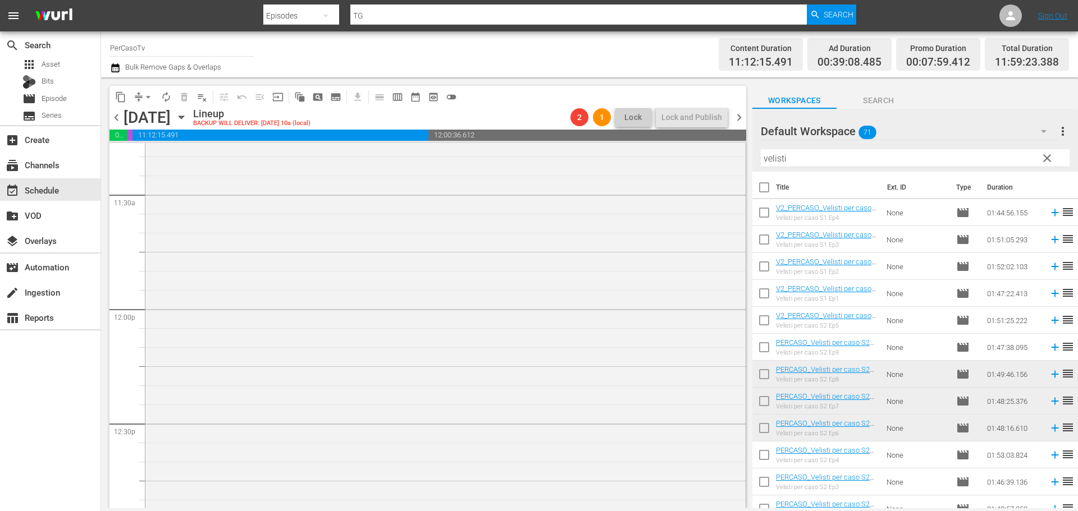
scroll to position [2863, 0]
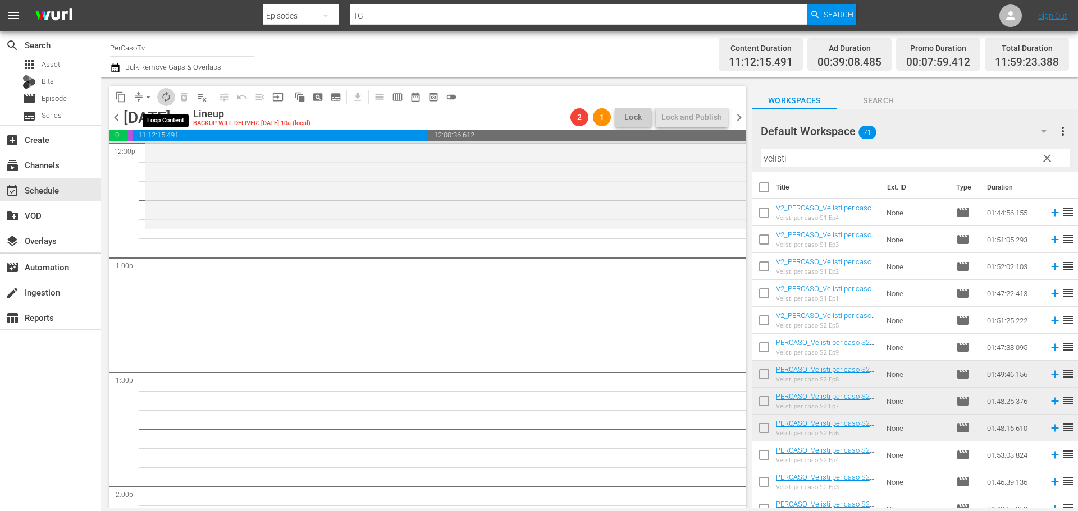
click at [165, 97] on span "autorenew_outlined" at bounding box center [166, 97] width 11 height 11
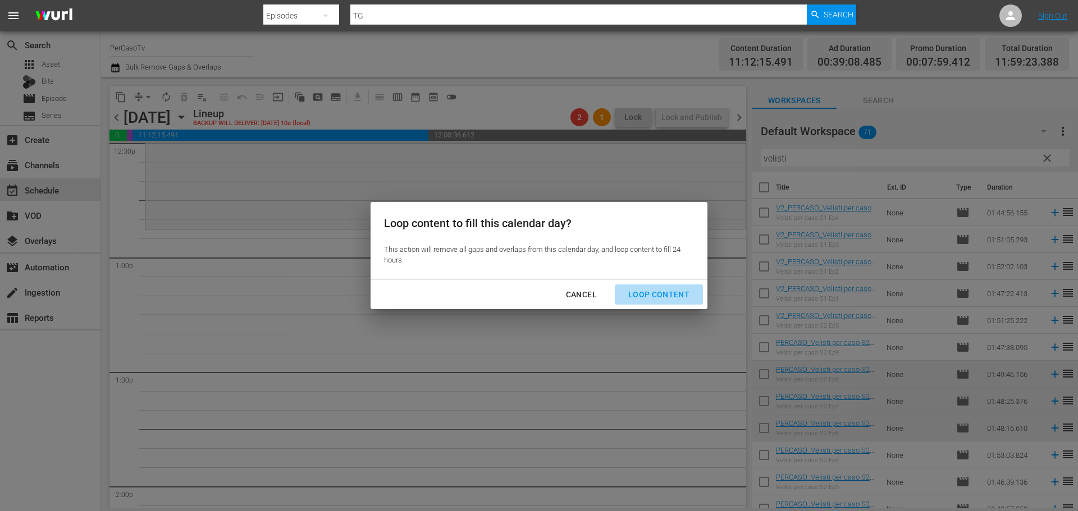
click at [667, 294] on div "Loop Content" at bounding box center [658, 295] width 79 height 14
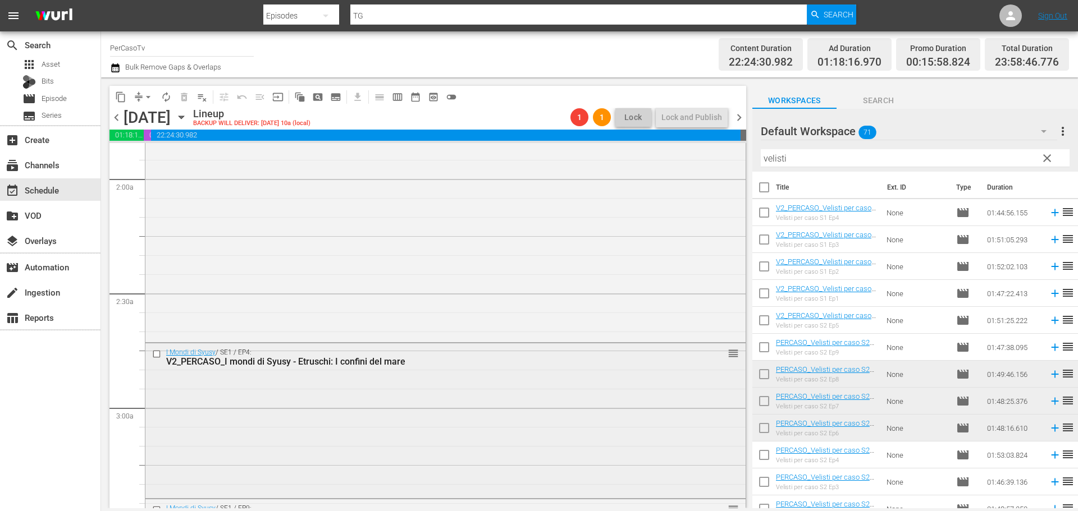
scroll to position [449, 0]
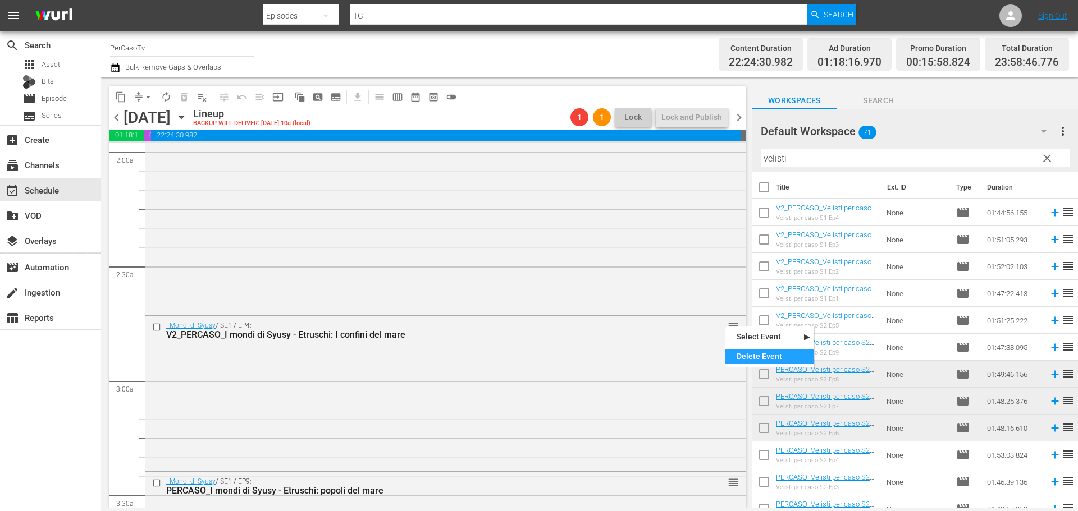
click at [751, 355] on div "Delete Event" at bounding box center [769, 356] width 89 height 15
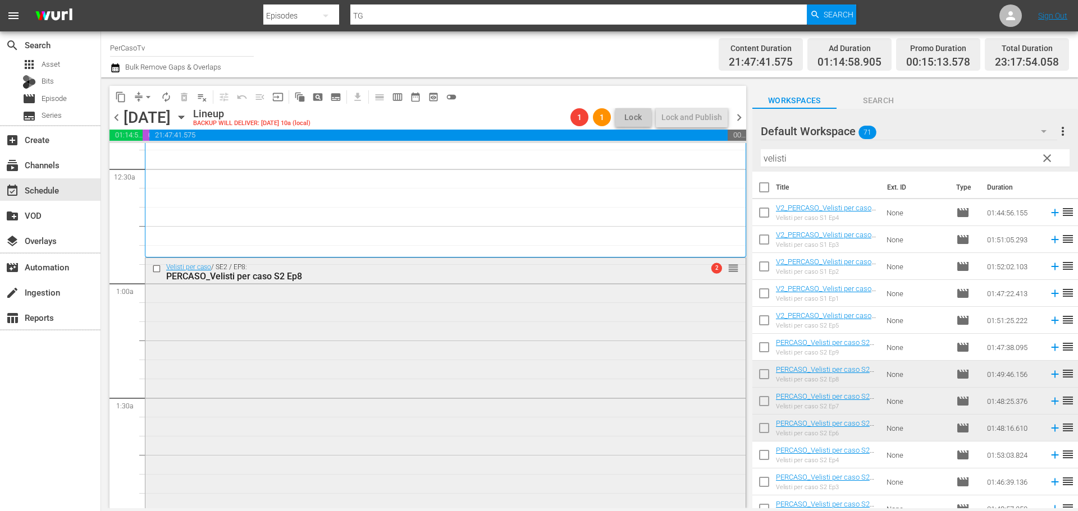
scroll to position [0, 0]
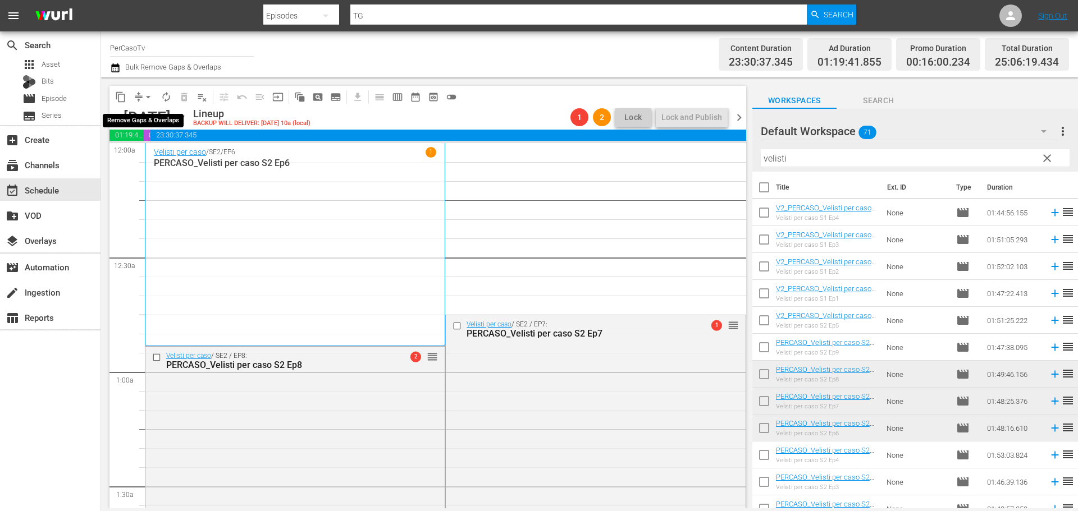
click at [150, 97] on span "arrow_drop_down" at bounding box center [148, 97] width 11 height 11
click at [163, 160] on li "Align to End of Previous Day" at bounding box center [149, 157] width 118 height 19
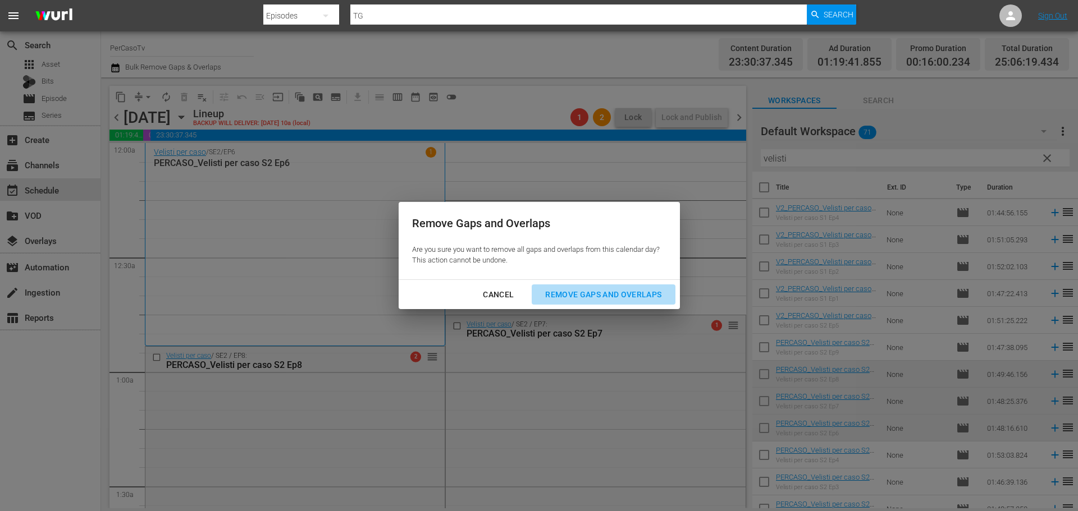
click at [622, 300] on div "Remove Gaps and Overlaps" at bounding box center [603, 295] width 134 height 14
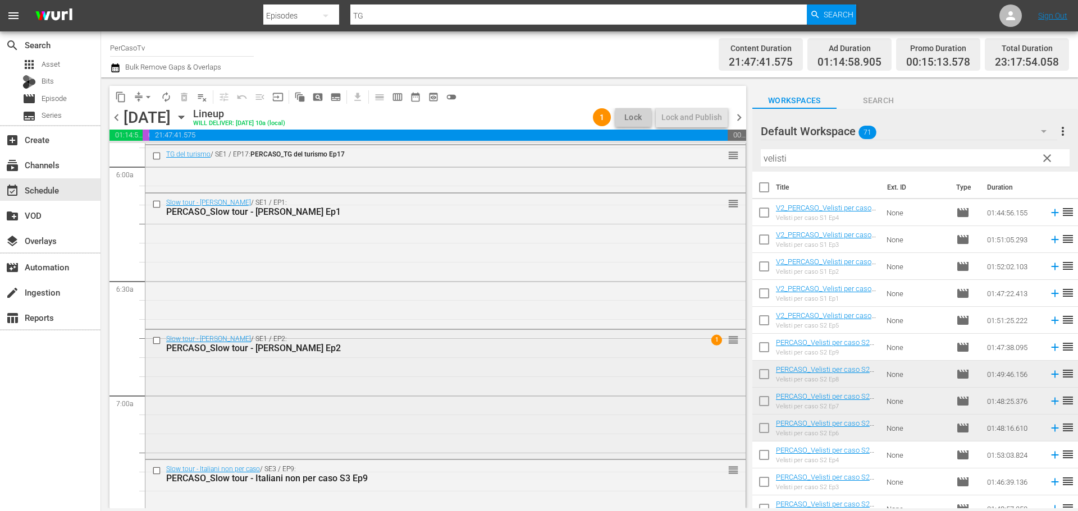
scroll to position [1347, 0]
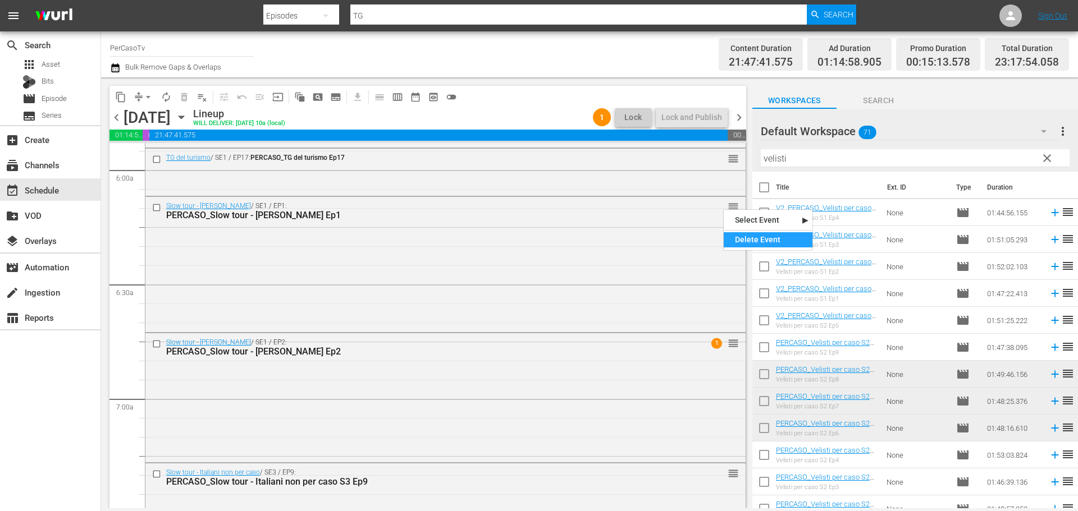
click at [741, 232] on div "Delete Event" at bounding box center [768, 239] width 89 height 15
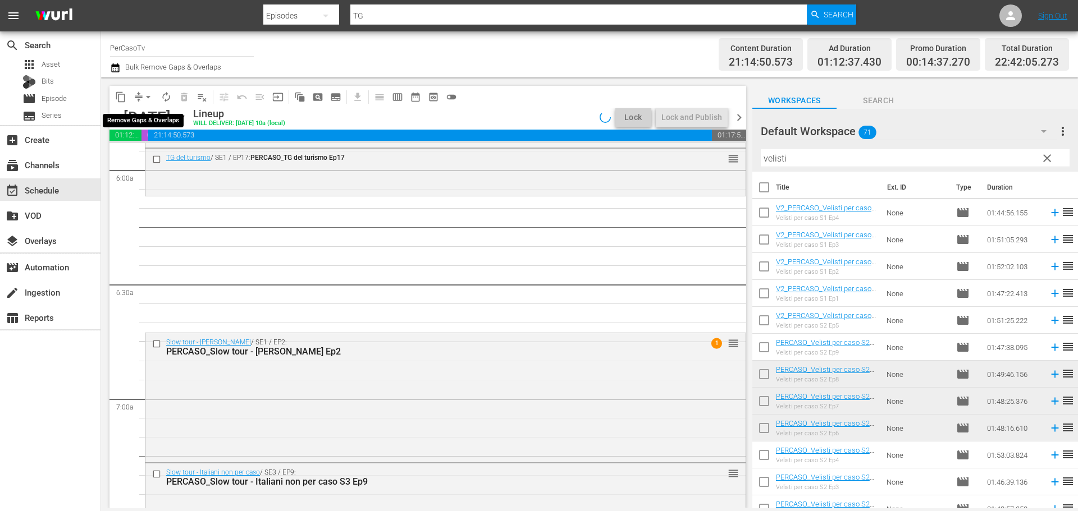
click at [149, 95] on span "arrow_drop_down" at bounding box center [148, 97] width 11 height 11
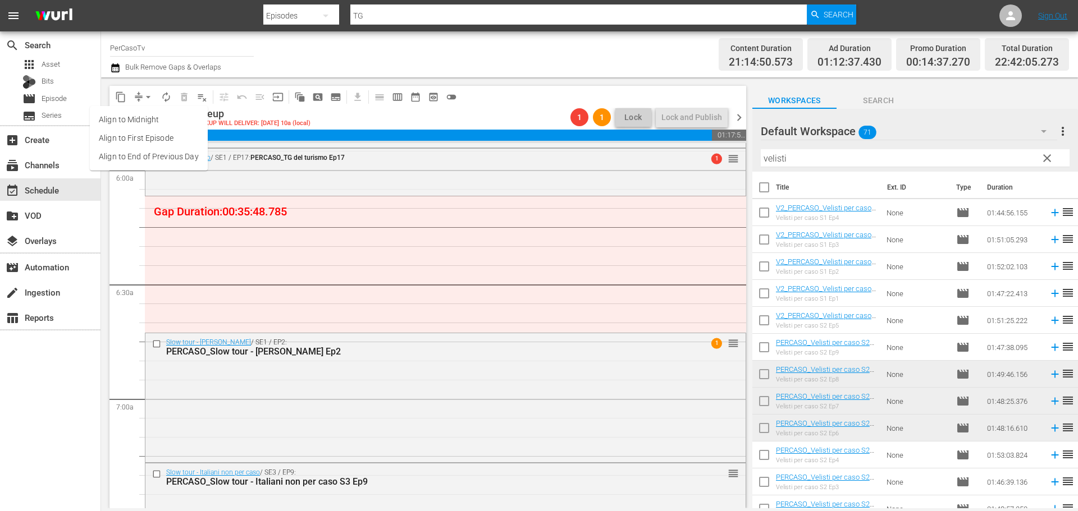
click at [160, 159] on li "Align to End of Previous Day" at bounding box center [149, 157] width 118 height 19
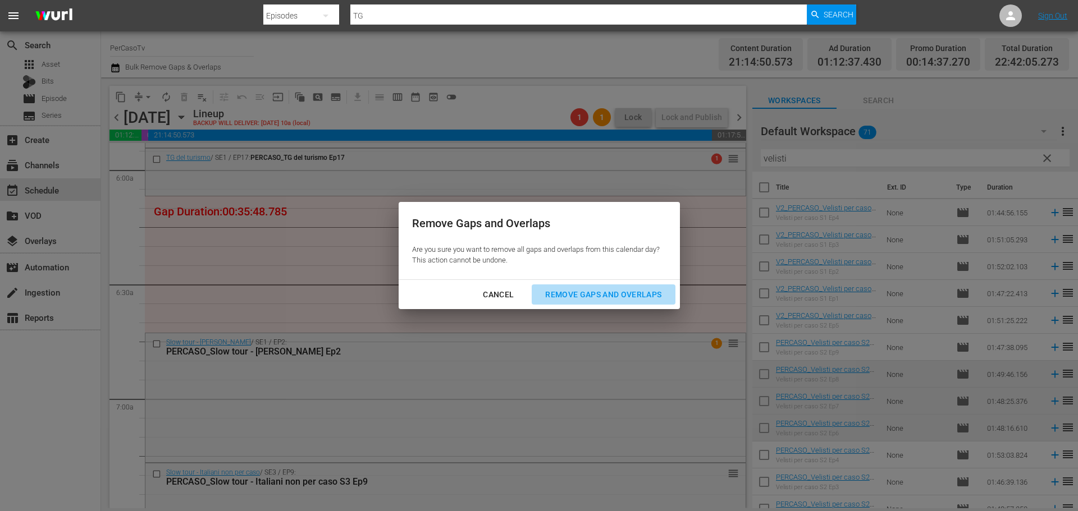
click at [583, 298] on div "Remove Gaps and Overlaps" at bounding box center [603, 295] width 134 height 14
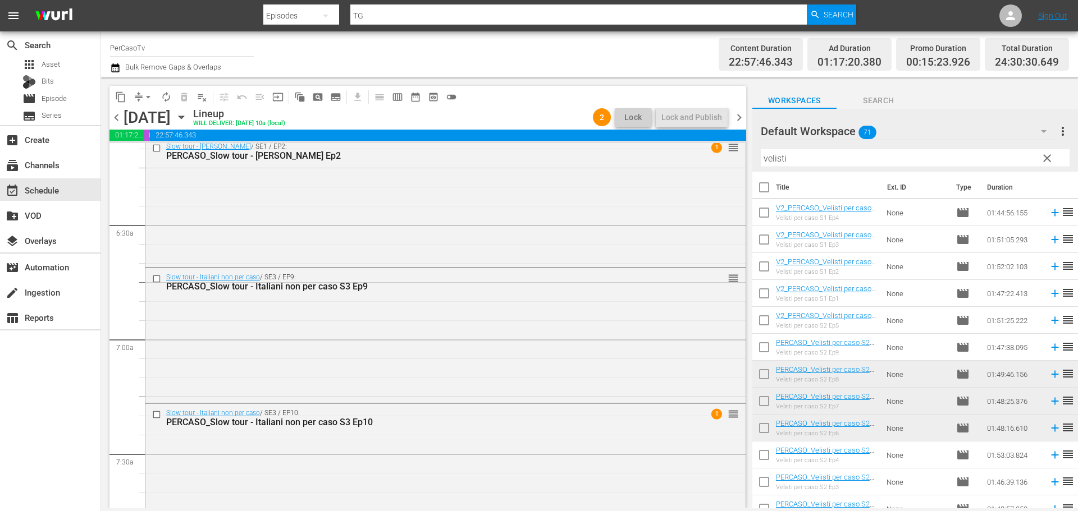
scroll to position [1390, 0]
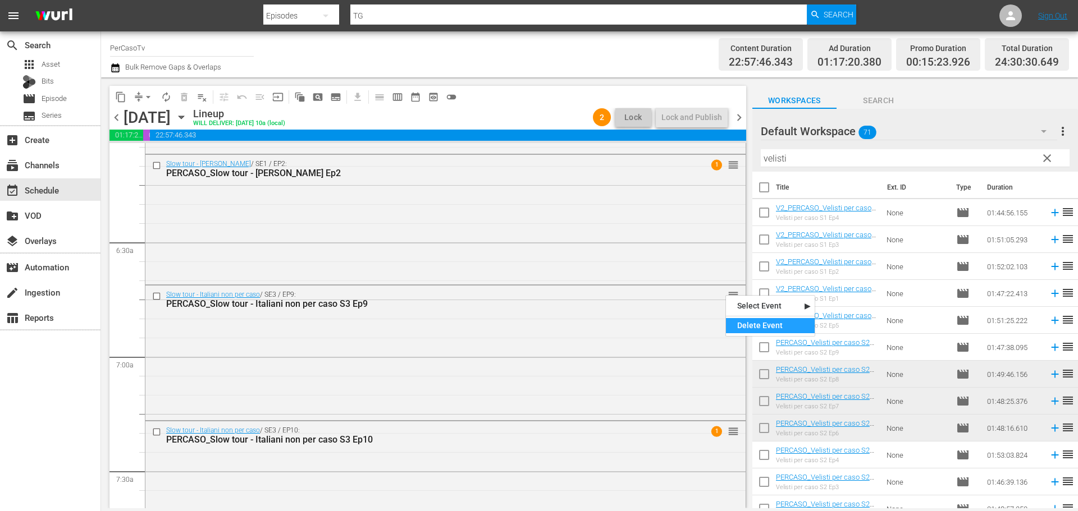
click at [746, 319] on div "Delete Event" at bounding box center [770, 325] width 89 height 15
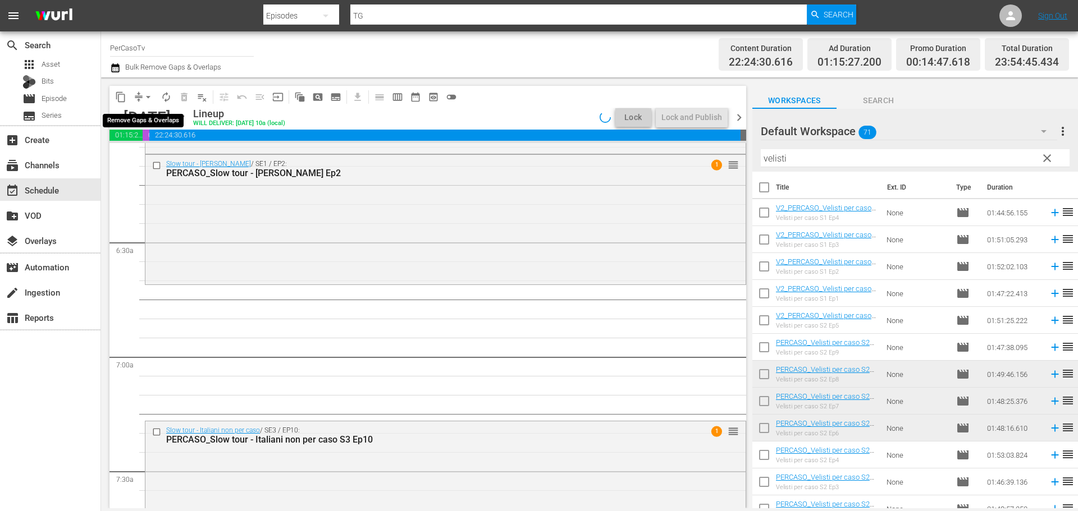
click at [148, 97] on span "arrow_drop_down" at bounding box center [148, 97] width 11 height 11
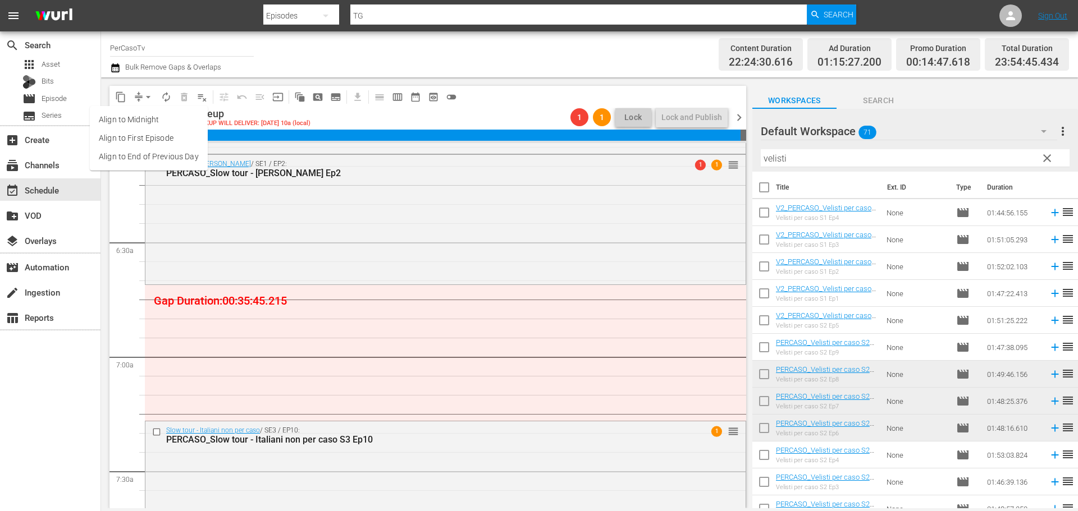
click at [161, 158] on li "Align to End of Previous Day" at bounding box center [149, 157] width 118 height 19
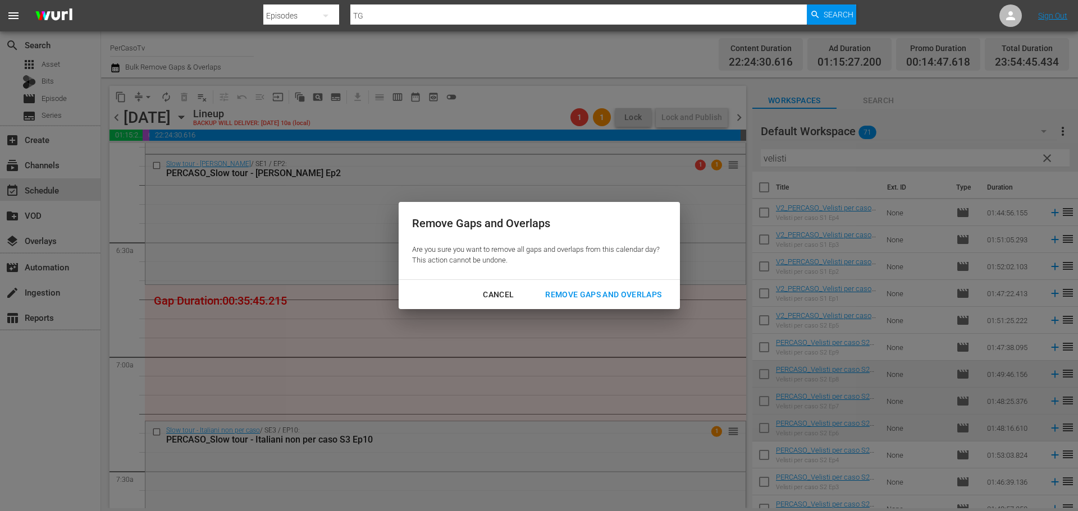
click at [575, 293] on div "Remove Gaps and Overlaps" at bounding box center [603, 295] width 134 height 14
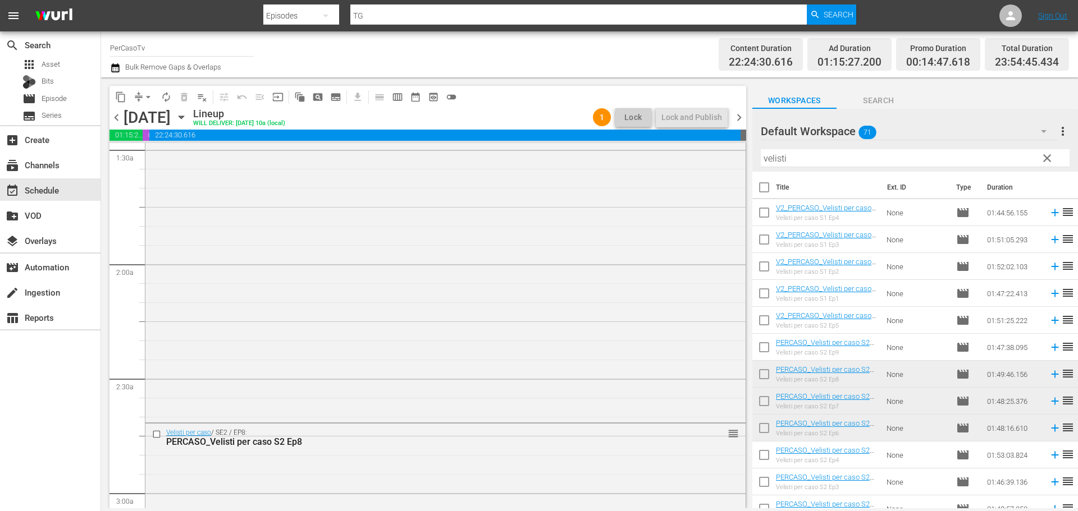
scroll to position [0, 0]
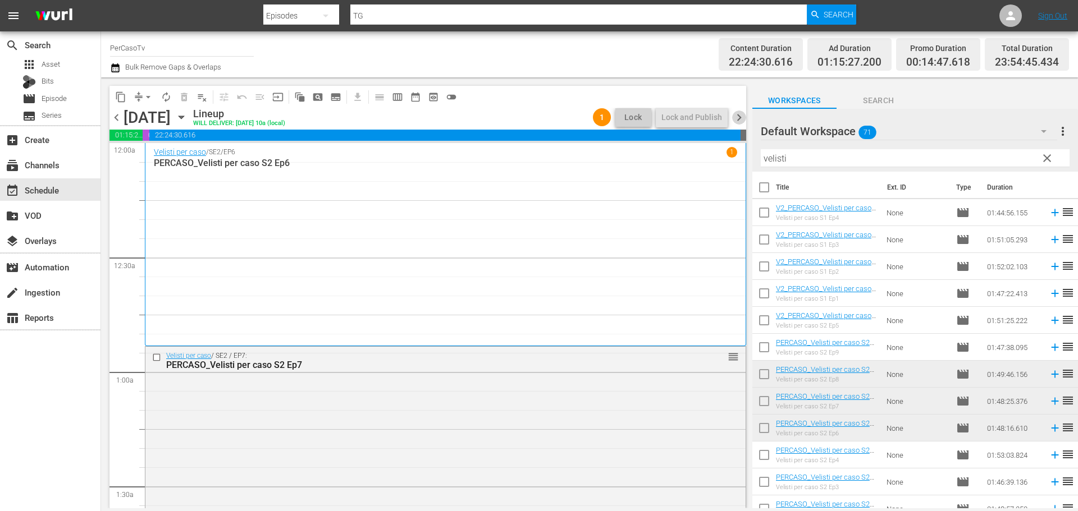
click at [741, 118] on span "chevron_right" at bounding box center [739, 118] width 14 height 14
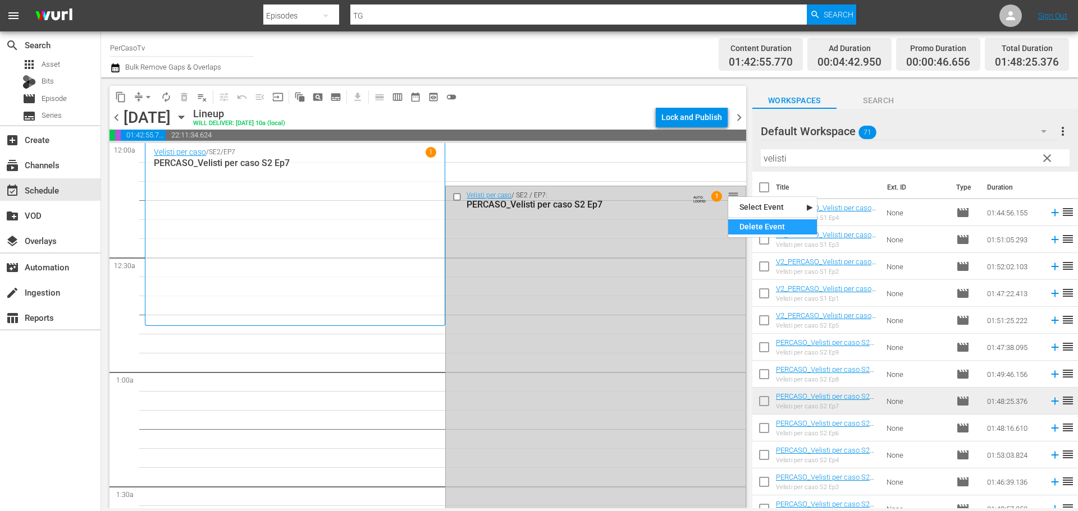
click at [733, 230] on div "Delete Event" at bounding box center [772, 227] width 89 height 15
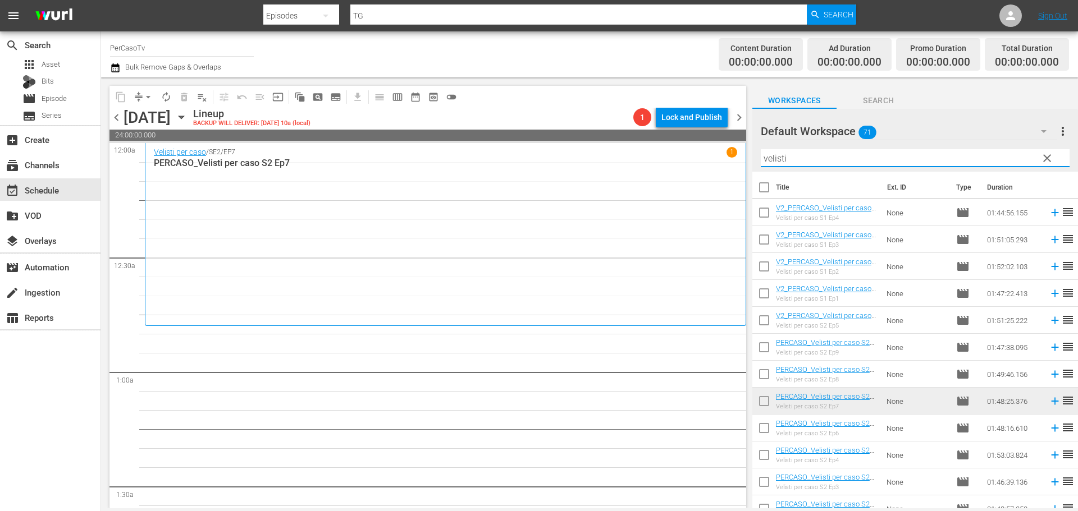
click at [798, 161] on input "velisti" at bounding box center [915, 158] width 309 height 18
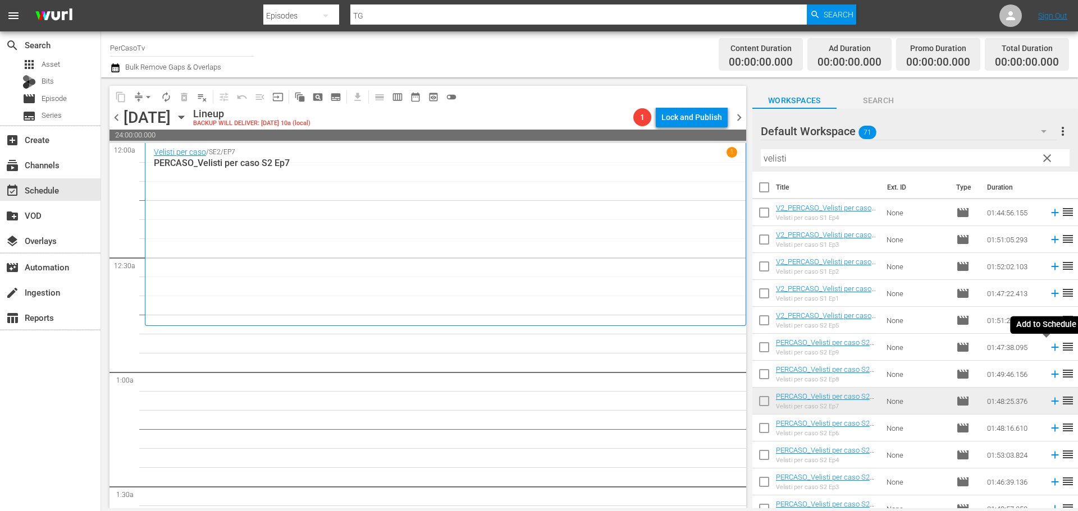
click at [1049, 350] on icon at bounding box center [1055, 347] width 12 height 12
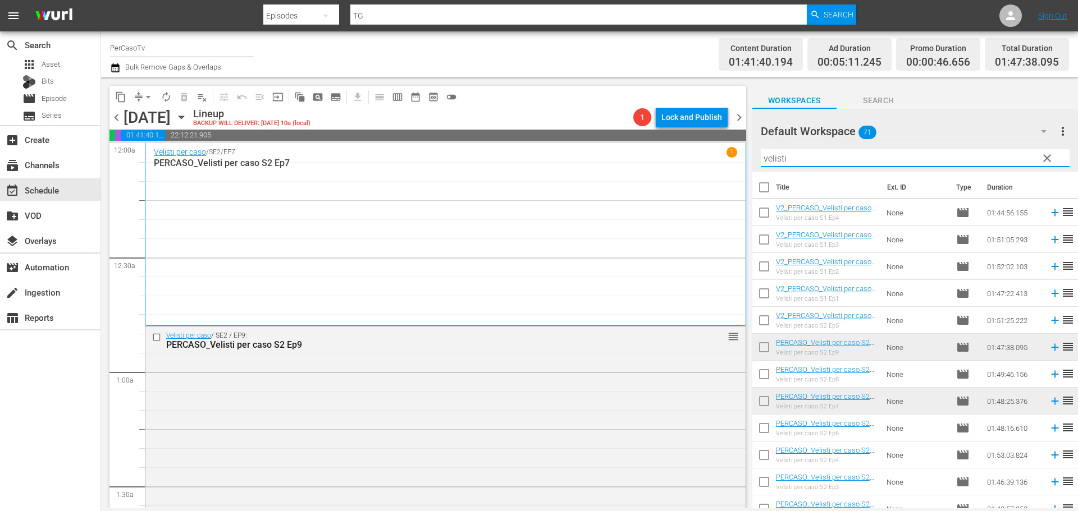
drag, startPoint x: 732, startPoint y: 159, endPoint x: 718, endPoint y: 163, distance: 14.6
click at [718, 163] on div "content_copy compress arrow_drop_down autorenew_outlined delete_forever_outline…" at bounding box center [589, 292] width 977 height 431
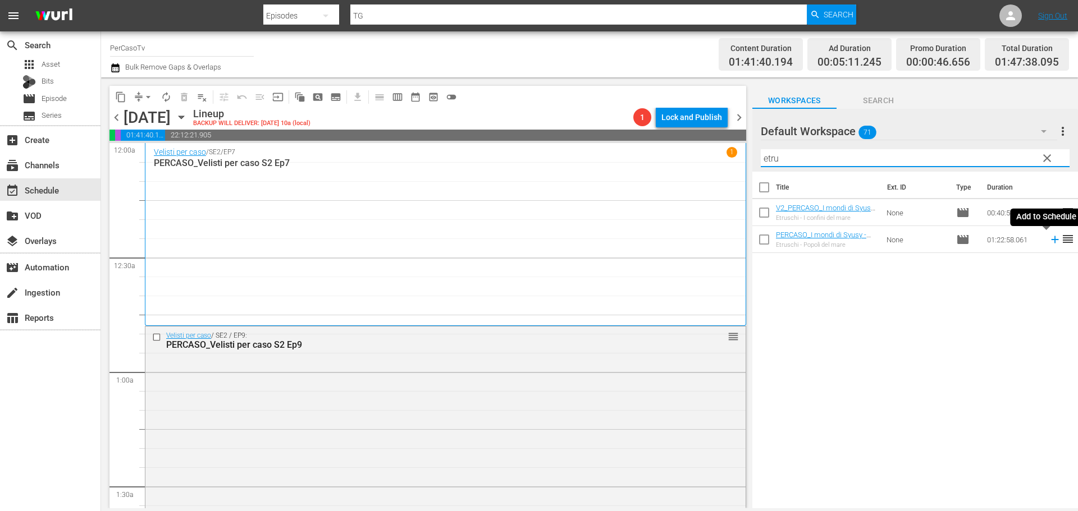
click at [1049, 239] on icon at bounding box center [1055, 240] width 12 height 12
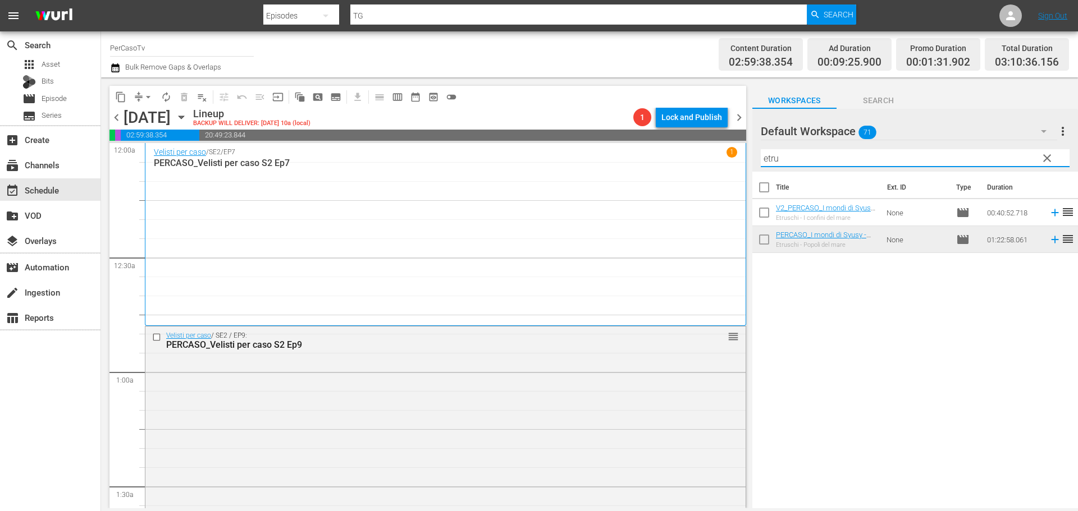
drag, startPoint x: 812, startPoint y: 158, endPoint x: 728, endPoint y: 192, distance: 90.7
click at [728, 192] on div "content_copy compress arrow_drop_down autorenew_outlined delete_forever_outline…" at bounding box center [589, 292] width 977 height 431
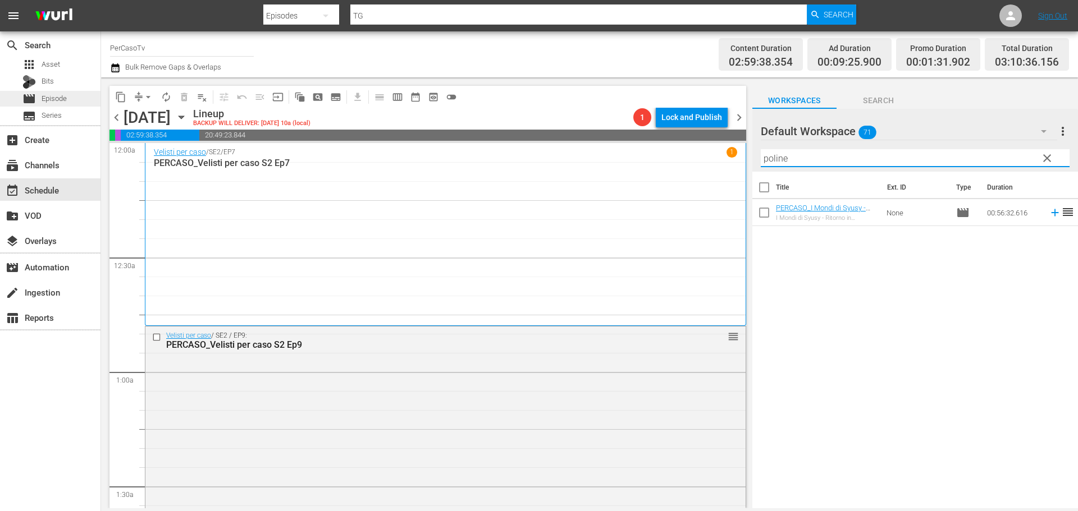
type input "poline"
click at [79, 93] on div "movie Episode" at bounding box center [50, 99] width 100 height 16
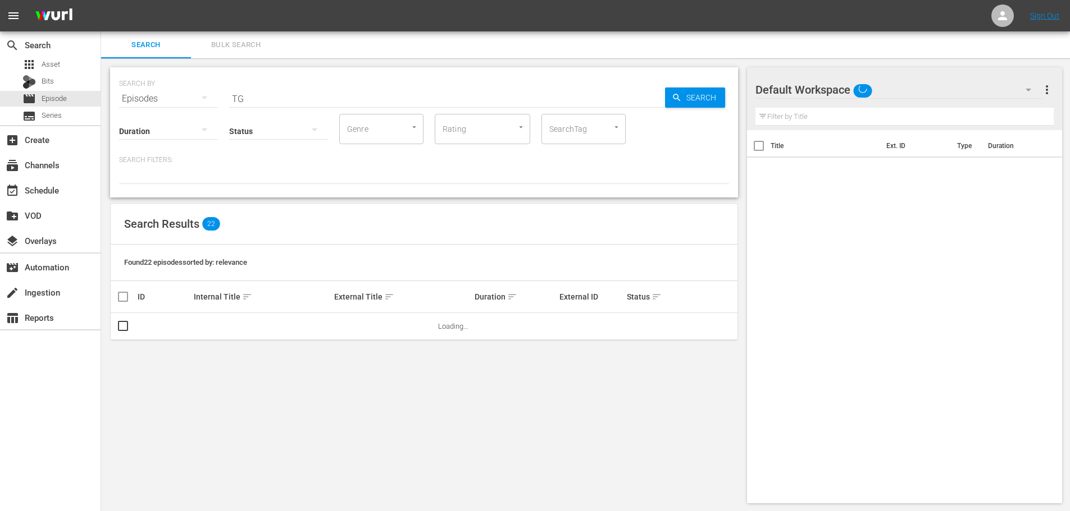
drag, startPoint x: 251, startPoint y: 96, endPoint x: 143, endPoint y: 109, distance: 108.6
click at [143, 109] on div "SEARCH BY Search By Episodes Search ID, Title, Description, Keywords, or Catego…" at bounding box center [424, 132] width 628 height 130
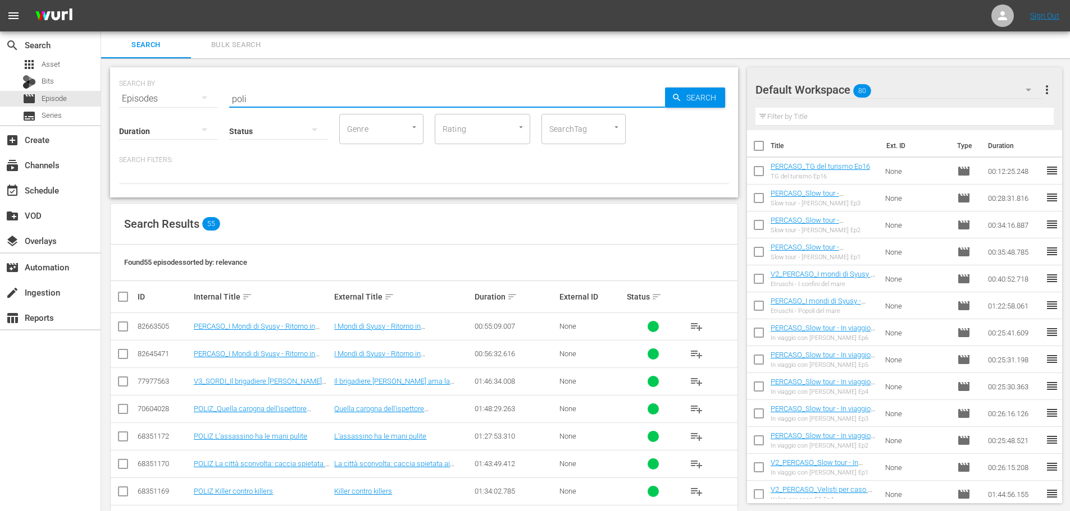
type input "poli"
click at [701, 328] on span "playlist_add" at bounding box center [695, 326] width 13 height 13
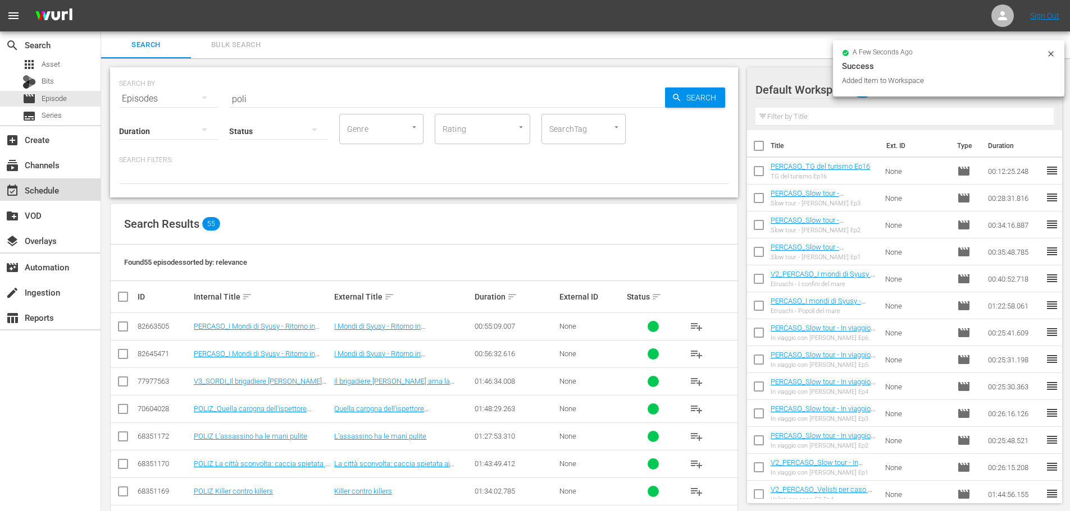
click at [67, 191] on div "event_available Schedule" at bounding box center [50, 190] width 100 height 22
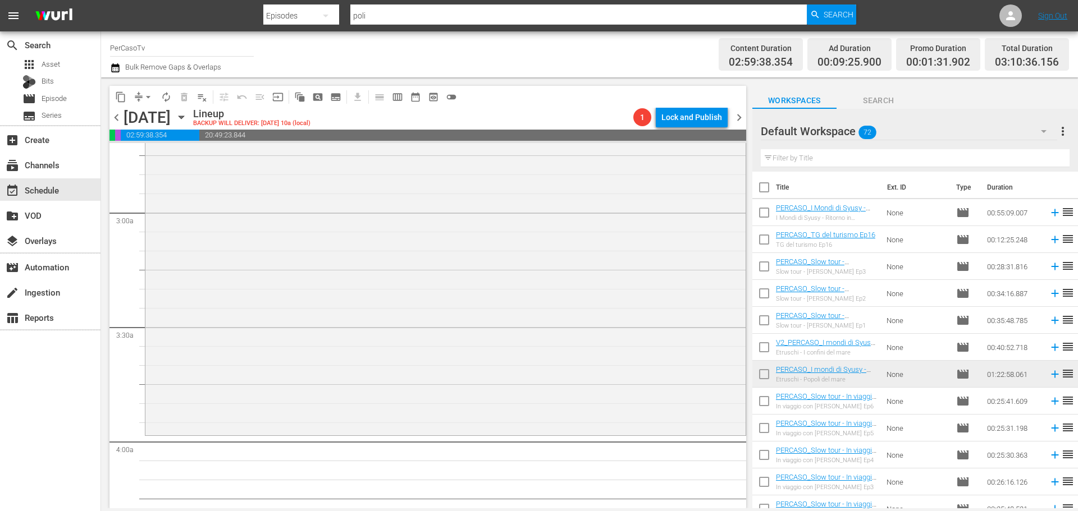
scroll to position [842, 0]
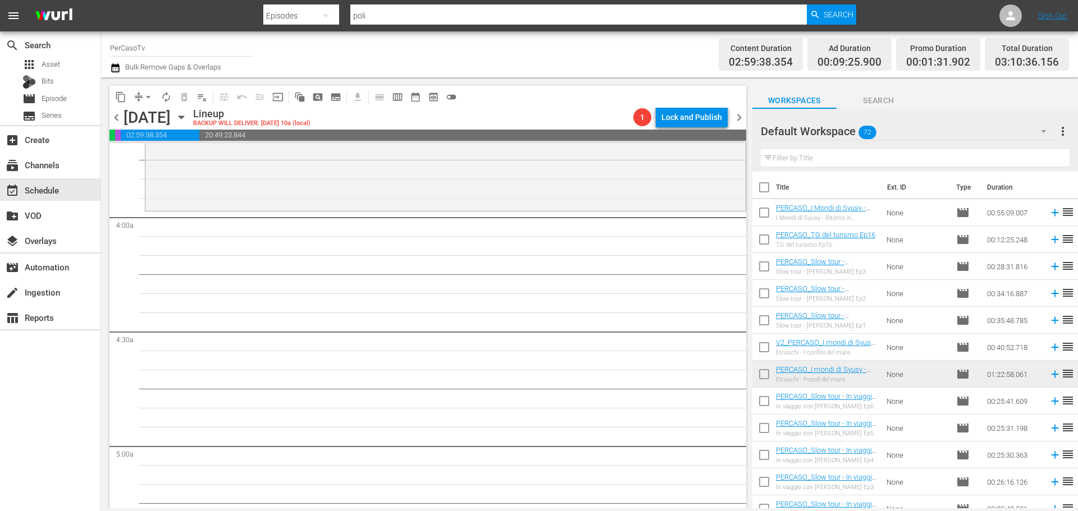
click at [820, 161] on input "text" at bounding box center [915, 158] width 309 height 18
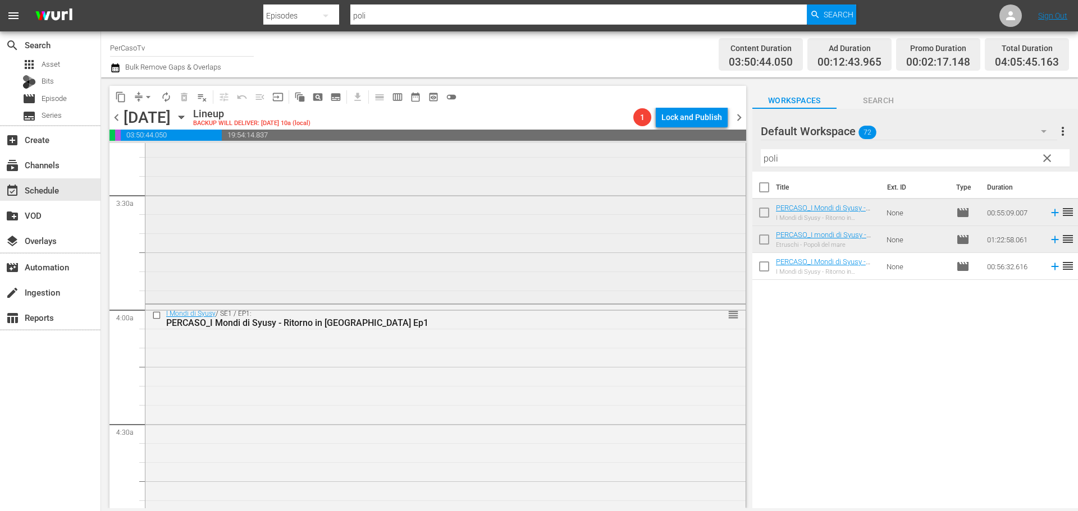
scroll to position [786, 0]
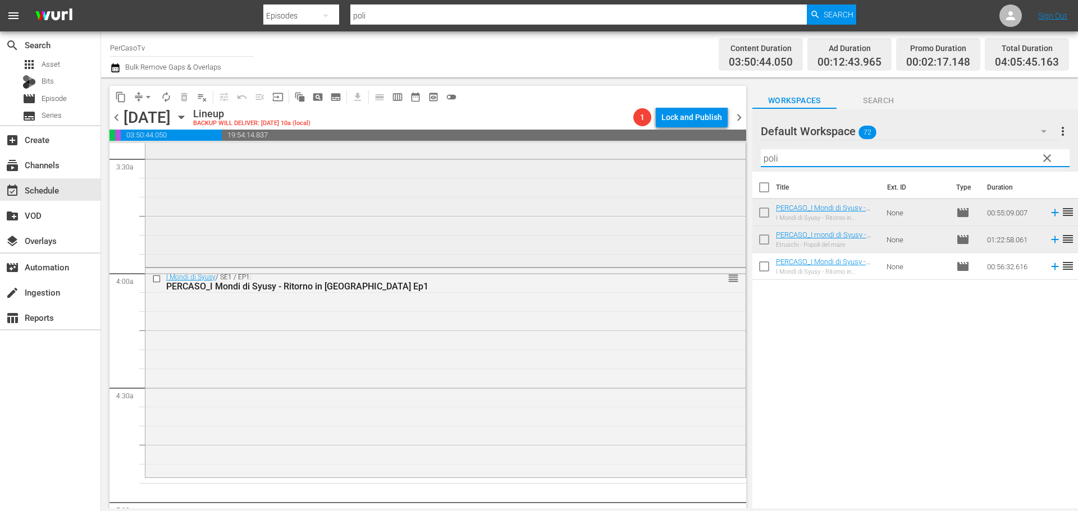
drag, startPoint x: 787, startPoint y: 155, endPoint x: 724, endPoint y: 169, distance: 63.9
click at [724, 169] on div "content_copy compress arrow_drop_down autorenew_outlined delete_forever_outline…" at bounding box center [589, 292] width 977 height 431
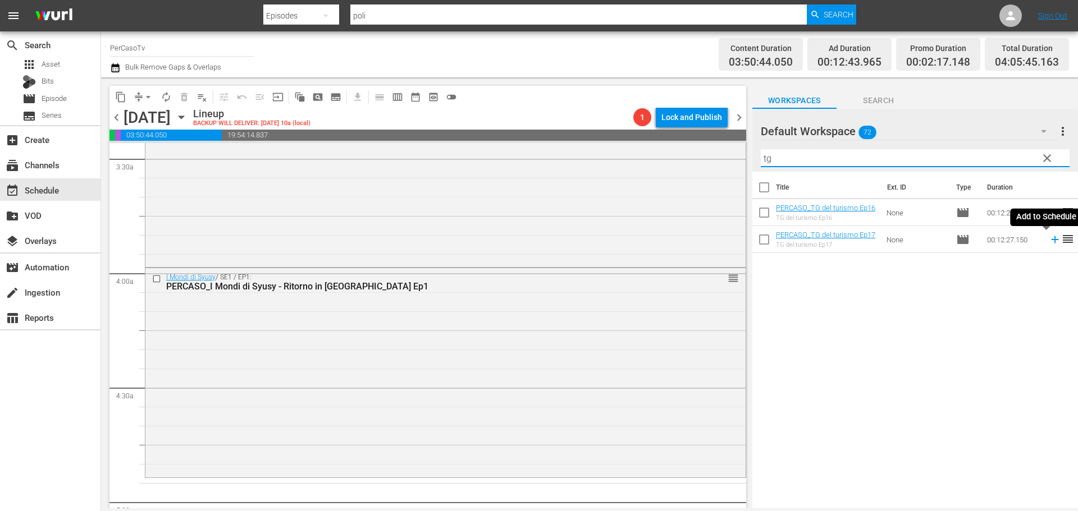
click at [1049, 242] on icon at bounding box center [1055, 240] width 12 height 12
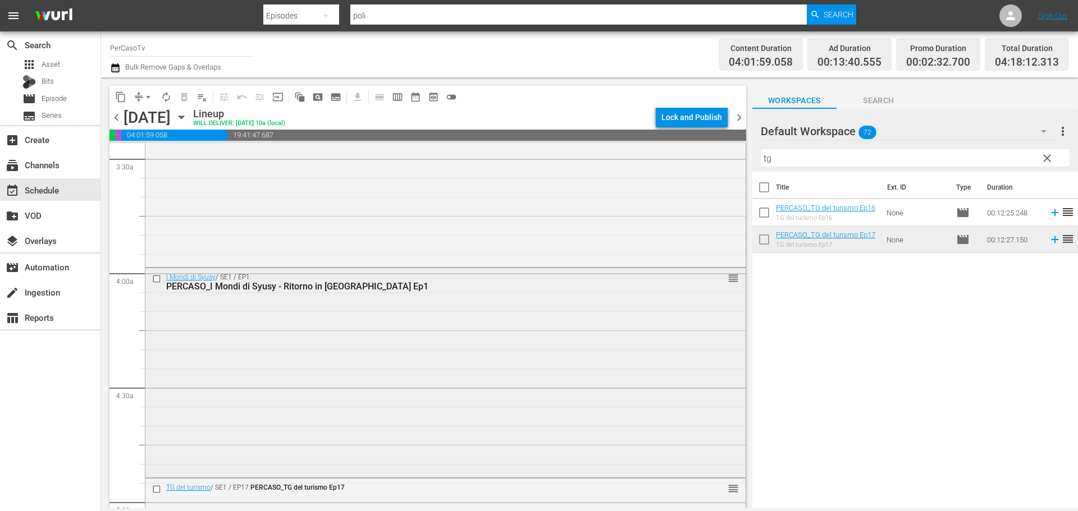
scroll to position [898, 0]
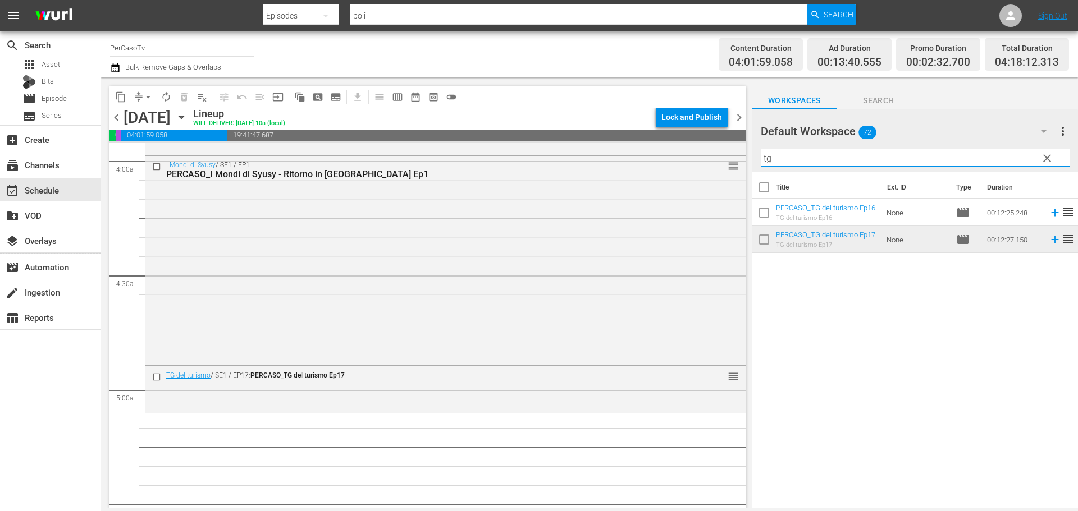
drag, startPoint x: 776, startPoint y: 160, endPoint x: 747, endPoint y: 158, distance: 29.8
click at [748, 160] on div "content_copy compress arrow_drop_down autorenew_outlined delete_forever_outline…" at bounding box center [589, 292] width 977 height 431
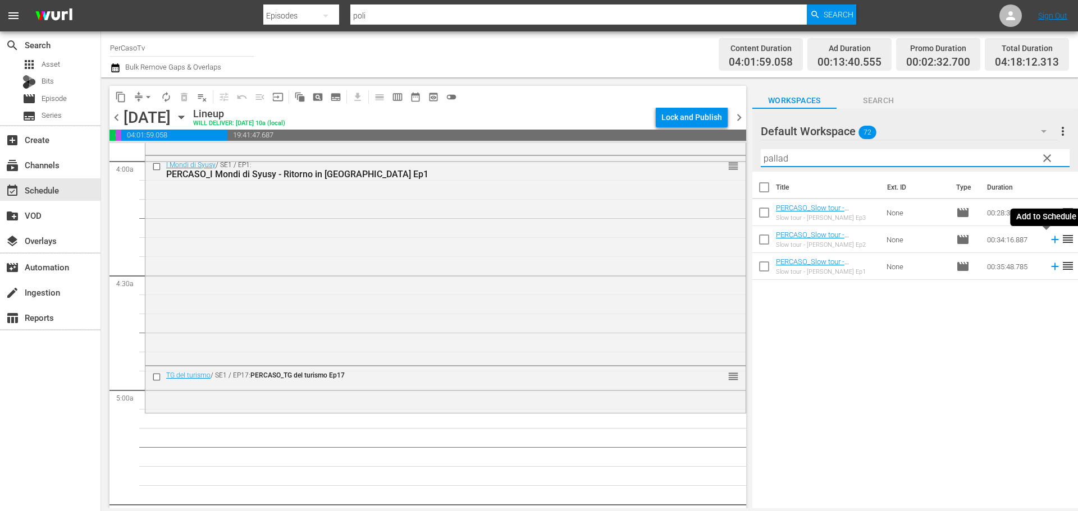
click at [1049, 242] on icon at bounding box center [1055, 240] width 12 height 12
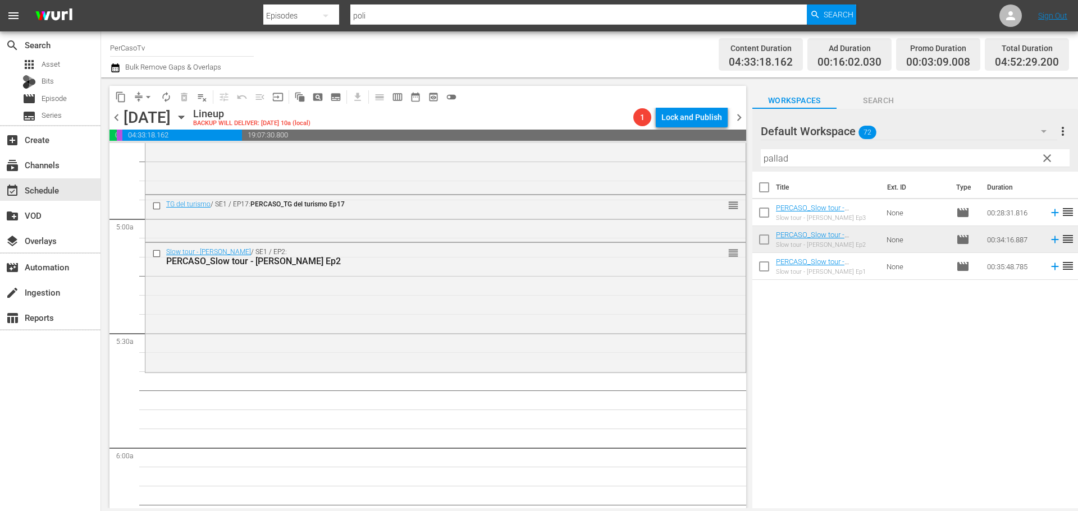
scroll to position [1067, 0]
click at [1051, 213] on icon at bounding box center [1054, 212] width 7 height 7
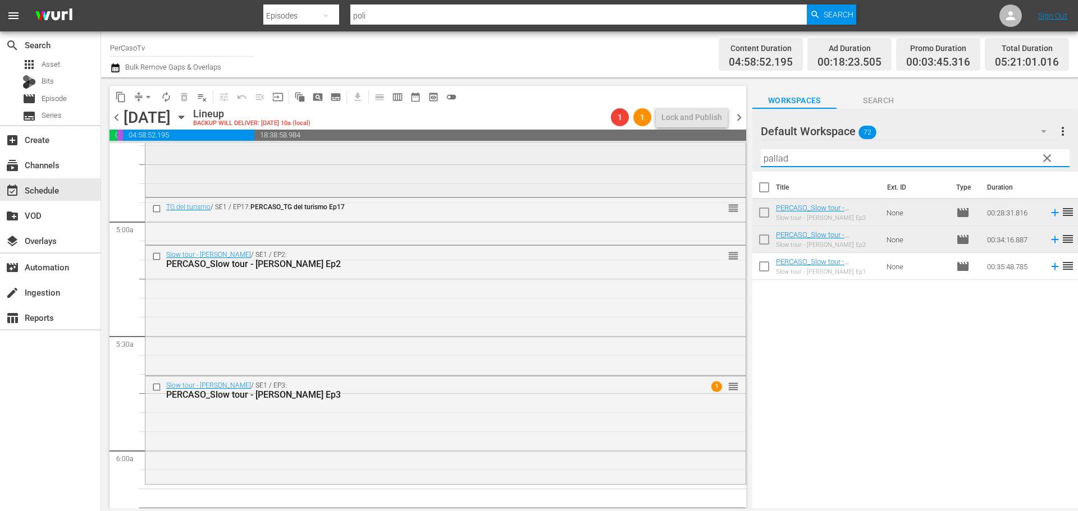
drag, startPoint x: 796, startPoint y: 155, endPoint x: 706, endPoint y: 170, distance: 91.0
click at [706, 170] on div "content_copy compress arrow_drop_down autorenew_outlined delete_forever_outline…" at bounding box center [589, 292] width 977 height 431
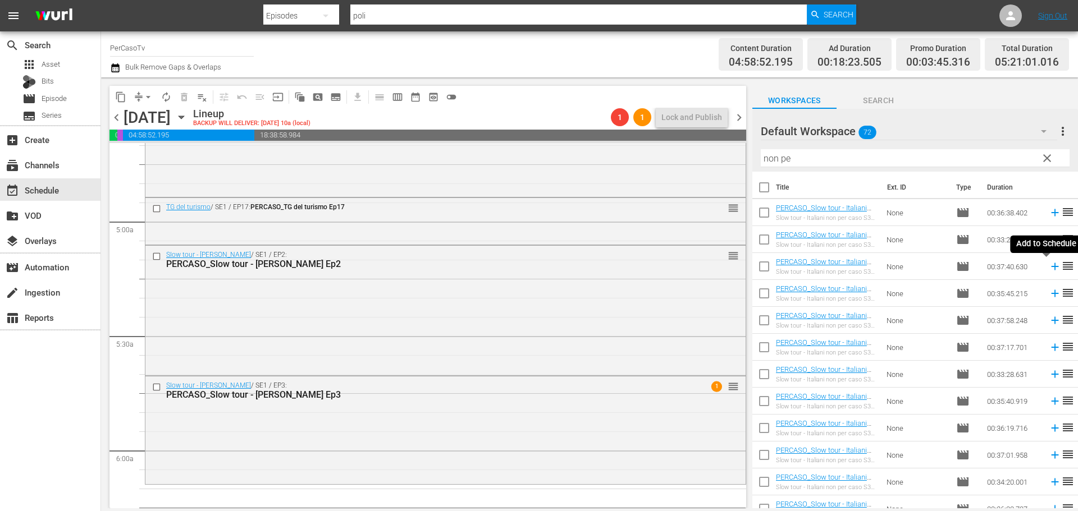
click at [1049, 268] on icon at bounding box center [1055, 267] width 12 height 12
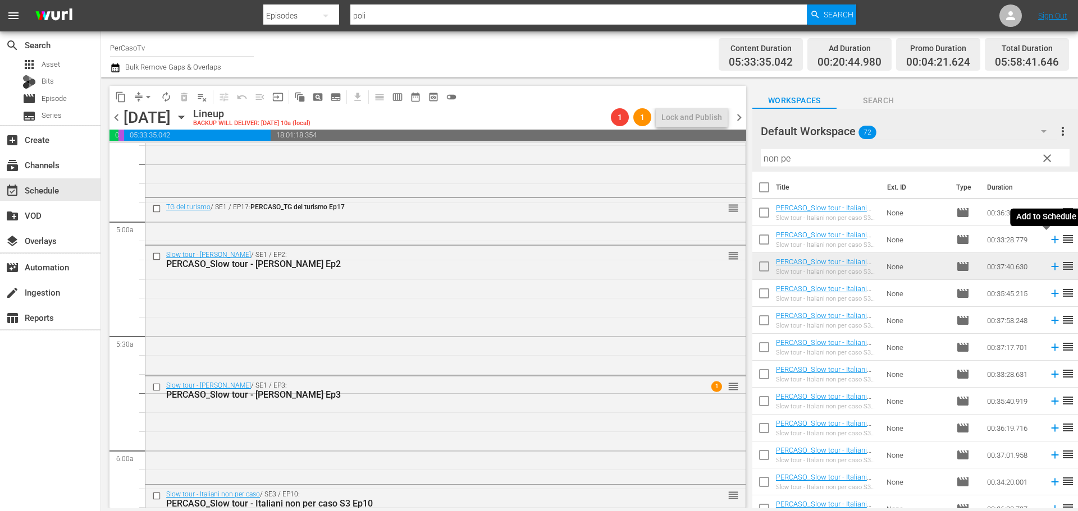
click at [1051, 241] on icon at bounding box center [1054, 239] width 7 height 7
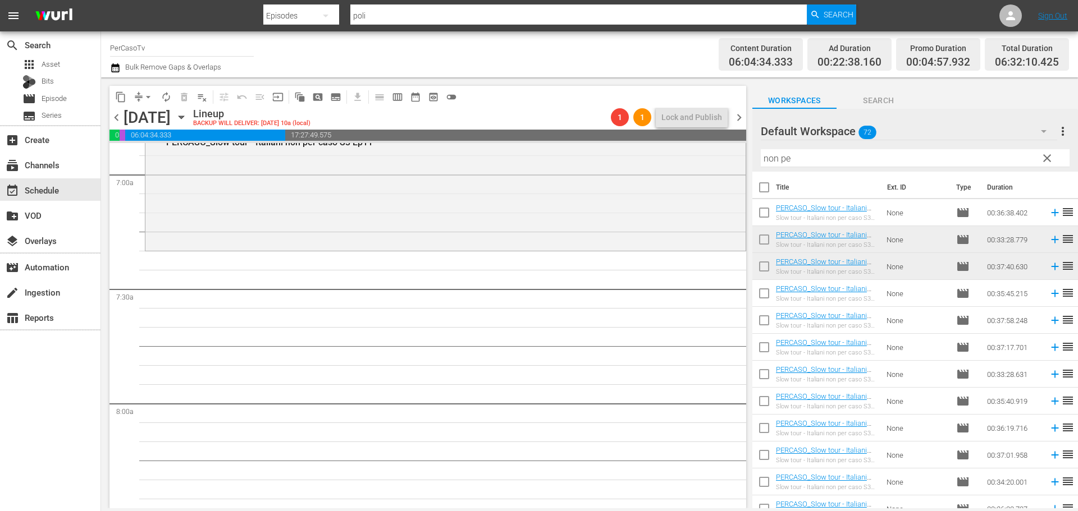
scroll to position [1460, 0]
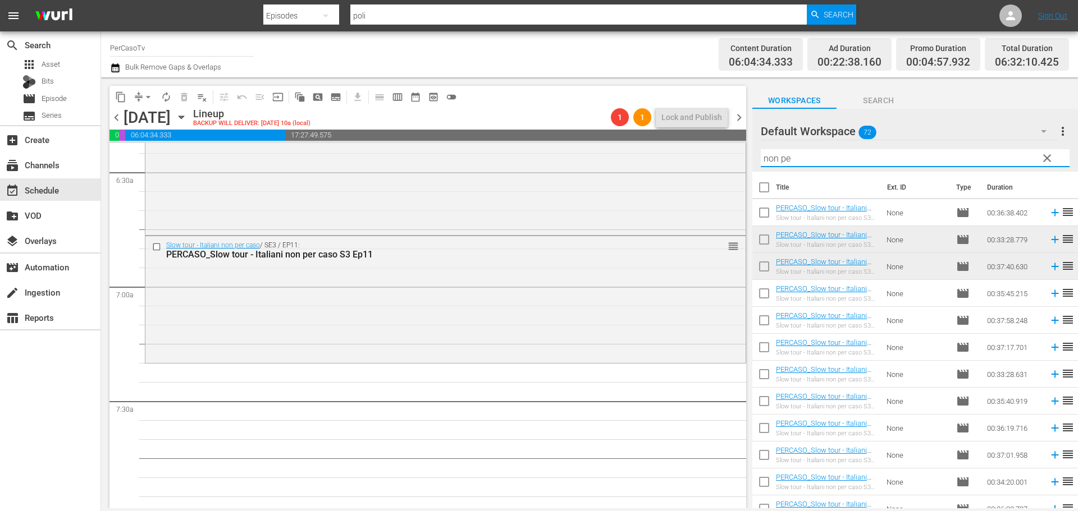
drag, startPoint x: 793, startPoint y: 161, endPoint x: 762, endPoint y: 165, distance: 30.6
click at [762, 165] on input "non pe" at bounding box center [915, 158] width 309 height 18
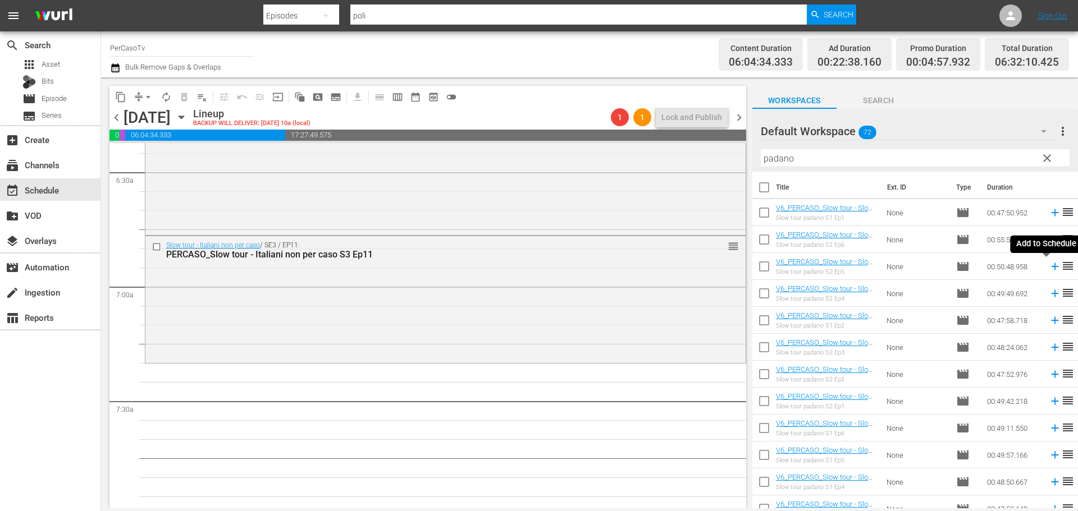
click at [1051, 268] on icon at bounding box center [1054, 266] width 7 height 7
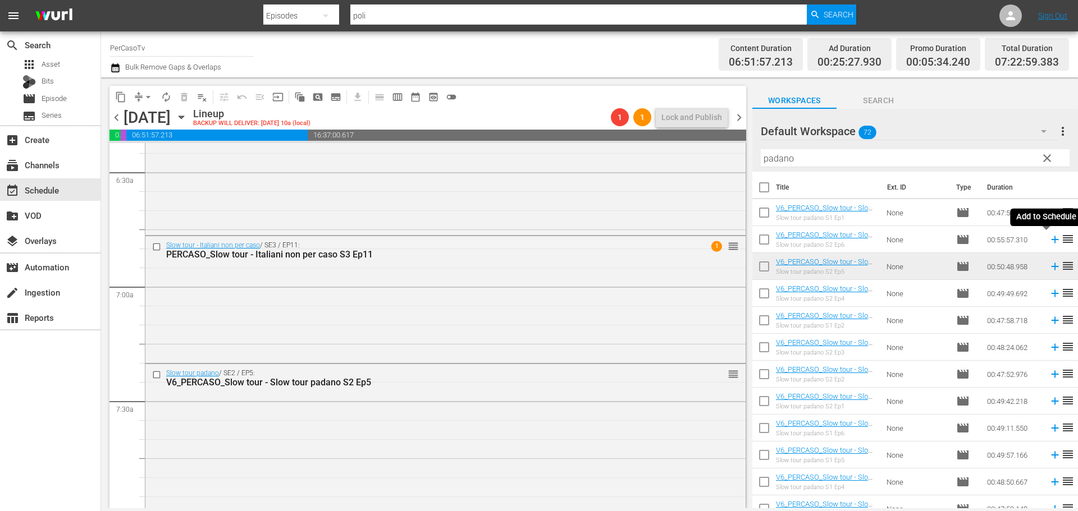
click at [1049, 241] on icon at bounding box center [1055, 240] width 12 height 12
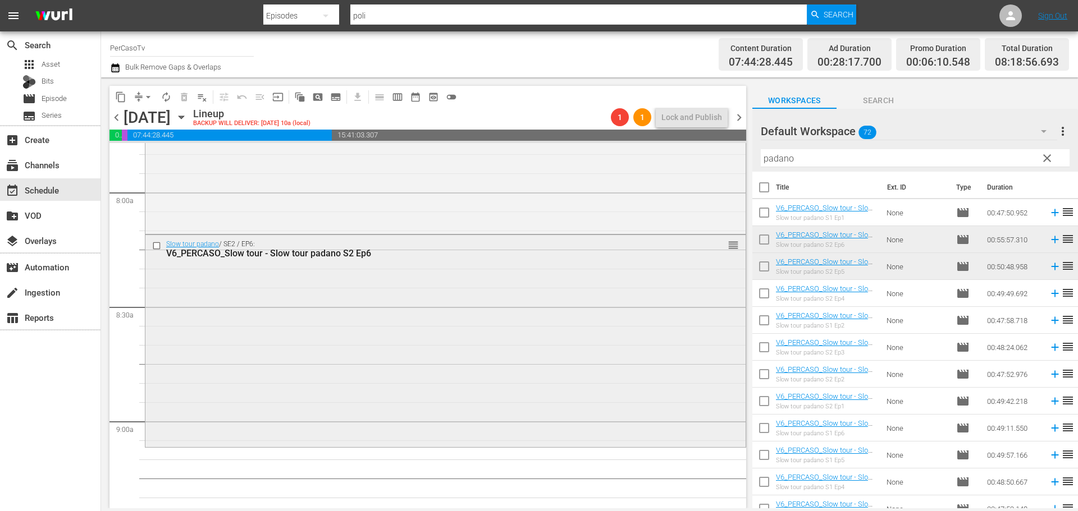
scroll to position [1909, 0]
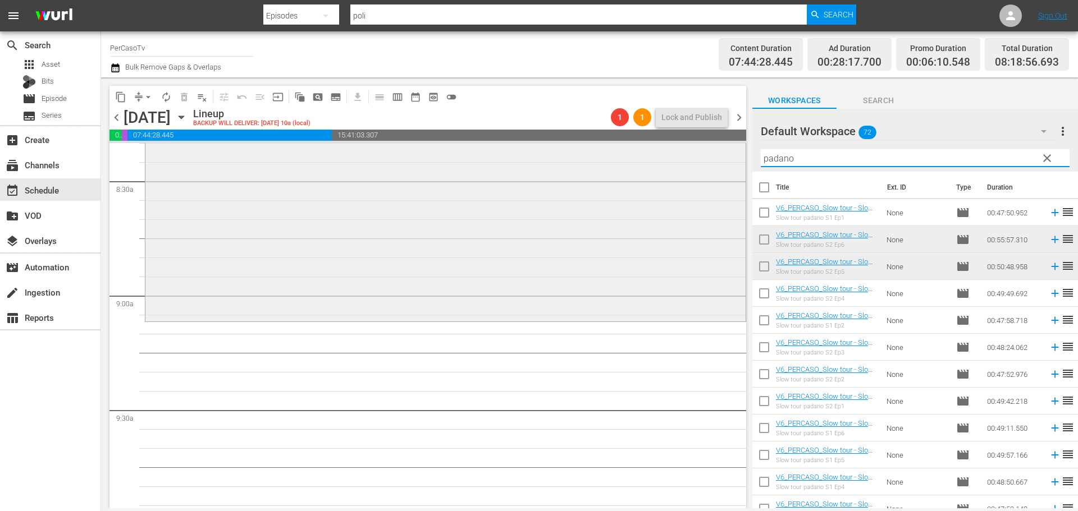
drag, startPoint x: 833, startPoint y: 157, endPoint x: 729, endPoint y: 180, distance: 106.8
click at [729, 180] on div "content_copy compress arrow_drop_down autorenew_outlined delete_forever_outline…" at bounding box center [589, 292] width 977 height 431
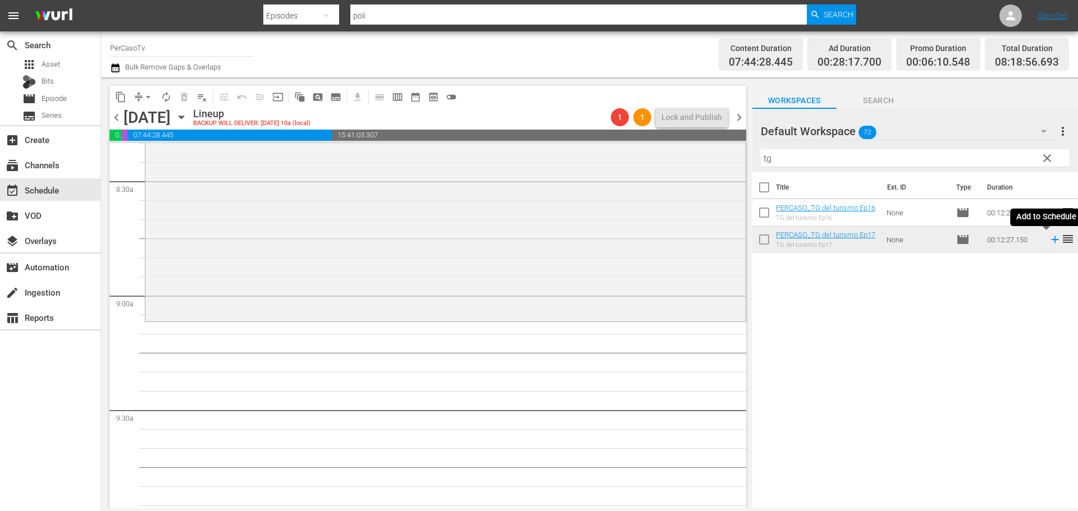
click at [1049, 243] on icon at bounding box center [1055, 240] width 12 height 12
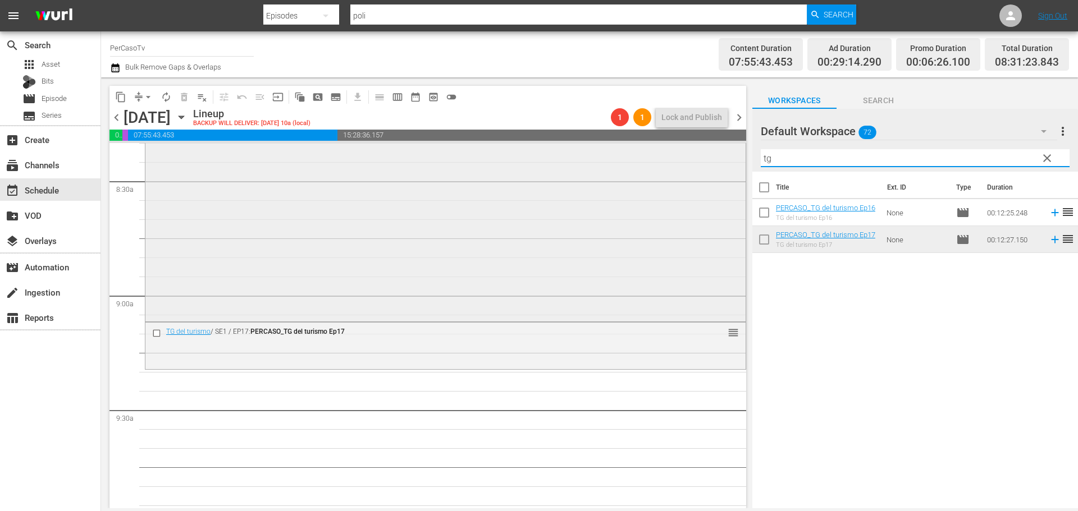
drag, startPoint x: 797, startPoint y: 163, endPoint x: 721, endPoint y: 179, distance: 77.4
click at [721, 179] on div "content_copy compress arrow_drop_down autorenew_outlined delete_forever_outline…" at bounding box center [589, 292] width 977 height 431
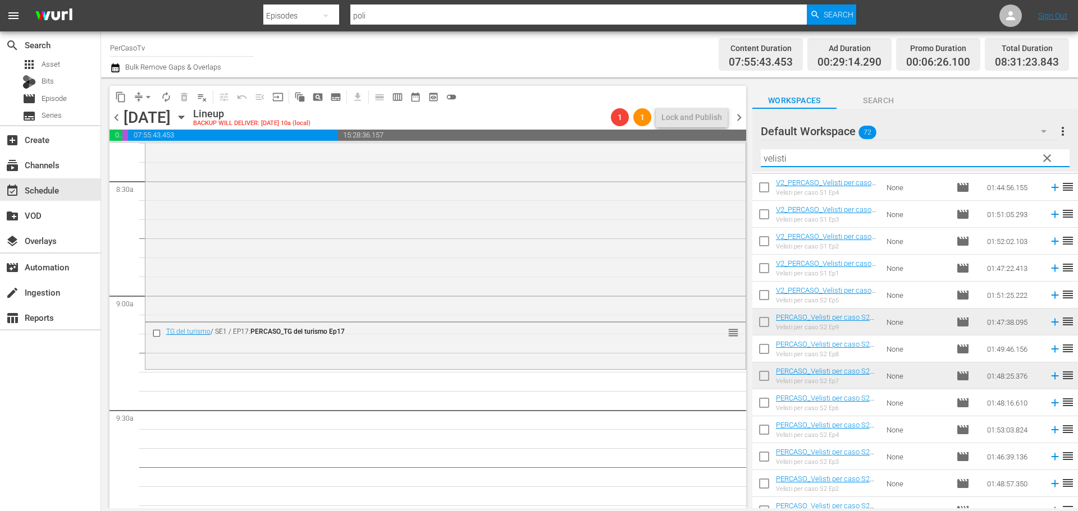
scroll to position [39, 0]
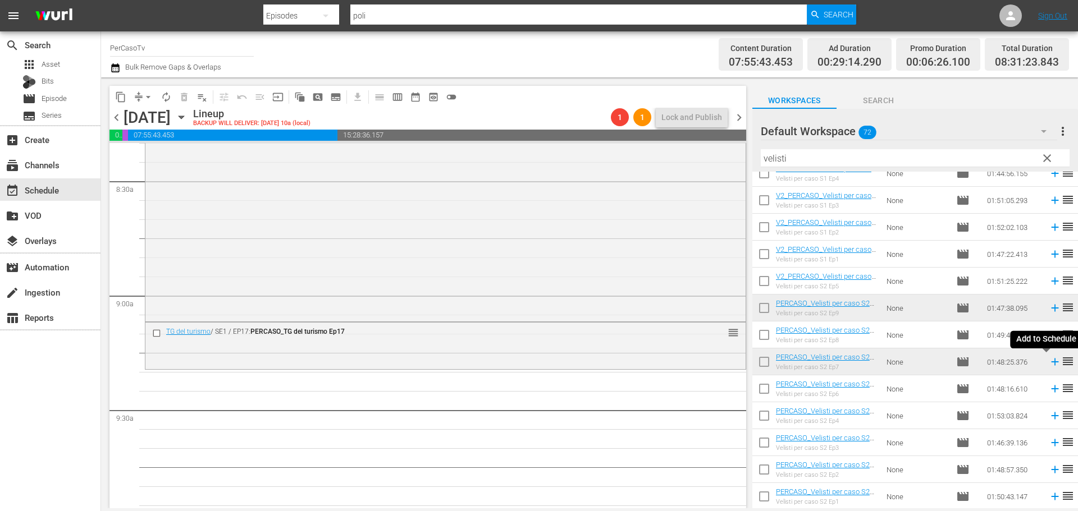
click at [1049, 362] on icon at bounding box center [1055, 362] width 12 height 12
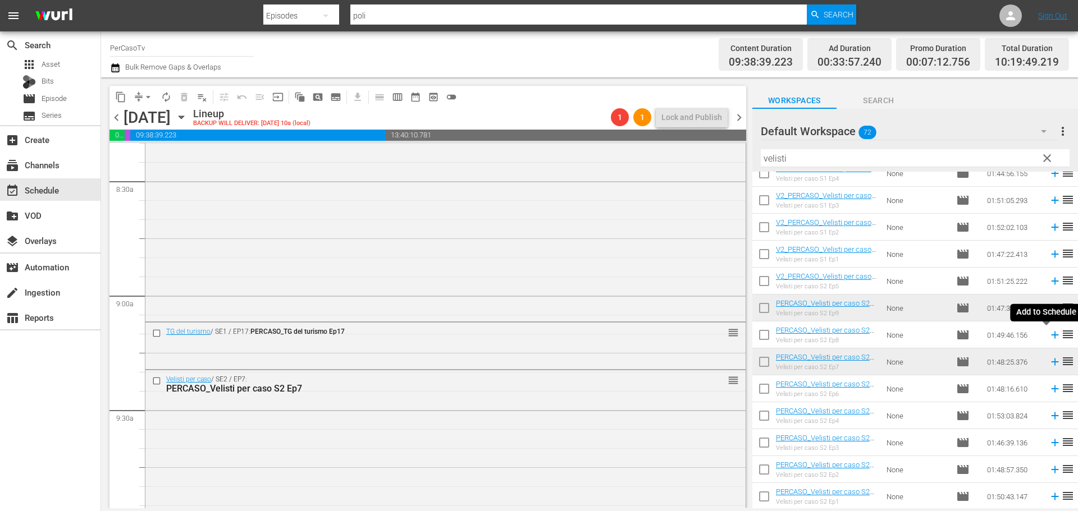
click at [1051, 337] on icon at bounding box center [1054, 335] width 7 height 7
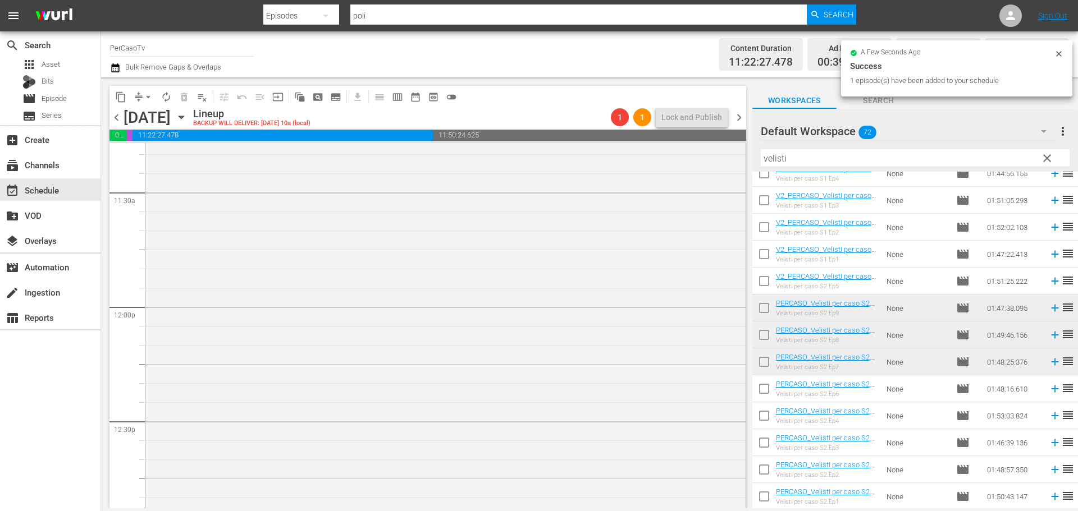
scroll to position [2639, 0]
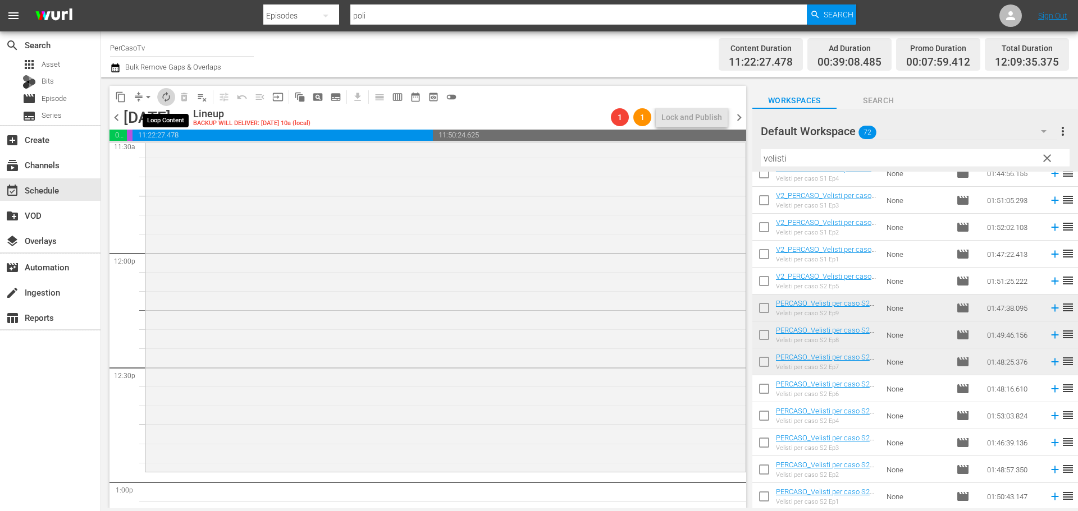
click at [167, 94] on span "autorenew_outlined" at bounding box center [166, 97] width 11 height 11
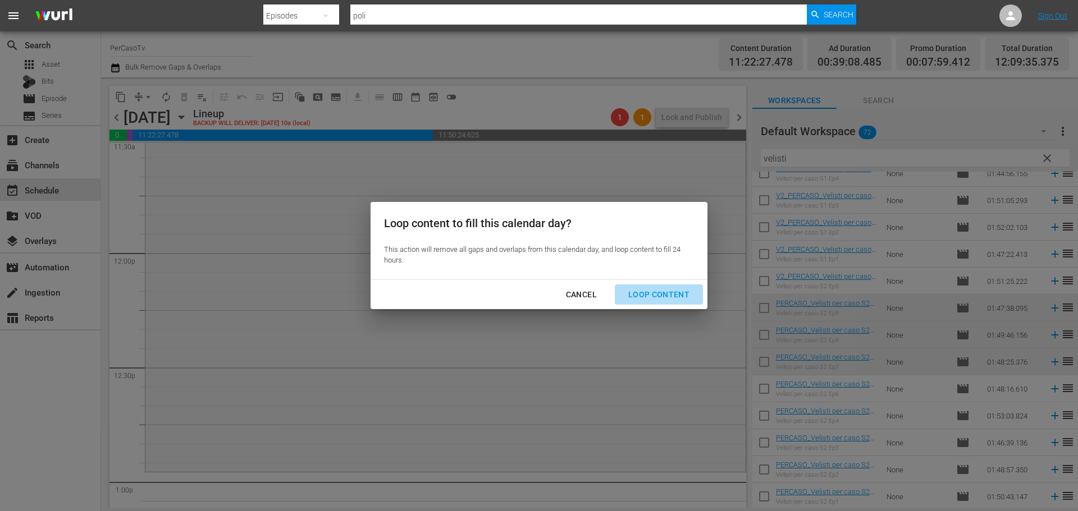
click at [662, 293] on div "Loop Content" at bounding box center [658, 295] width 79 height 14
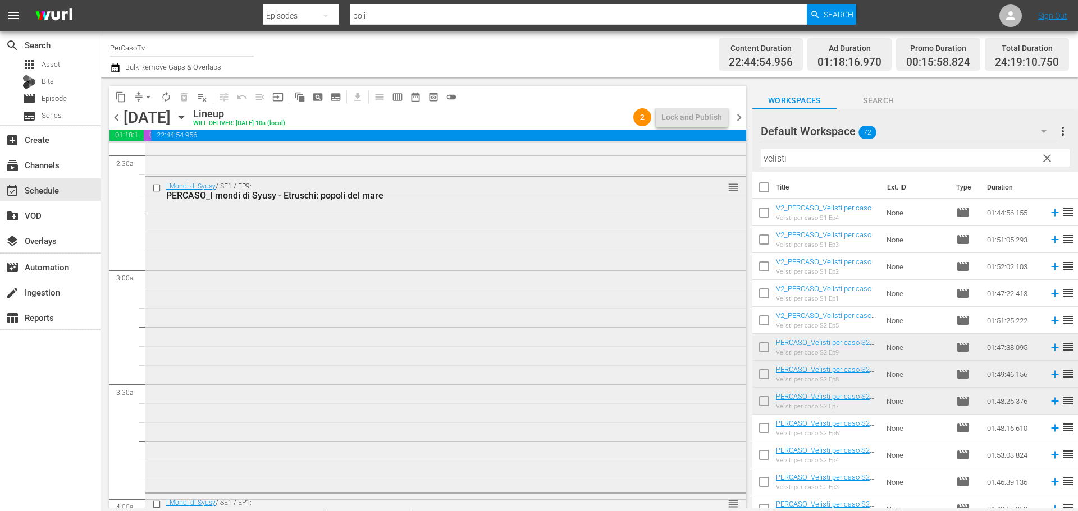
scroll to position [561, 0]
drag, startPoint x: 795, startPoint y: 162, endPoint x: 754, endPoint y: 166, distance: 41.2
click at [754, 166] on div "Default Workspace 72 Default more_vert clear Filter by Title [PERSON_NAME]" at bounding box center [915, 140] width 326 height 63
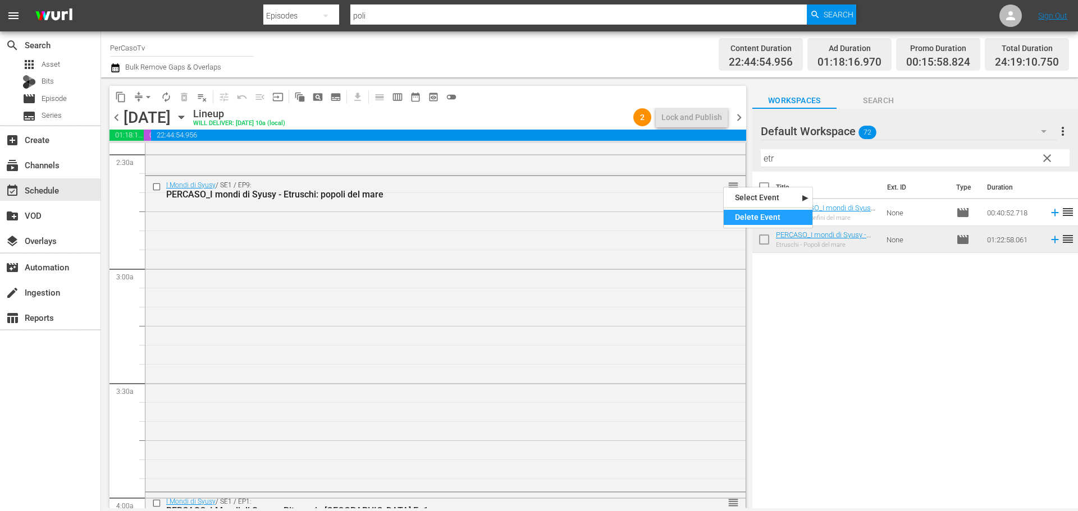
click at [749, 220] on div "Delete Event" at bounding box center [768, 217] width 89 height 15
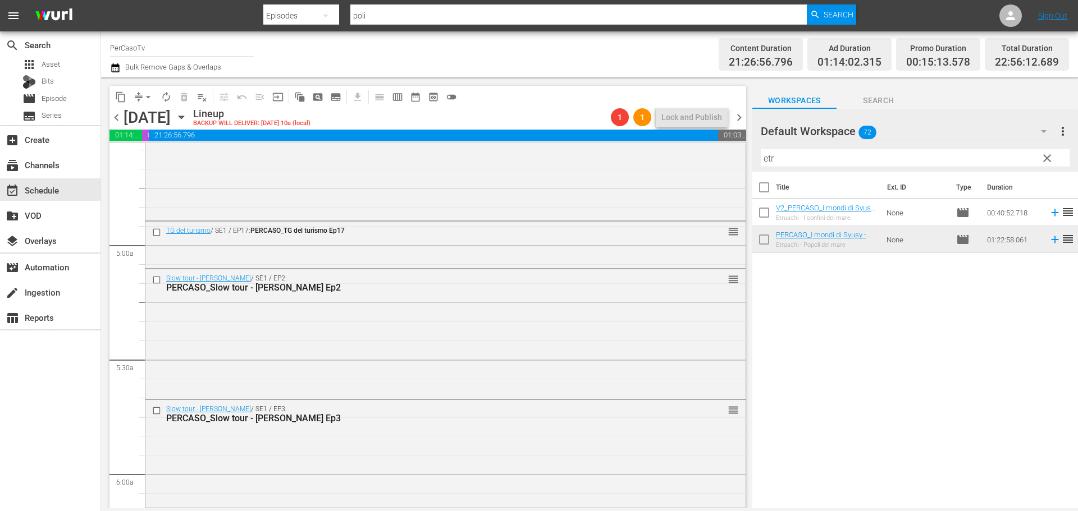
scroll to position [1011, 0]
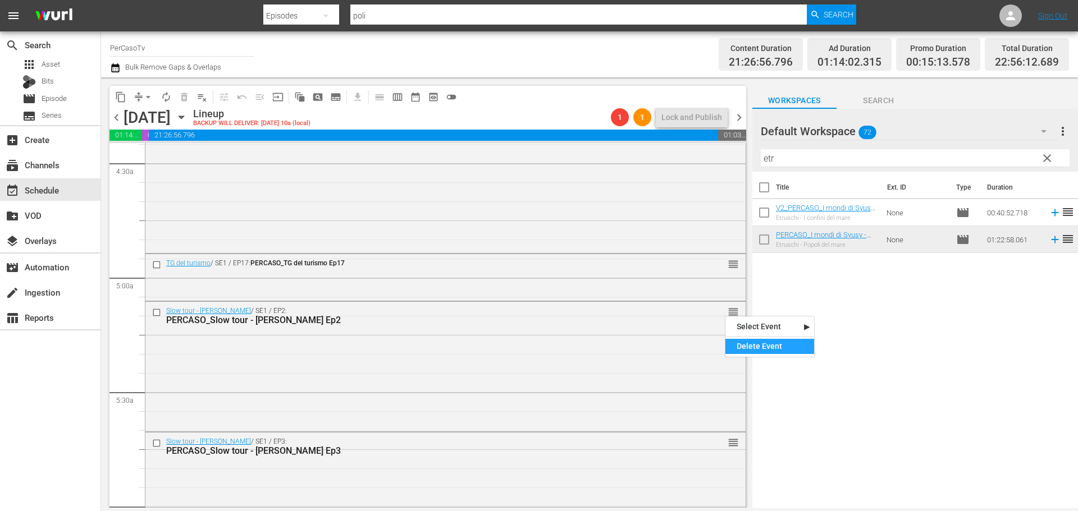
click at [744, 350] on div "Delete Event" at bounding box center [769, 346] width 89 height 15
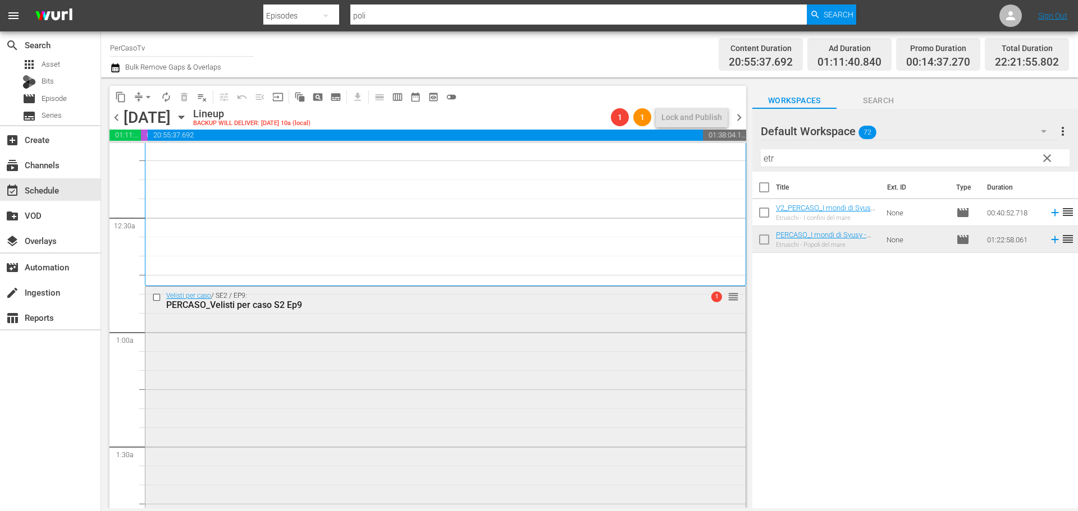
scroll to position [0, 0]
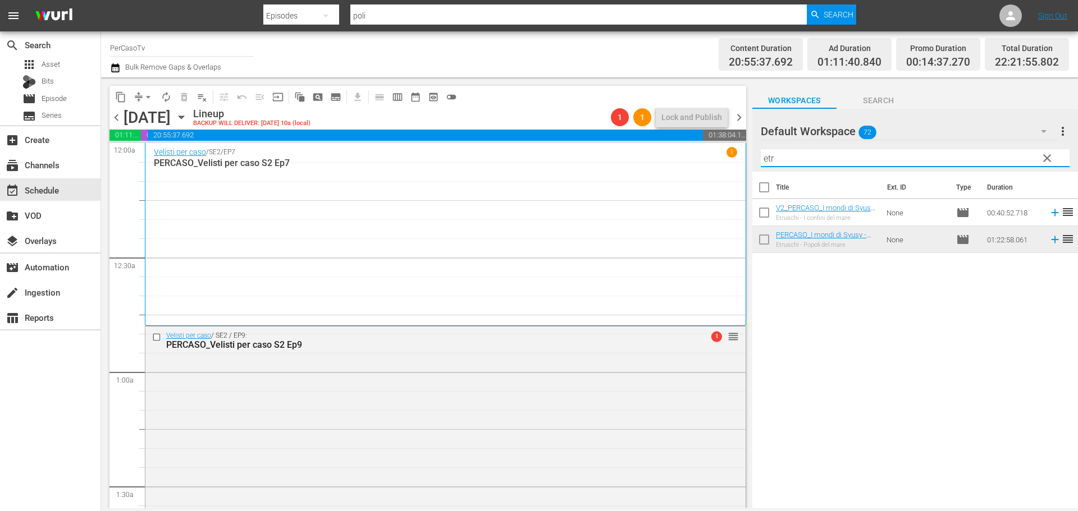
drag, startPoint x: 816, startPoint y: 158, endPoint x: 724, endPoint y: 186, distance: 96.3
click at [724, 186] on div "content_copy compress arrow_drop_down autorenew_outlined delete_forever_outline…" at bounding box center [589, 292] width 977 height 431
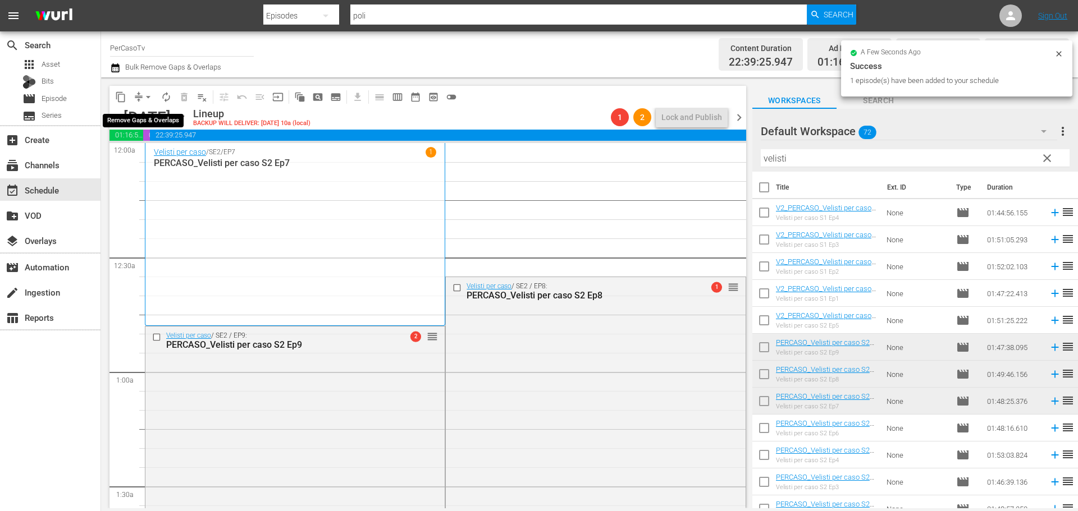
click at [148, 98] on span "arrow_drop_down" at bounding box center [148, 97] width 11 height 11
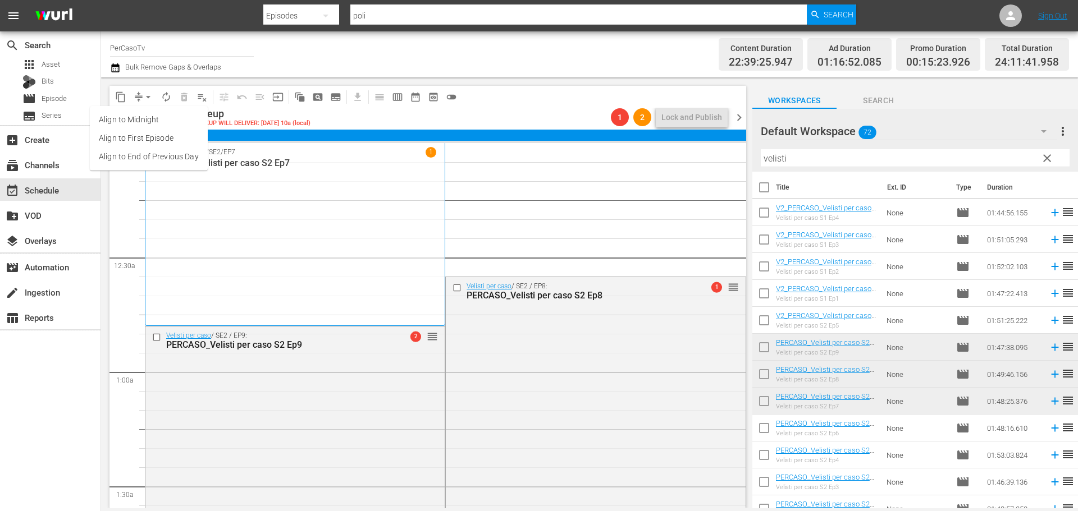
click at [158, 159] on li "Align to End of Previous Day" at bounding box center [149, 157] width 118 height 19
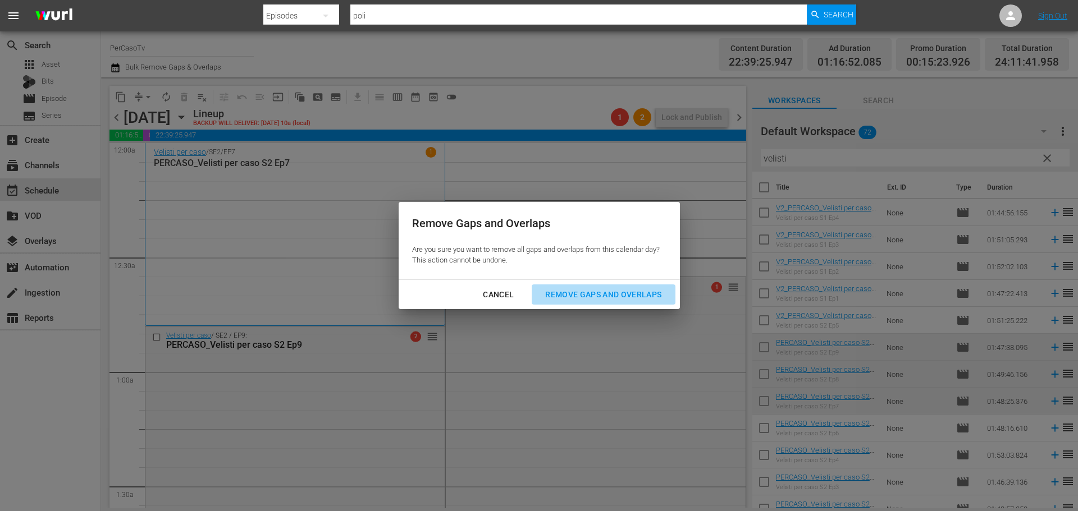
click at [633, 295] on div "Remove Gaps and Overlaps" at bounding box center [603, 295] width 134 height 14
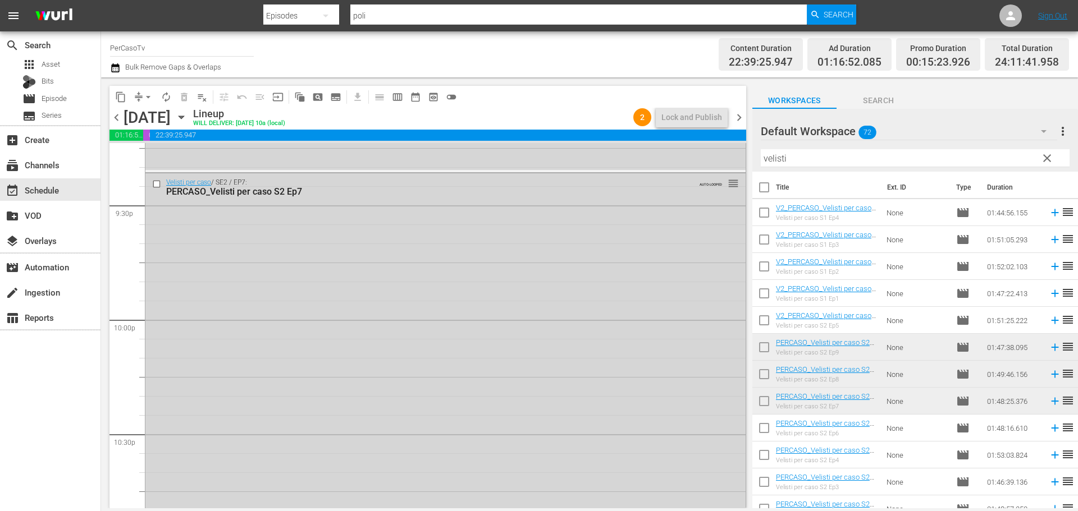
scroll to position [4630, 0]
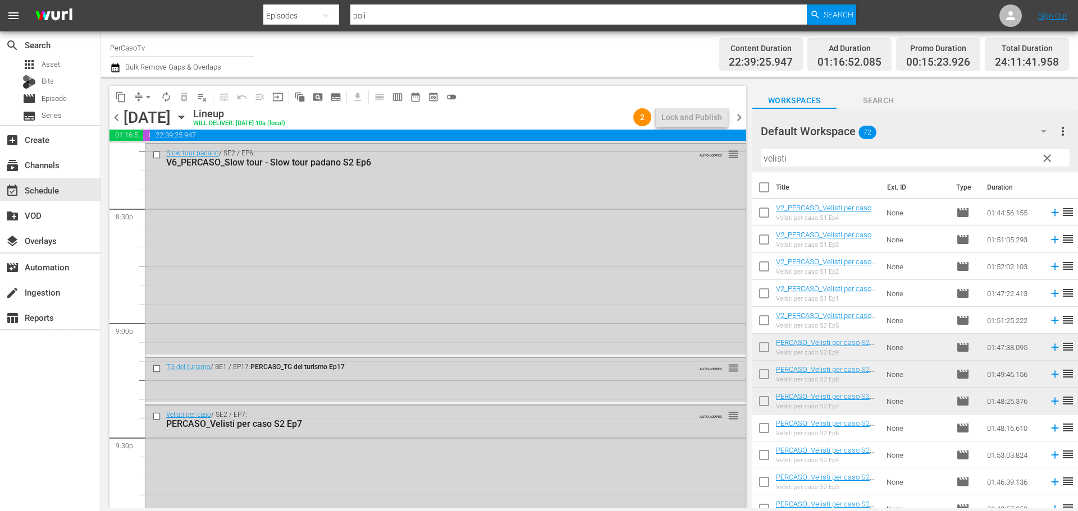
click at [115, 121] on span "chevron_left" at bounding box center [116, 118] width 14 height 14
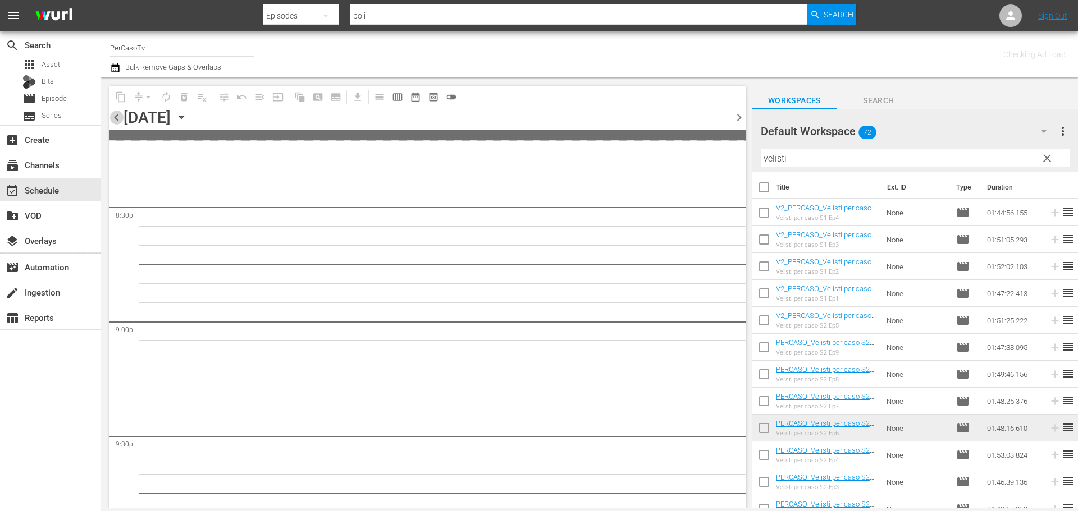
click at [115, 121] on span "chevron_left" at bounding box center [116, 118] width 14 height 14
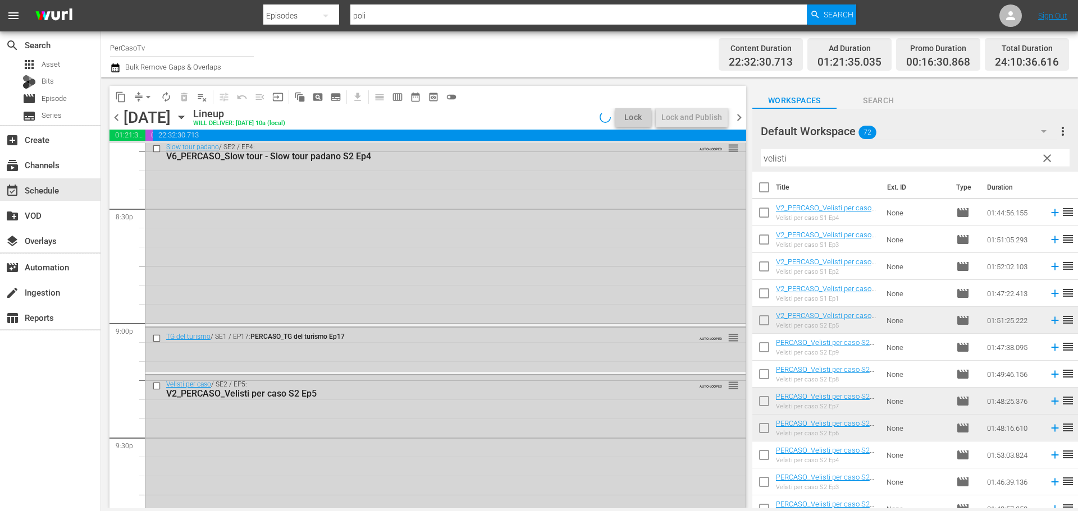
scroll to position [4325, 0]
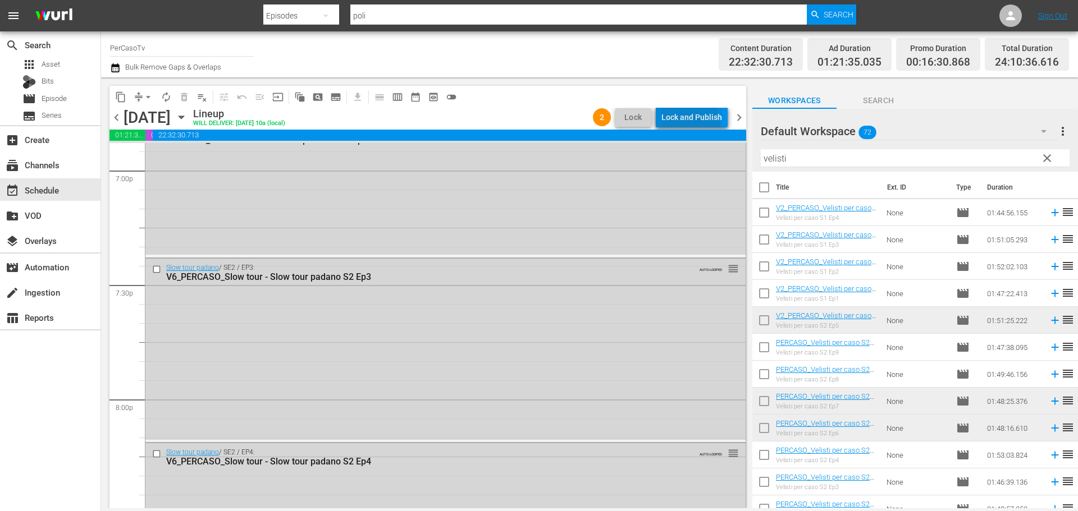
click at [692, 122] on div "Lock and Publish" at bounding box center [691, 117] width 61 height 20
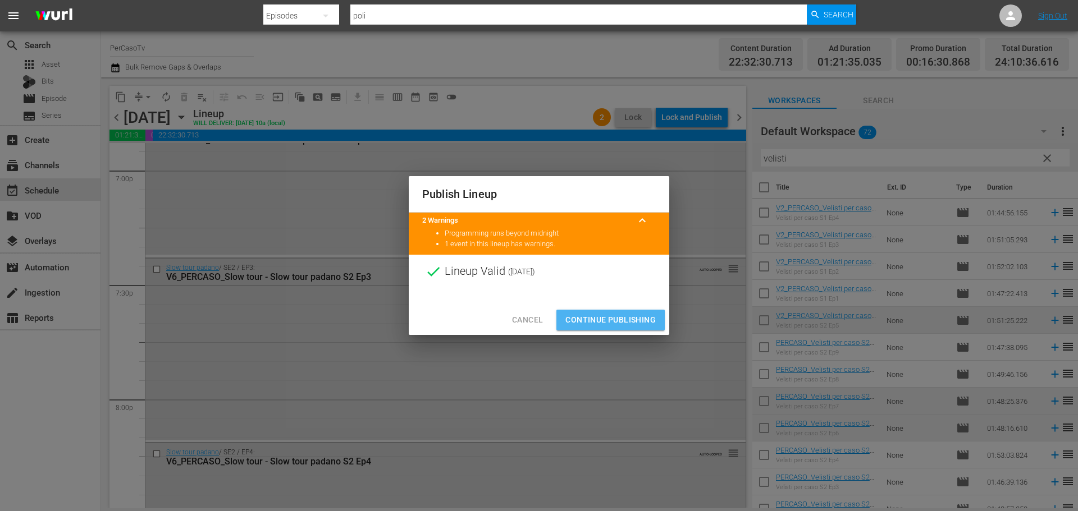
click at [647, 316] on span "Continue Publishing" at bounding box center [610, 320] width 90 height 14
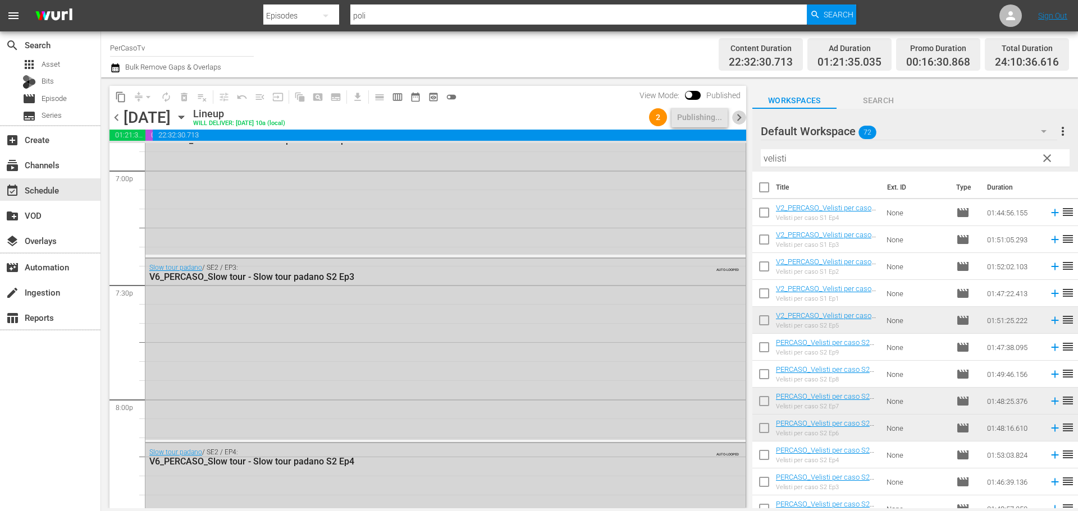
click at [738, 118] on span "chevron_right" at bounding box center [739, 118] width 14 height 14
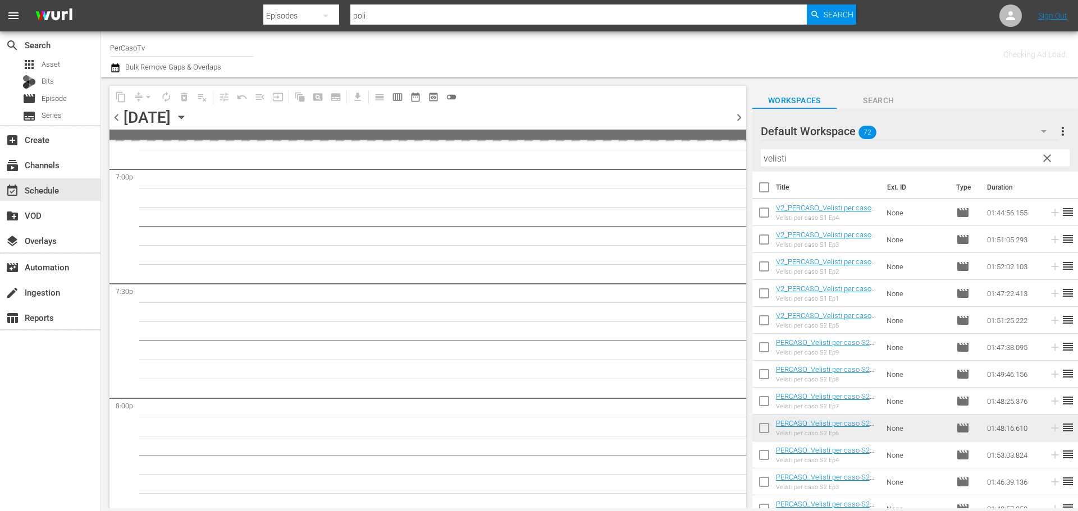
scroll to position [4630, 0]
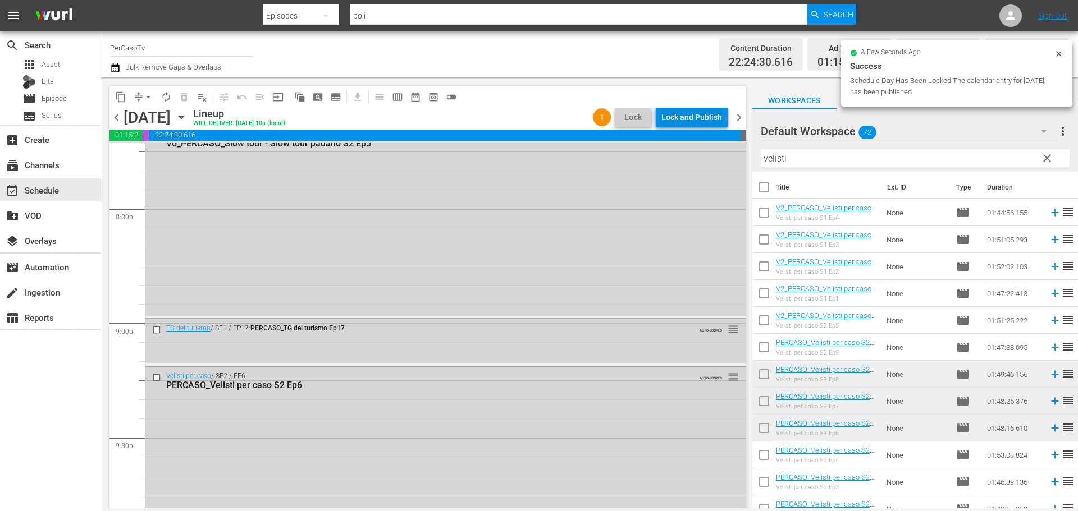
click at [702, 120] on div "Lock and Publish" at bounding box center [691, 117] width 61 height 20
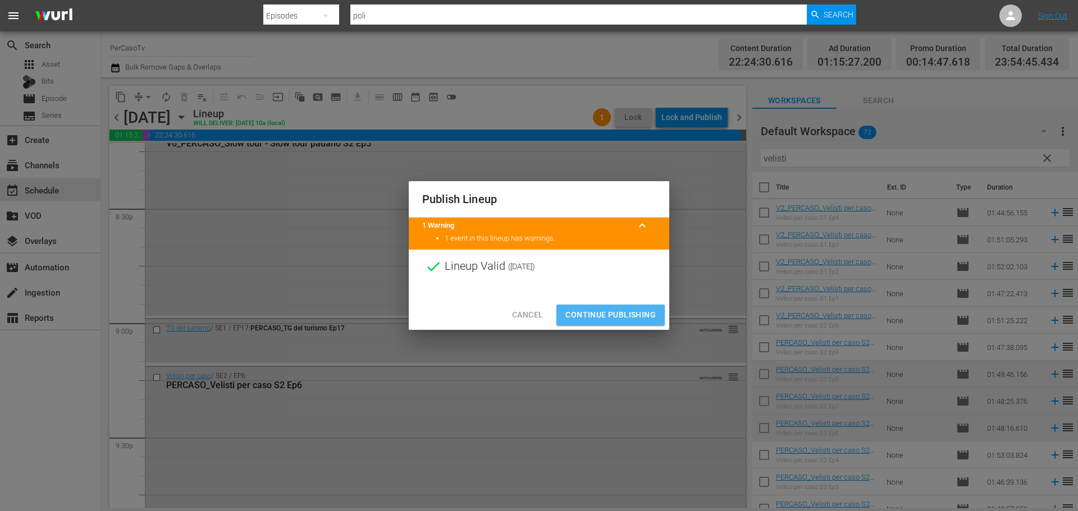
click at [624, 316] on span "Continue Publishing" at bounding box center [610, 315] width 90 height 14
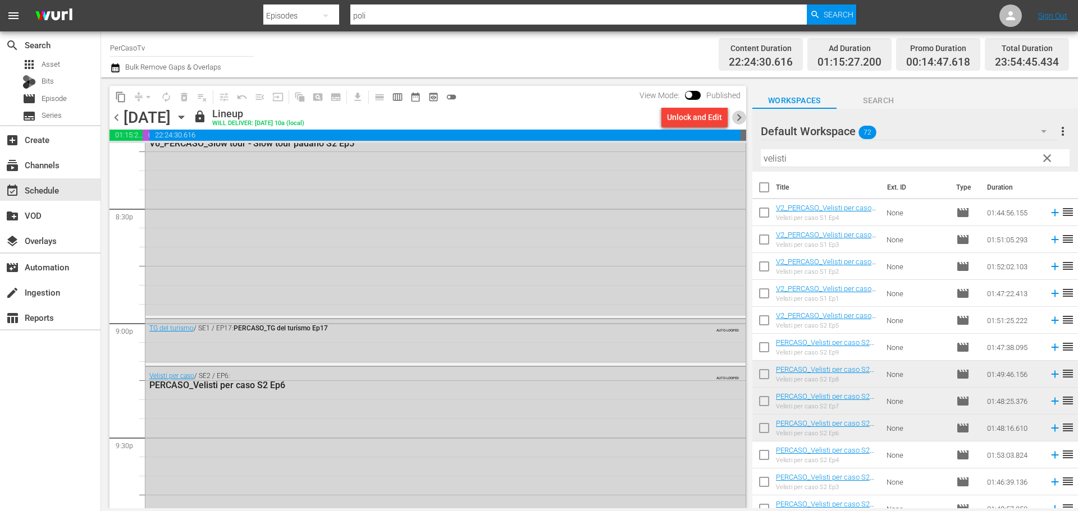
click at [739, 118] on span "chevron_right" at bounding box center [739, 118] width 14 height 14
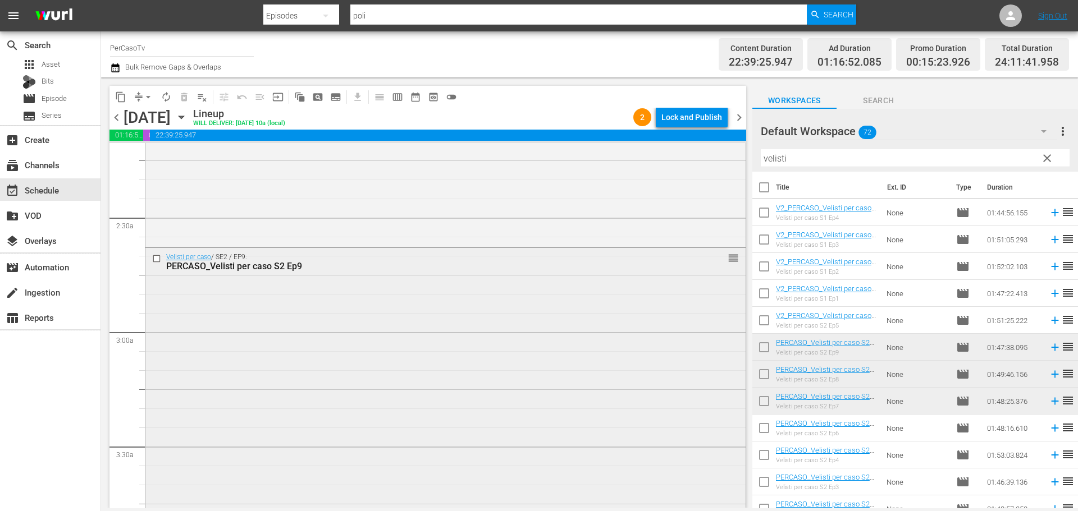
scroll to position [730, 0]
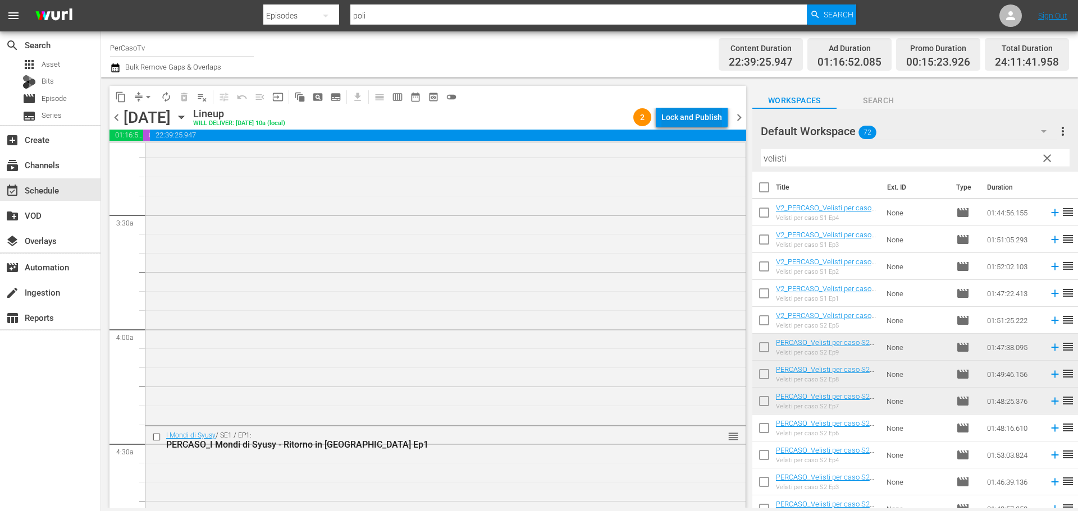
click at [696, 111] on div "Lock and Publish" at bounding box center [691, 117] width 61 height 20
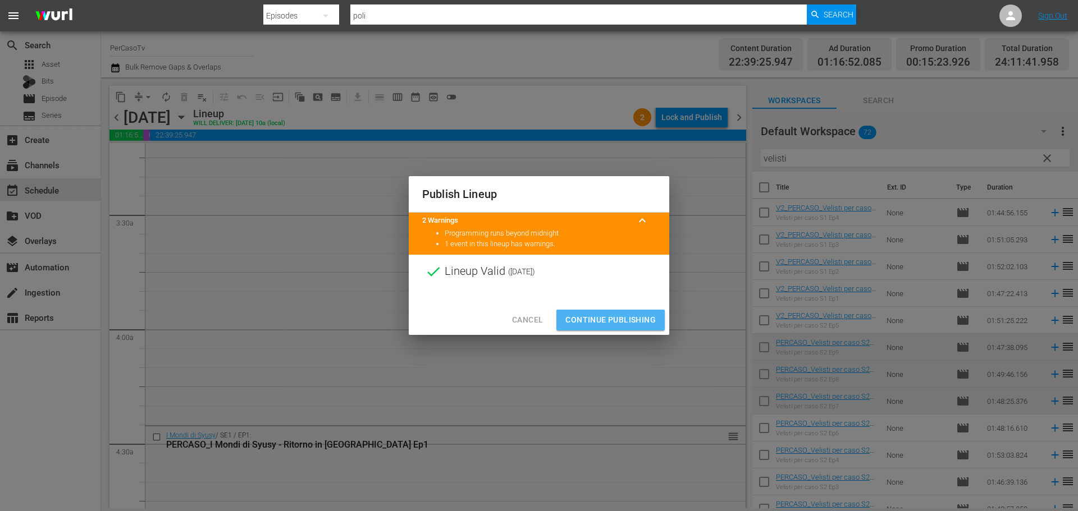
click at [634, 327] on button "Continue Publishing" at bounding box center [610, 320] width 108 height 21
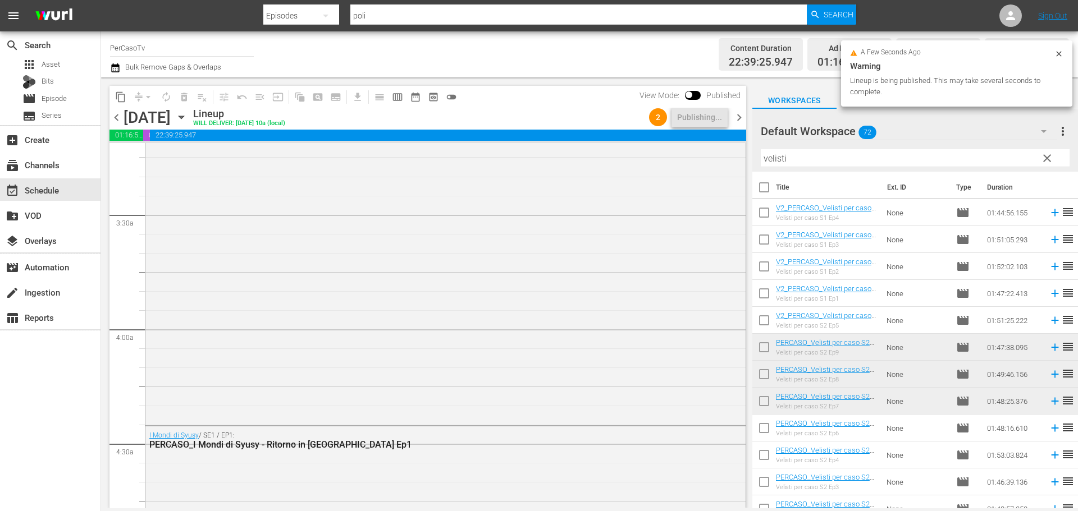
click at [740, 120] on span "chevron_right" at bounding box center [739, 118] width 14 height 14
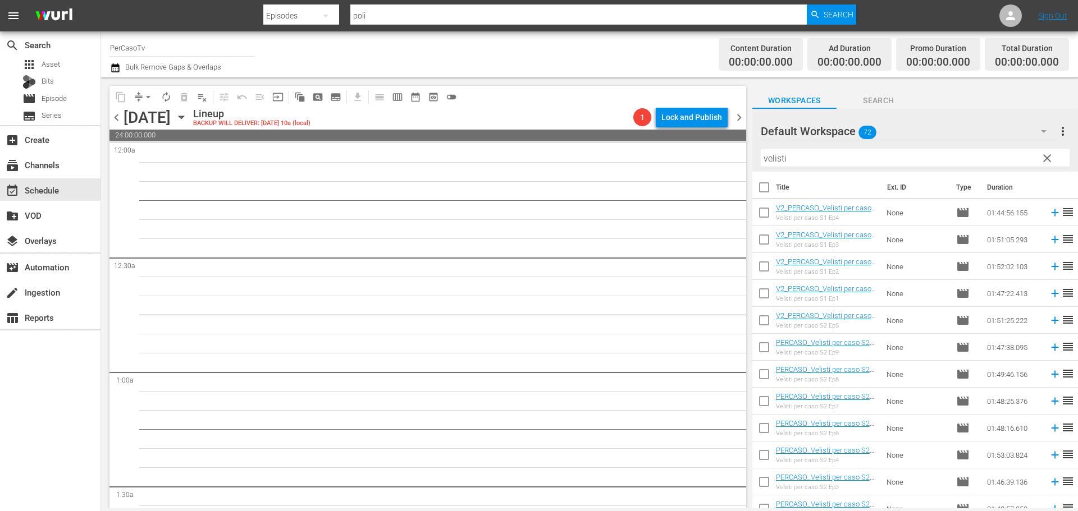
click at [816, 158] on input "velisti" at bounding box center [915, 158] width 309 height 18
click at [1049, 296] on icon at bounding box center [1055, 293] width 12 height 12
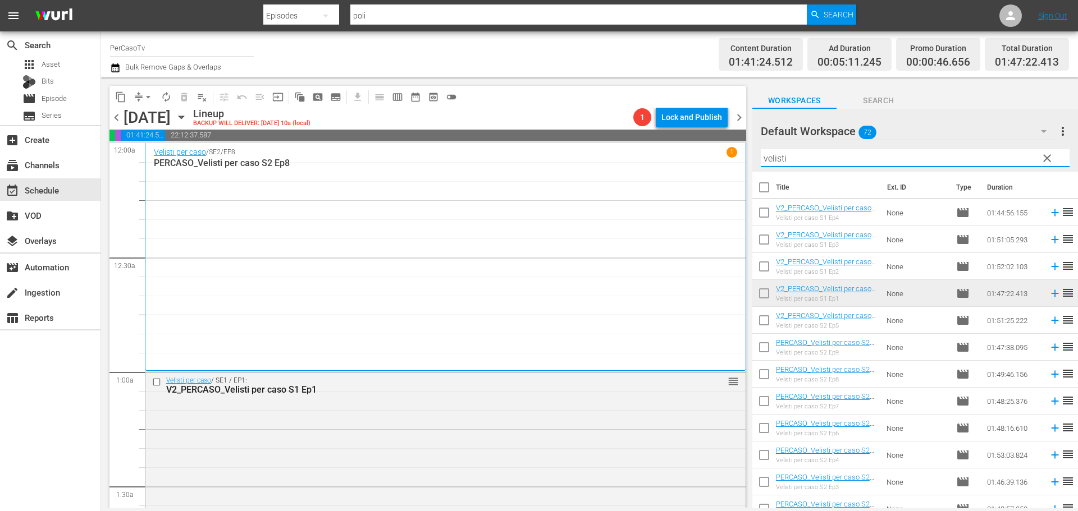
drag, startPoint x: 810, startPoint y: 158, endPoint x: 708, endPoint y: 171, distance: 102.4
click at [708, 171] on div "content_copy compress arrow_drop_down autorenew_outlined delete_forever_outline…" at bounding box center [589, 292] width 977 height 431
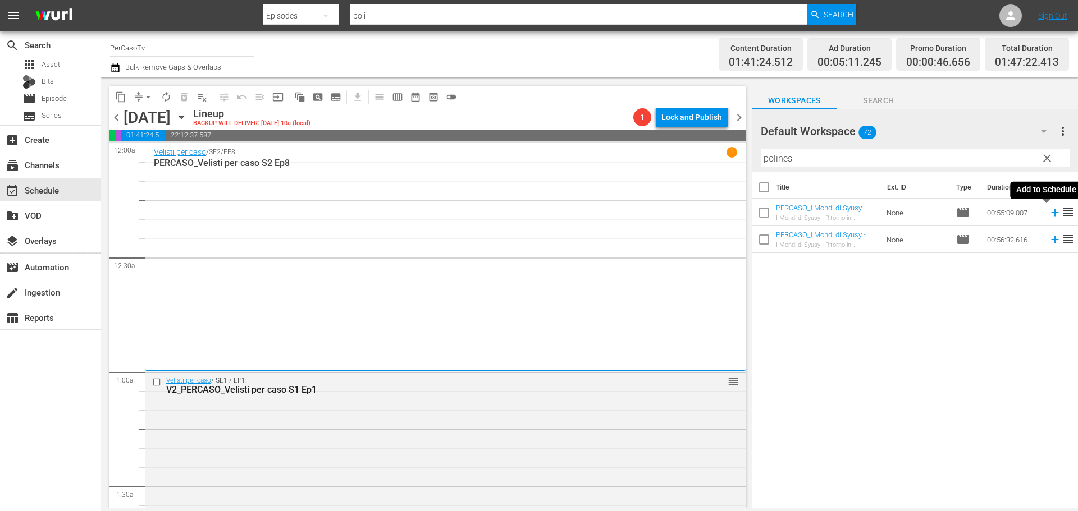
click at [1049, 216] on icon at bounding box center [1055, 213] width 12 height 12
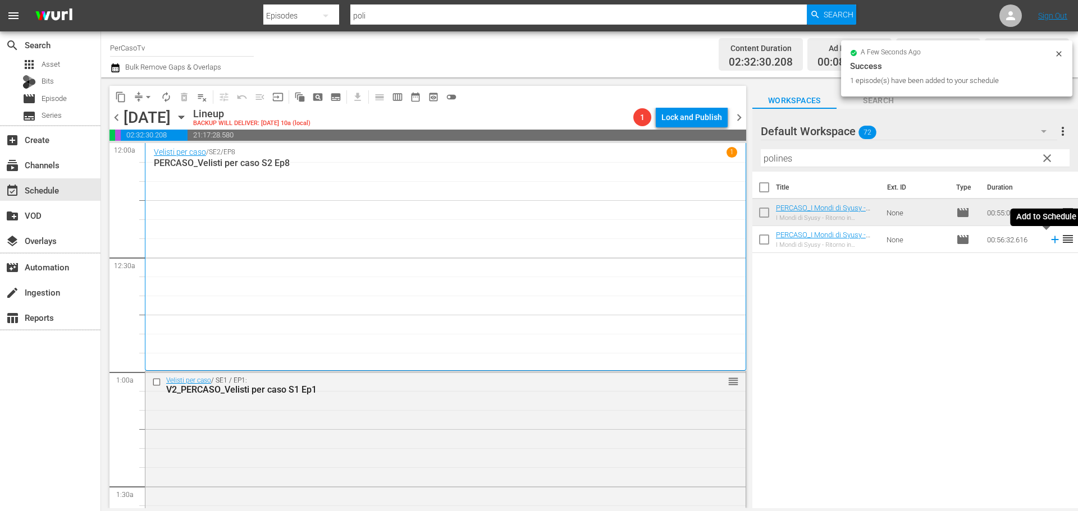
click at [1051, 240] on icon at bounding box center [1054, 239] width 7 height 7
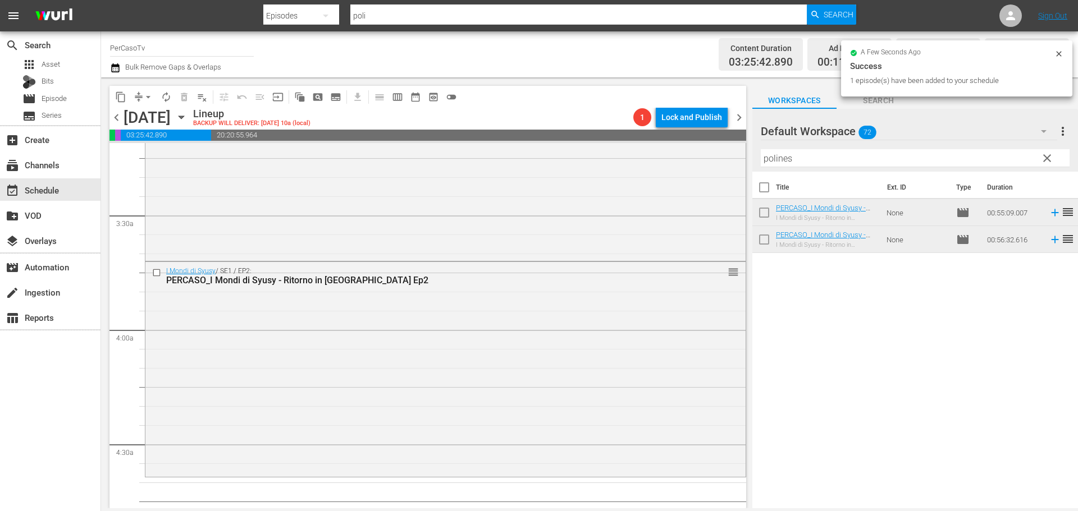
scroll to position [730, 0]
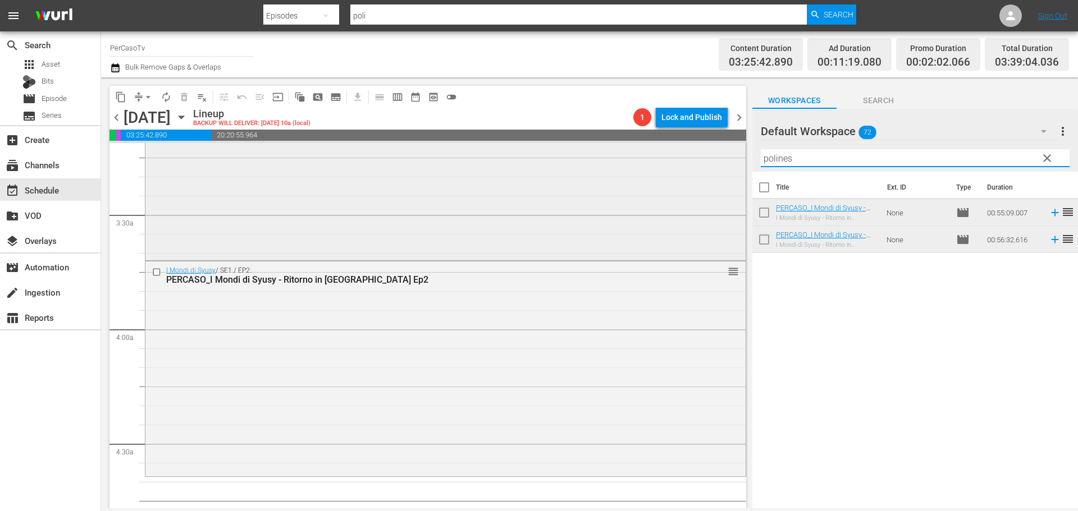
drag, startPoint x: 821, startPoint y: 157, endPoint x: 652, endPoint y: 176, distance: 170.1
click at [652, 176] on div "content_copy compress arrow_drop_down autorenew_outlined delete_forever_outline…" at bounding box center [589, 292] width 977 height 431
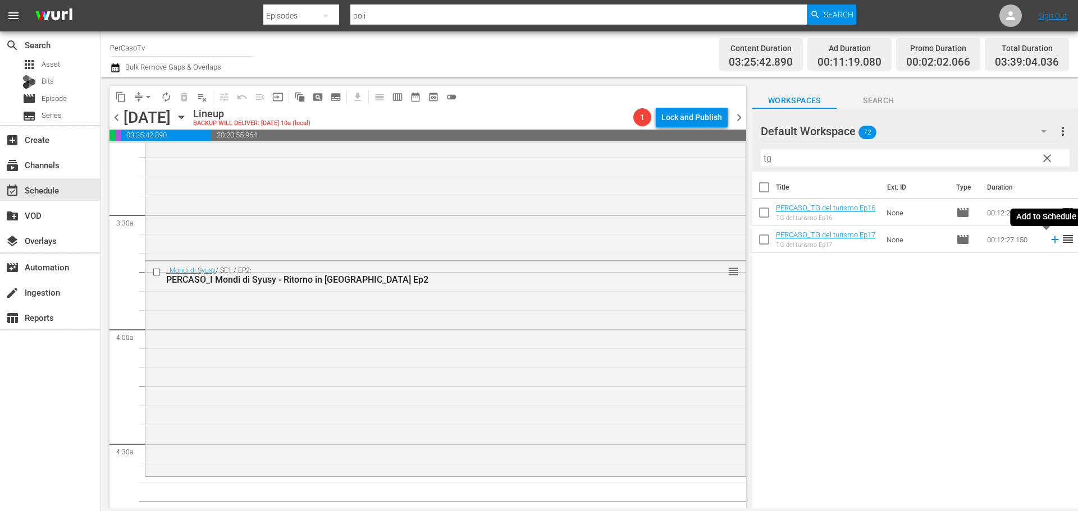
click at [1051, 241] on icon at bounding box center [1054, 239] width 7 height 7
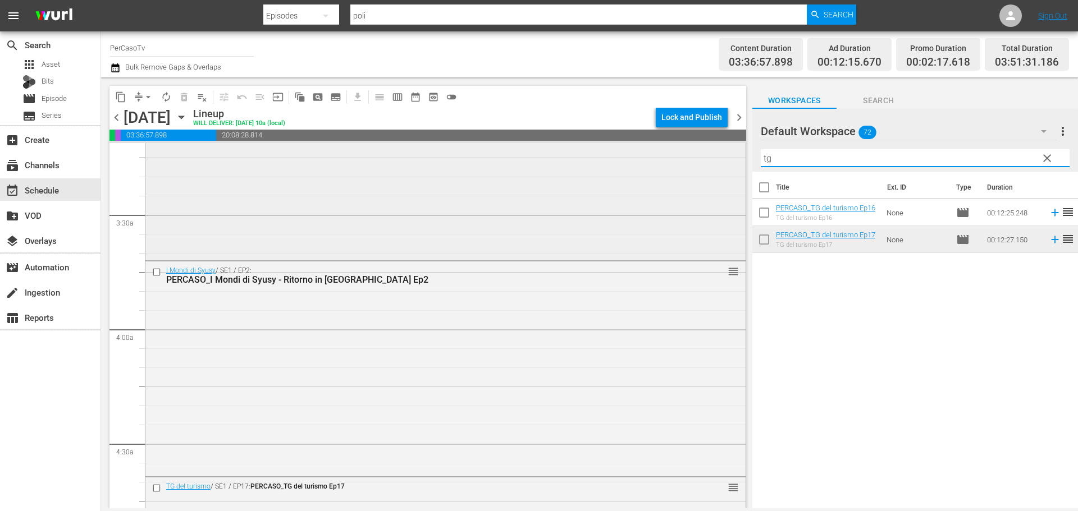
drag, startPoint x: 787, startPoint y: 160, endPoint x: 722, endPoint y: 163, distance: 64.6
click at [722, 163] on div "content_copy compress arrow_drop_down autorenew_outlined delete_forever_outline…" at bounding box center [589, 292] width 977 height 431
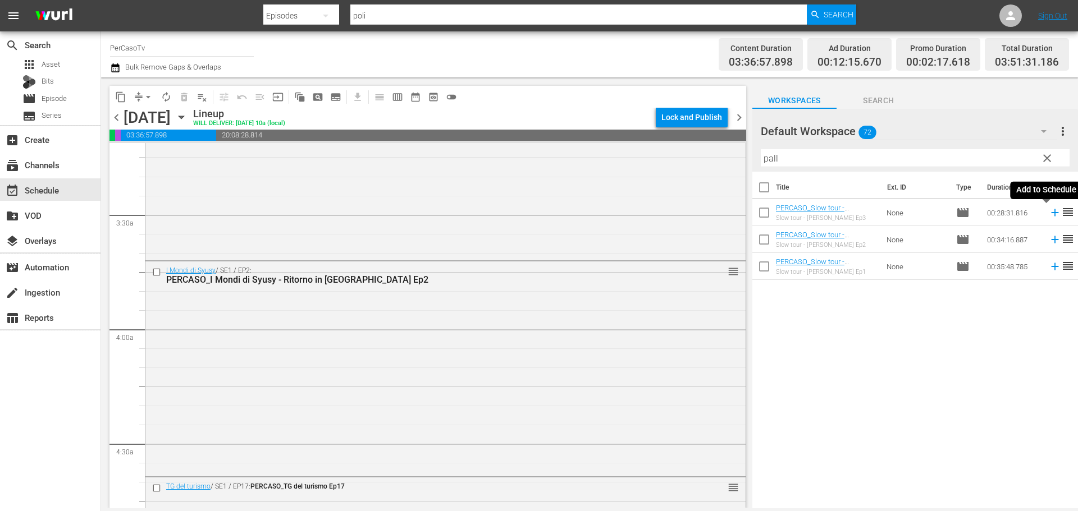
click at [1051, 215] on icon at bounding box center [1054, 212] width 7 height 7
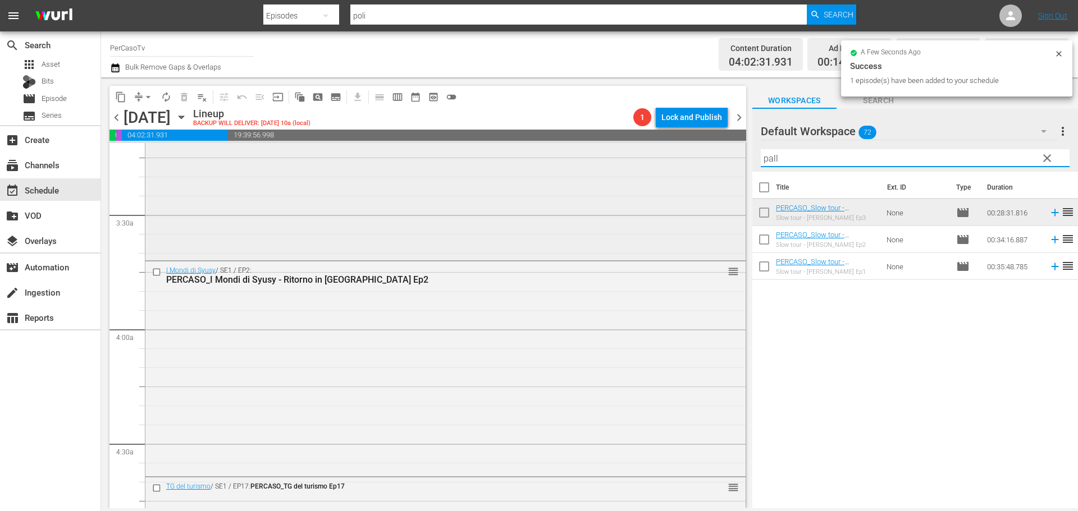
drag, startPoint x: 803, startPoint y: 161, endPoint x: 726, endPoint y: 166, distance: 77.1
click at [726, 166] on div "content_copy compress arrow_drop_down autorenew_outlined delete_forever_outline…" at bounding box center [589, 292] width 977 height 431
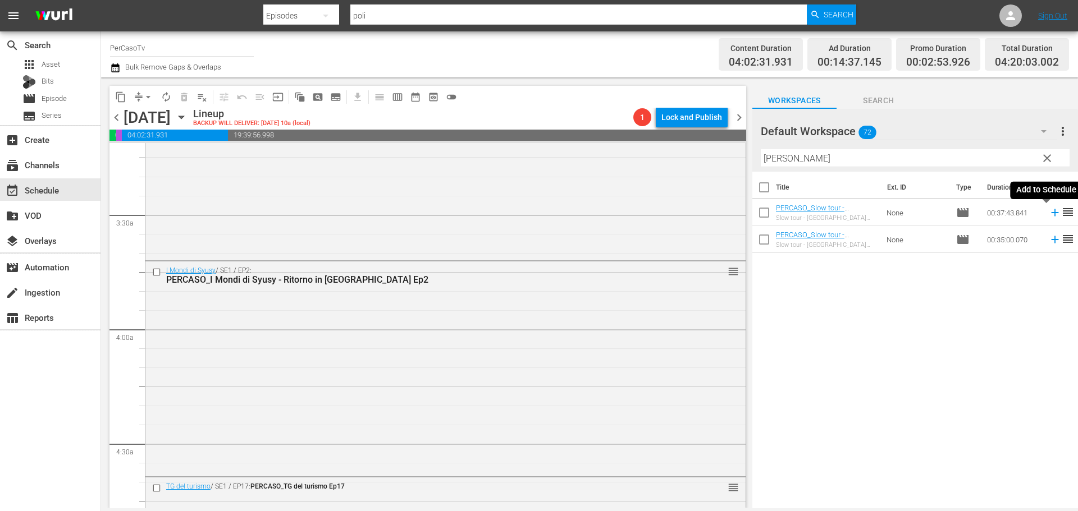
click at [1049, 217] on icon at bounding box center [1055, 213] width 12 height 12
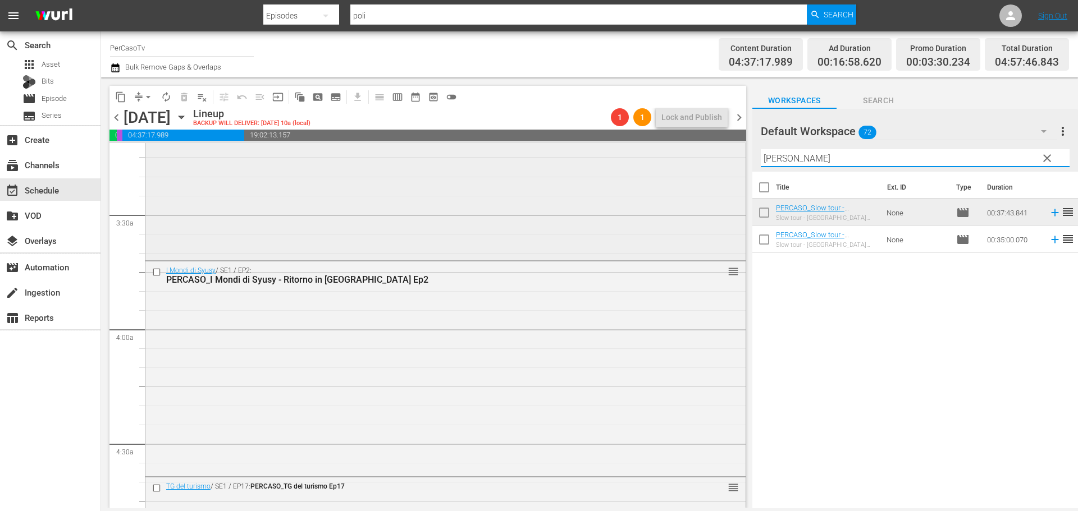
drag, startPoint x: 790, startPoint y: 162, endPoint x: 701, endPoint y: 161, distance: 88.7
click at [701, 161] on div "content_copy compress arrow_drop_down autorenew_outlined delete_forever_outline…" at bounding box center [589, 292] width 977 height 431
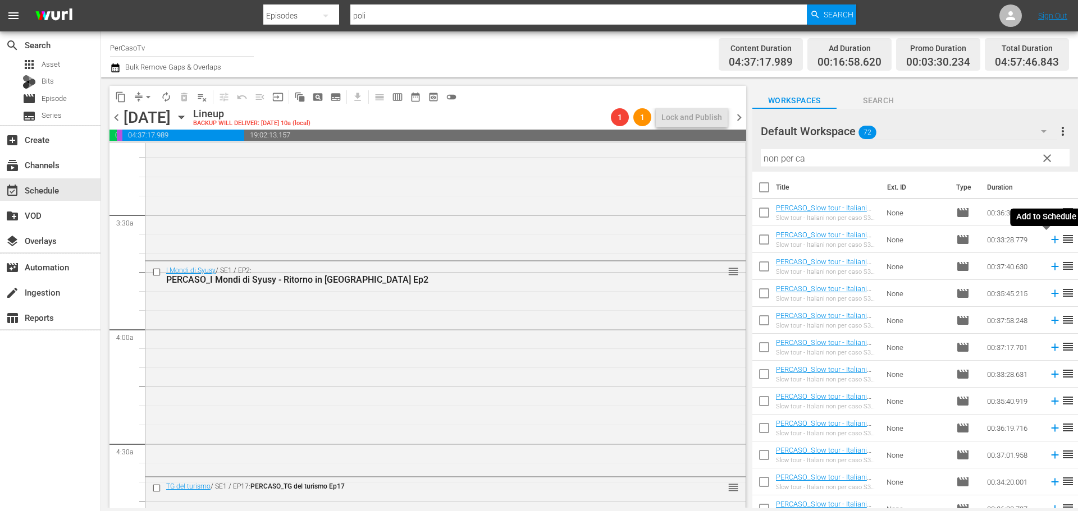
click at [1051, 240] on icon at bounding box center [1054, 239] width 7 height 7
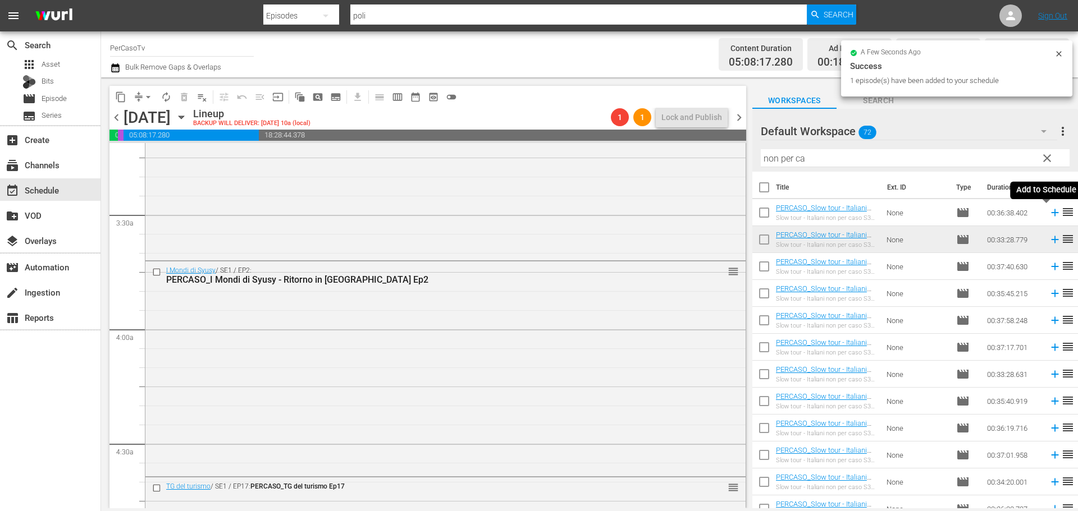
click at [1051, 214] on icon at bounding box center [1054, 212] width 7 height 7
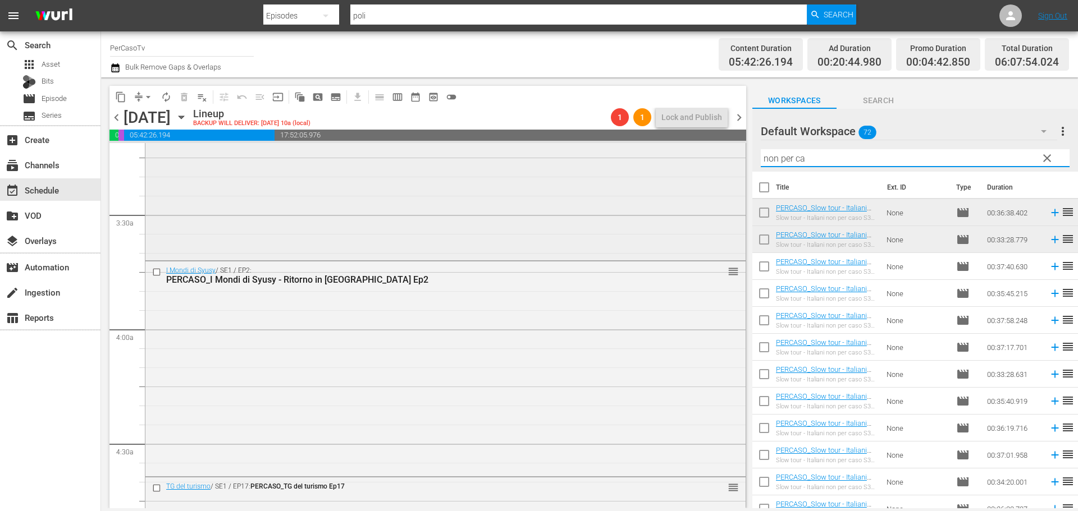
drag, startPoint x: 816, startPoint y: 161, endPoint x: 729, endPoint y: 172, distance: 87.7
click at [724, 176] on div "content_copy compress arrow_drop_down autorenew_outlined delete_forever_outline…" at bounding box center [589, 292] width 977 height 431
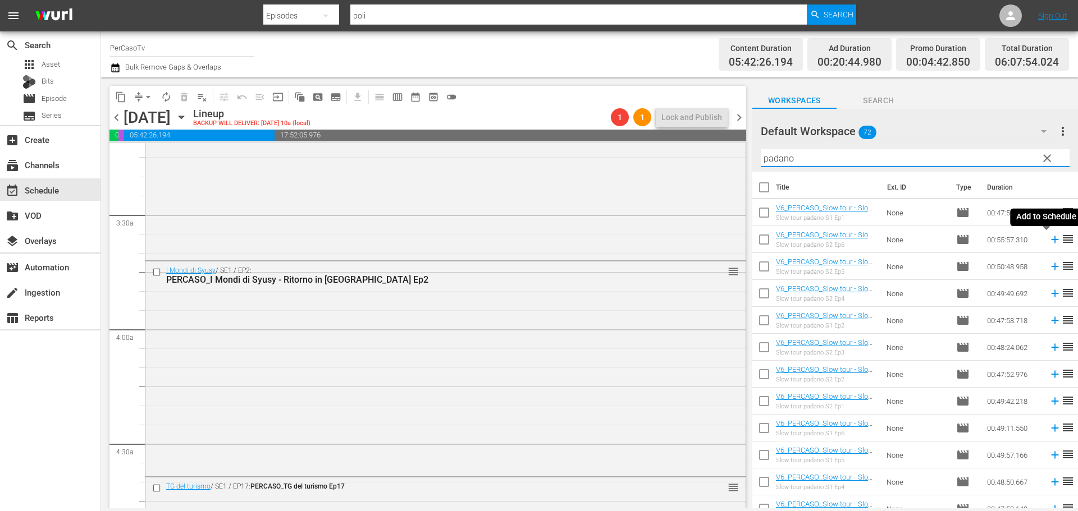
click at [1051, 240] on icon at bounding box center [1054, 239] width 7 height 7
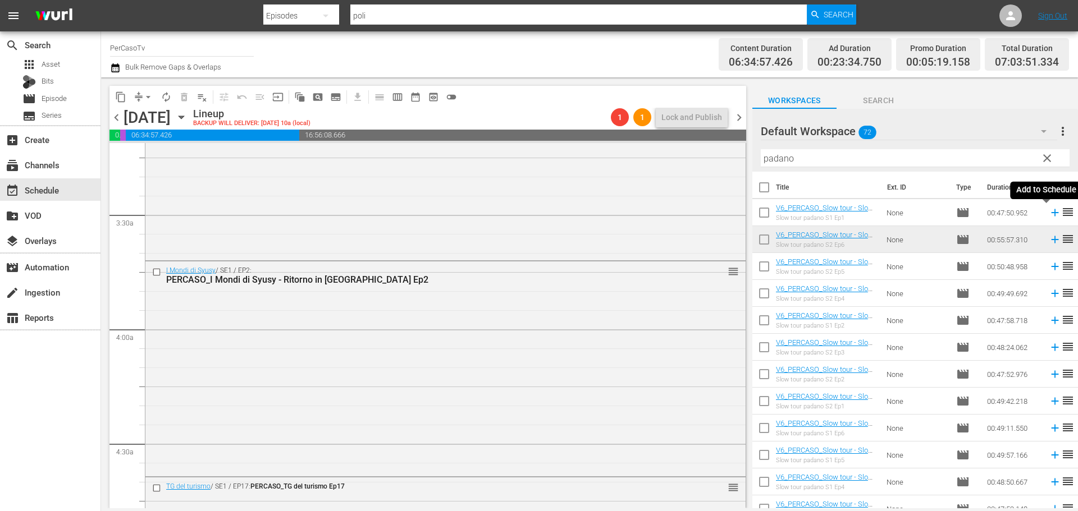
click at [1049, 213] on icon at bounding box center [1055, 213] width 12 height 12
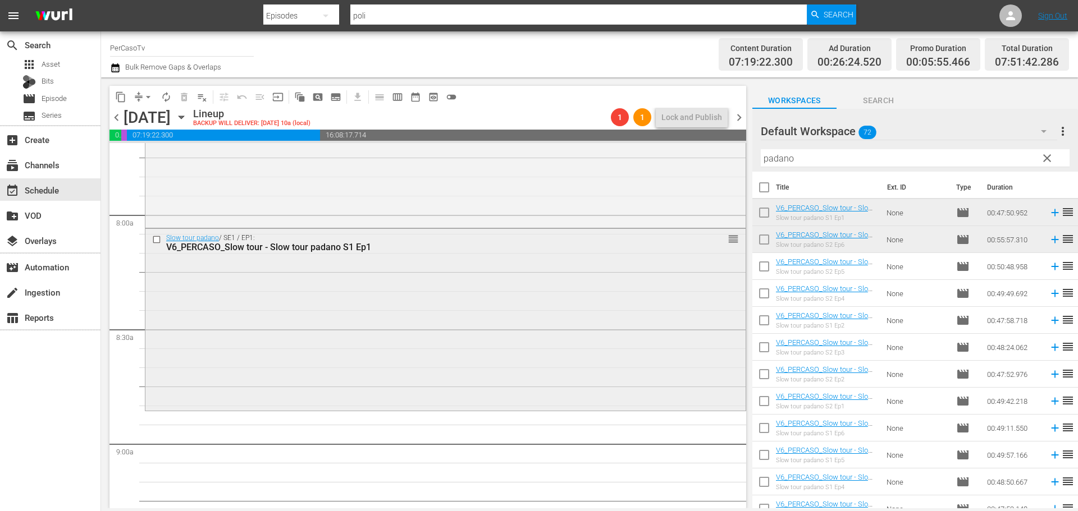
scroll to position [1572, 0]
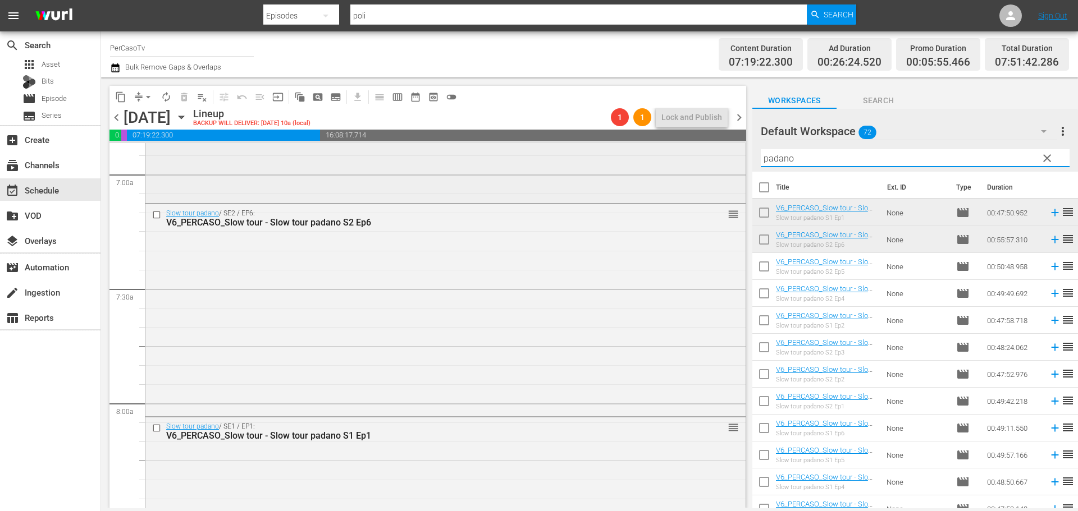
drag, startPoint x: 794, startPoint y: 160, endPoint x: 700, endPoint y: 167, distance: 94.0
click at [700, 167] on div "content_copy compress arrow_drop_down autorenew_outlined delete_forever_outline…" at bounding box center [589, 292] width 977 height 431
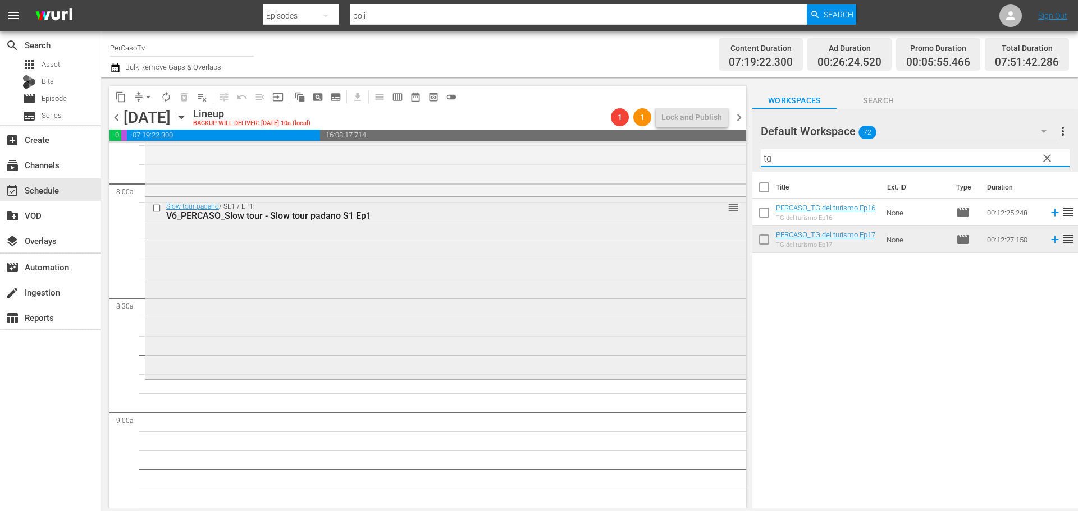
scroll to position [1797, 0]
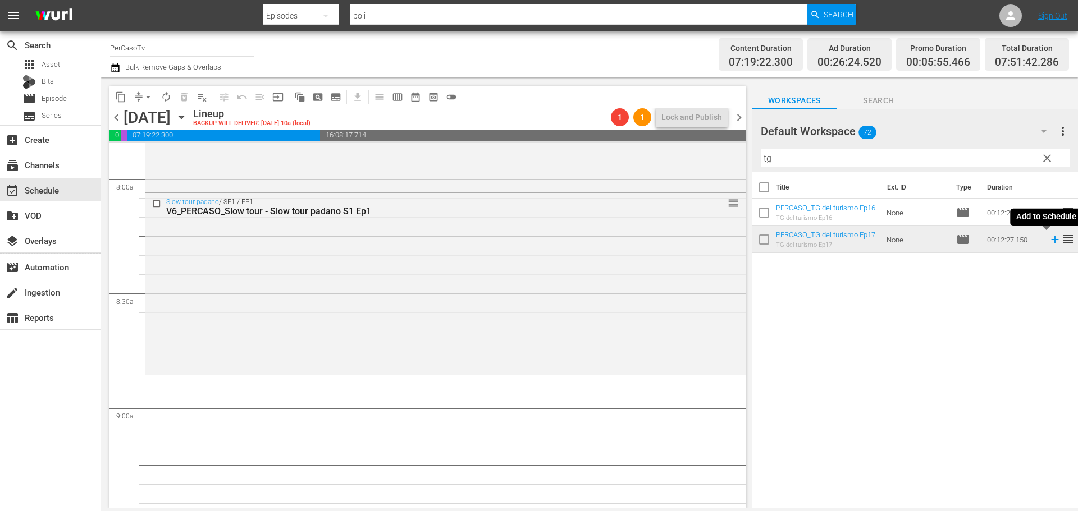
click at [1049, 241] on icon at bounding box center [1055, 240] width 12 height 12
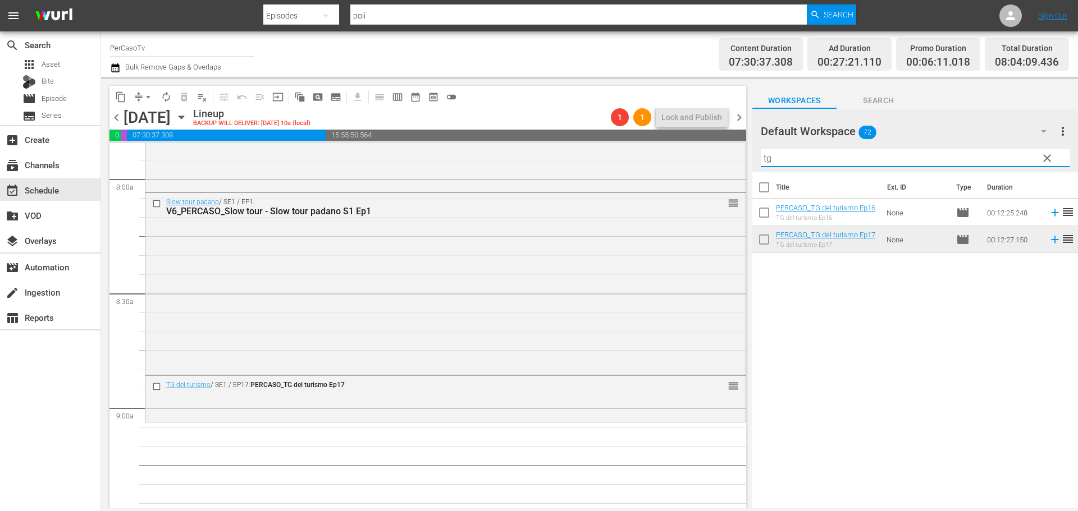
drag, startPoint x: 786, startPoint y: 163, endPoint x: 752, endPoint y: 173, distance: 35.6
click at [752, 173] on div "Default Workspace 72 Default more_vert clear Filter by Title tg Title Ext. ID T…" at bounding box center [915, 312] width 326 height 406
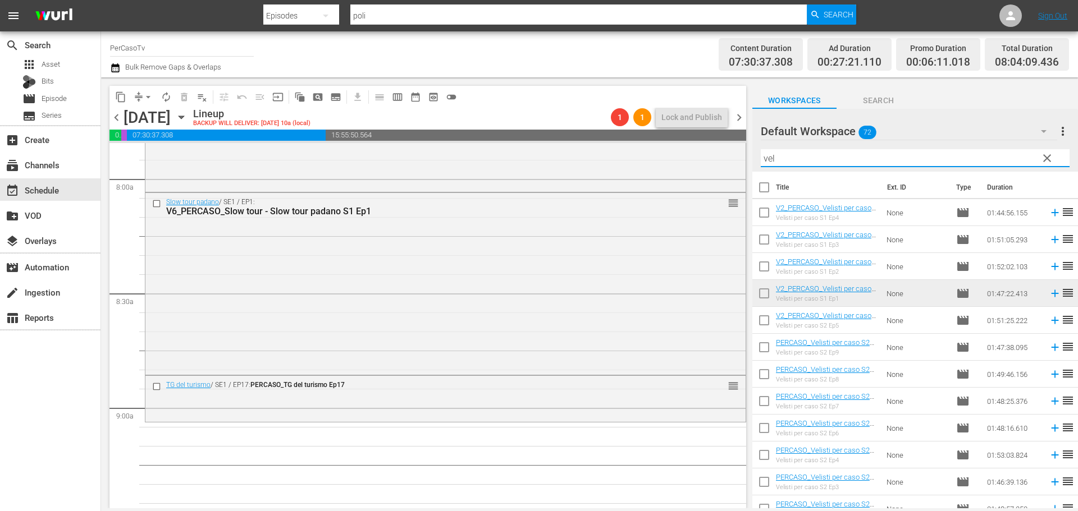
scroll to position [39, 0]
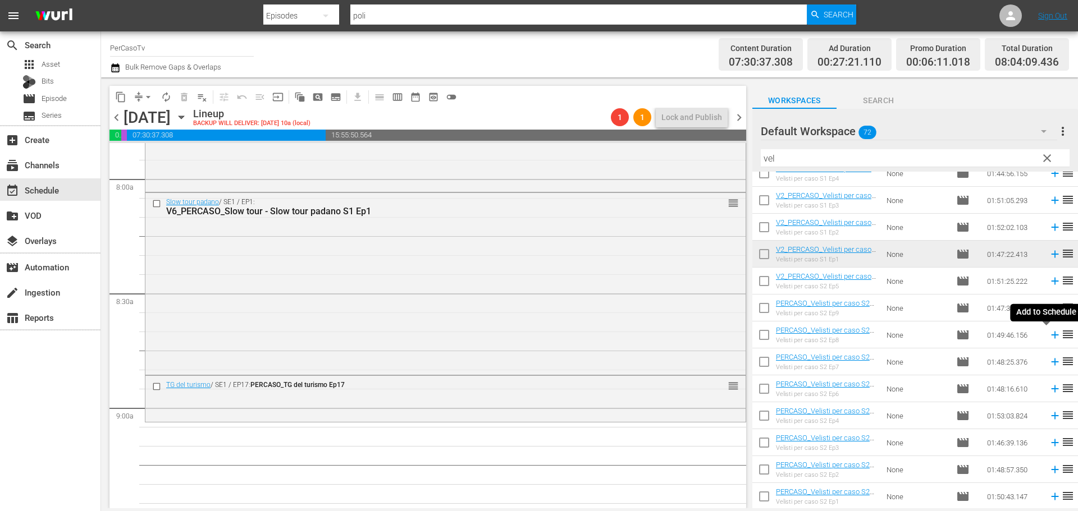
click at [1049, 335] on icon at bounding box center [1055, 335] width 12 height 12
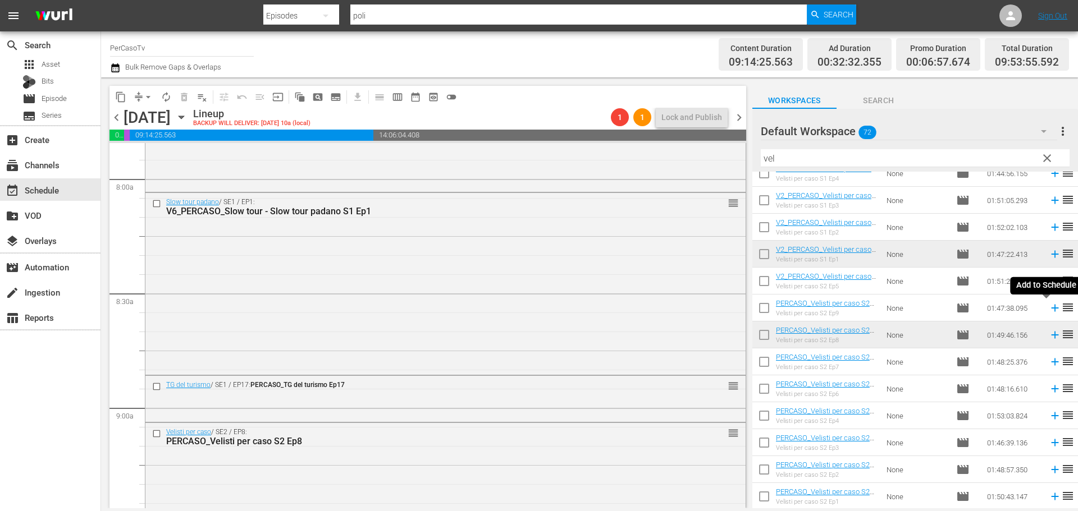
click at [1051, 309] on icon at bounding box center [1054, 308] width 7 height 7
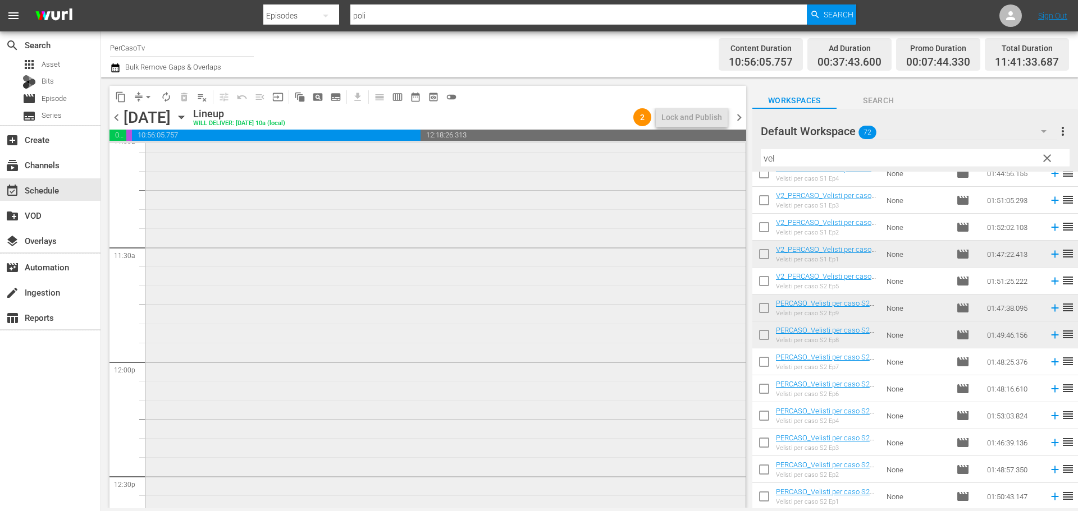
scroll to position [2695, 0]
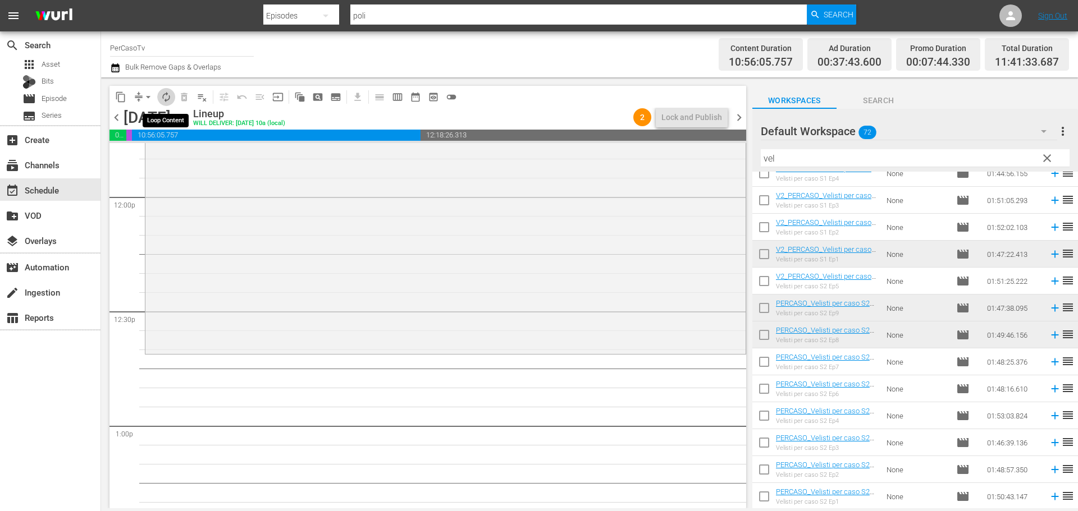
click at [162, 95] on span "autorenew_outlined" at bounding box center [166, 97] width 11 height 11
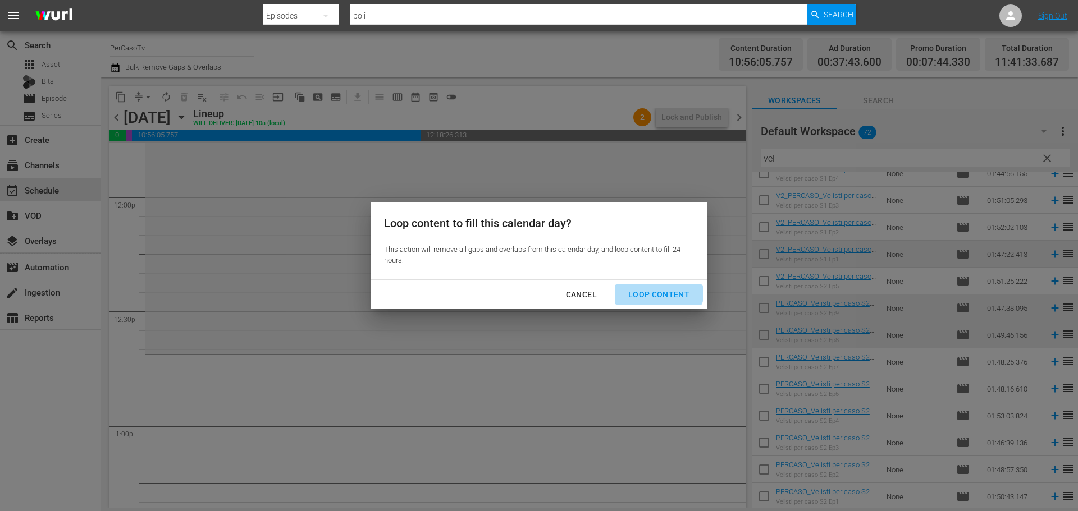
click at [660, 289] on div "Loop Content" at bounding box center [658, 295] width 79 height 14
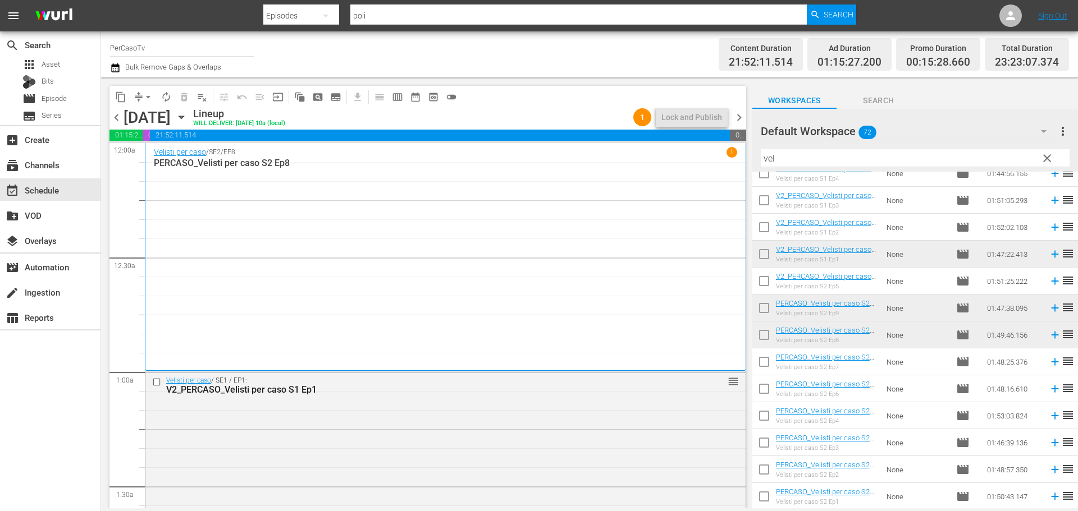
scroll to position [0, 0]
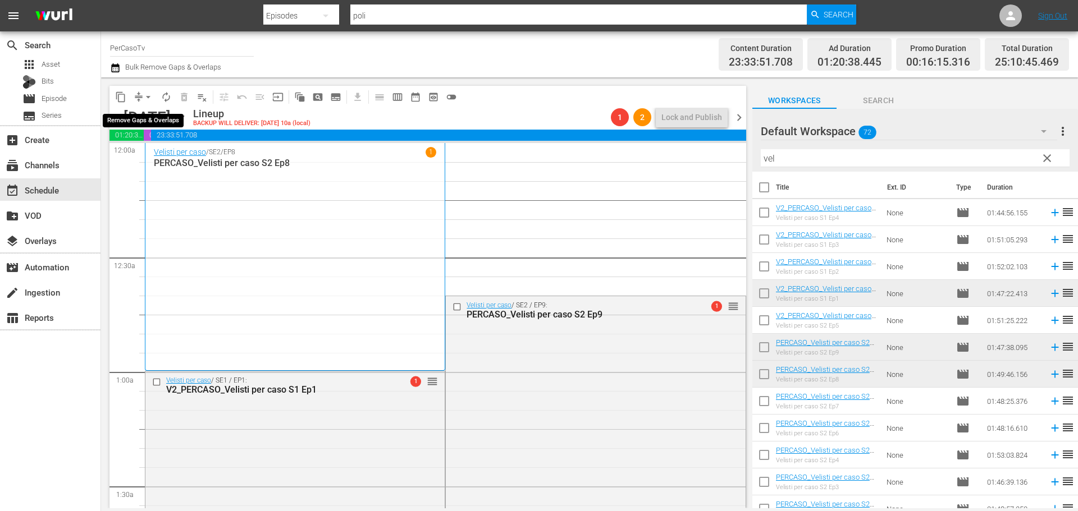
click at [148, 97] on span "arrow_drop_down" at bounding box center [148, 97] width 11 height 11
click at [161, 154] on li "Align to End of Previous Day" at bounding box center [149, 157] width 118 height 19
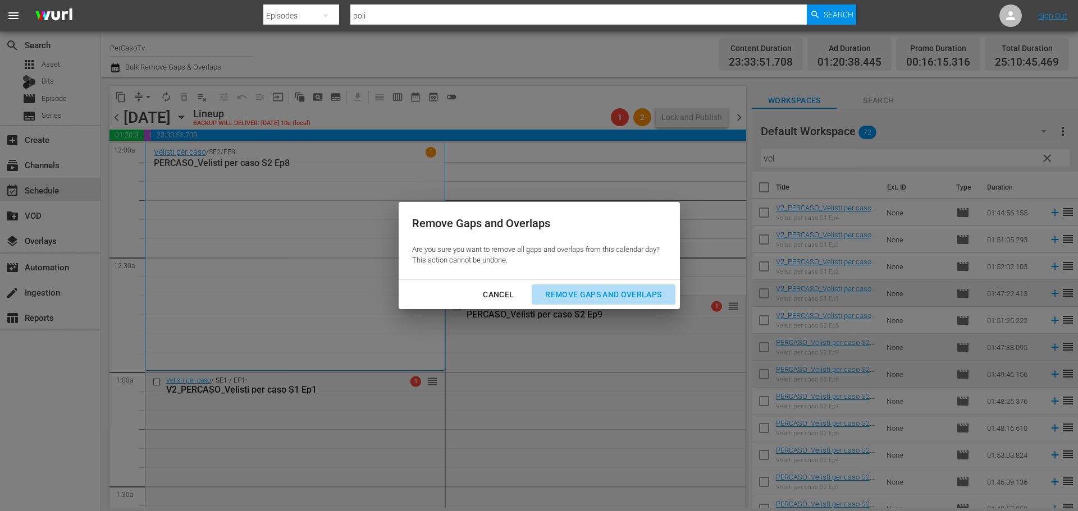
click at [625, 295] on div "Remove Gaps and Overlaps" at bounding box center [603, 295] width 134 height 14
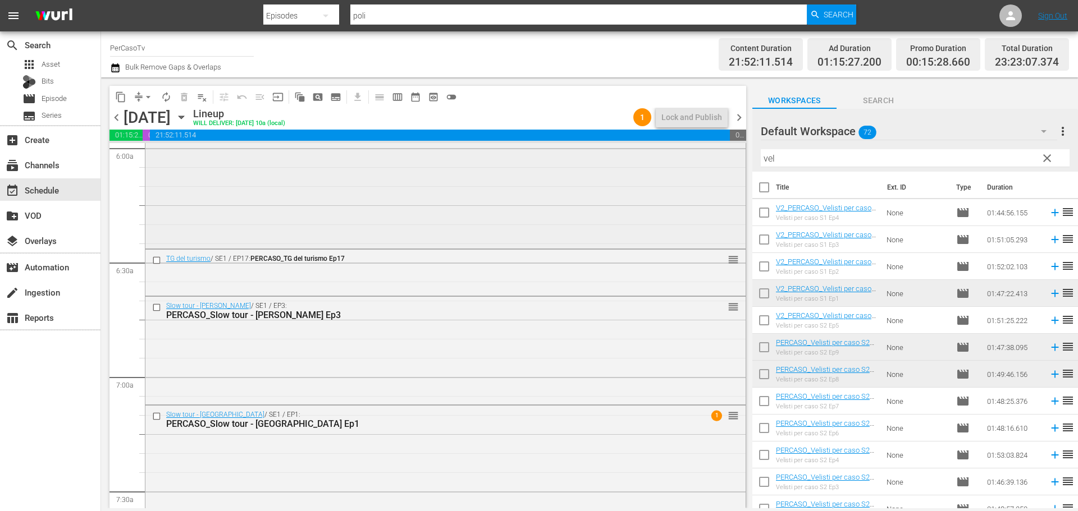
scroll to position [1404, 0]
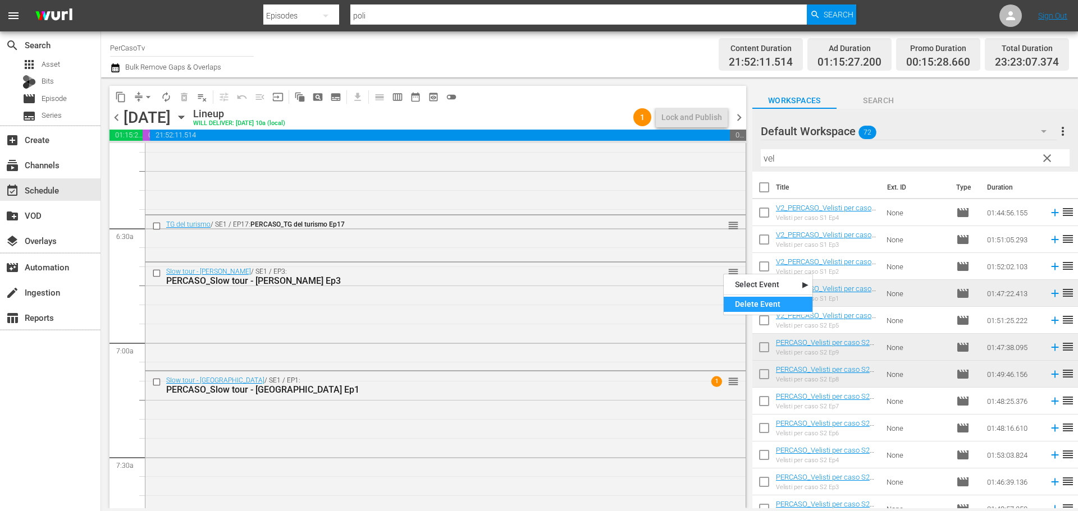
click at [747, 309] on div "Delete Event" at bounding box center [768, 304] width 89 height 15
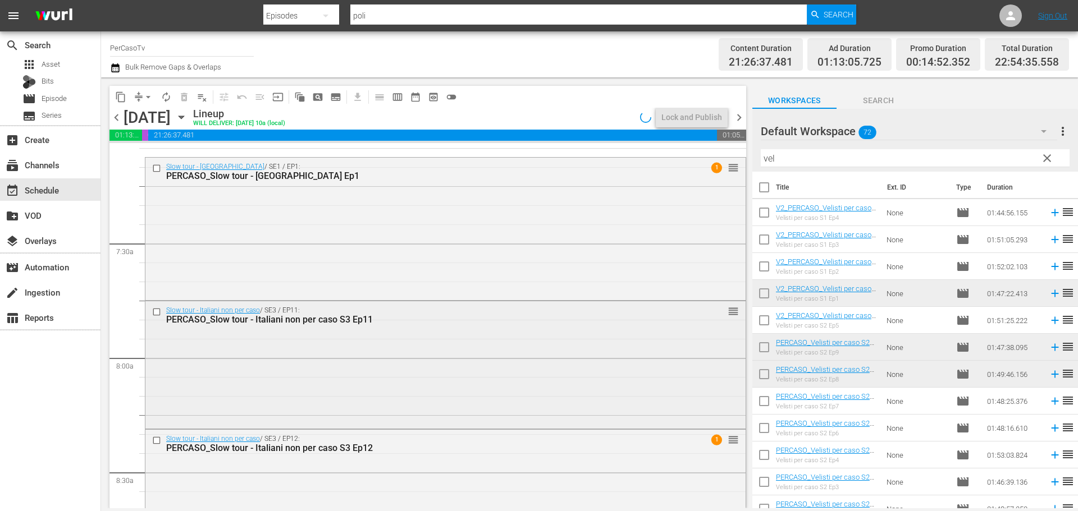
scroll to position [1628, 0]
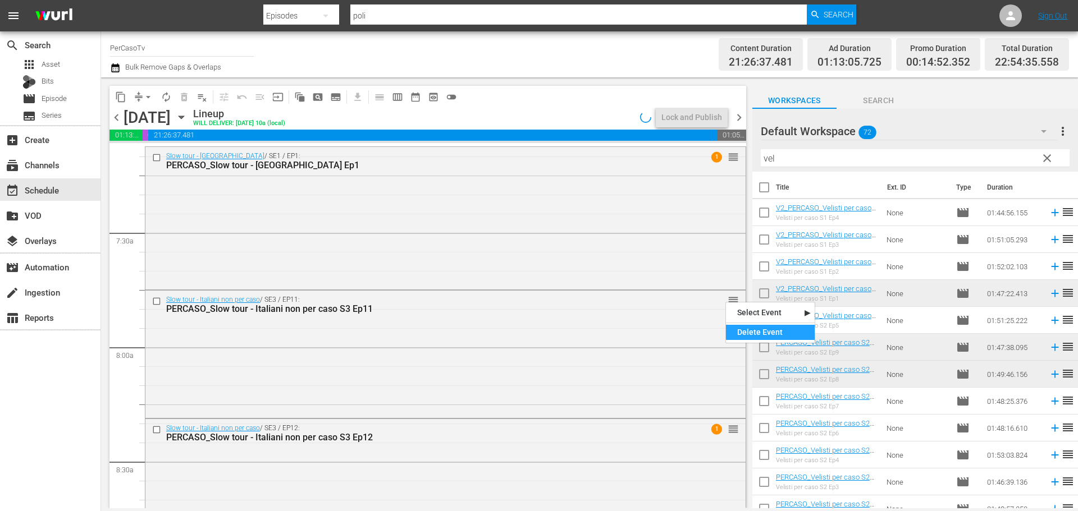
click at [741, 333] on div "Delete Event" at bounding box center [770, 332] width 89 height 15
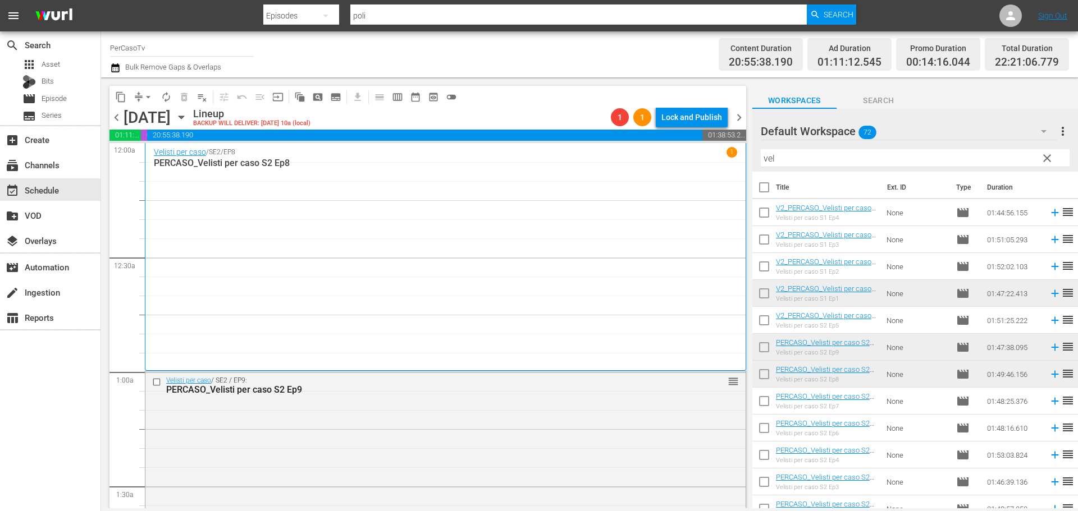
scroll to position [56, 0]
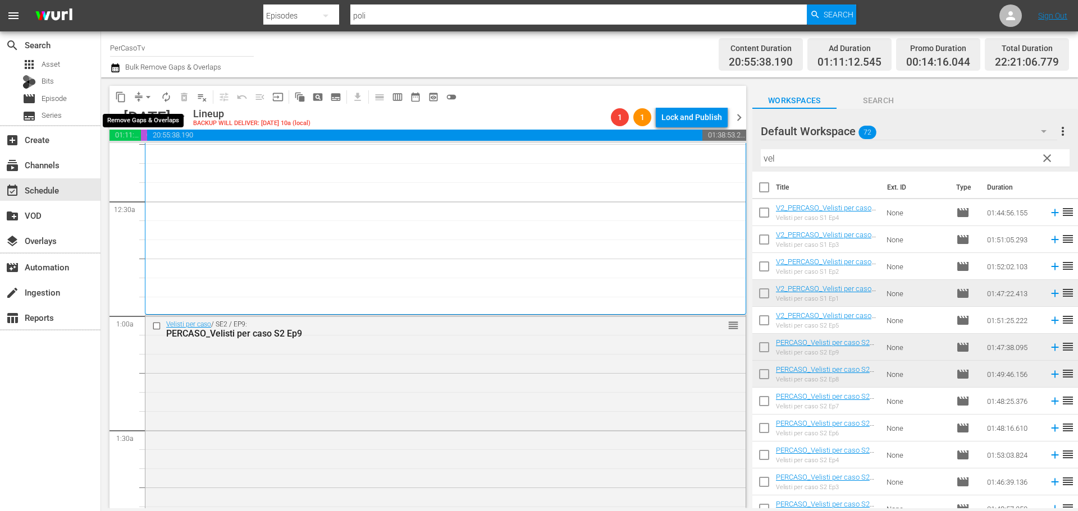
click at [148, 96] on span "arrow_drop_down" at bounding box center [148, 97] width 11 height 11
click at [167, 160] on li "Align to End of Previous Day" at bounding box center [149, 157] width 118 height 19
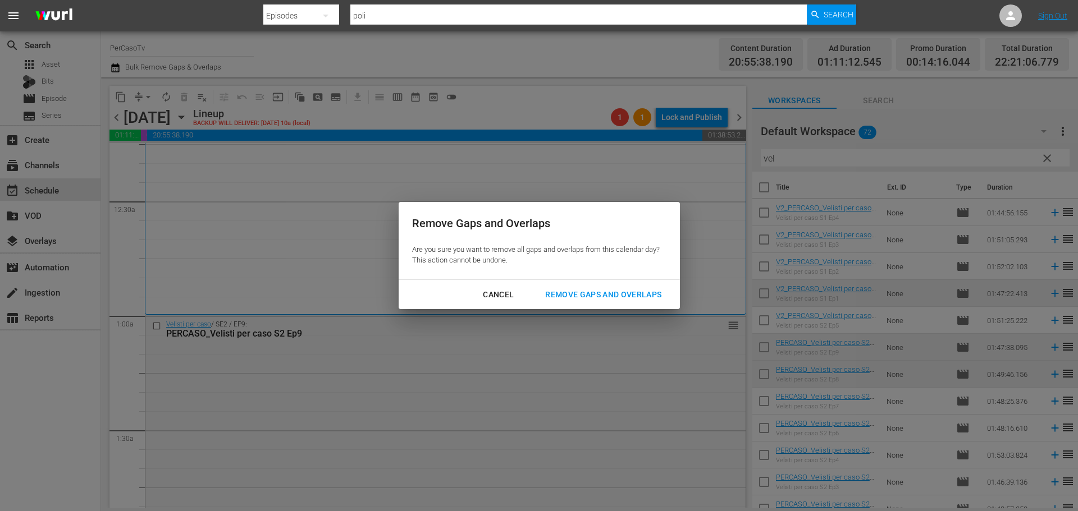
click at [582, 298] on div "Remove Gaps and Overlaps" at bounding box center [603, 295] width 134 height 14
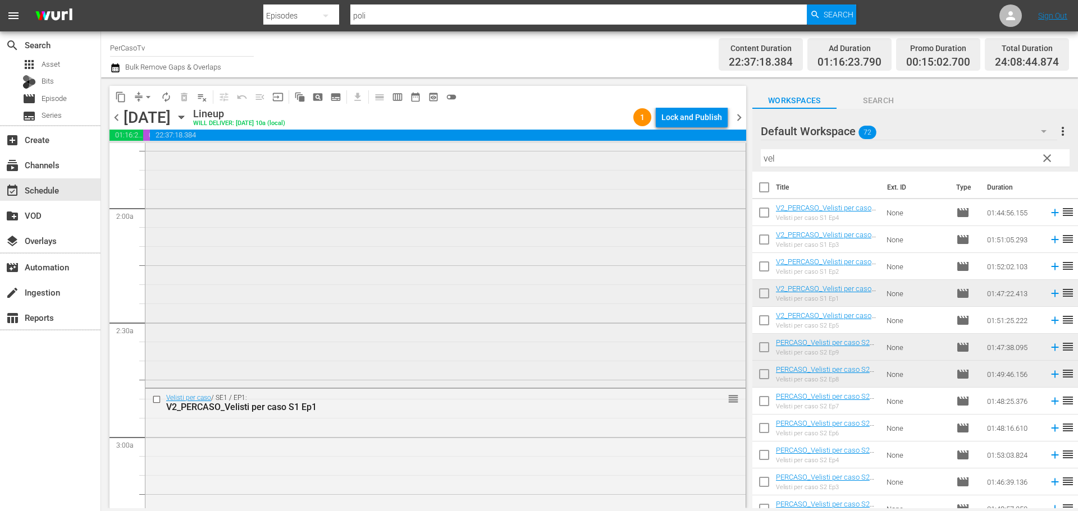
scroll to position [0, 0]
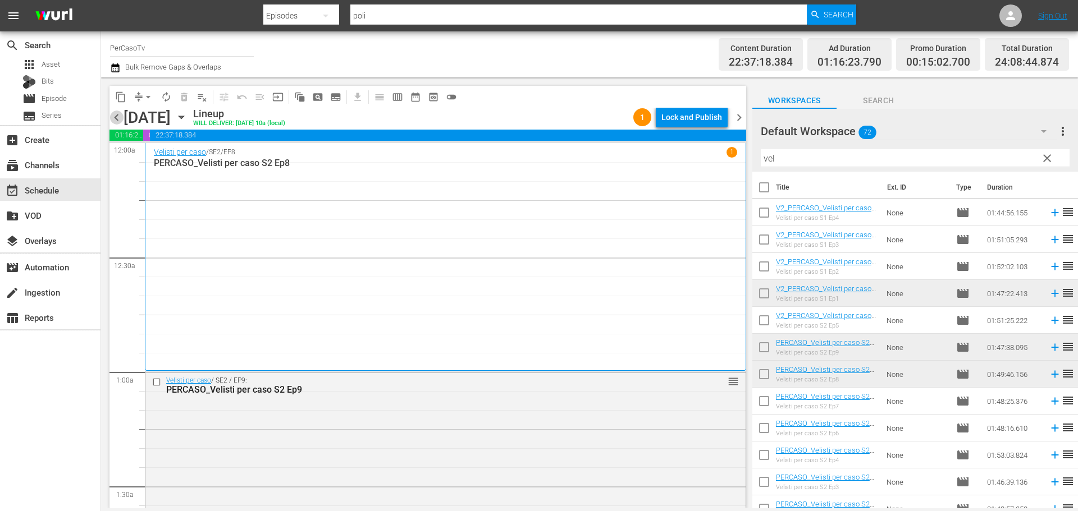
click at [116, 121] on span "chevron_left" at bounding box center [116, 118] width 14 height 14
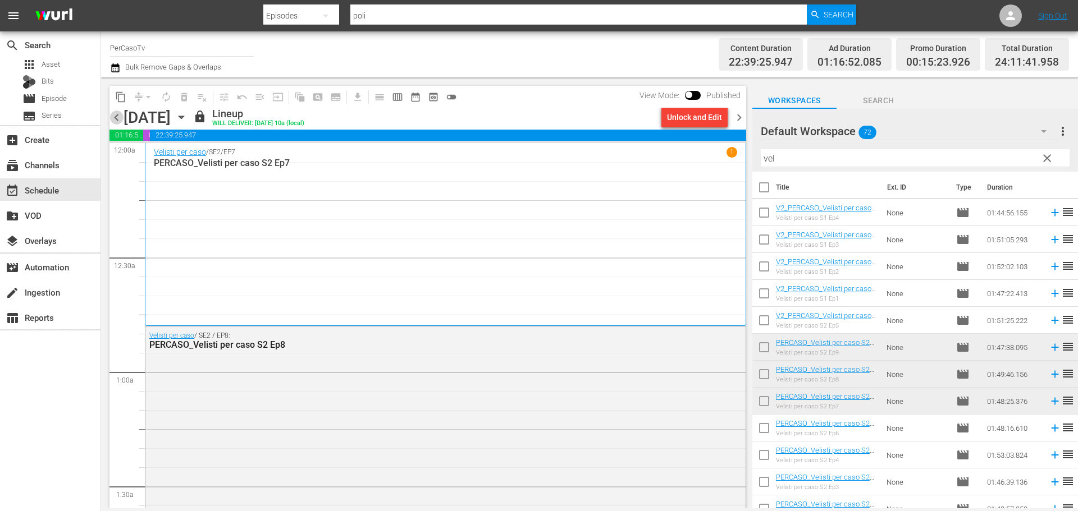
click at [117, 112] on span "chevron_left" at bounding box center [116, 118] width 14 height 14
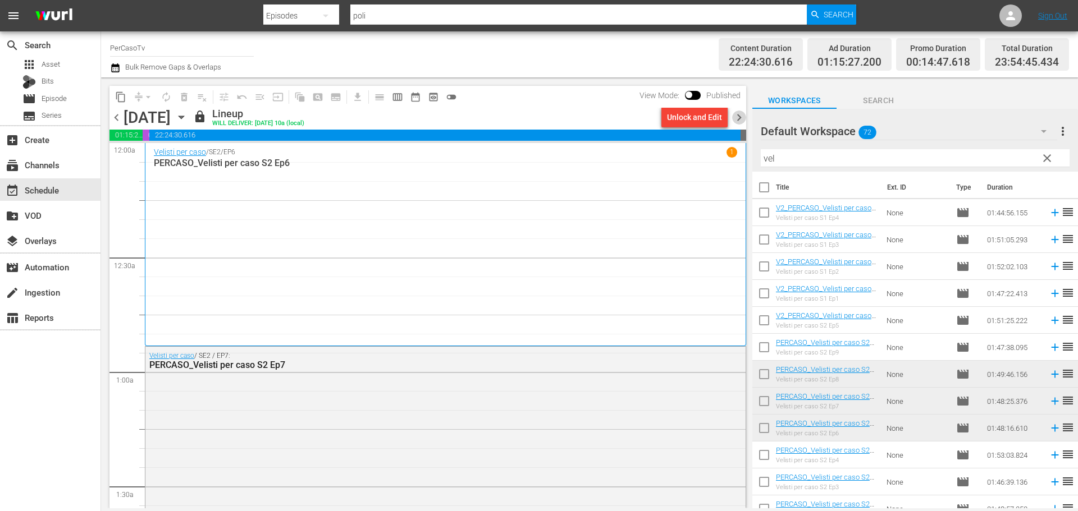
click at [738, 116] on span "chevron_right" at bounding box center [739, 118] width 14 height 14
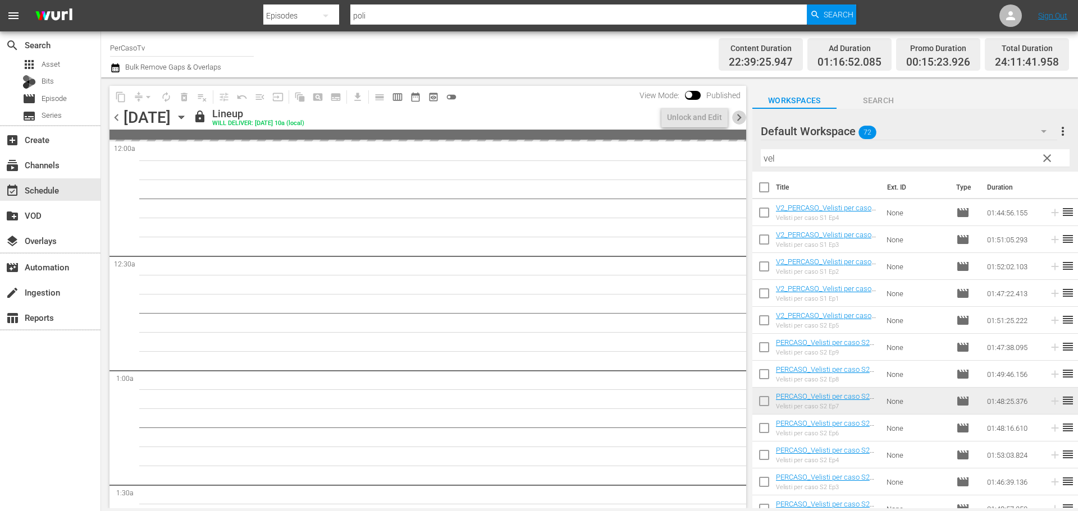
click at [738, 116] on span "chevron_right" at bounding box center [739, 118] width 14 height 14
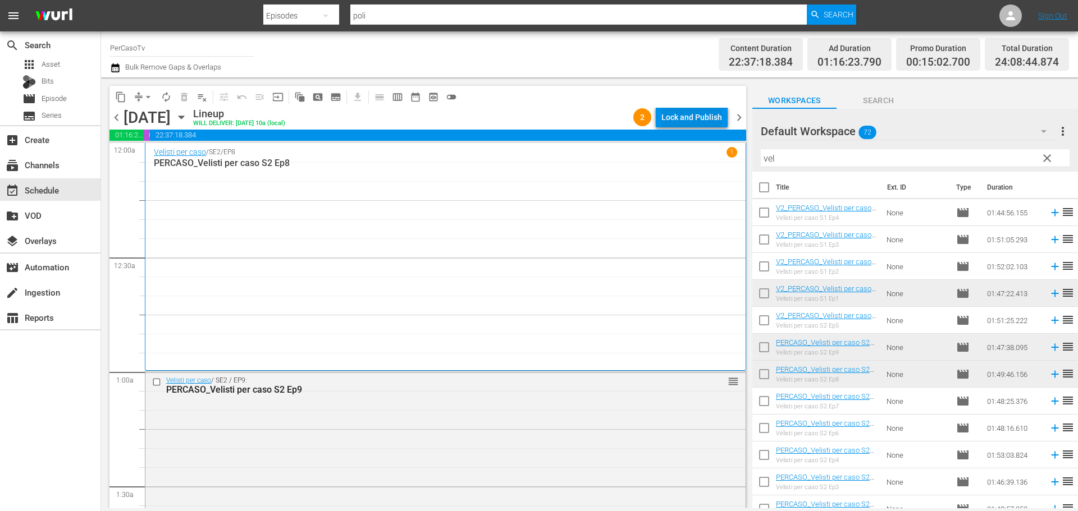
click at [698, 120] on div "Lock and Publish" at bounding box center [691, 117] width 61 height 20
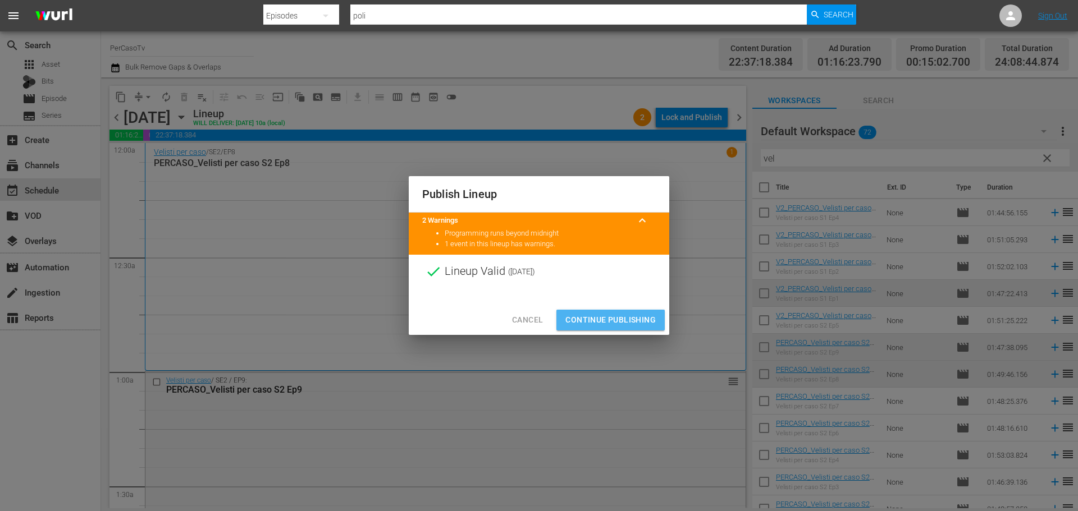
click at [651, 317] on span "Continue Publishing" at bounding box center [610, 320] width 90 height 14
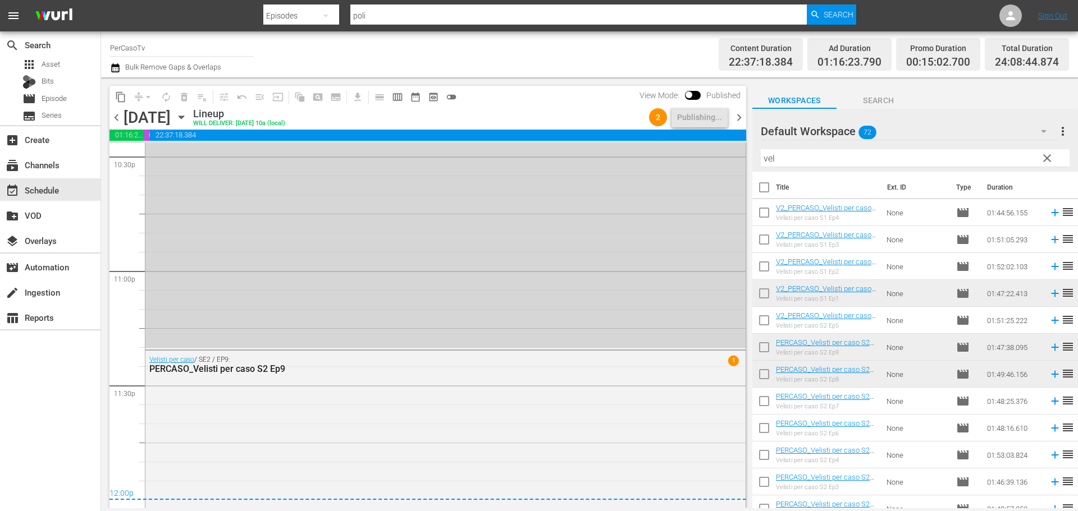
scroll to position [5131, 0]
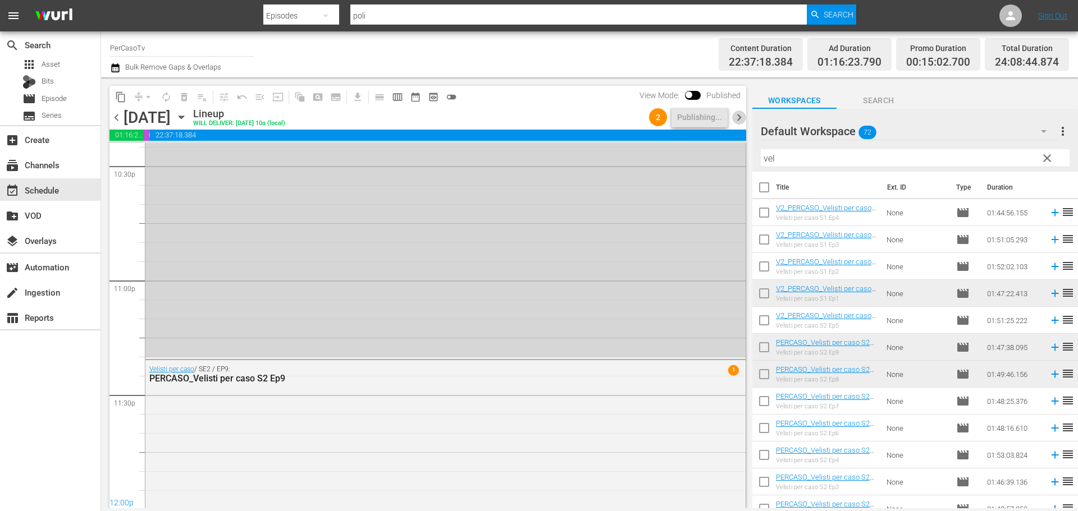
click at [738, 118] on span "chevron_right" at bounding box center [739, 118] width 14 height 14
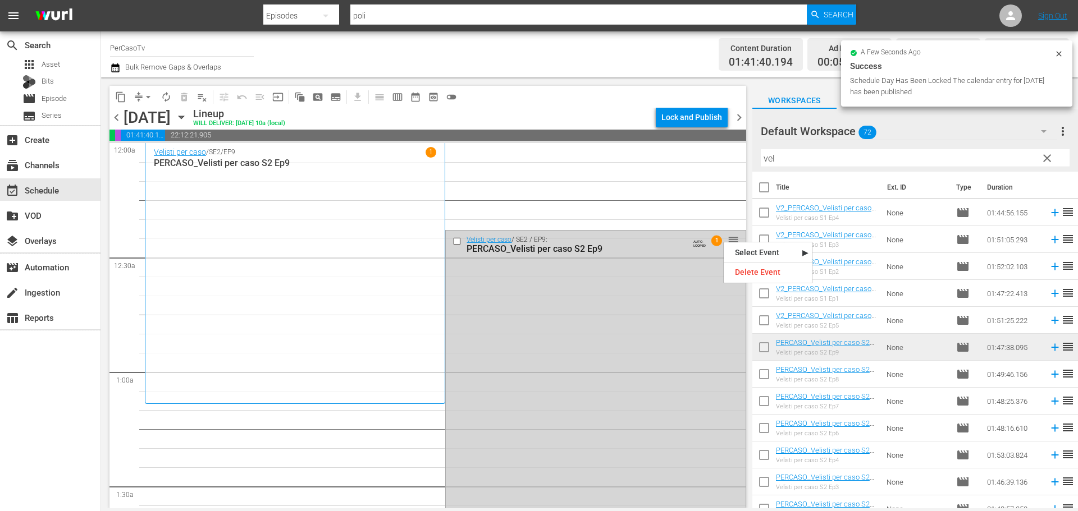
click at [740, 276] on div "Delete Event" at bounding box center [768, 272] width 89 height 15
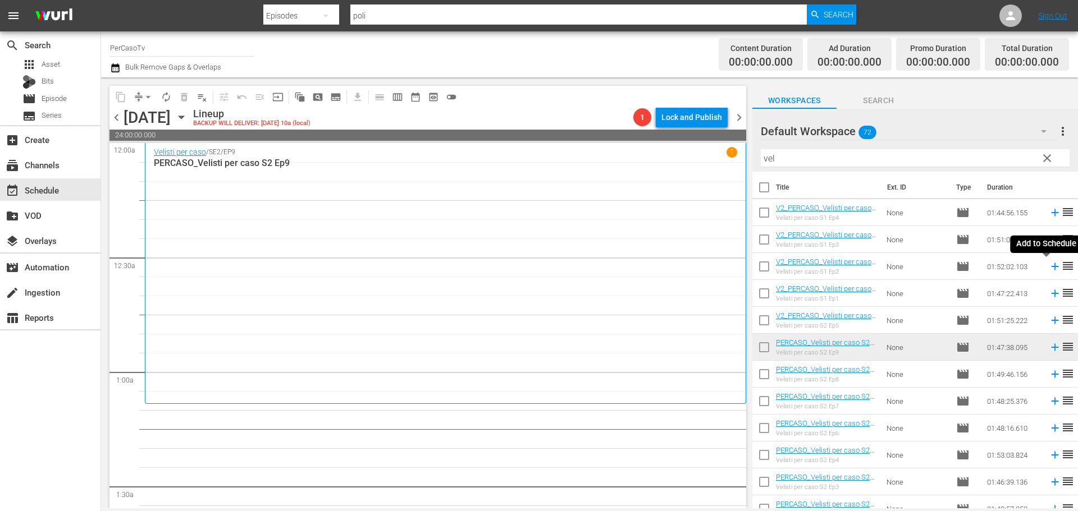
click at [1049, 268] on icon at bounding box center [1055, 267] width 12 height 12
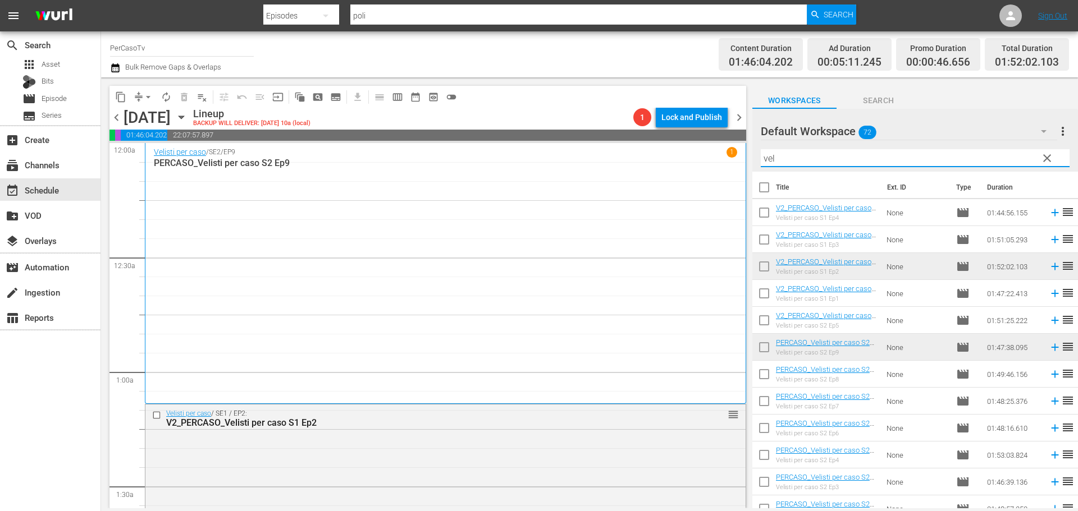
drag, startPoint x: 794, startPoint y: 160, endPoint x: 744, endPoint y: 171, distance: 51.6
click at [744, 171] on div "content_copy compress arrow_drop_down autorenew_outlined delete_forever_outline…" at bounding box center [589, 292] width 977 height 431
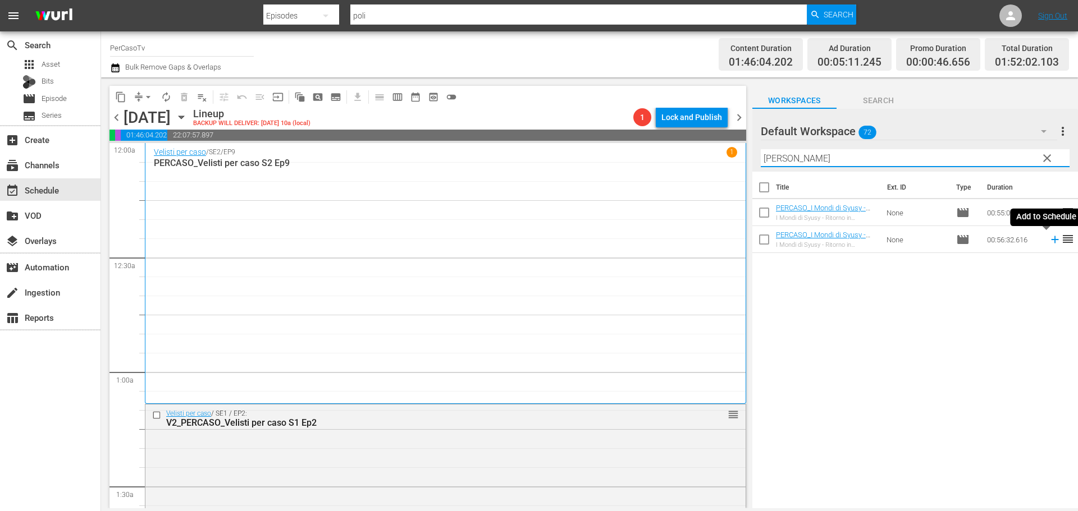
click at [1050, 242] on icon at bounding box center [1055, 240] width 12 height 12
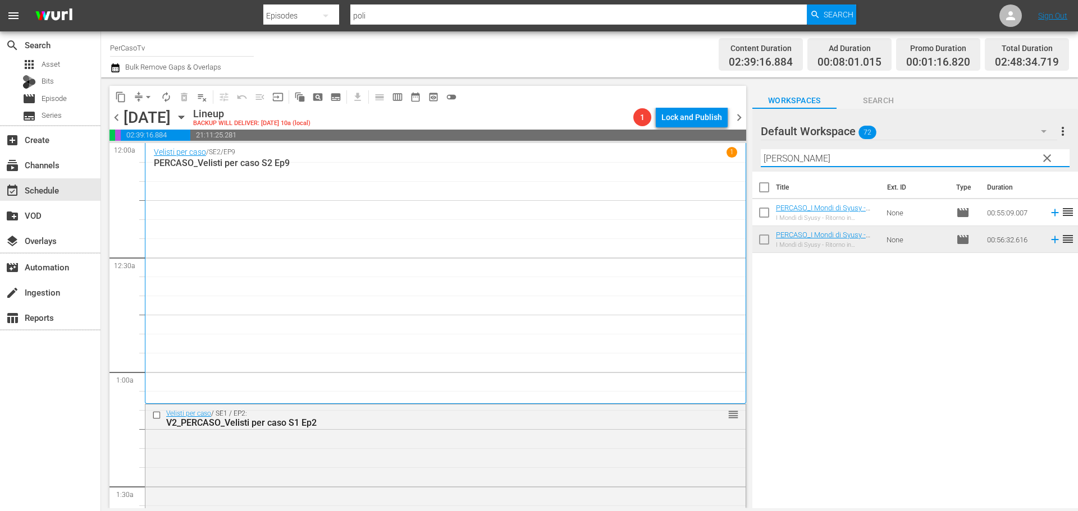
drag, startPoint x: 793, startPoint y: 158, endPoint x: 714, endPoint y: 173, distance: 79.9
click at [714, 173] on div "content_copy compress arrow_drop_down autorenew_outlined delete_forever_outline…" at bounding box center [589, 292] width 977 height 431
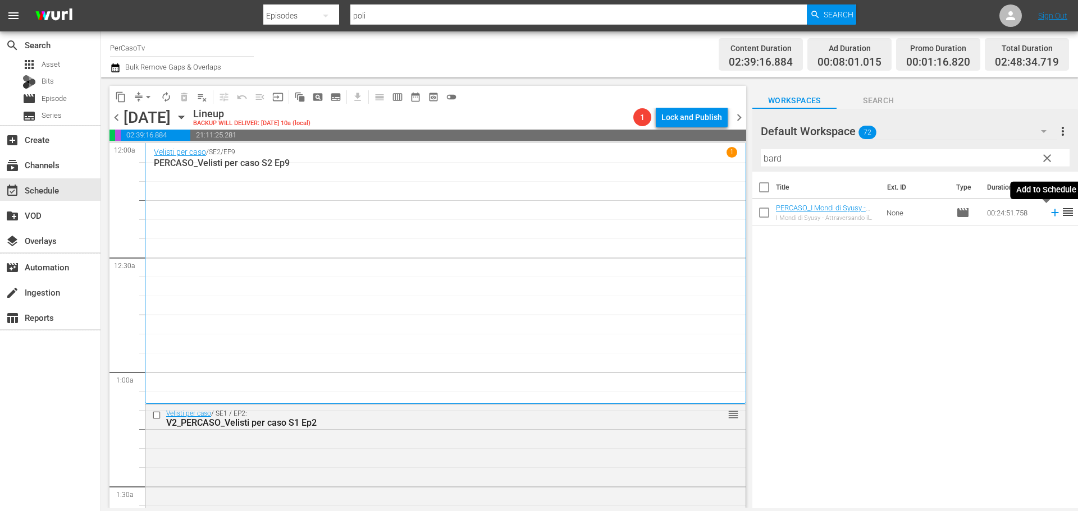
click at [1051, 213] on icon at bounding box center [1054, 212] width 7 height 7
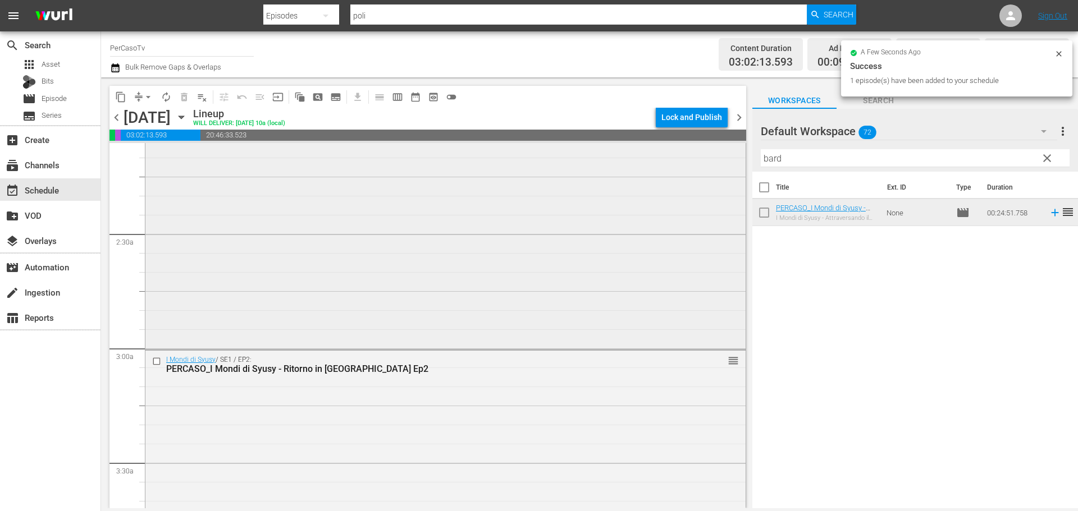
scroll to position [730, 0]
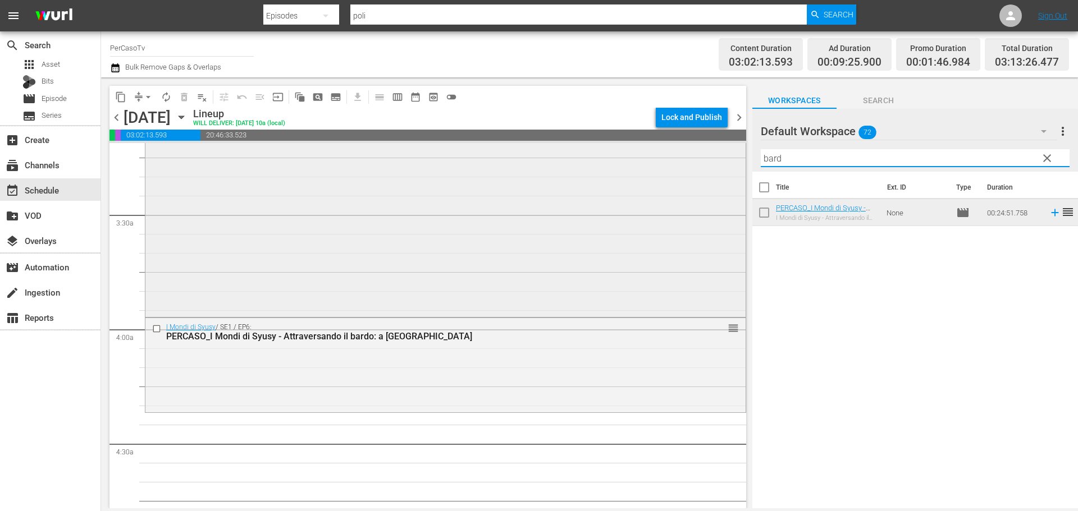
drag, startPoint x: 809, startPoint y: 162, endPoint x: 658, endPoint y: 179, distance: 152.0
click at [658, 179] on div "content_copy compress arrow_drop_down autorenew_outlined delete_forever_outline…" at bounding box center [589, 292] width 977 height 431
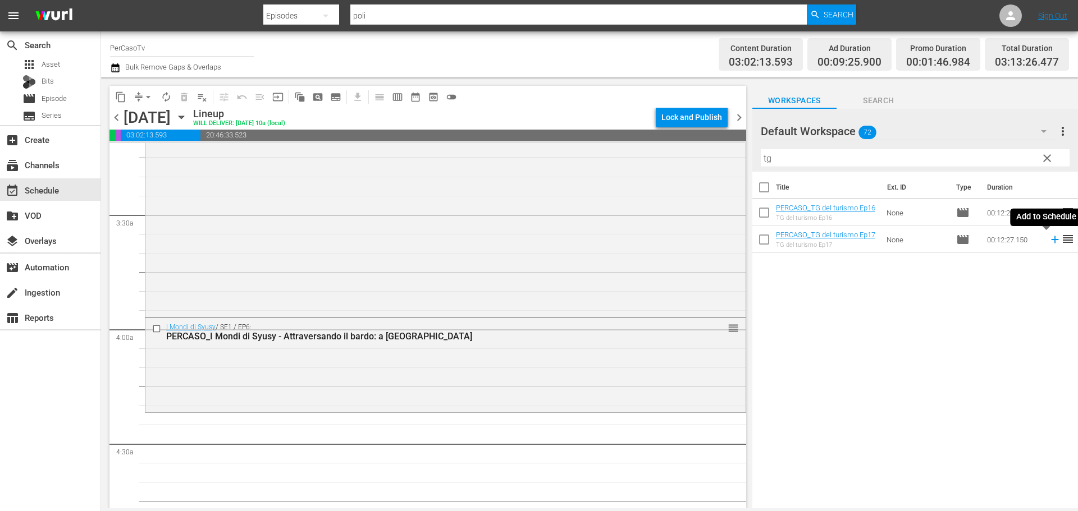
click at [1049, 243] on icon at bounding box center [1055, 240] width 12 height 12
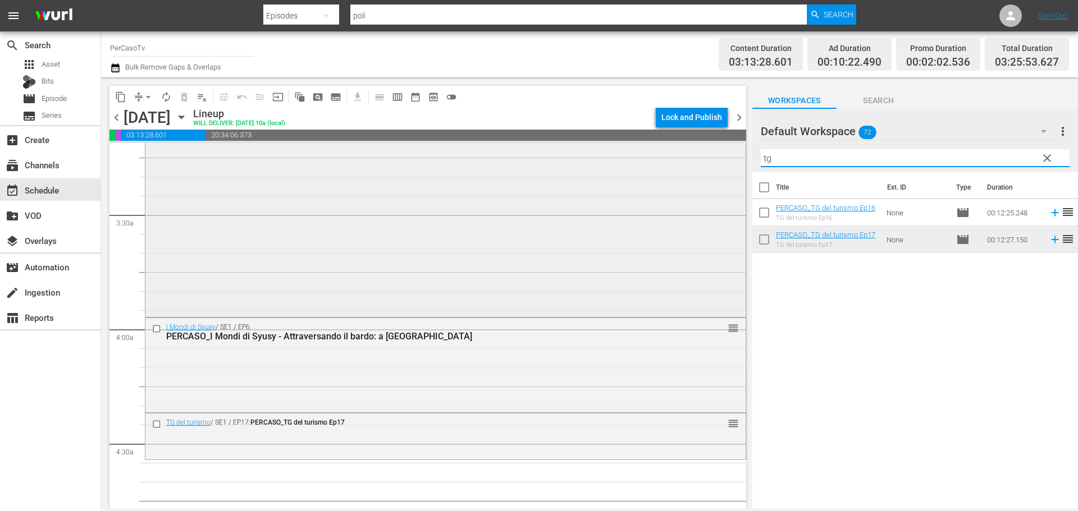
drag, startPoint x: 773, startPoint y: 161, endPoint x: 732, endPoint y: 170, distance: 41.3
click at [732, 170] on div "content_copy compress arrow_drop_down autorenew_outlined delete_forever_outline…" at bounding box center [589, 292] width 977 height 431
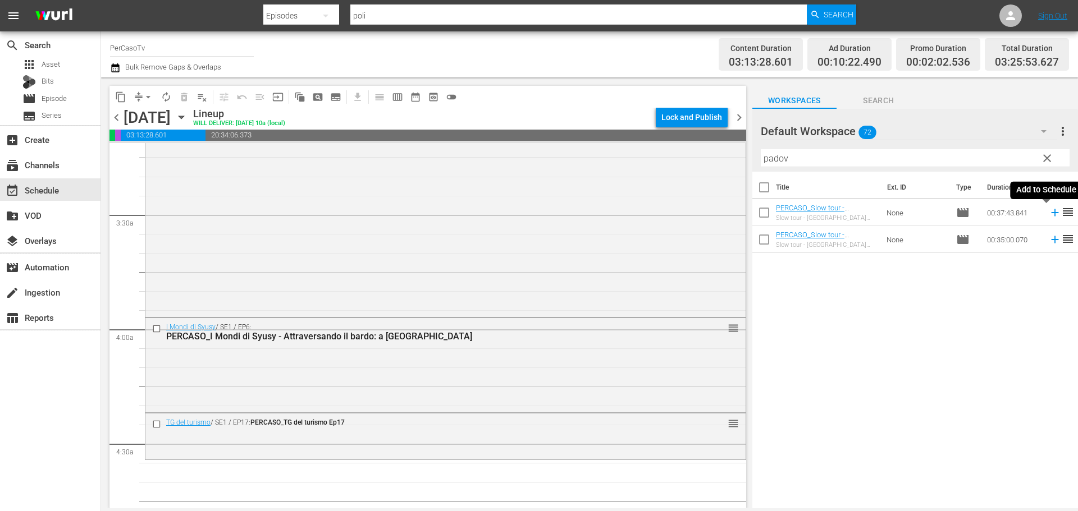
click at [1051, 214] on icon at bounding box center [1054, 212] width 7 height 7
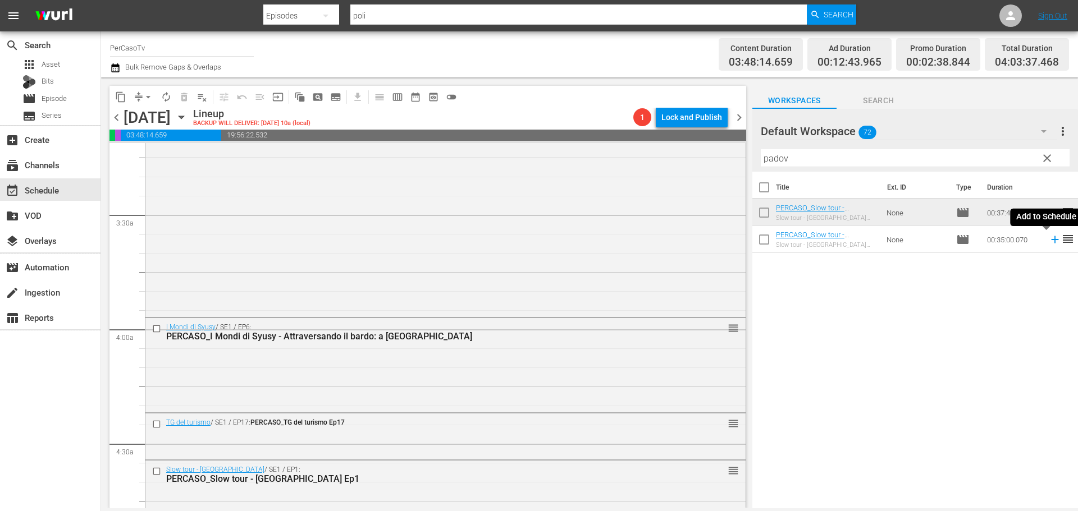
click at [1051, 240] on icon at bounding box center [1054, 239] width 7 height 7
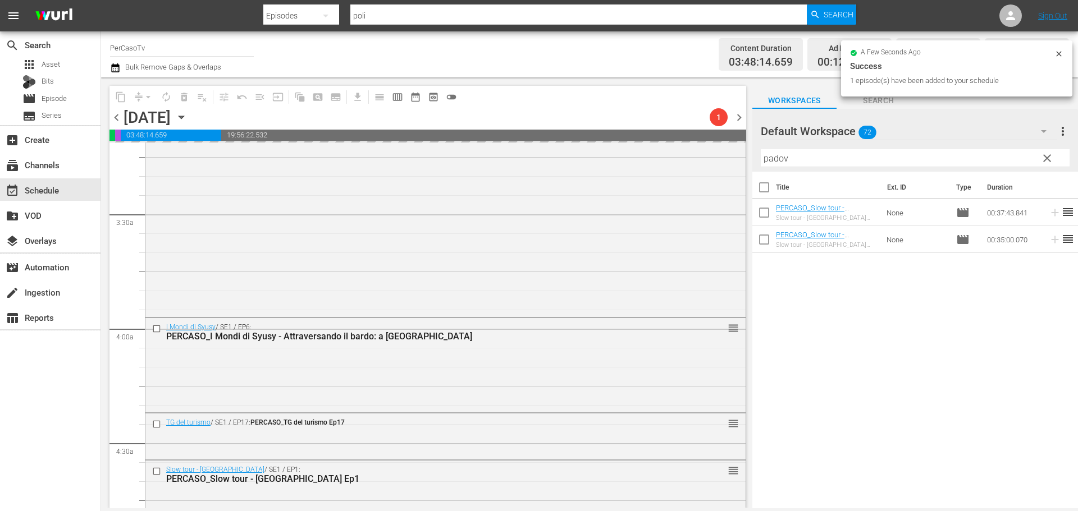
scroll to position [954, 0]
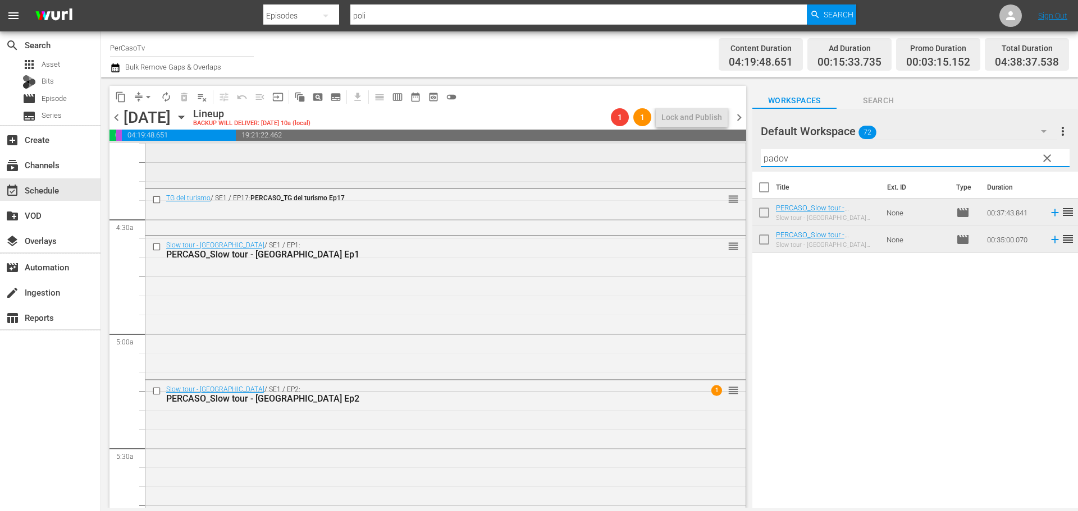
drag, startPoint x: 813, startPoint y: 164, endPoint x: 737, endPoint y: 173, distance: 77.0
click at [737, 173] on div "content_copy compress arrow_drop_down autorenew_outlined delete_forever_outline…" at bounding box center [589, 292] width 977 height 431
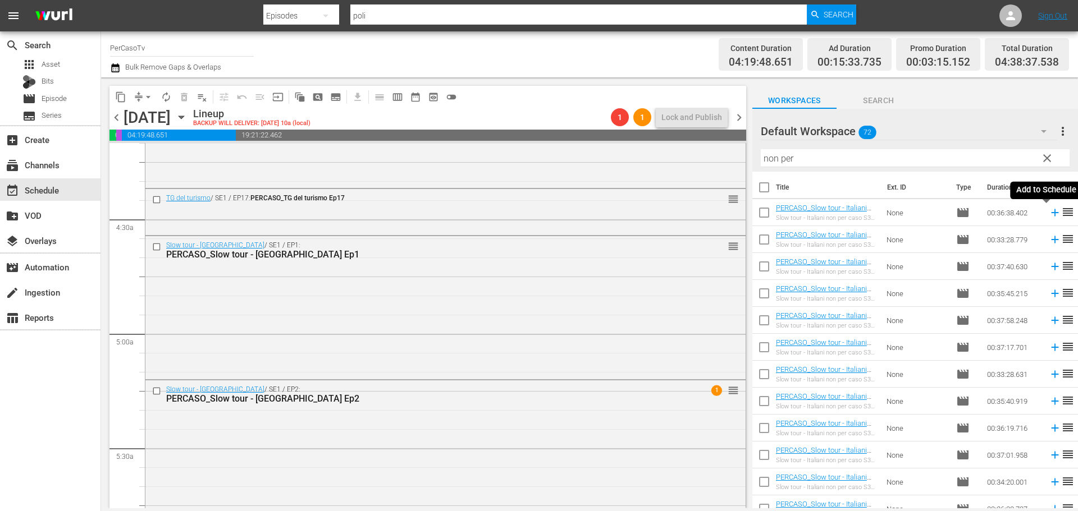
click at [1051, 217] on icon at bounding box center [1054, 212] width 7 height 7
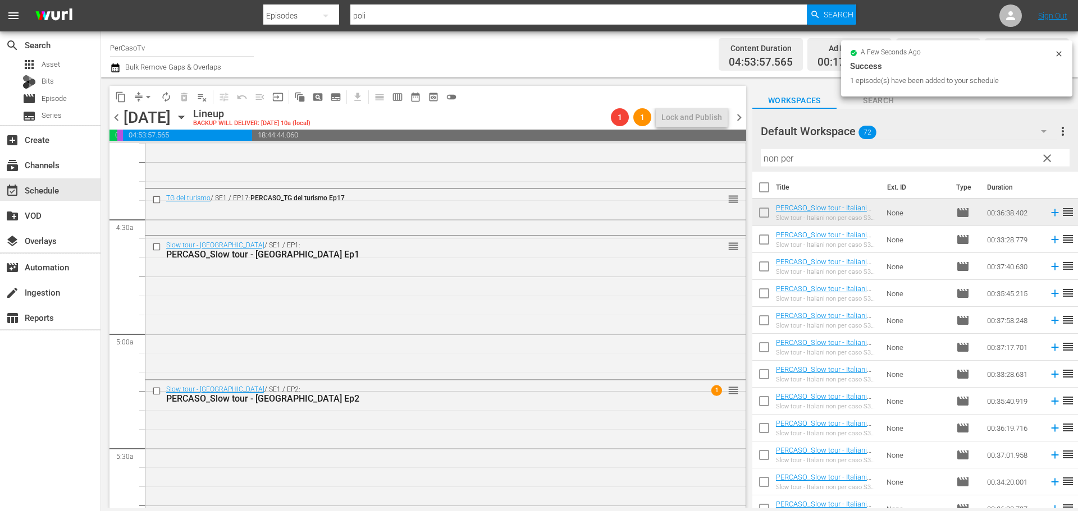
scroll to position [12, 0]
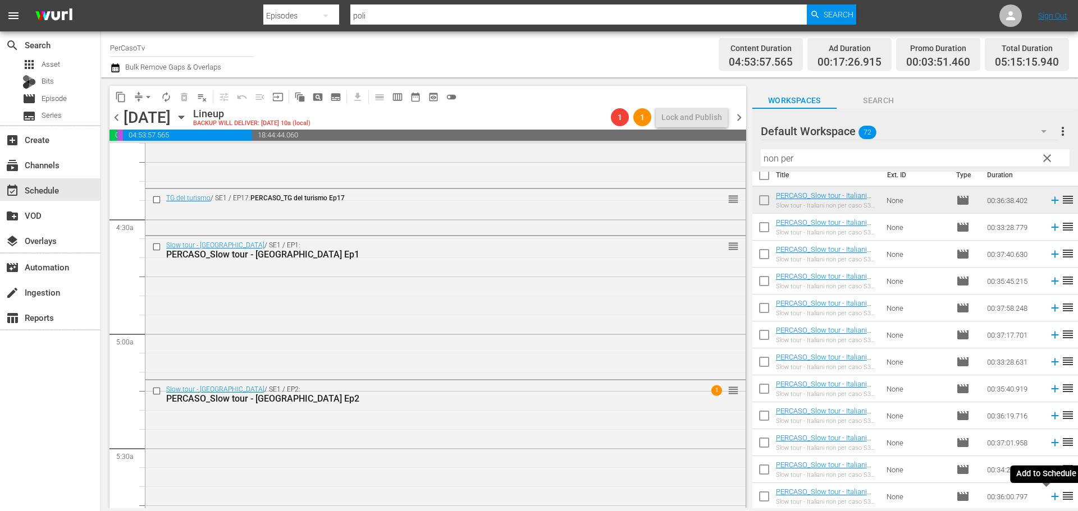
click at [1051, 499] on icon at bounding box center [1054, 497] width 7 height 7
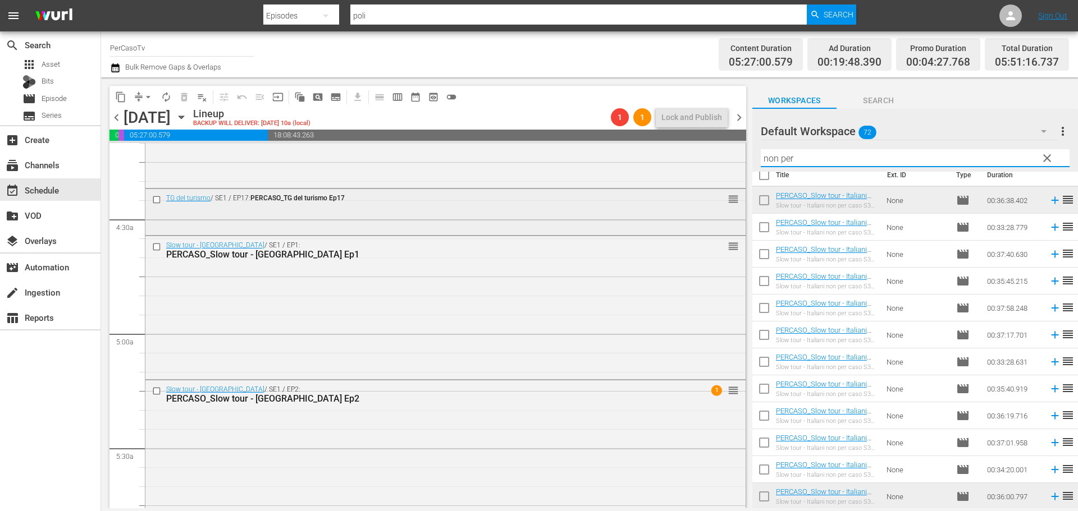
drag, startPoint x: 804, startPoint y: 163, endPoint x: 676, endPoint y: 190, distance: 130.8
click at [676, 190] on div "content_copy compress arrow_drop_down autorenew_outlined delete_forever_outline…" at bounding box center [589, 292] width 977 height 431
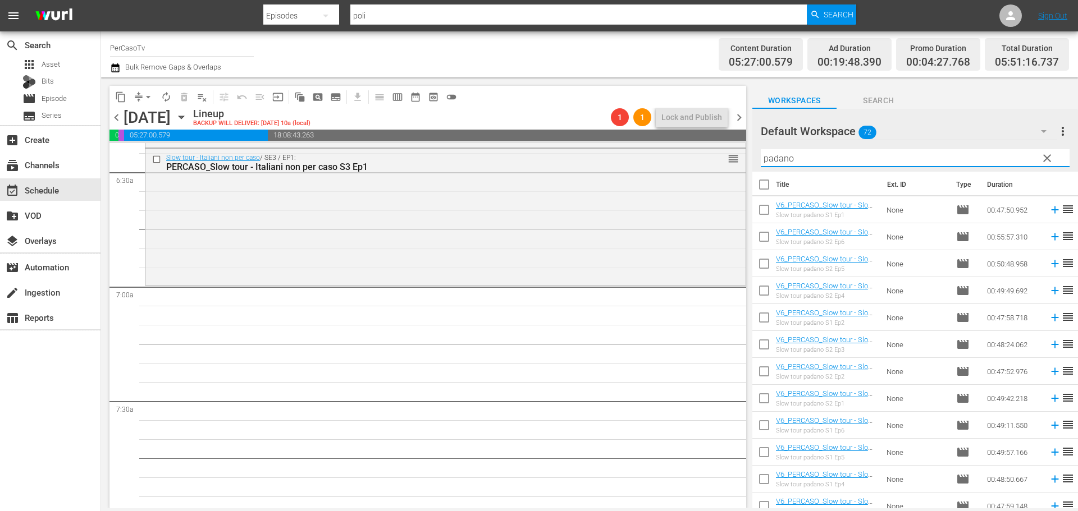
scroll to position [0, 0]
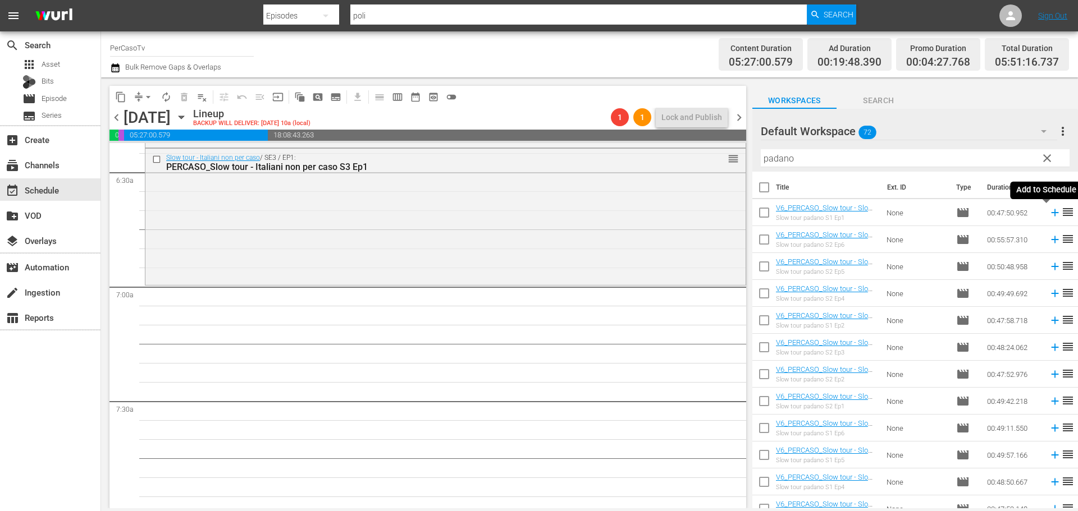
click at [1049, 212] on icon at bounding box center [1055, 213] width 12 height 12
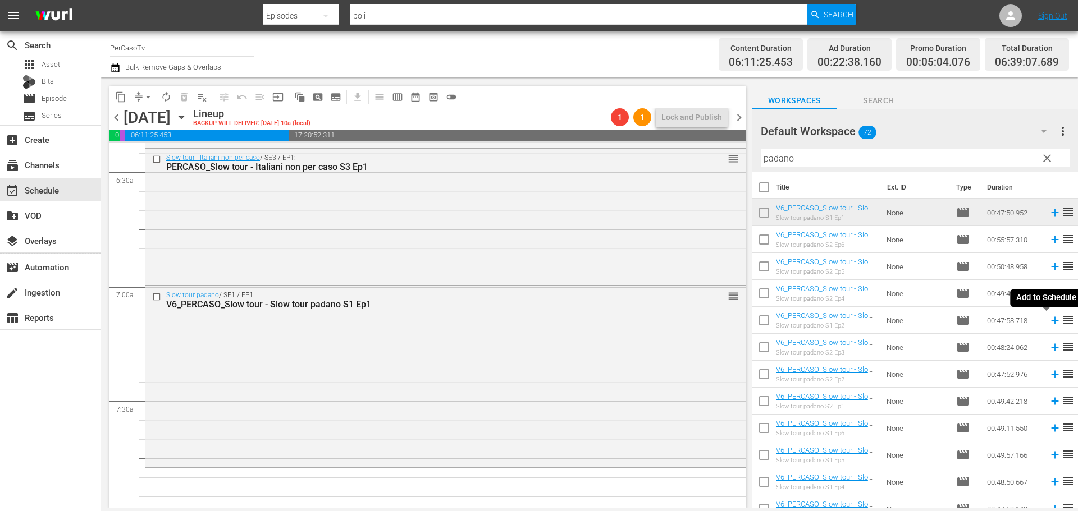
click at [1049, 322] on icon at bounding box center [1055, 320] width 12 height 12
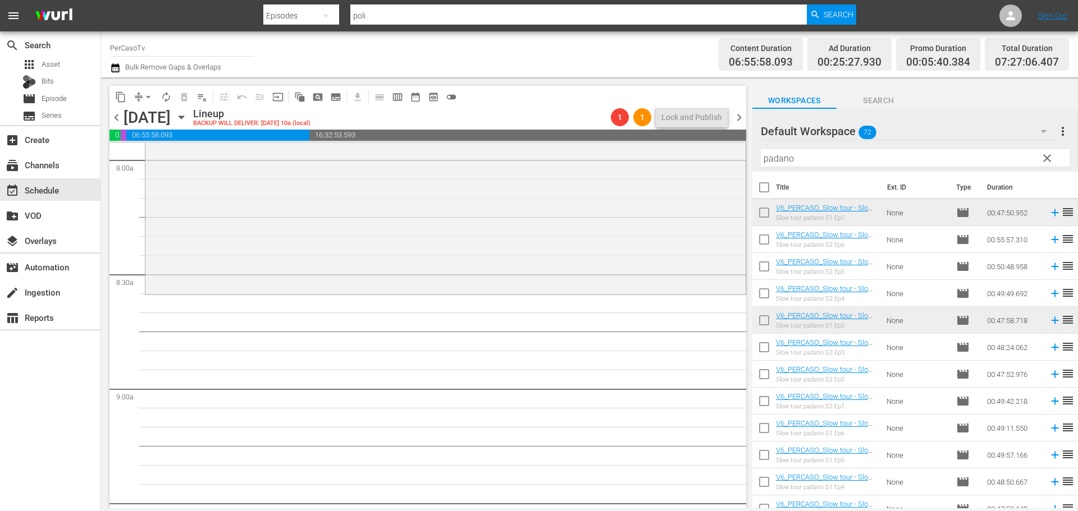
scroll to position [1853, 0]
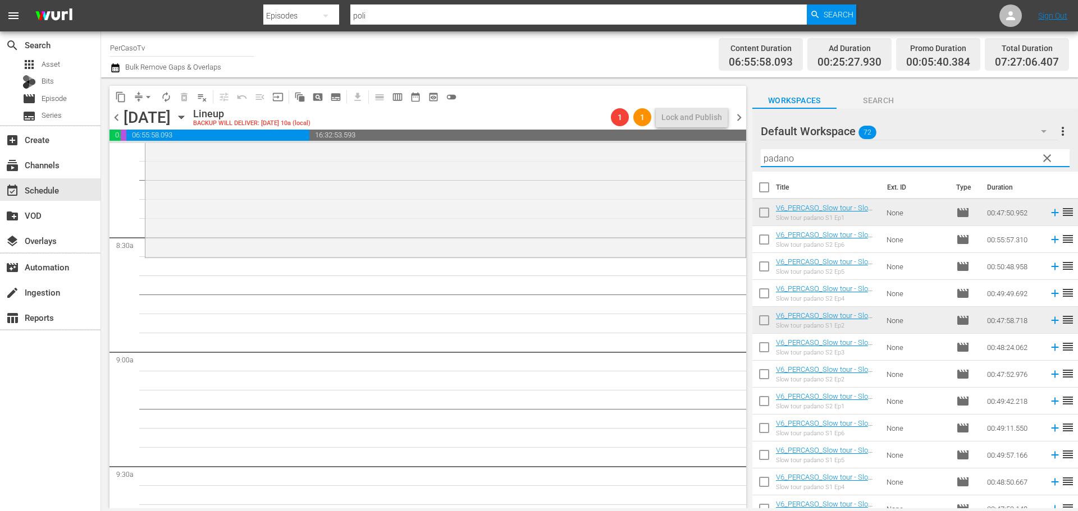
drag, startPoint x: 802, startPoint y: 162, endPoint x: 743, endPoint y: 186, distance: 64.2
click at [743, 186] on div "content_copy compress arrow_drop_down autorenew_outlined delete_forever_outline…" at bounding box center [589, 292] width 977 height 431
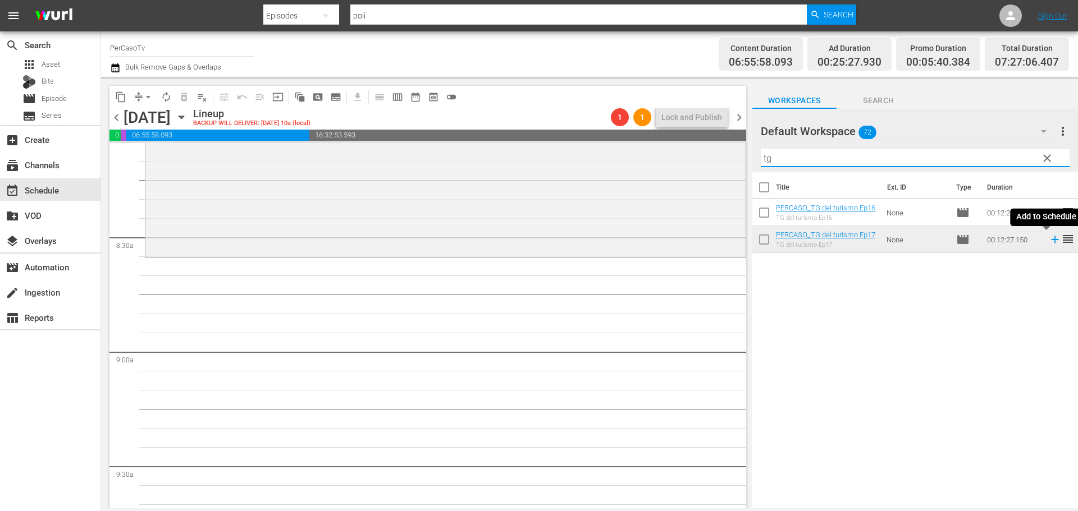
click at [1051, 242] on icon at bounding box center [1054, 239] width 7 height 7
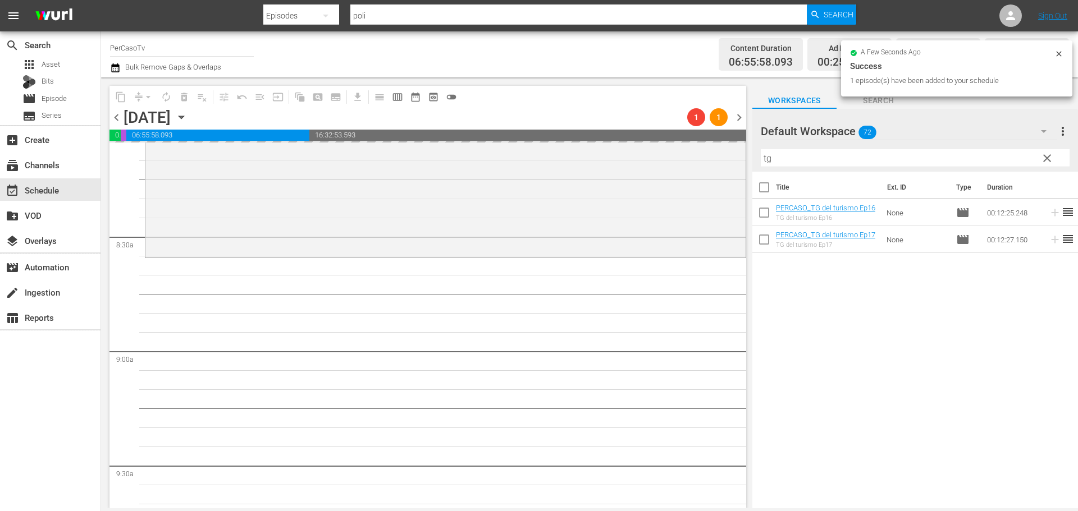
scroll to position [1684, 0]
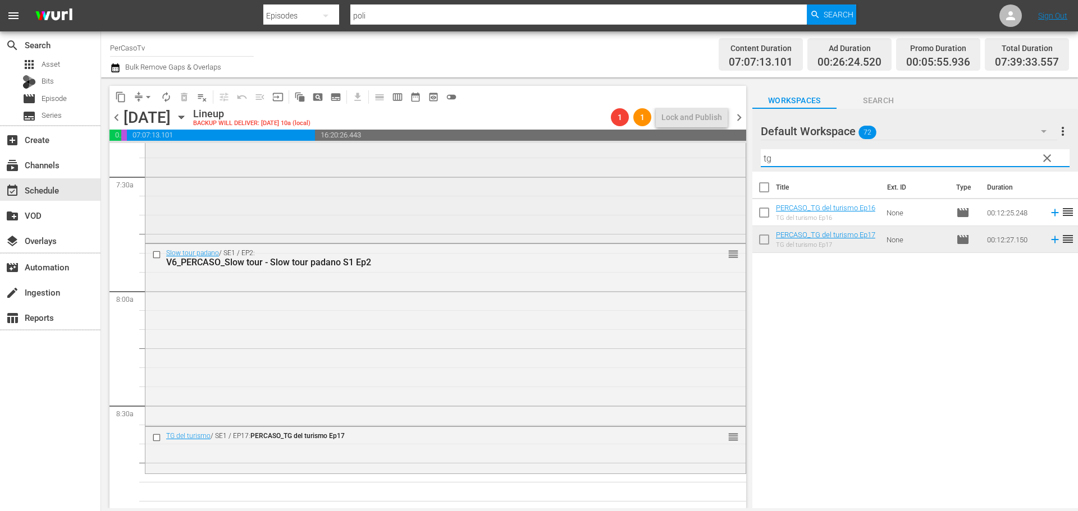
drag, startPoint x: 807, startPoint y: 162, endPoint x: 731, endPoint y: 167, distance: 75.9
click at [731, 167] on div "content_copy compress arrow_drop_down autorenew_outlined delete_forever_outline…" at bounding box center [589, 292] width 977 height 431
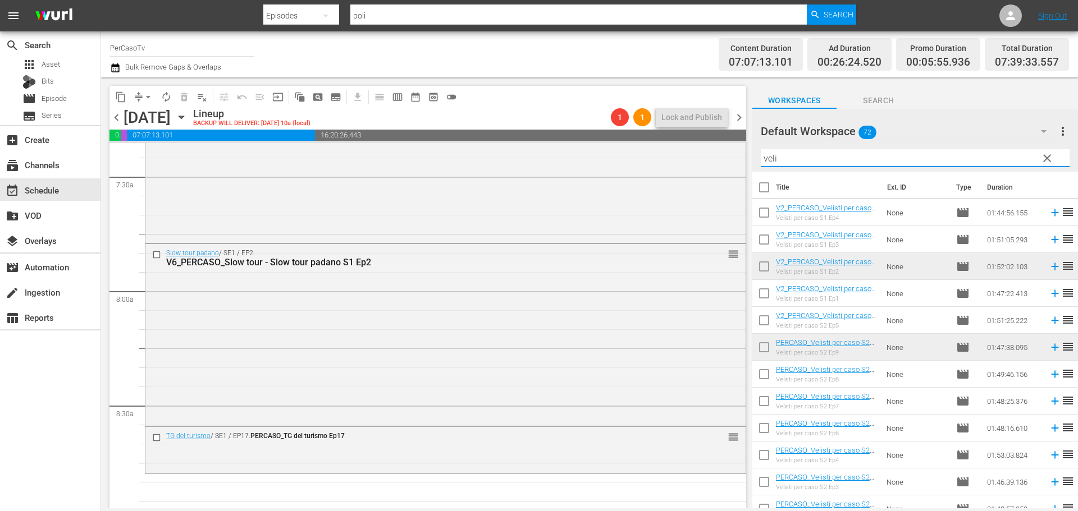
type input "velisti"
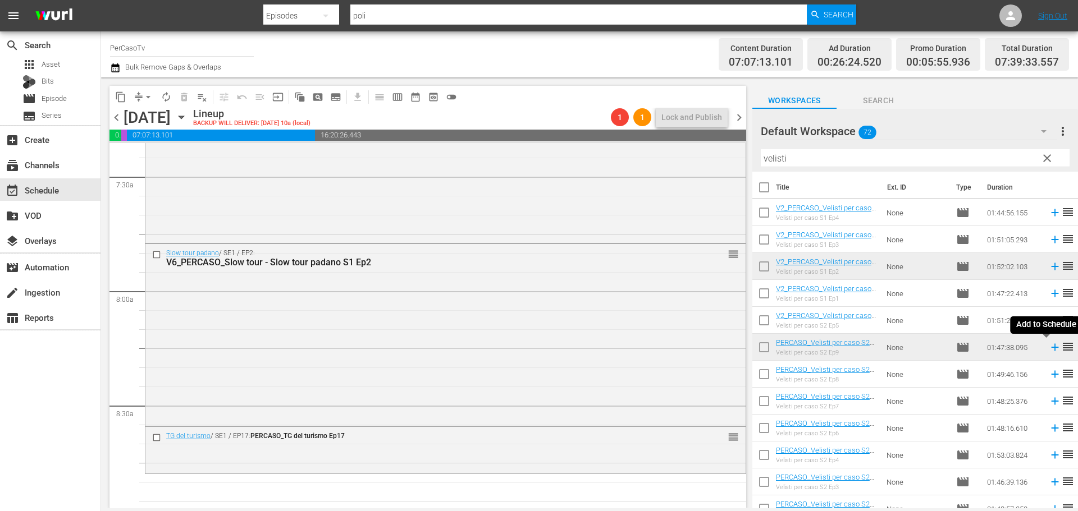
click at [1051, 349] on icon at bounding box center [1054, 347] width 7 height 7
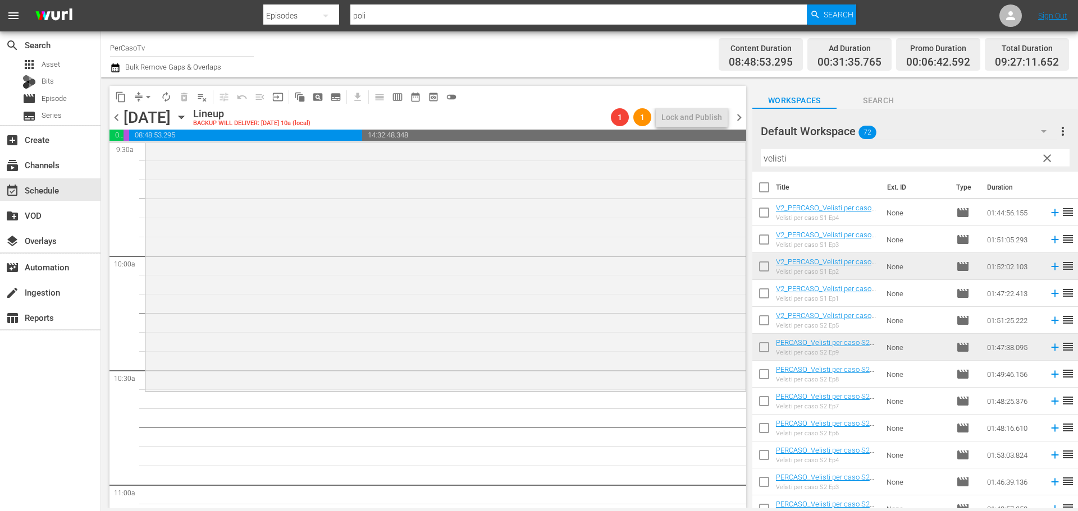
scroll to position [2190, 0]
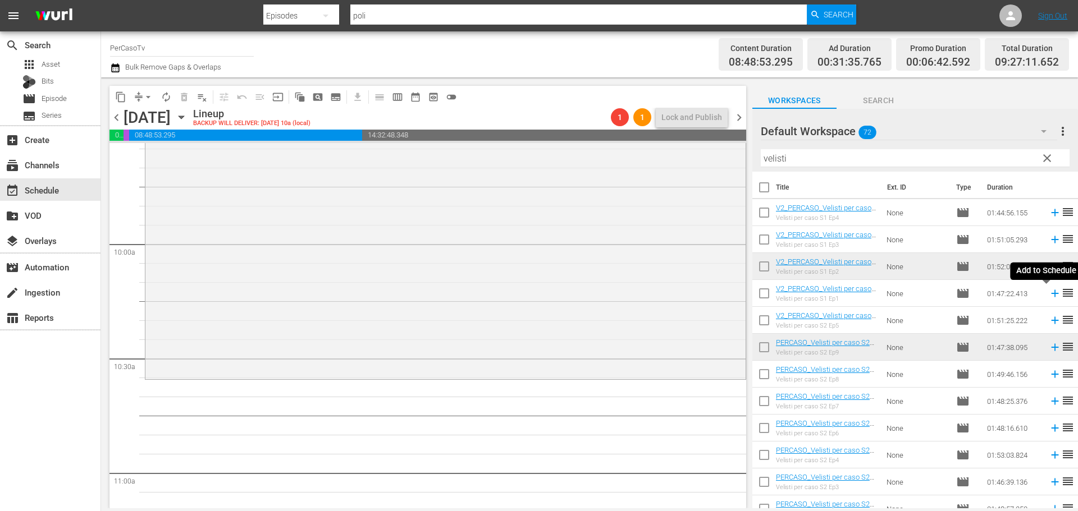
click at [1049, 294] on icon at bounding box center [1055, 293] width 12 height 12
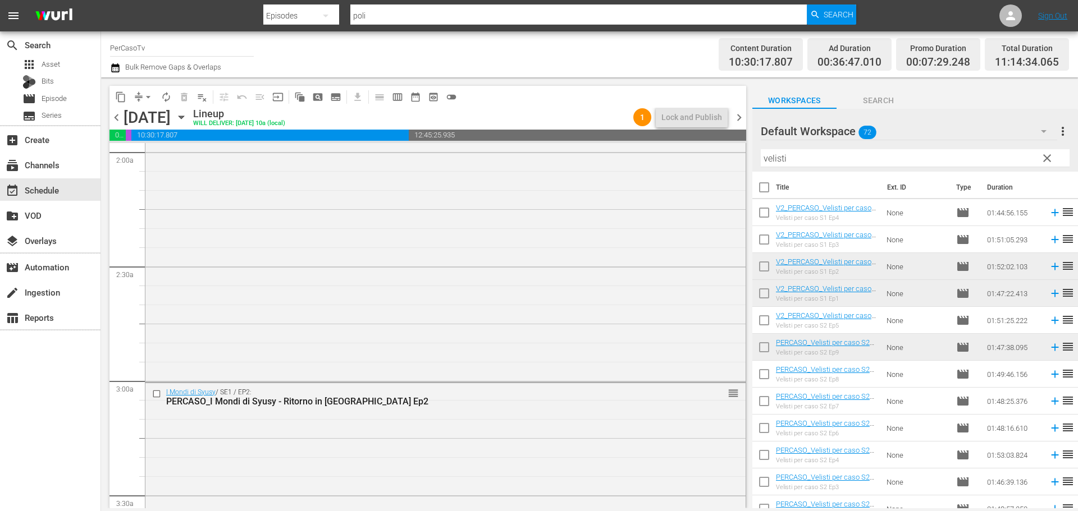
scroll to position [0, 0]
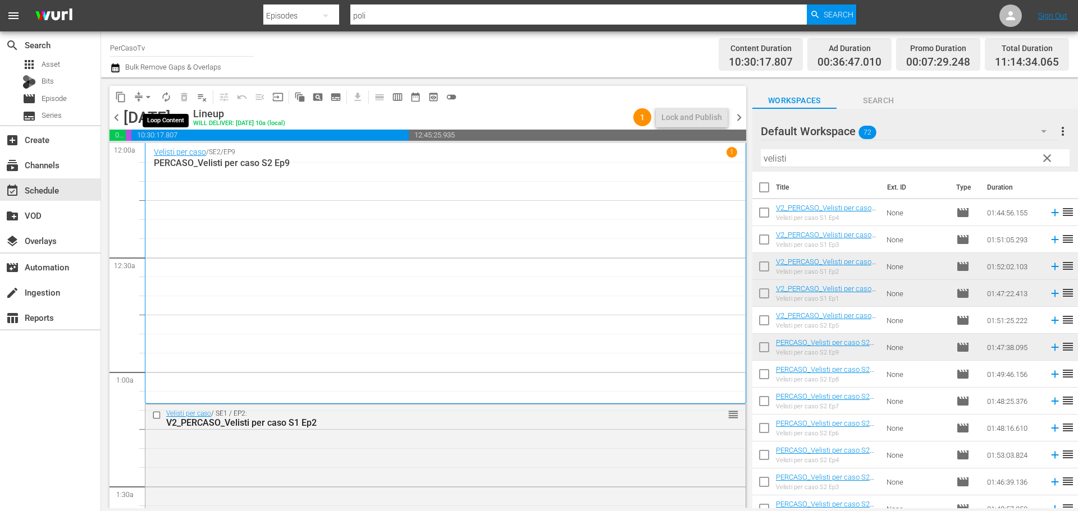
click at [163, 99] on span "autorenew_outlined" at bounding box center [166, 97] width 11 height 11
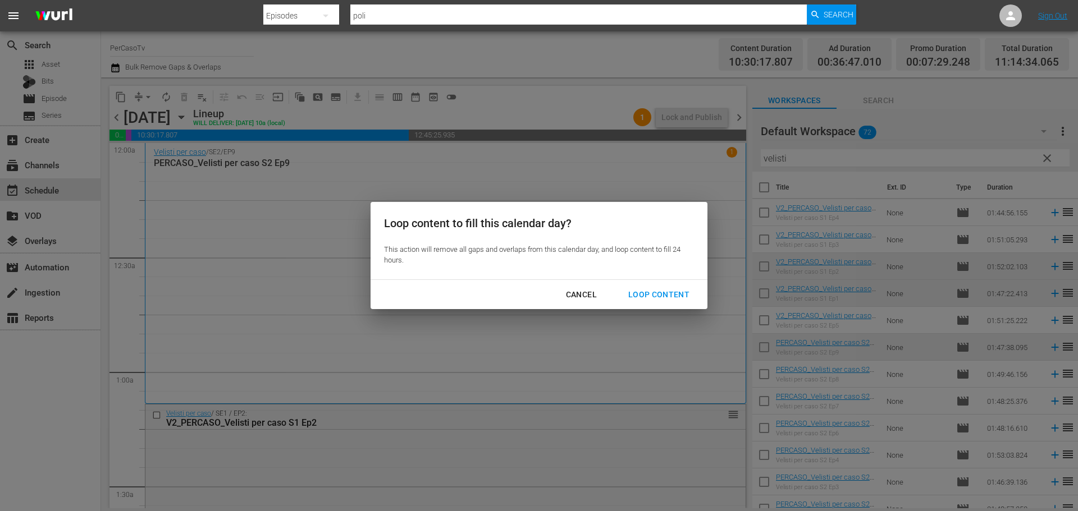
click at [666, 296] on div "Loop Content" at bounding box center [658, 295] width 79 height 14
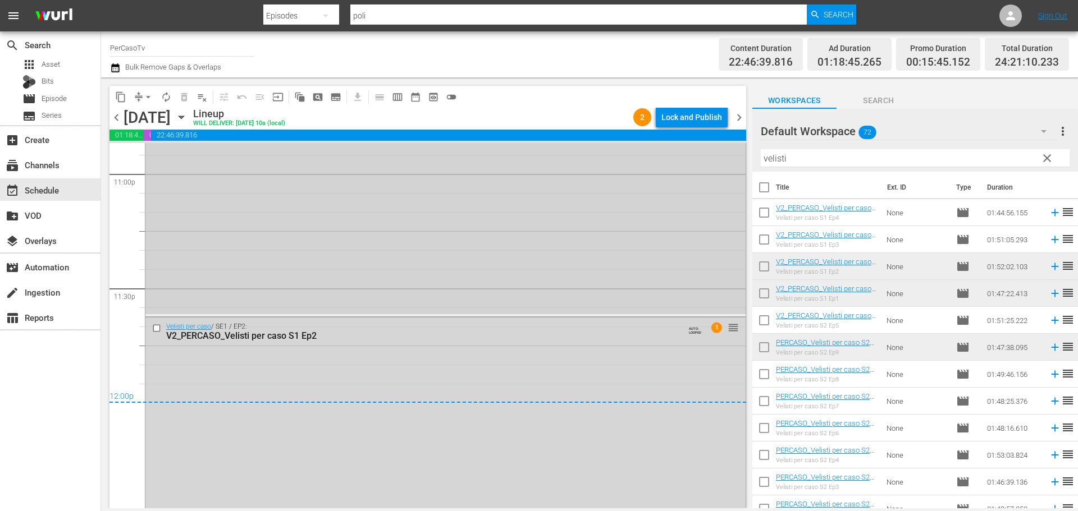
scroll to position [5250, 0]
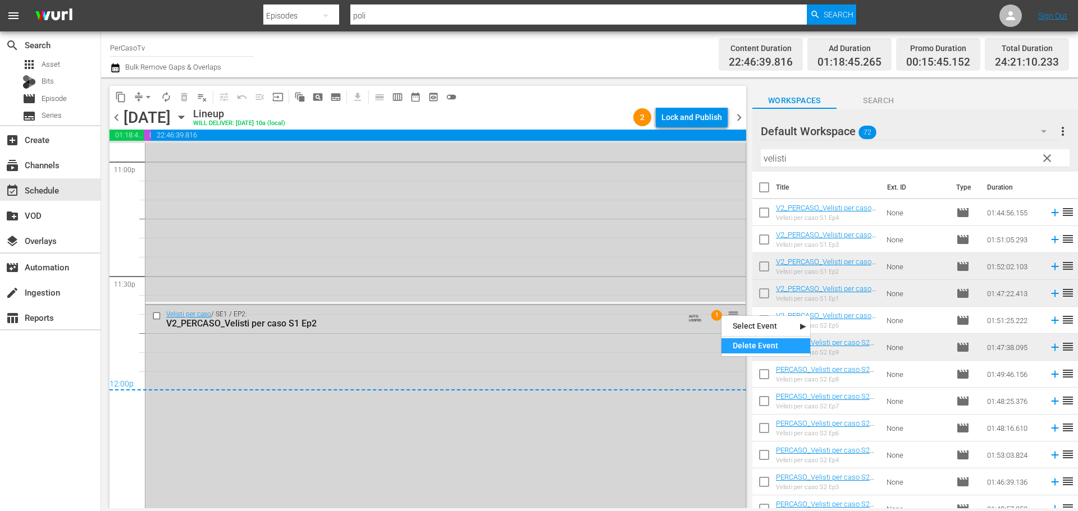
click at [742, 346] on div "Delete Event" at bounding box center [765, 346] width 89 height 15
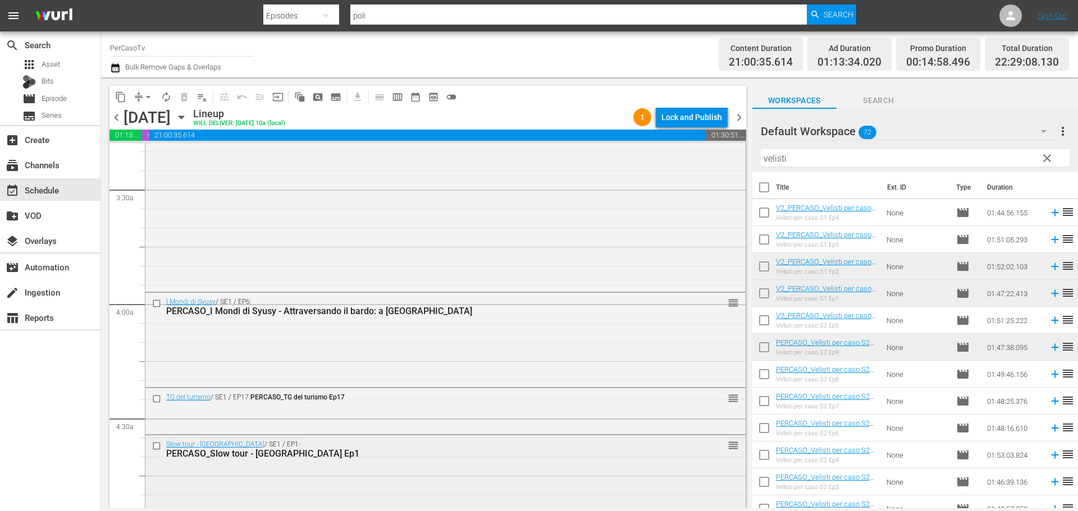
scroll to position [730, 0]
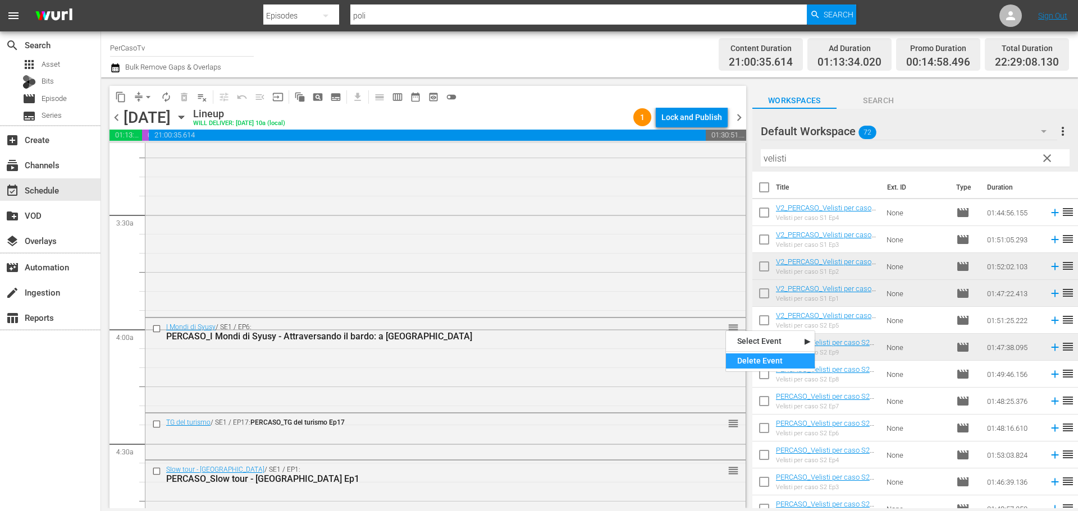
click at [758, 362] on div "Delete Event" at bounding box center [770, 361] width 89 height 15
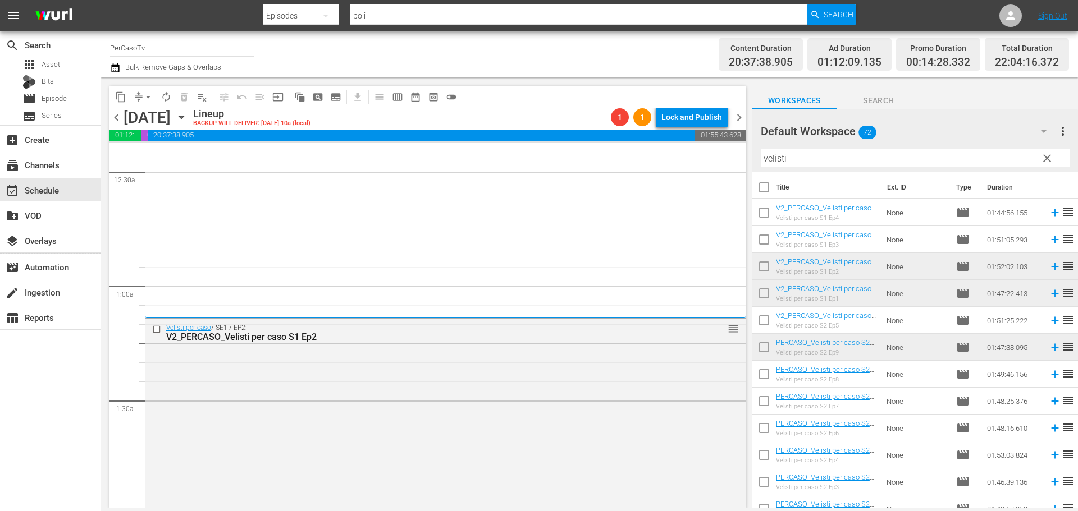
scroll to position [0, 0]
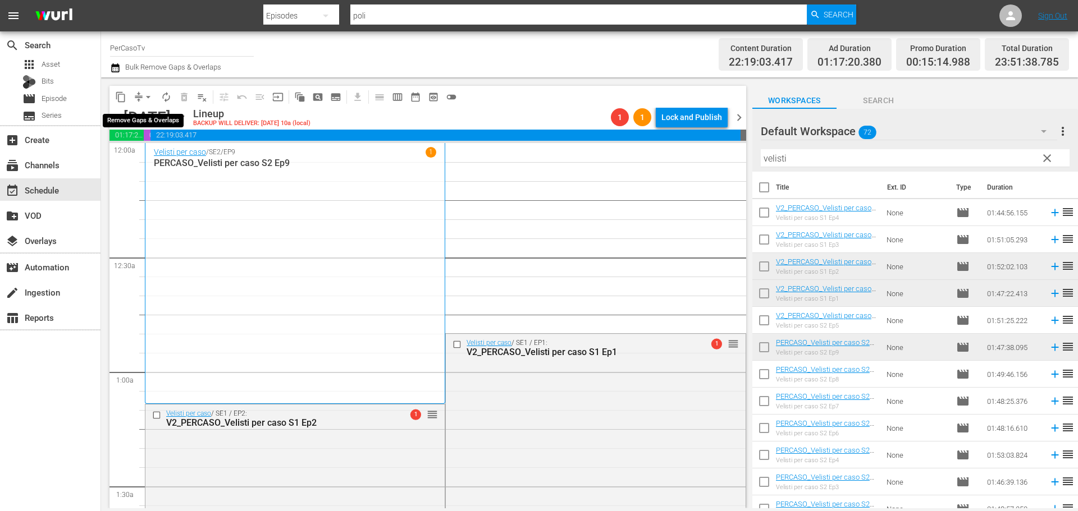
click at [148, 97] on span "arrow_drop_down" at bounding box center [148, 97] width 11 height 11
click at [175, 158] on li "Align to End of Previous Day" at bounding box center [149, 157] width 118 height 19
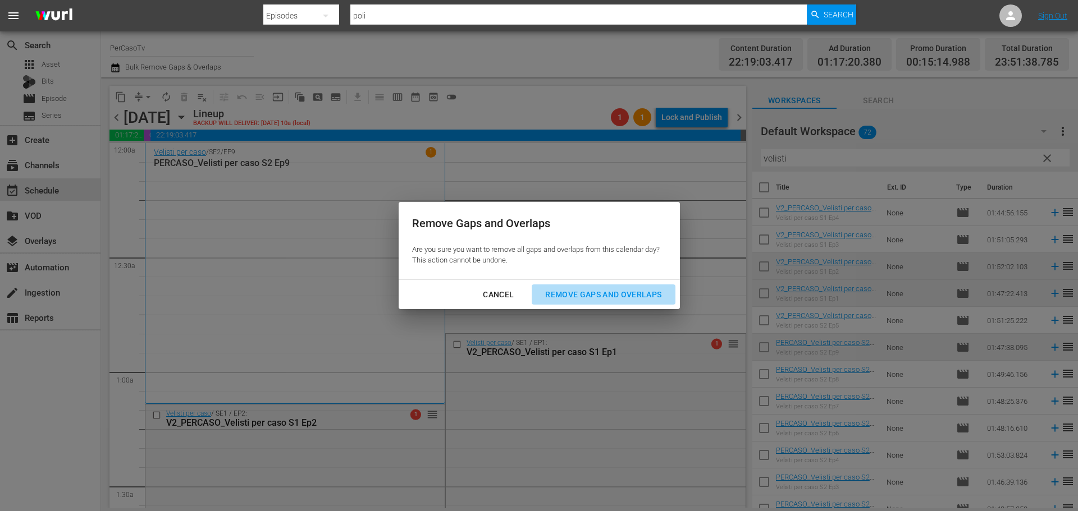
click at [590, 294] on div "Remove Gaps and Overlaps" at bounding box center [603, 295] width 134 height 14
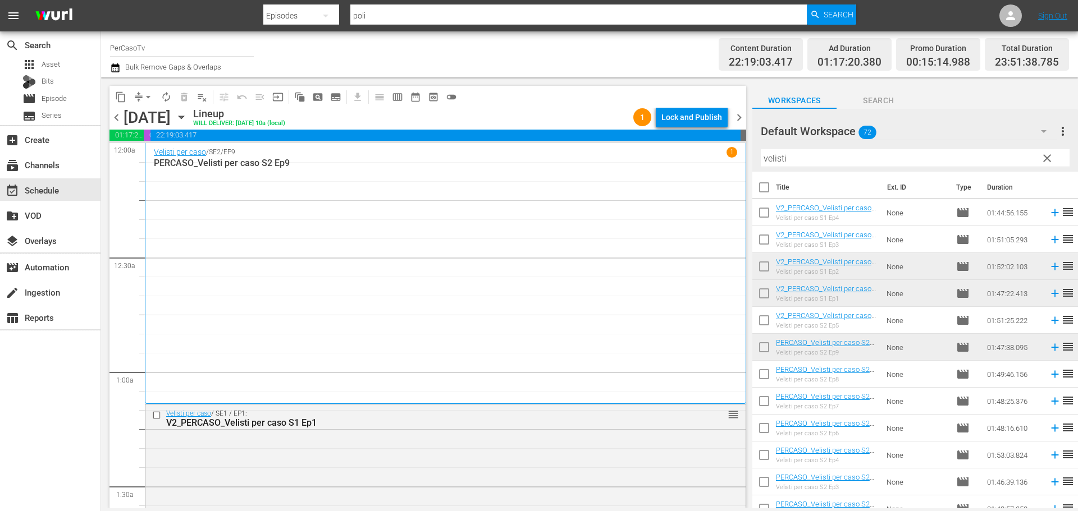
click at [123, 125] on div "chevron_left Friday, October 24th October 24th Lineup WILL DELIVER: 10/23 @ 10a…" at bounding box center [427, 119] width 637 height 22
click at [118, 120] on span "chevron_left" at bounding box center [116, 118] width 14 height 14
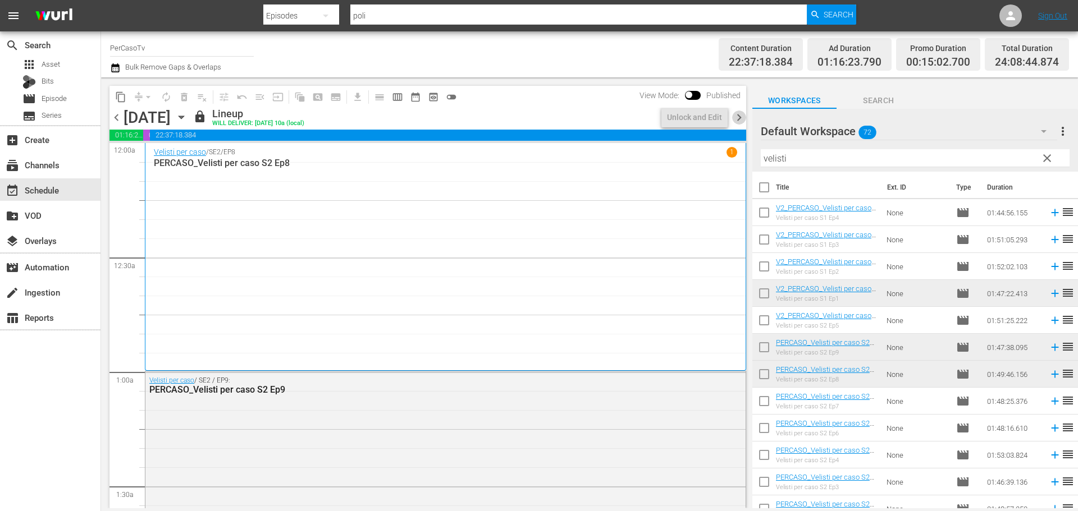
click at [739, 115] on span "chevron_right" at bounding box center [739, 118] width 14 height 14
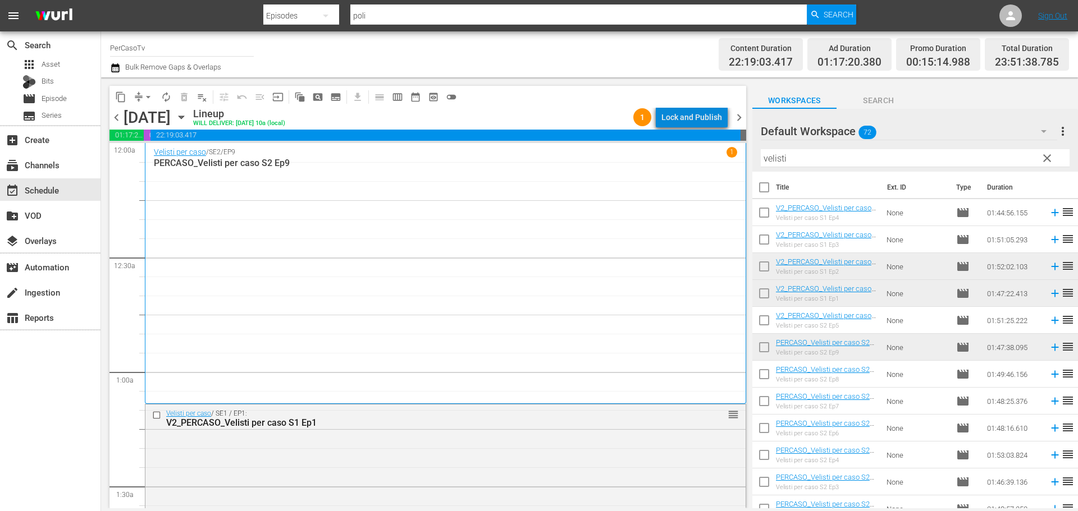
click at [718, 119] on div "Lock and Publish" at bounding box center [691, 117] width 61 height 20
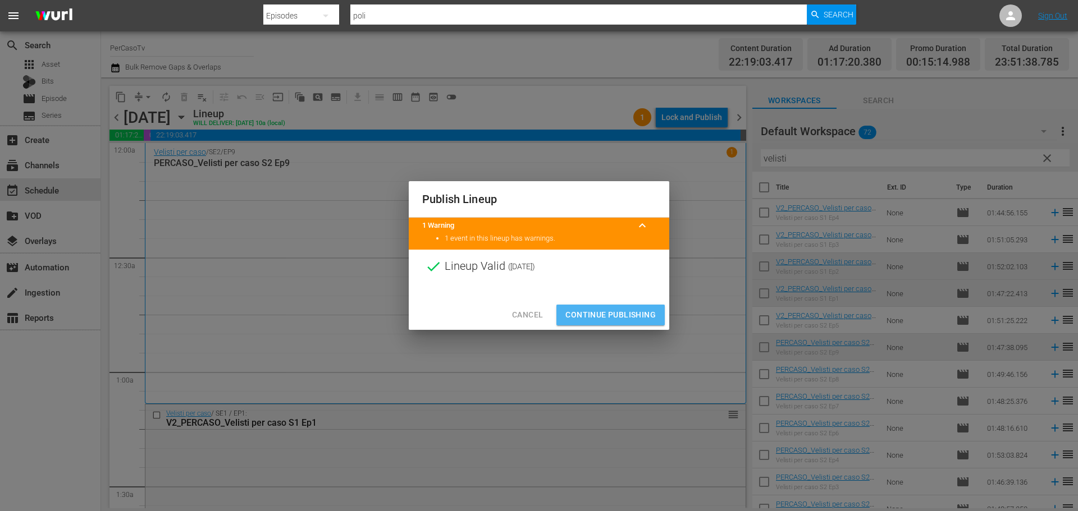
click at [654, 319] on span "Continue Publishing" at bounding box center [610, 315] width 90 height 14
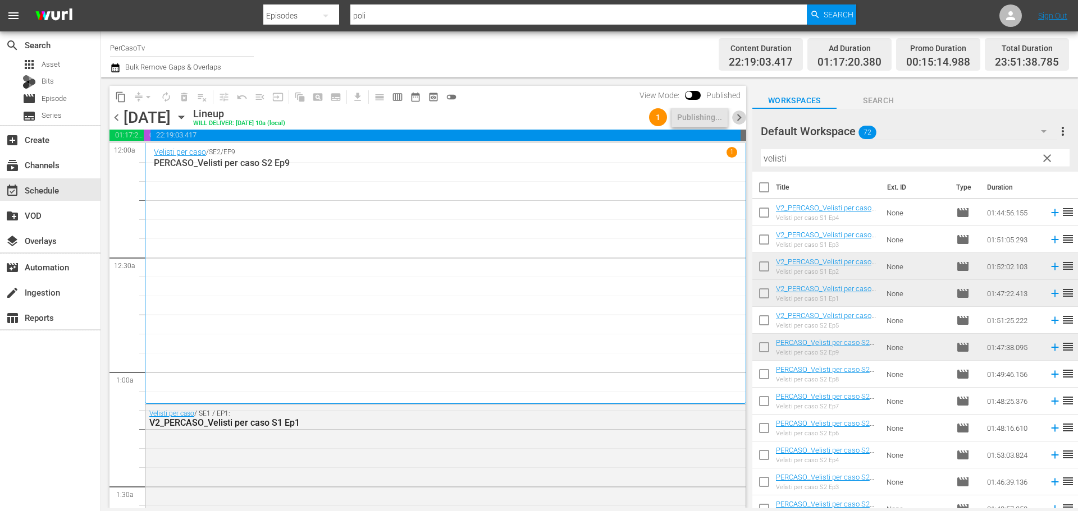
click at [741, 118] on span "chevron_right" at bounding box center [739, 118] width 14 height 14
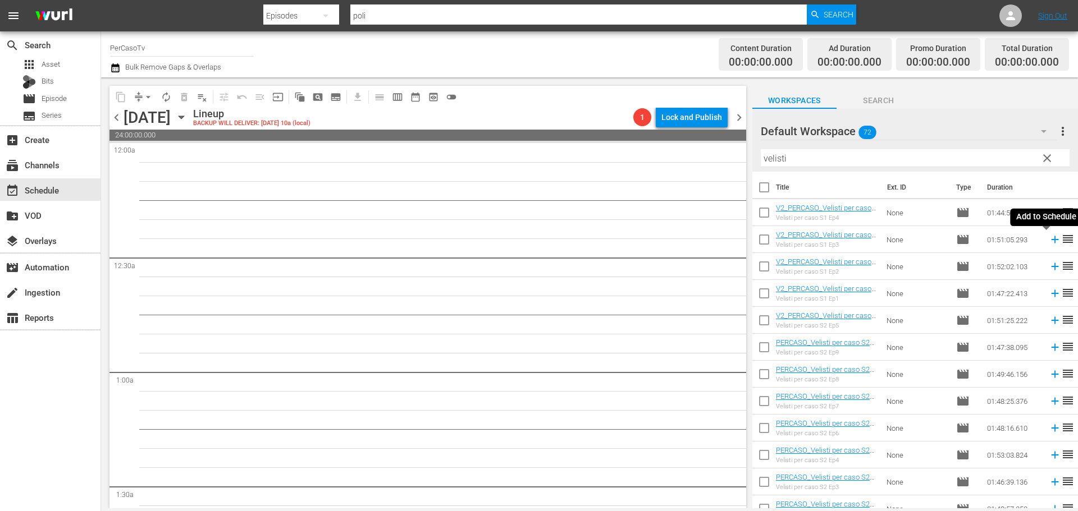
click at [1051, 242] on icon at bounding box center [1054, 239] width 7 height 7
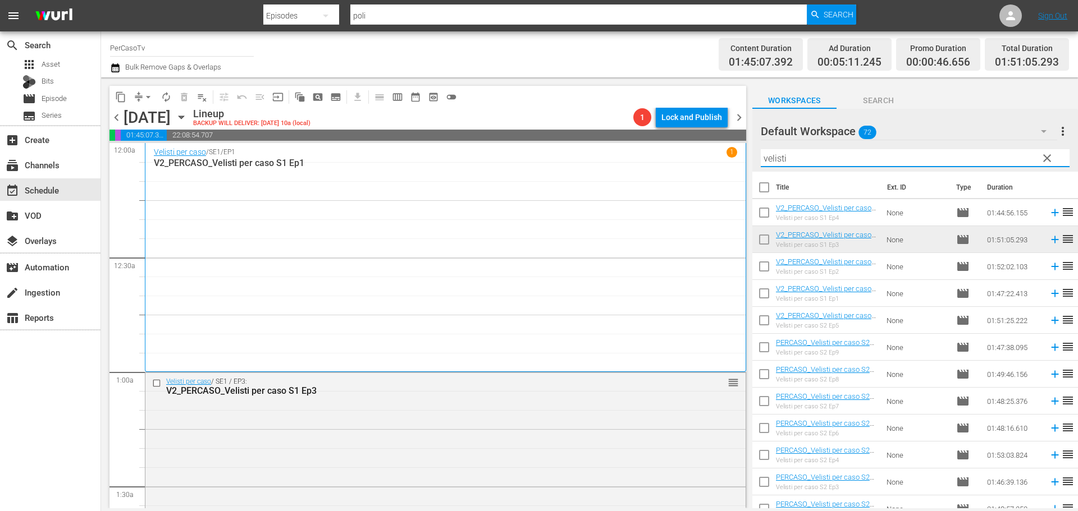
drag, startPoint x: 792, startPoint y: 160, endPoint x: 713, endPoint y: 171, distance: 79.9
click at [713, 171] on div "content_copy compress arrow_drop_down autorenew_outlined delete_forever_outline…" at bounding box center [589, 292] width 977 height 431
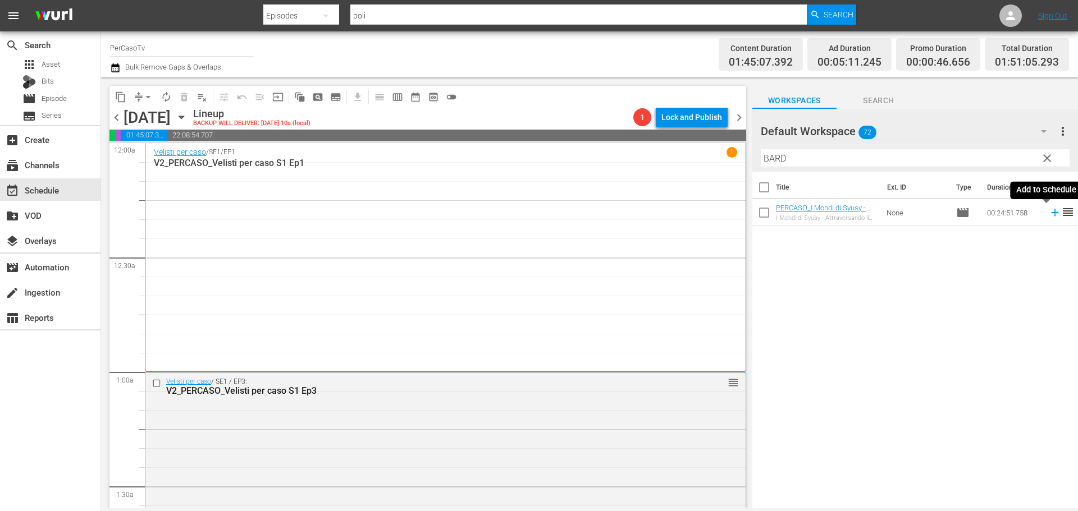
click at [1049, 212] on icon at bounding box center [1055, 213] width 12 height 12
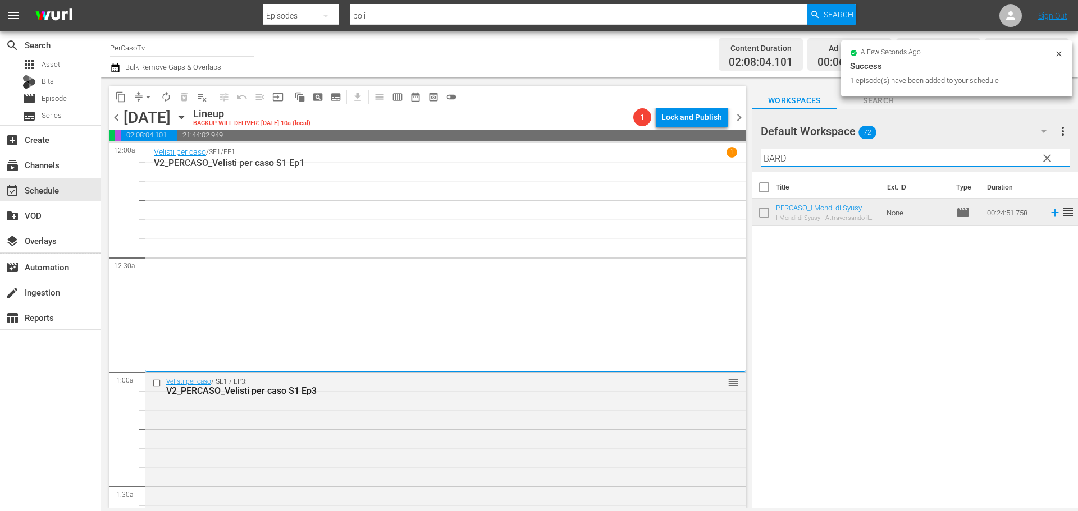
drag, startPoint x: 790, startPoint y: 159, endPoint x: 748, endPoint y: 168, distance: 42.6
click at [748, 168] on div "content_copy compress arrow_drop_down autorenew_outlined delete_forever_outline…" at bounding box center [589, 292] width 977 height 431
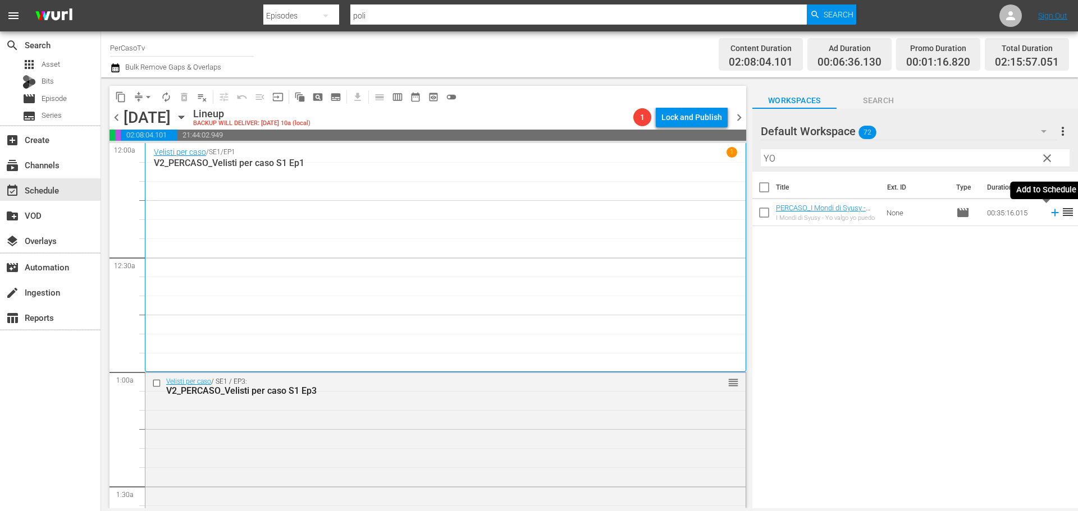
click at [1049, 212] on icon at bounding box center [1055, 213] width 12 height 12
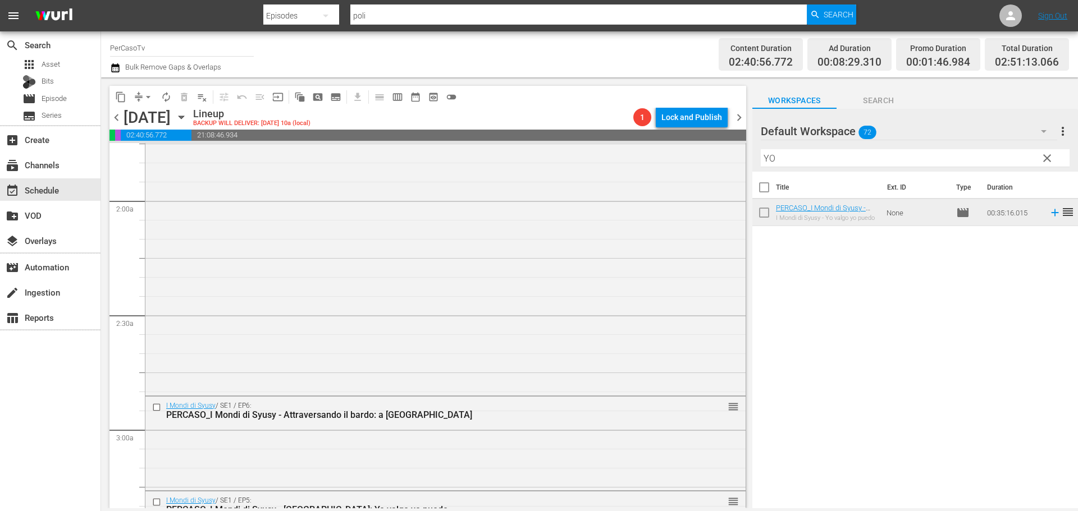
scroll to position [618, 0]
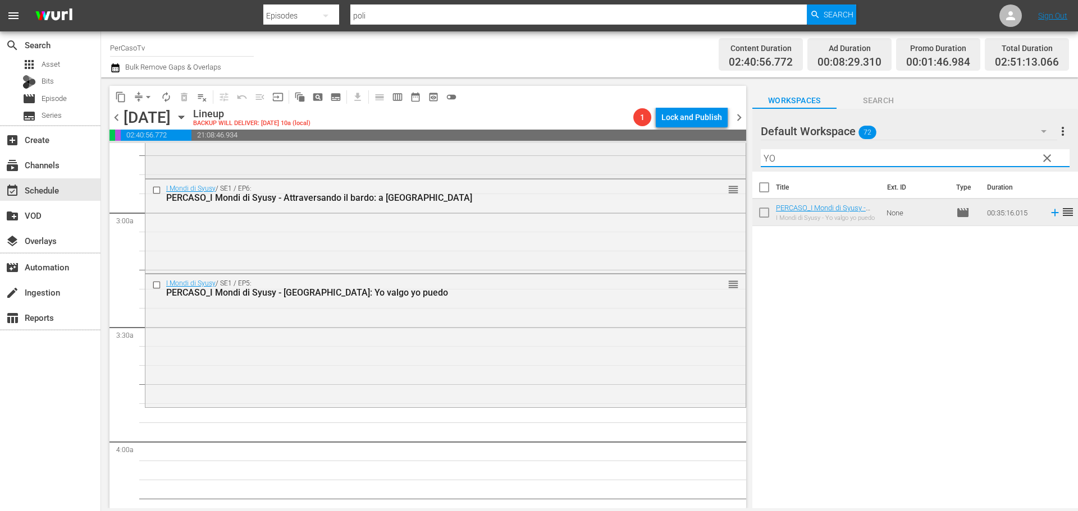
drag, startPoint x: 787, startPoint y: 157, endPoint x: 737, endPoint y: 158, distance: 50.5
click at [737, 158] on div "content_copy compress arrow_drop_down autorenew_outlined delete_forever_outline…" at bounding box center [589, 292] width 977 height 431
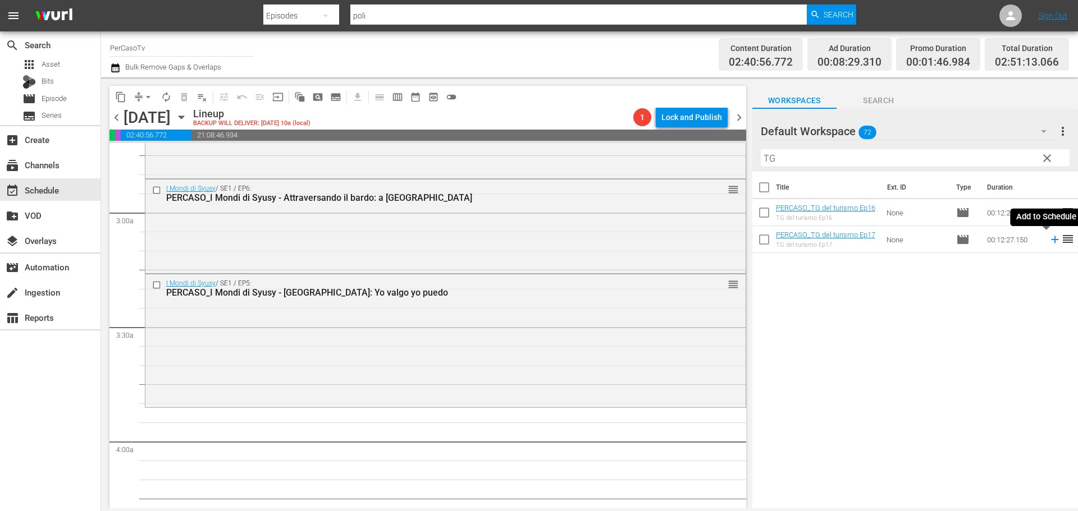
drag, startPoint x: 1050, startPoint y: 241, endPoint x: 1009, endPoint y: 234, distance: 41.7
click at [1049, 241] on icon at bounding box center [1055, 240] width 12 height 12
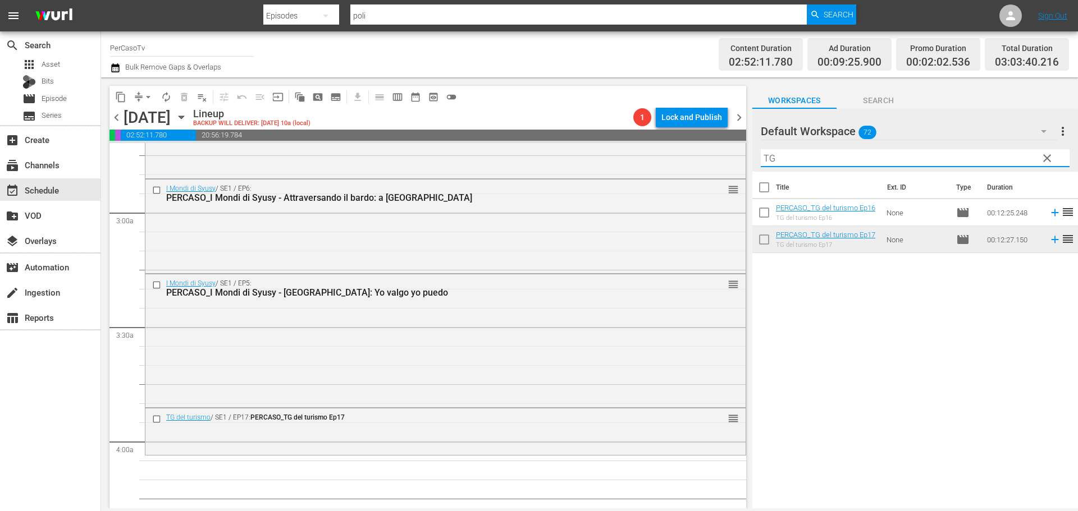
drag, startPoint x: 782, startPoint y: 159, endPoint x: 746, endPoint y: 159, distance: 35.4
click at [746, 159] on div "content_copy compress arrow_drop_down autorenew_outlined delete_forever_outline…" at bounding box center [589, 292] width 977 height 431
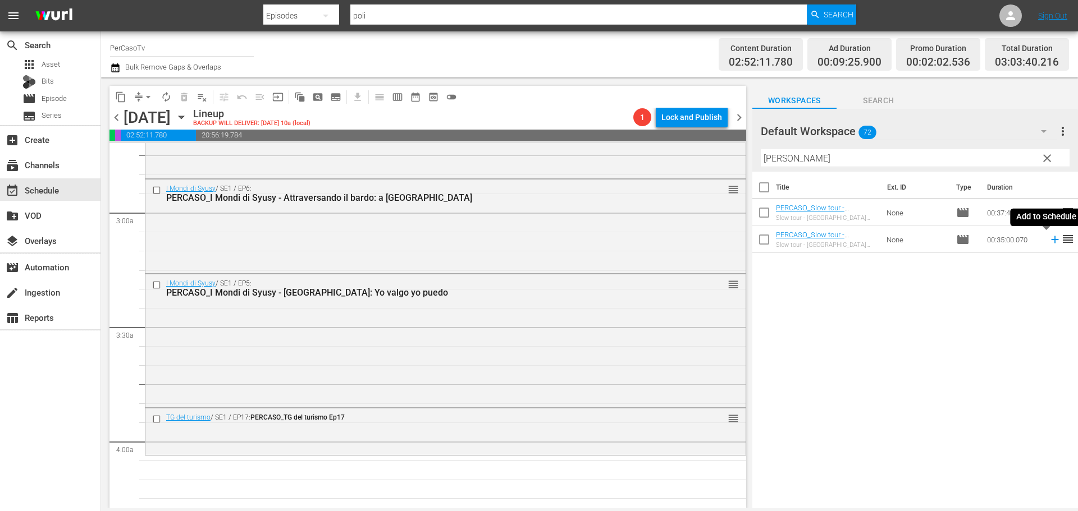
click at [1049, 242] on icon at bounding box center [1055, 240] width 12 height 12
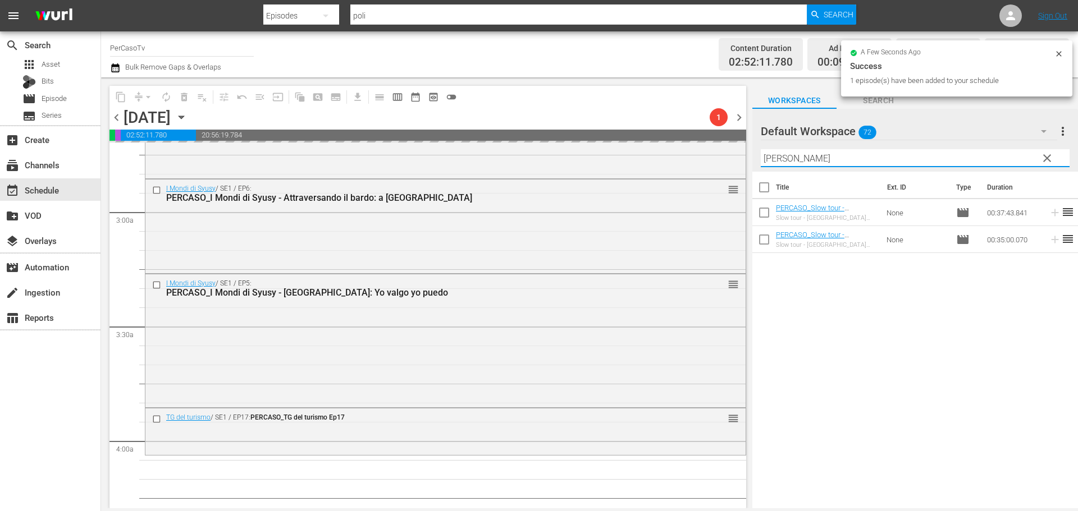
click at [742, 161] on div "content_copy compress arrow_drop_down autorenew_outlined delete_forever_outline…" at bounding box center [589, 292] width 977 height 431
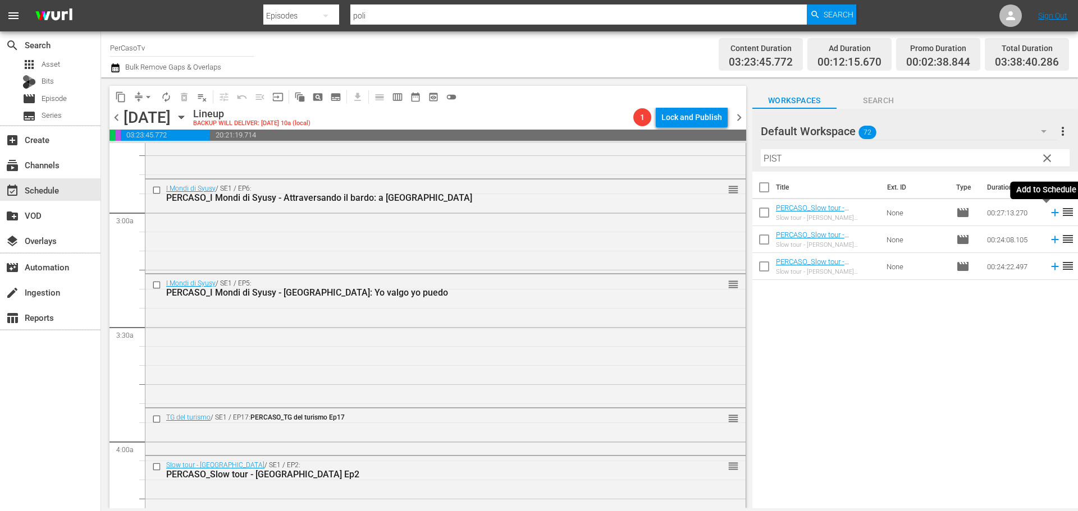
click at [1049, 217] on icon at bounding box center [1055, 213] width 12 height 12
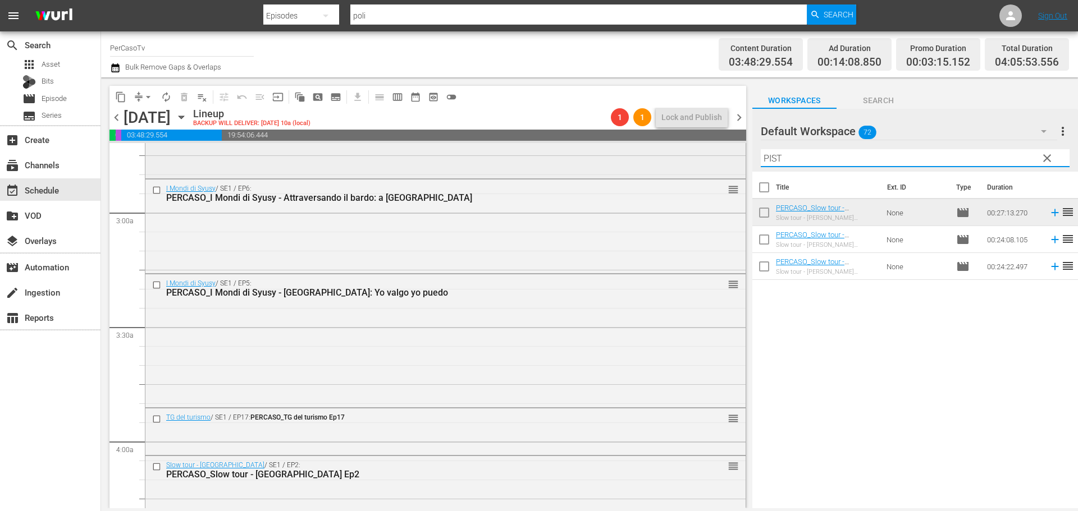
drag, startPoint x: 796, startPoint y: 157, endPoint x: 735, endPoint y: 165, distance: 60.5
click at [735, 165] on div "content_copy compress arrow_drop_down autorenew_outlined delete_forever_outline…" at bounding box center [589, 292] width 977 height 431
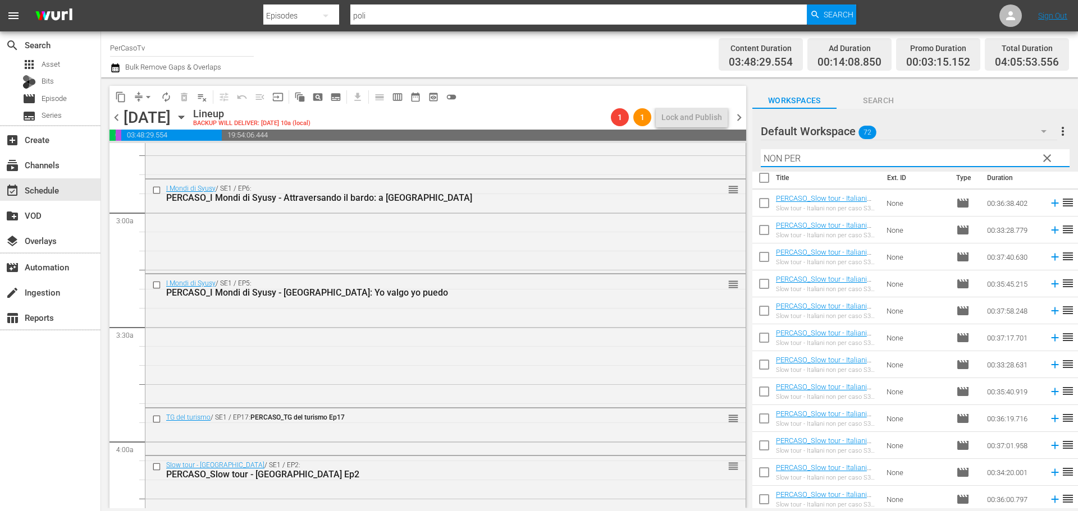
scroll to position [12, 0]
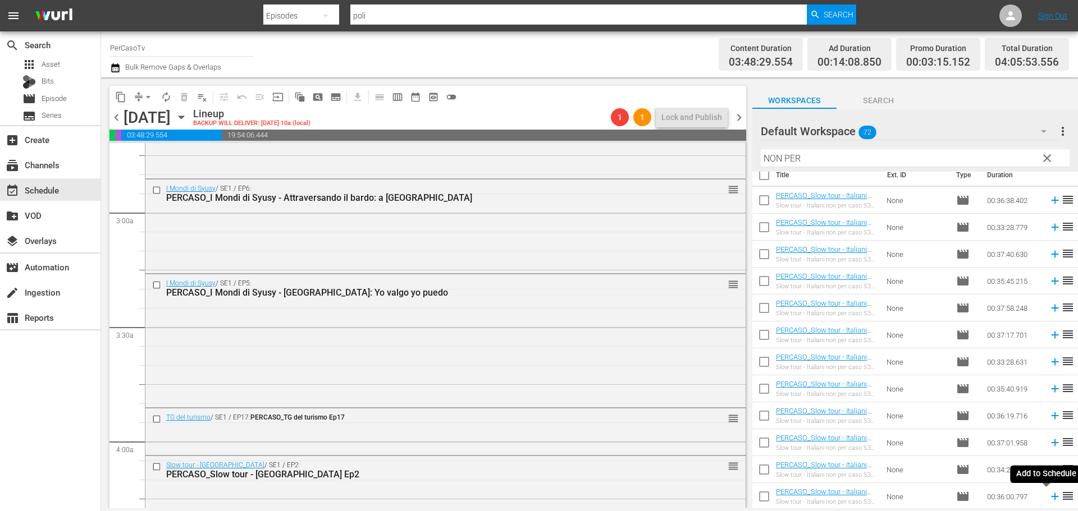
click at [1049, 496] on icon at bounding box center [1055, 497] width 12 height 12
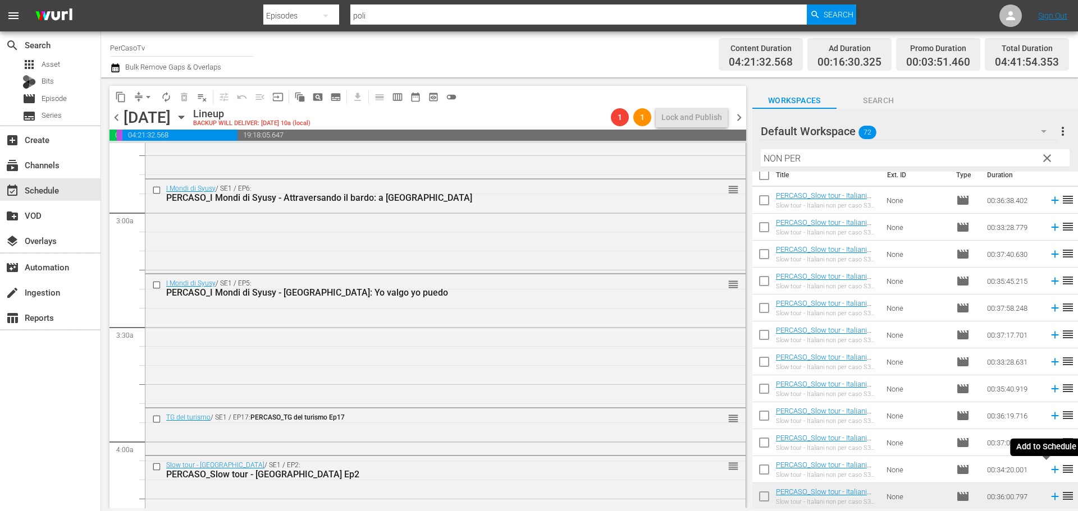
click at [1051, 470] on icon at bounding box center [1054, 470] width 7 height 7
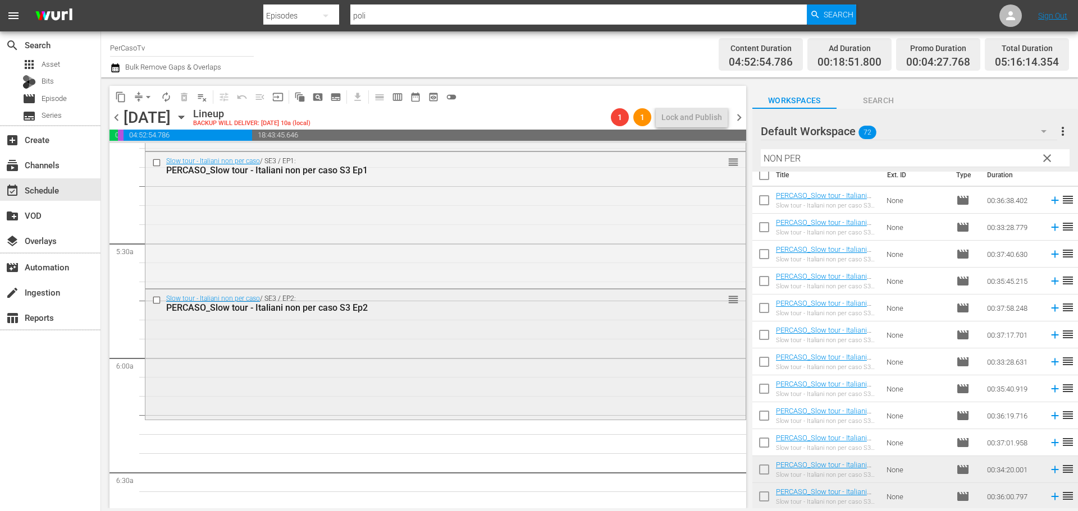
scroll to position [1179, 0]
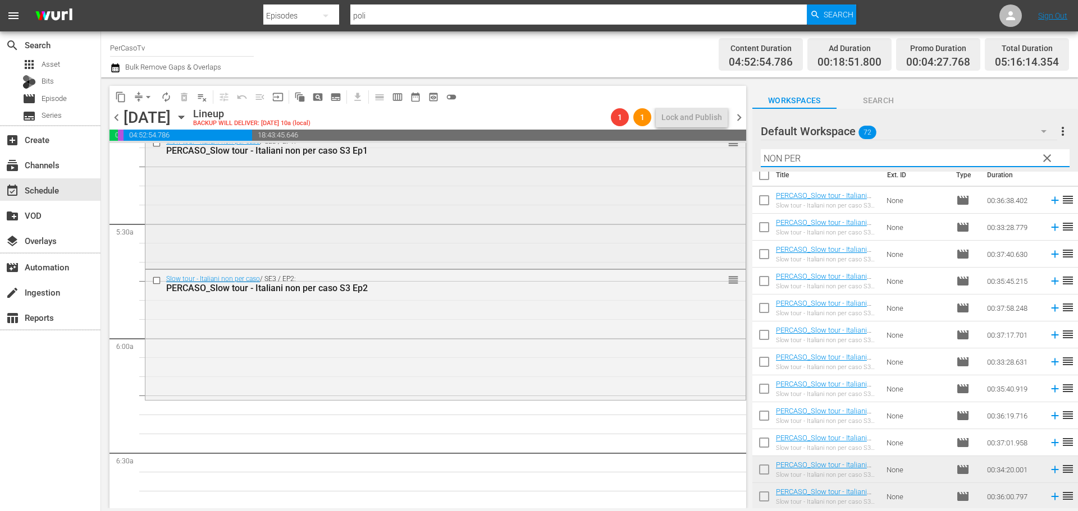
drag, startPoint x: 809, startPoint y: 158, endPoint x: 719, endPoint y: 175, distance: 91.9
click at [719, 175] on div "content_copy compress arrow_drop_down autorenew_outlined delete_forever_outline…" at bounding box center [589, 292] width 977 height 431
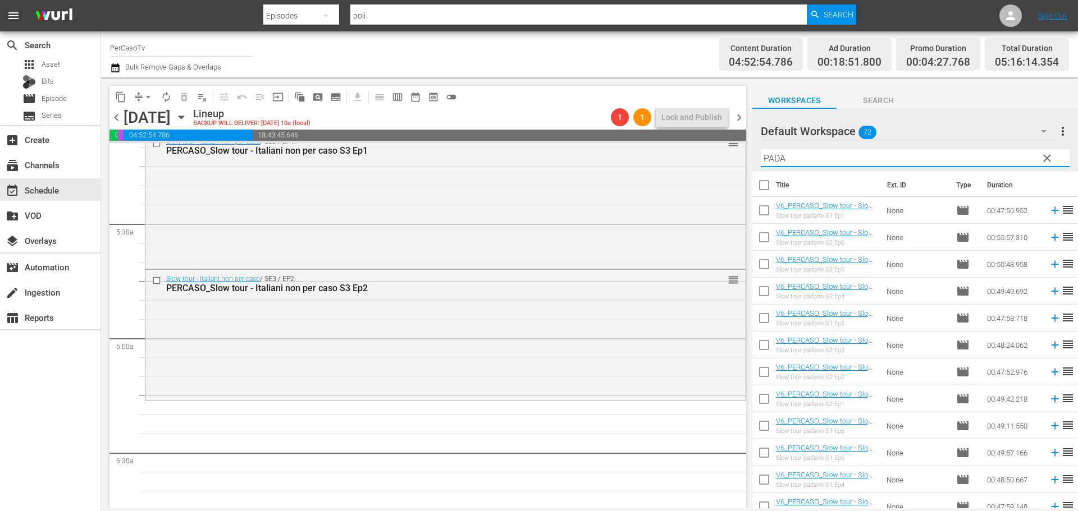
scroll to position [0, 0]
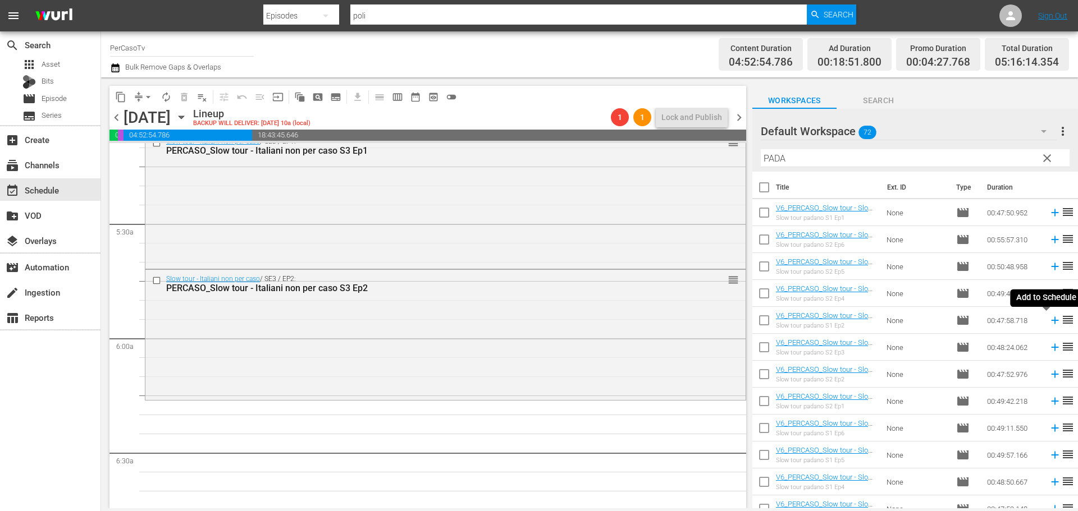
click at [1049, 325] on icon at bounding box center [1055, 320] width 12 height 12
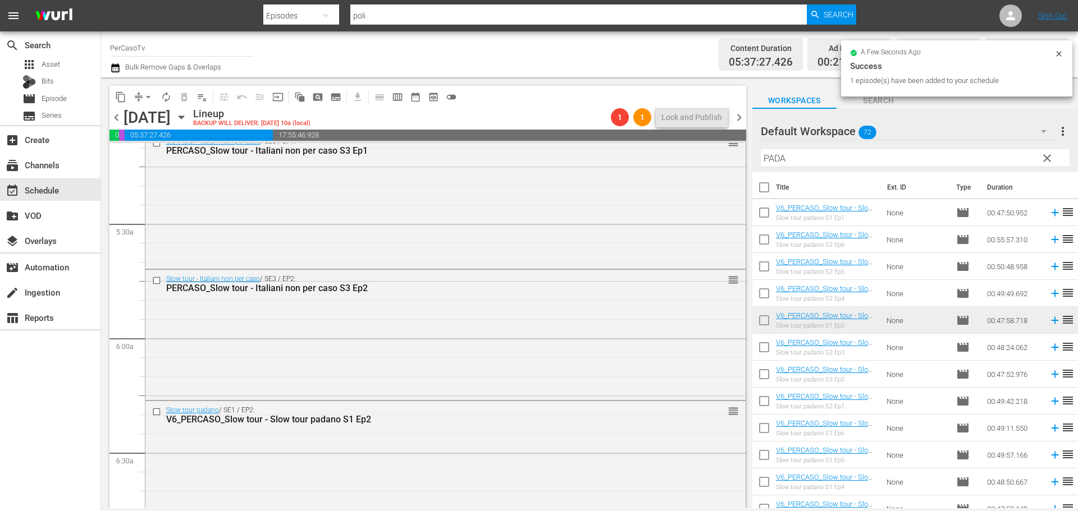
scroll to position [12, 0]
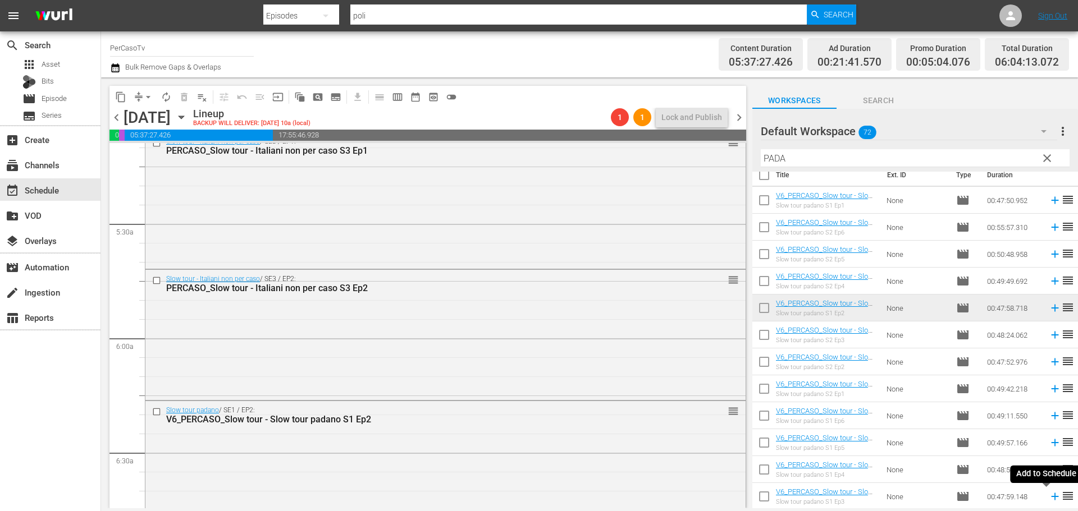
click at [1051, 497] on icon at bounding box center [1054, 497] width 7 height 7
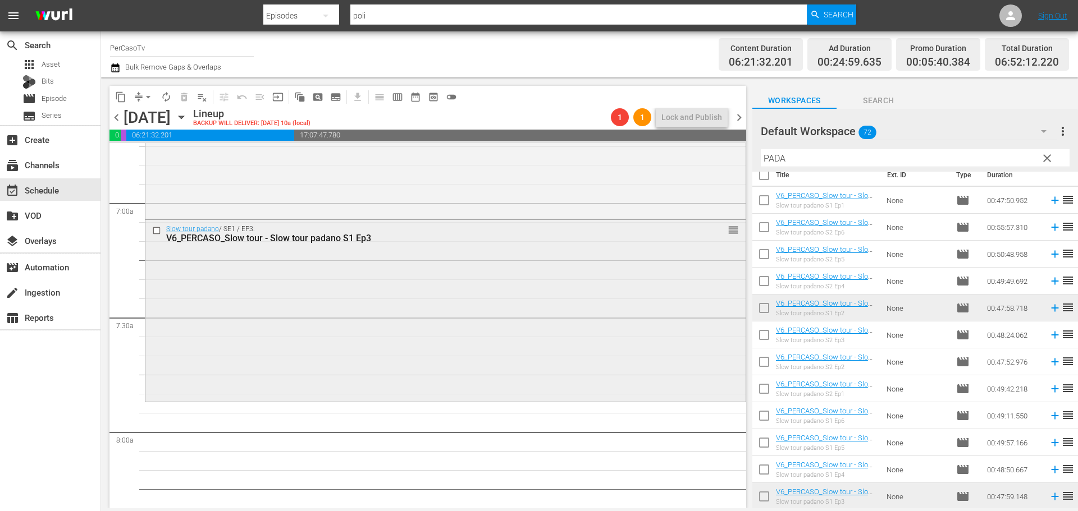
scroll to position [1404, 0]
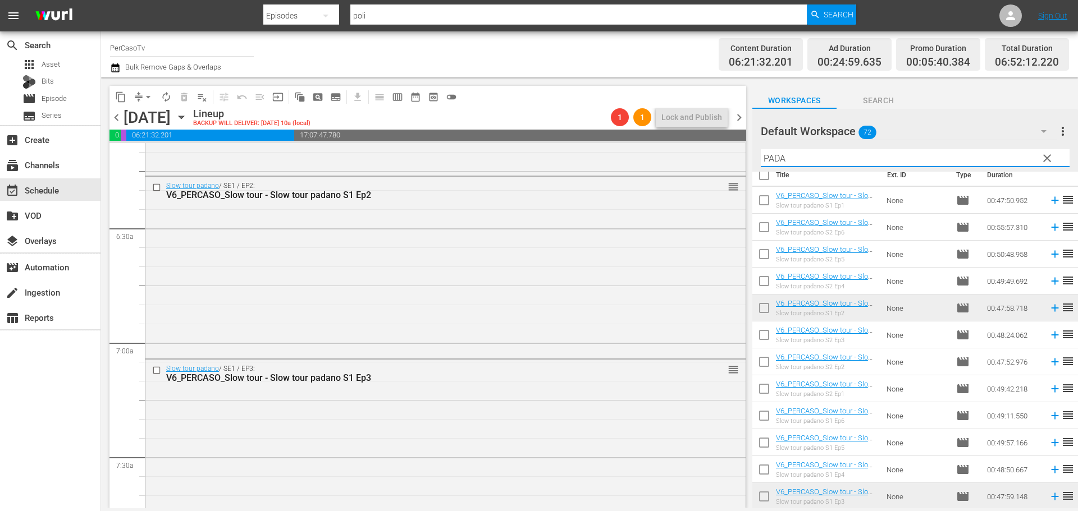
drag, startPoint x: 796, startPoint y: 162, endPoint x: 741, endPoint y: 174, distance: 55.8
click at [741, 174] on div "content_copy compress arrow_drop_down autorenew_outlined delete_forever_outline…" at bounding box center [589, 292] width 977 height 431
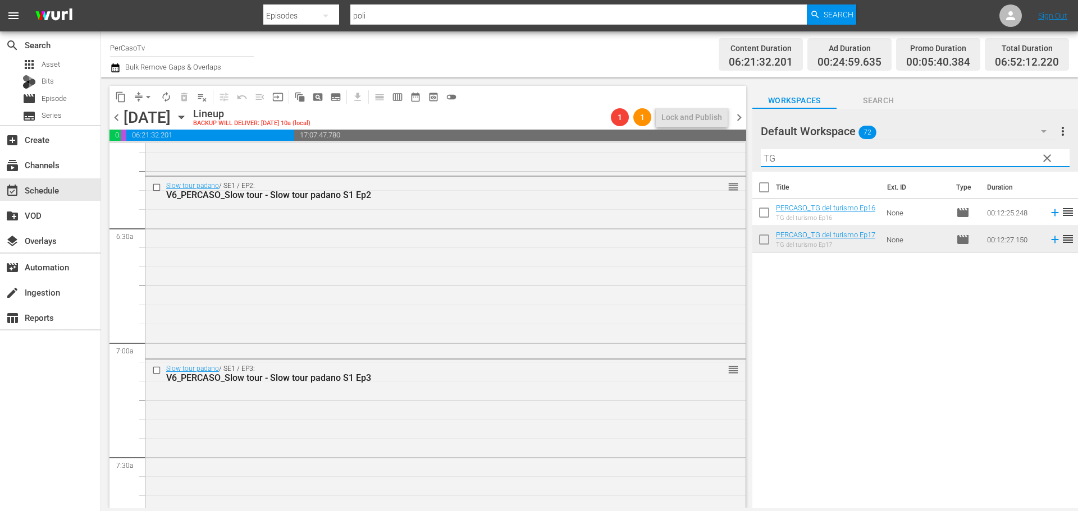
scroll to position [0, 0]
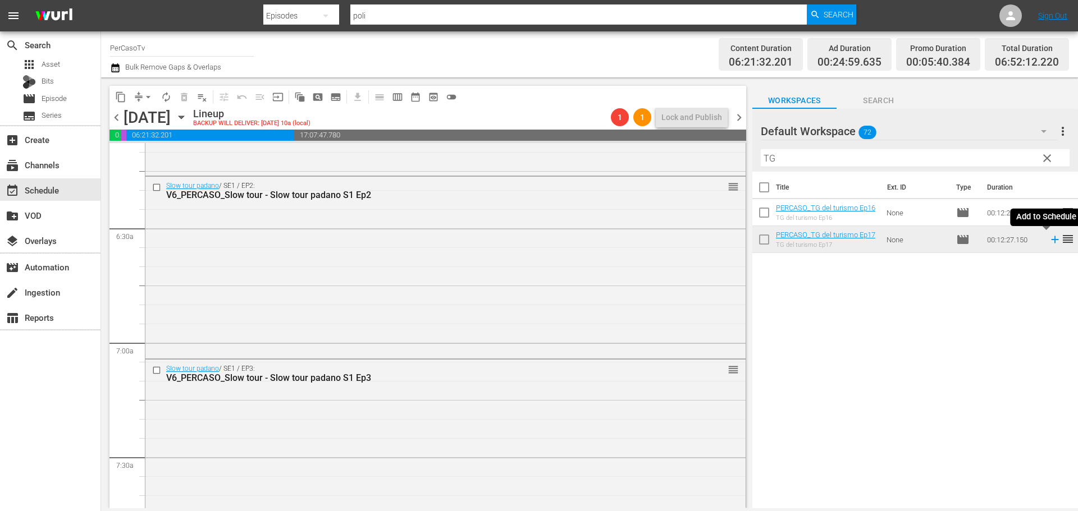
click at [1049, 244] on icon at bounding box center [1055, 240] width 12 height 12
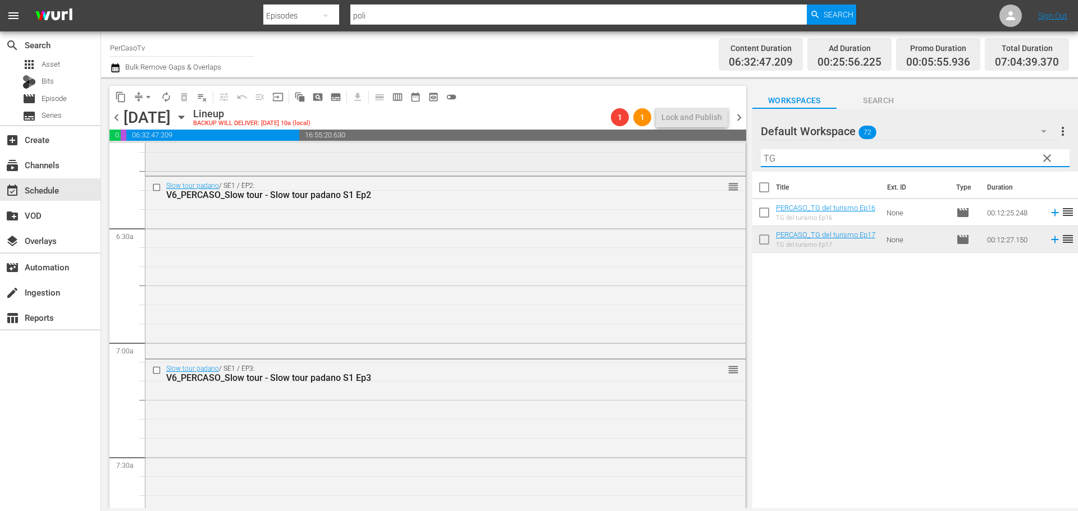
drag, startPoint x: 793, startPoint y: 163, endPoint x: 719, endPoint y: 171, distance: 75.1
click at [719, 171] on div "content_copy compress arrow_drop_down autorenew_outlined delete_forever_outline…" at bounding box center [589, 292] width 977 height 431
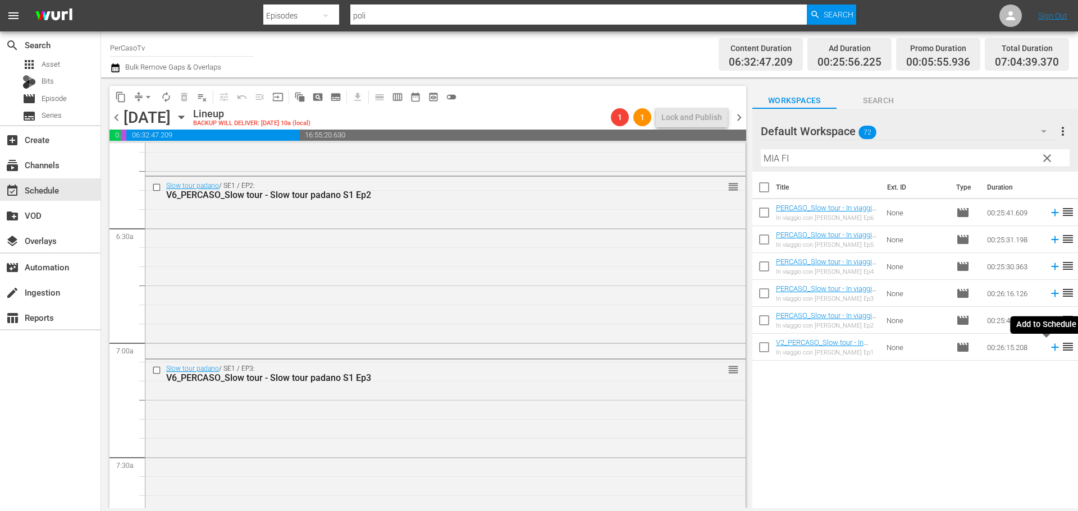
click at [1049, 349] on icon at bounding box center [1055, 347] width 12 height 12
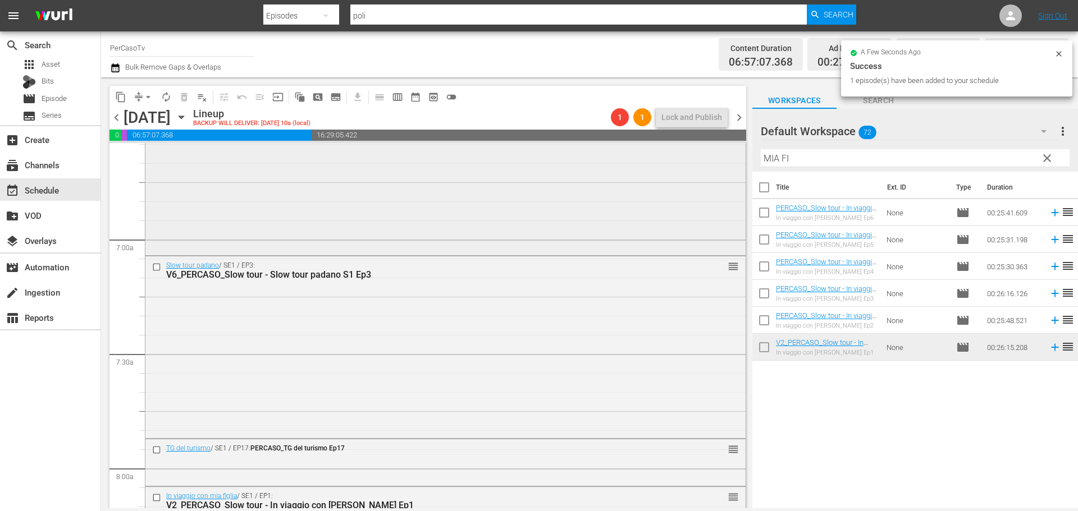
scroll to position [1684, 0]
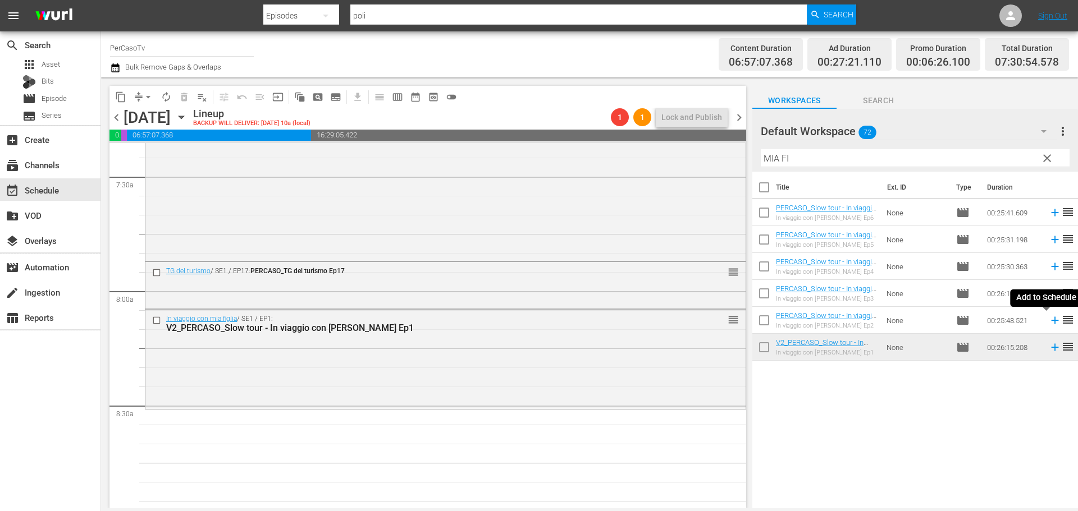
click at [1049, 323] on icon at bounding box center [1055, 320] width 12 height 12
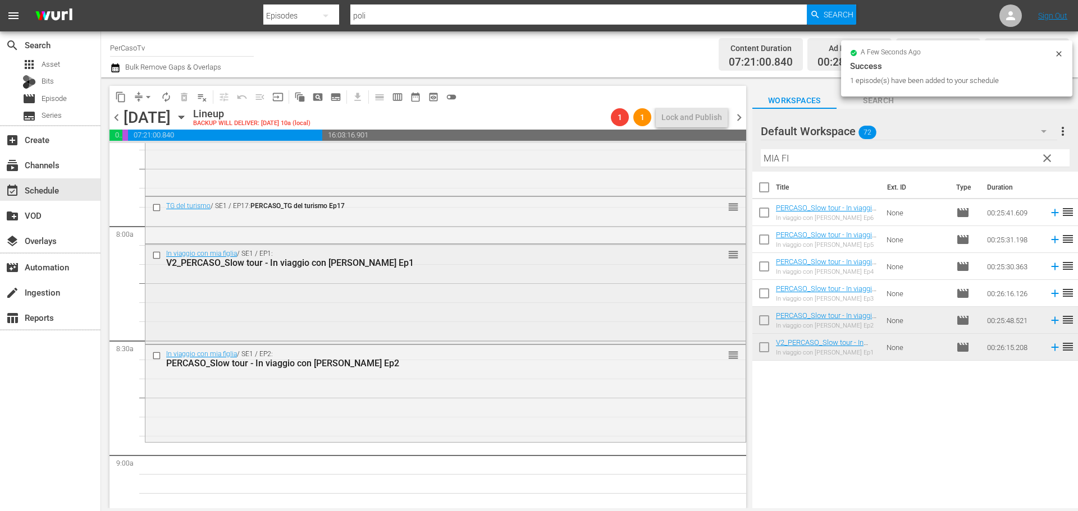
scroll to position [1909, 0]
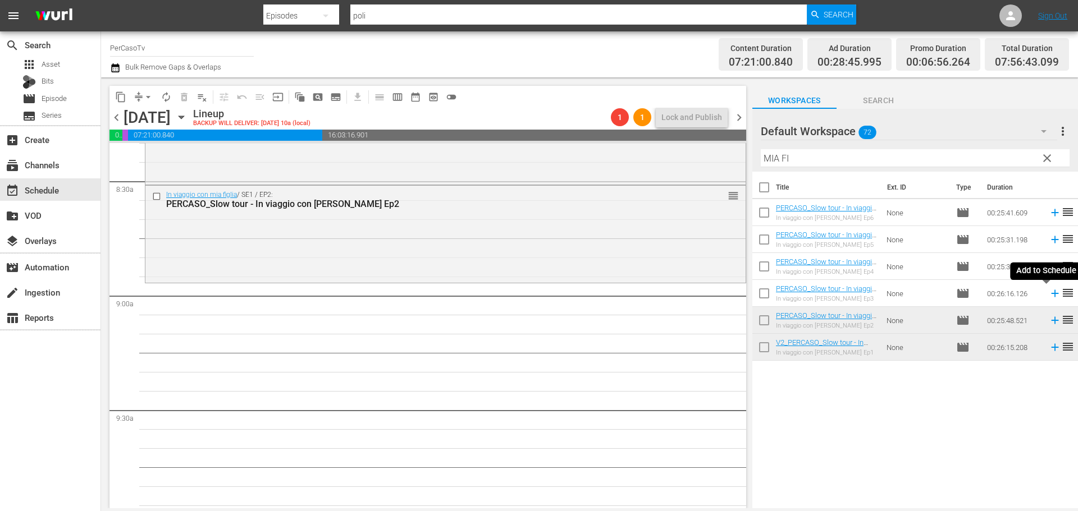
click at [1051, 294] on icon at bounding box center [1054, 293] width 7 height 7
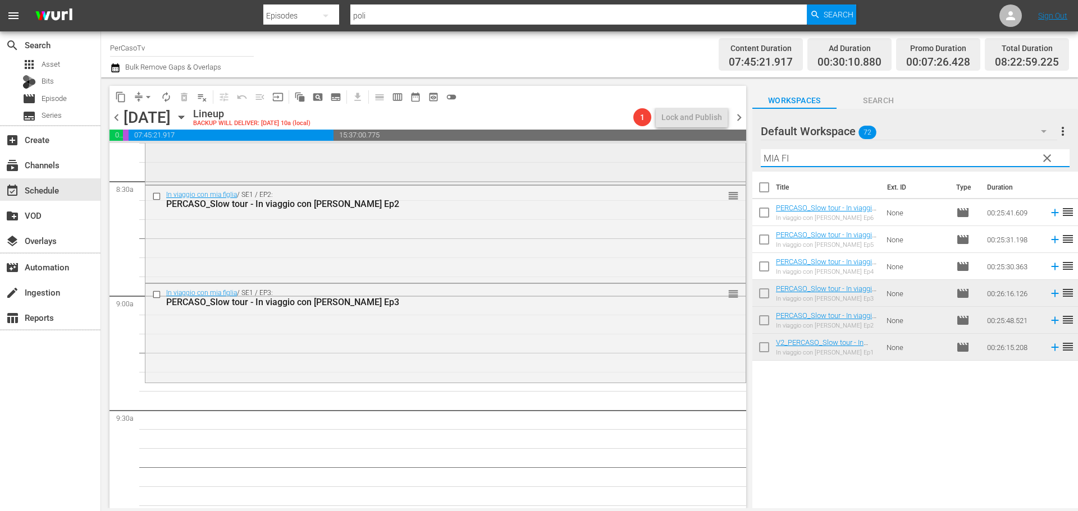
drag, startPoint x: 803, startPoint y: 152, endPoint x: 705, endPoint y: 175, distance: 100.2
click at [705, 175] on div "content_copy compress arrow_drop_down autorenew_outlined delete_forever_outline…" at bounding box center [589, 292] width 977 height 431
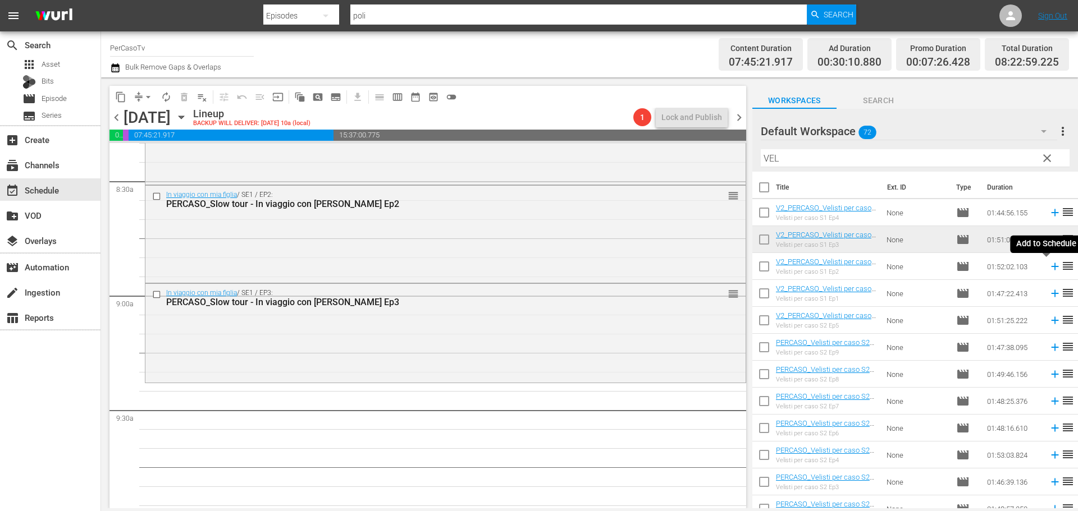
click at [1049, 270] on icon at bounding box center [1055, 267] width 12 height 12
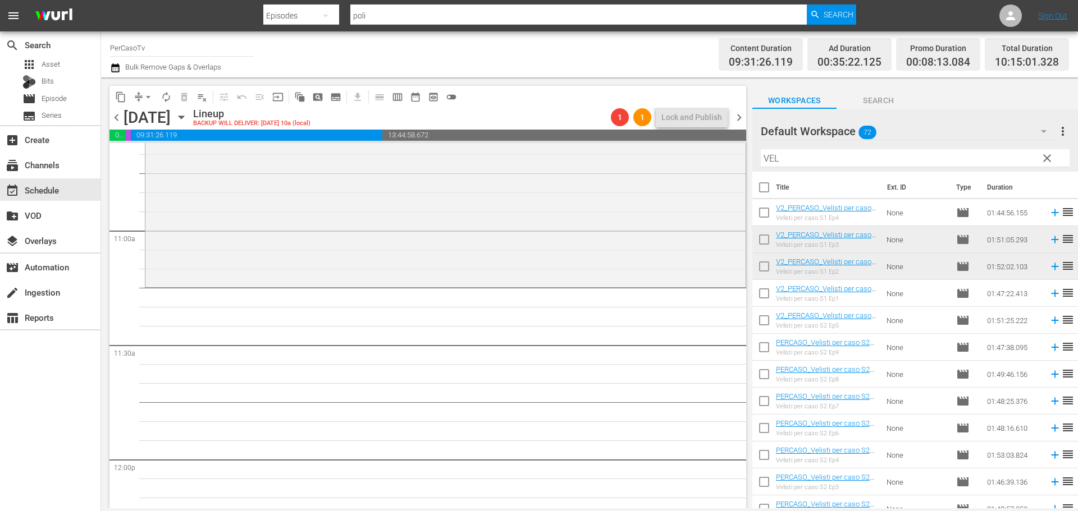
scroll to position [2459, 0]
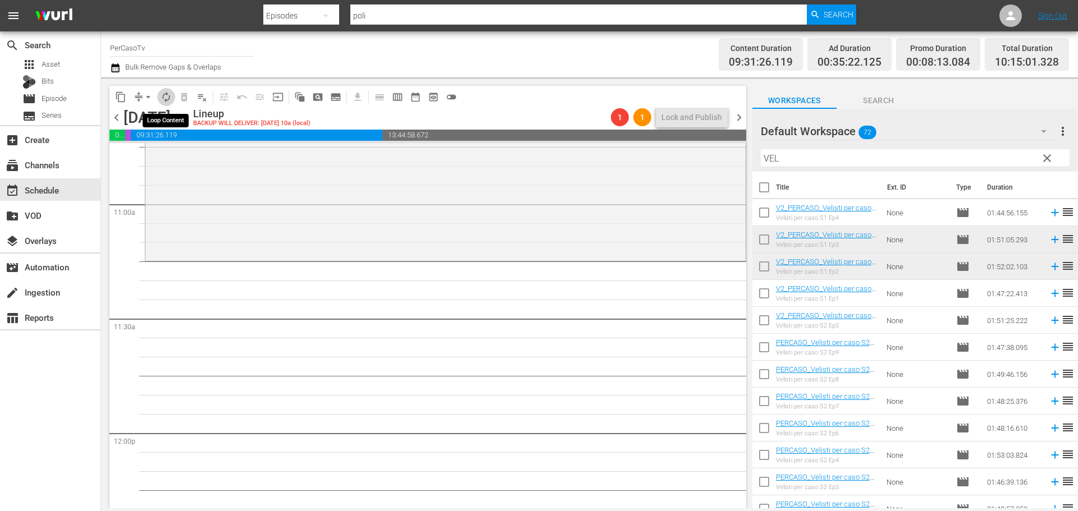
click at [162, 100] on span "autorenew_outlined" at bounding box center [166, 97] width 11 height 11
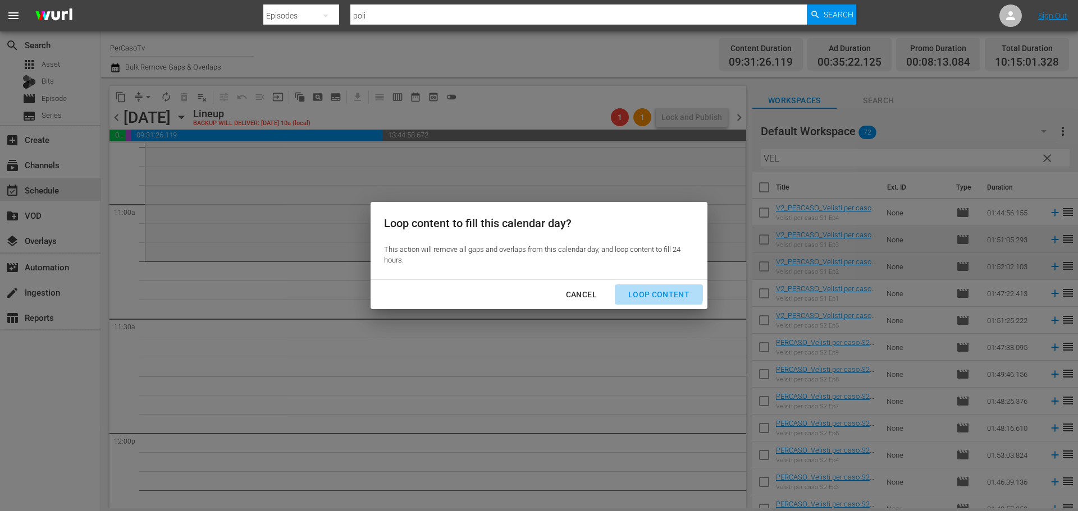
click at [652, 290] on div "Loop Content" at bounding box center [658, 295] width 79 height 14
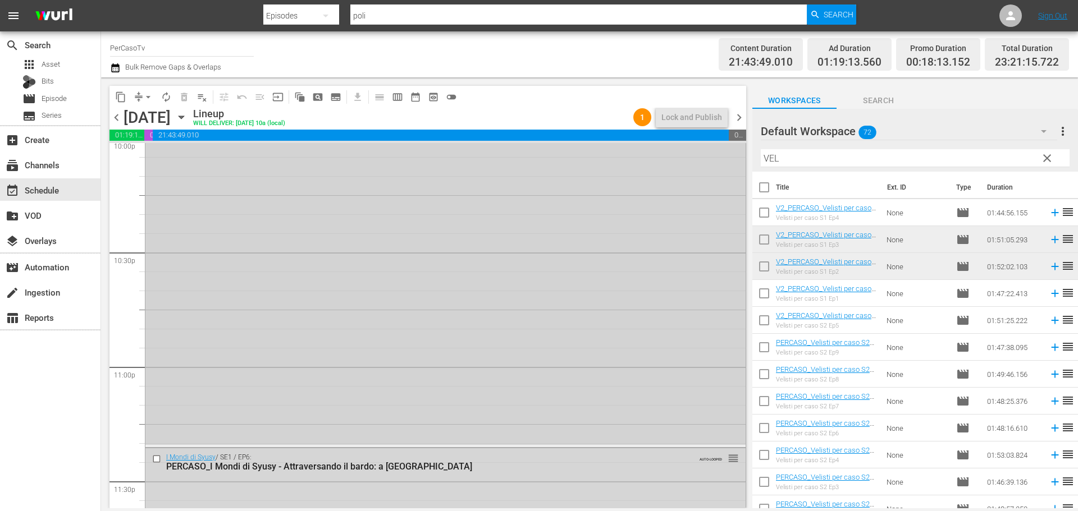
scroll to position [5213, 0]
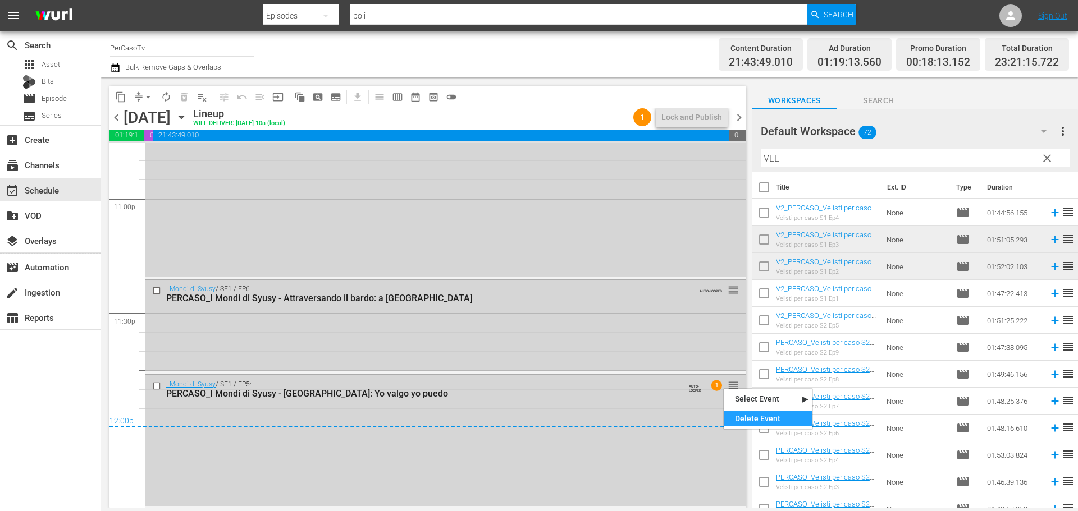
click at [750, 420] on div "Delete Event" at bounding box center [768, 419] width 89 height 15
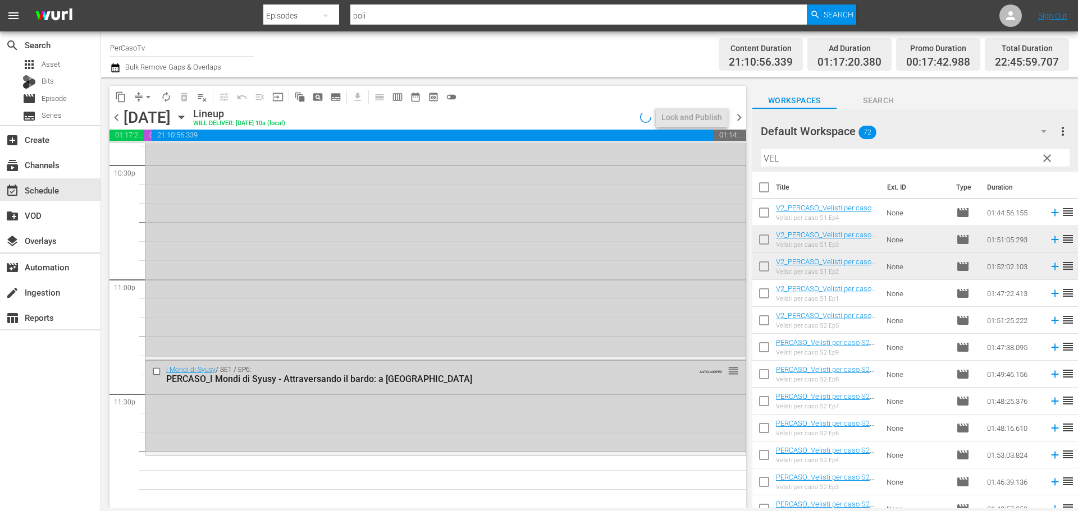
scroll to position [5132, 0]
click at [750, 404] on div "Delete Event" at bounding box center [769, 402] width 89 height 15
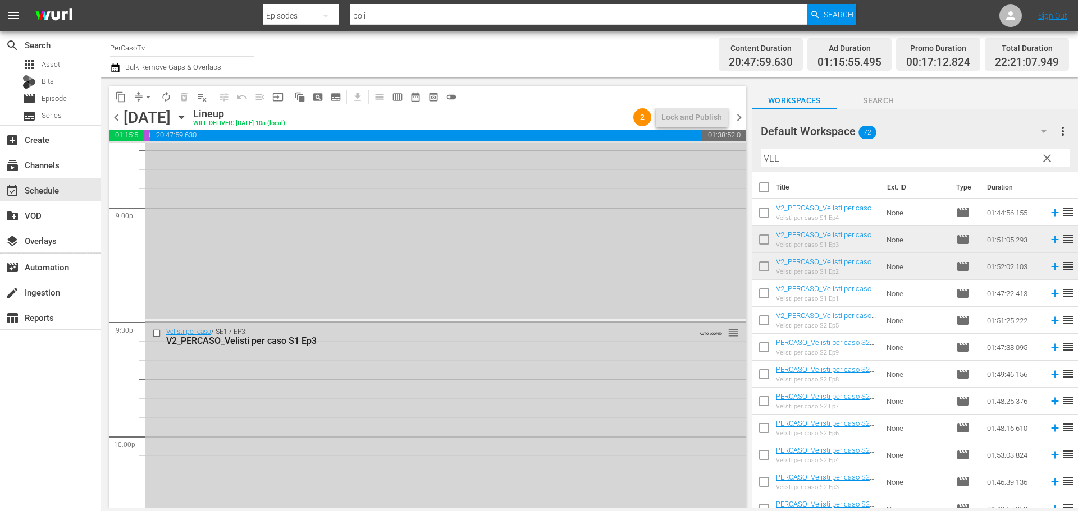
scroll to position [4766, 0]
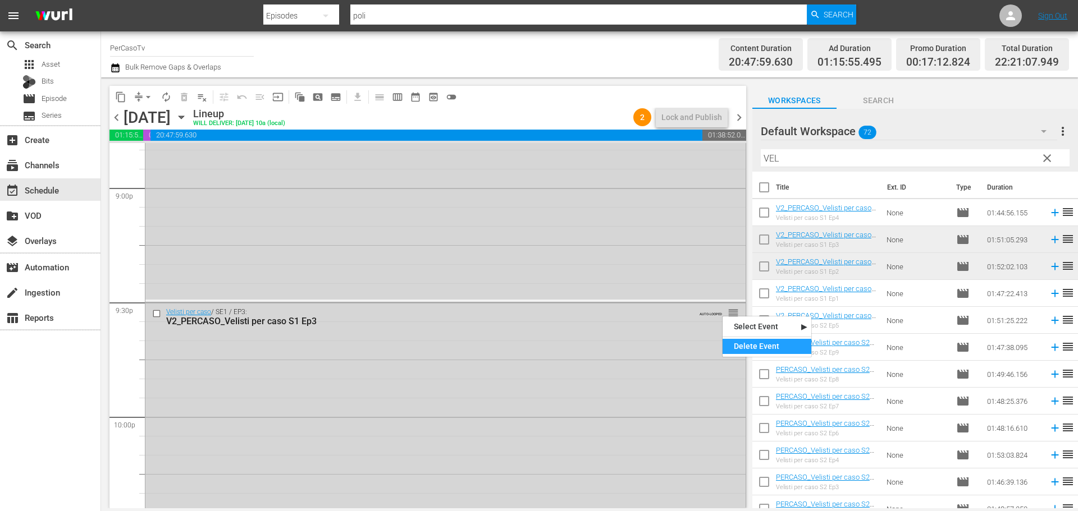
click at [753, 341] on div "Delete Event" at bounding box center [767, 346] width 89 height 15
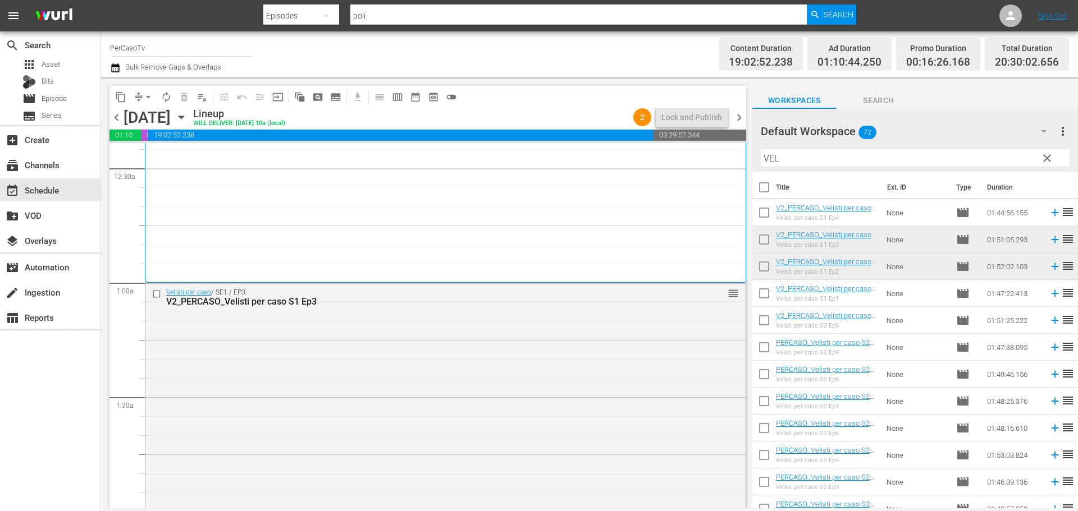
scroll to position [0, 0]
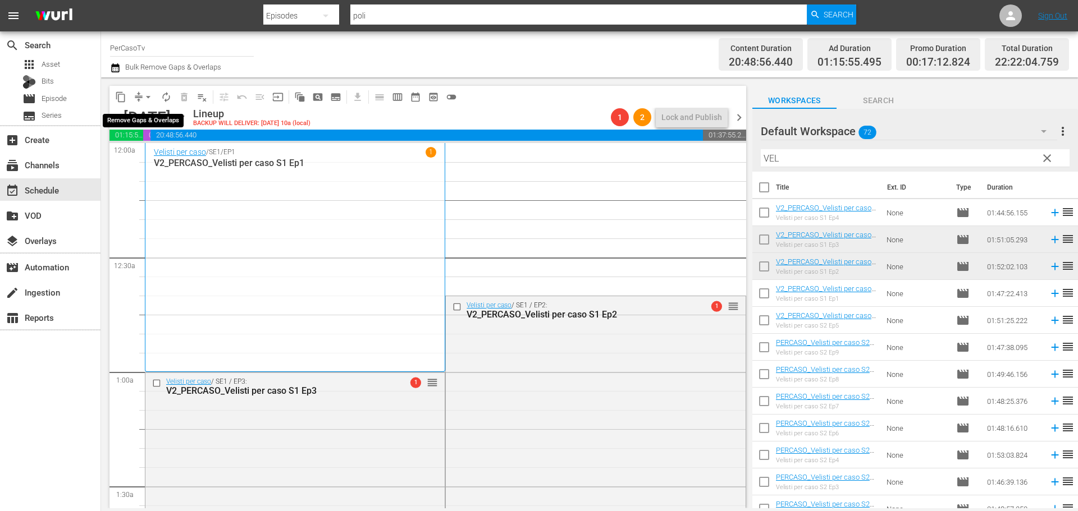
click at [149, 98] on span "arrow_drop_down" at bounding box center [148, 97] width 11 height 11
click at [144, 158] on li "Align to End of Previous Day" at bounding box center [149, 157] width 118 height 19
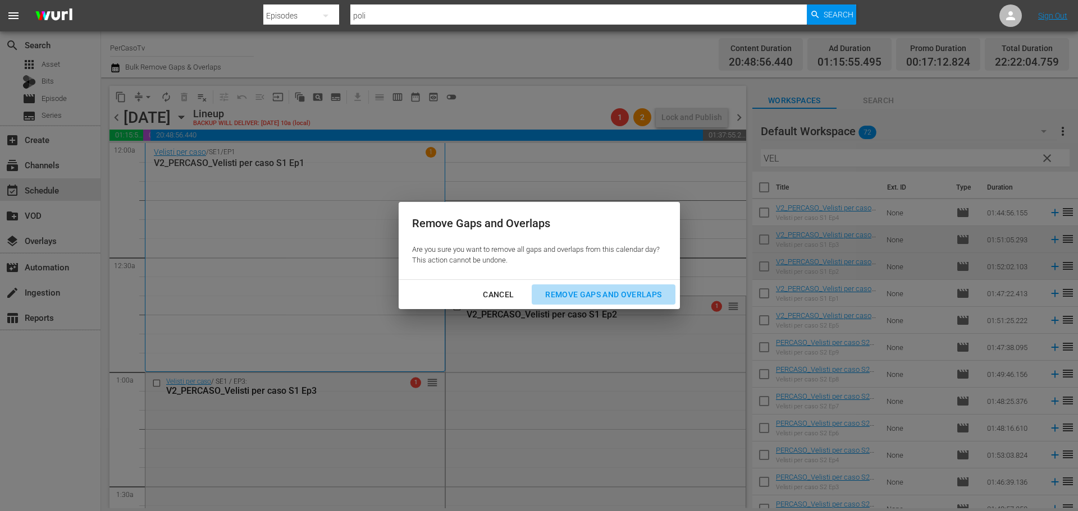
click at [625, 296] on div "Remove Gaps and Overlaps" at bounding box center [603, 295] width 134 height 14
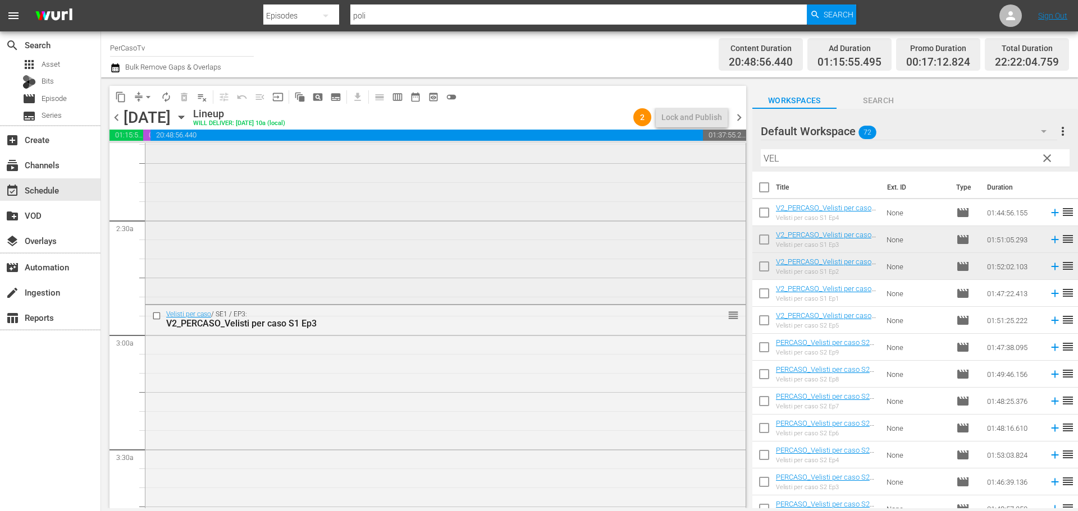
scroll to position [505, 0]
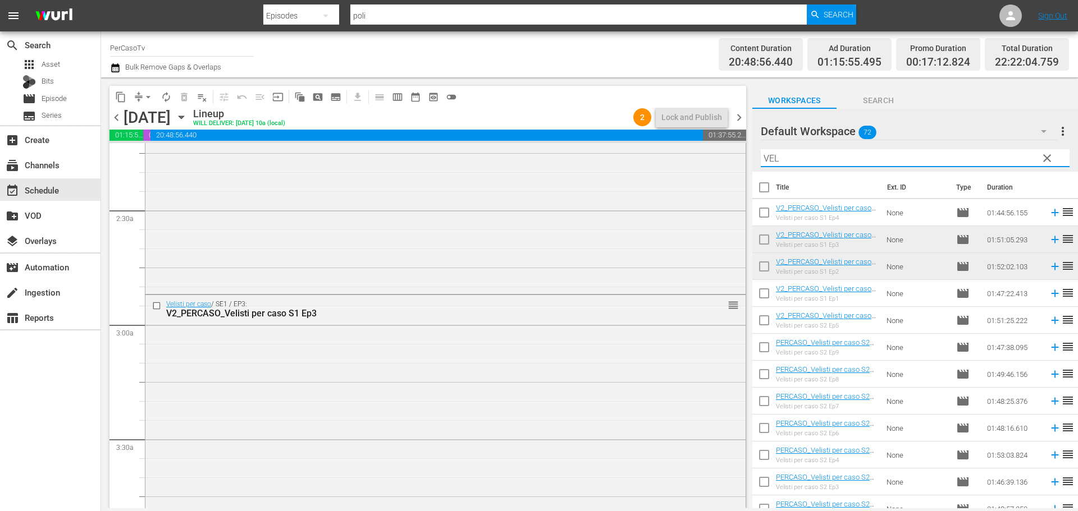
drag, startPoint x: 761, startPoint y: 160, endPoint x: 750, endPoint y: 163, distance: 11.7
click at [750, 163] on div "content_copy compress arrow_drop_down autorenew_outlined delete_forever_outline…" at bounding box center [589, 292] width 977 height 431
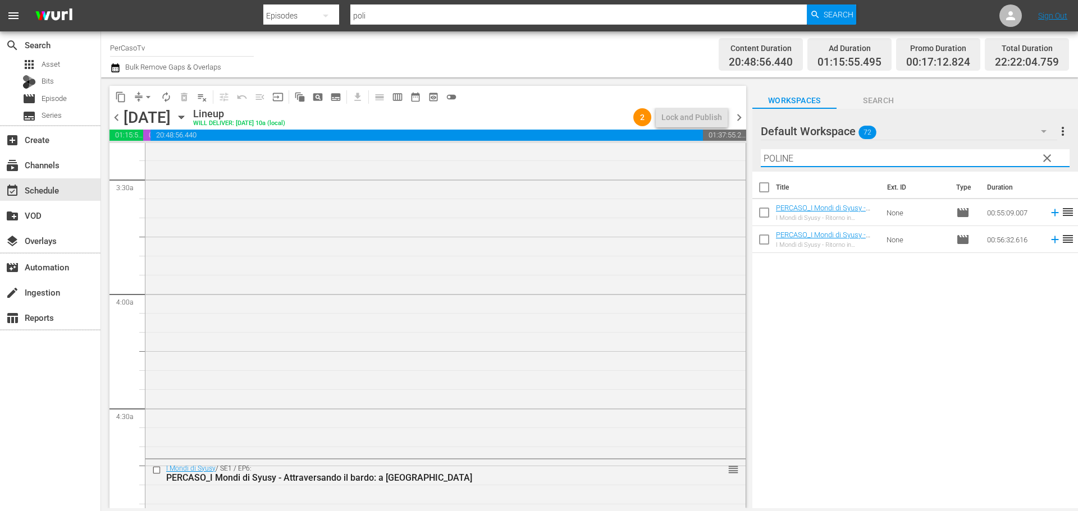
scroll to position [786, 0]
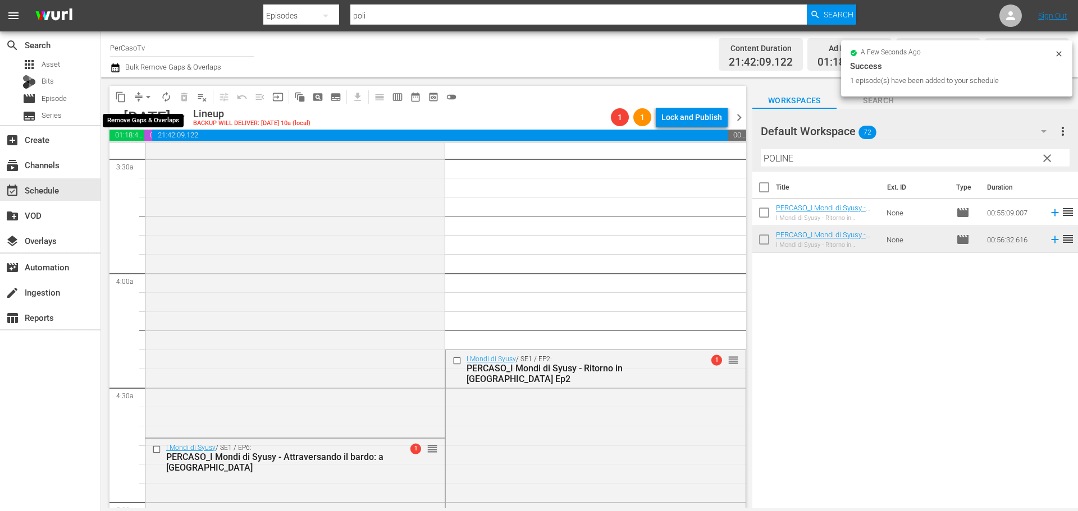
click at [149, 99] on span "arrow_drop_down" at bounding box center [148, 97] width 11 height 11
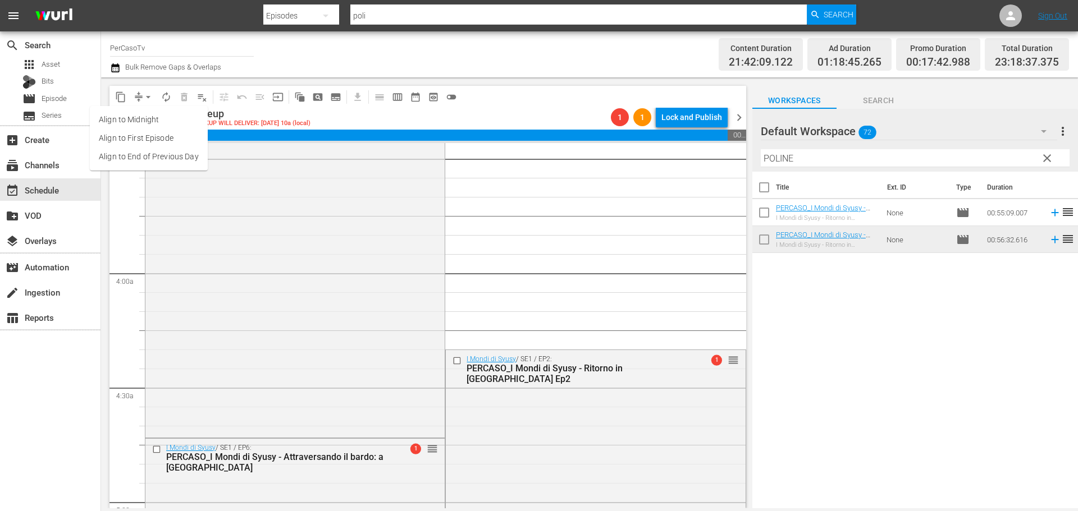
click at [180, 162] on li "Align to End of Previous Day" at bounding box center [149, 157] width 118 height 19
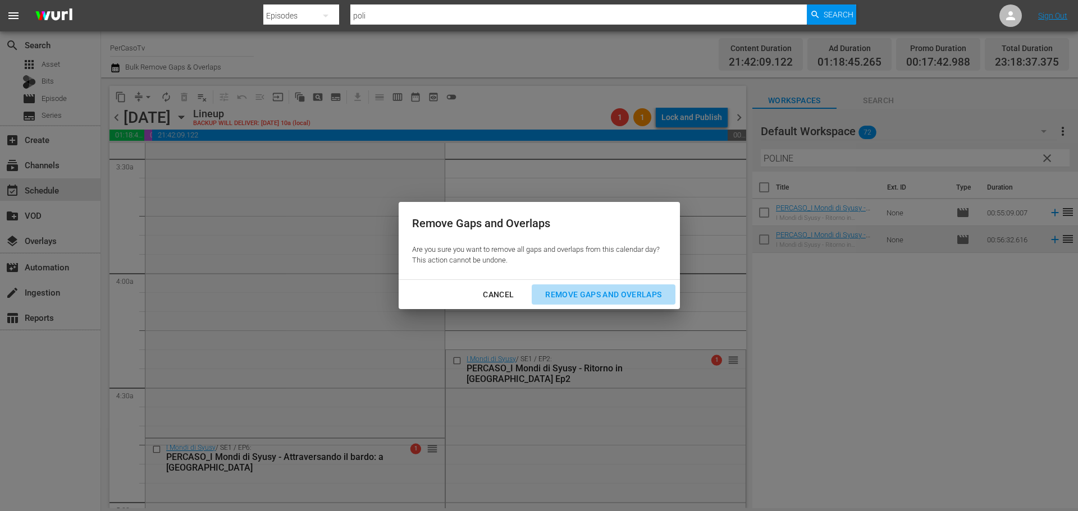
click at [608, 288] on div "Remove Gaps and Overlaps" at bounding box center [603, 295] width 134 height 14
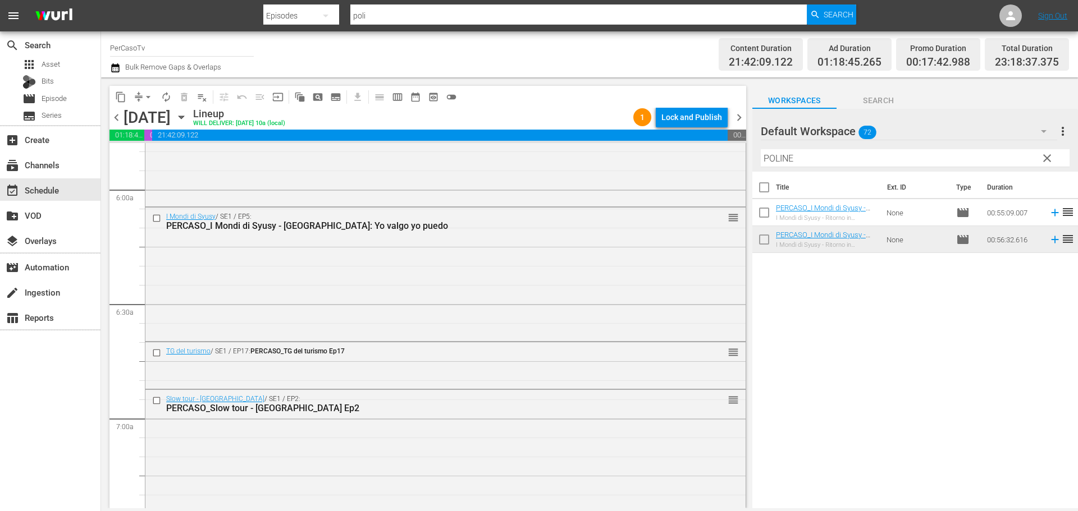
scroll to position [1347, 0]
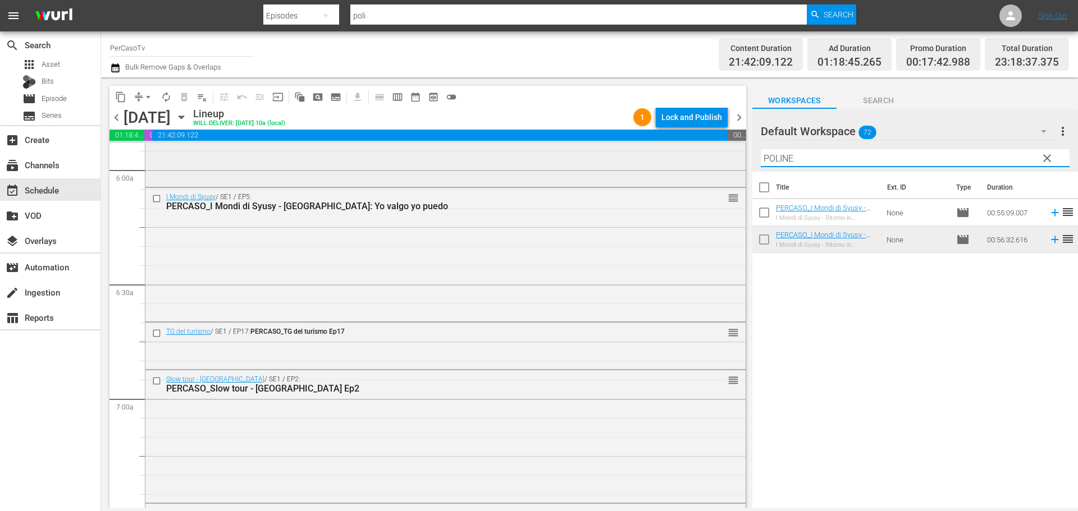
drag, startPoint x: 811, startPoint y: 163, endPoint x: 716, endPoint y: 180, distance: 95.9
click at [716, 180] on div "content_copy compress arrow_drop_down autorenew_outlined delete_forever_outline…" at bounding box center [589, 292] width 977 height 431
type input "PADOV"
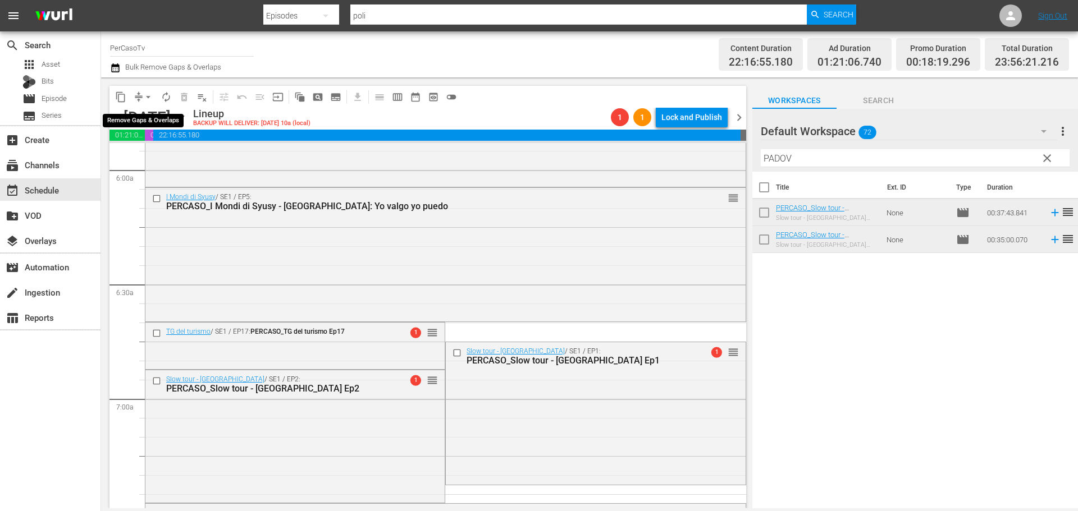
click at [147, 97] on span "arrow_drop_down" at bounding box center [148, 97] width 11 height 11
click at [154, 157] on li "Align to End of Previous Day" at bounding box center [149, 157] width 118 height 19
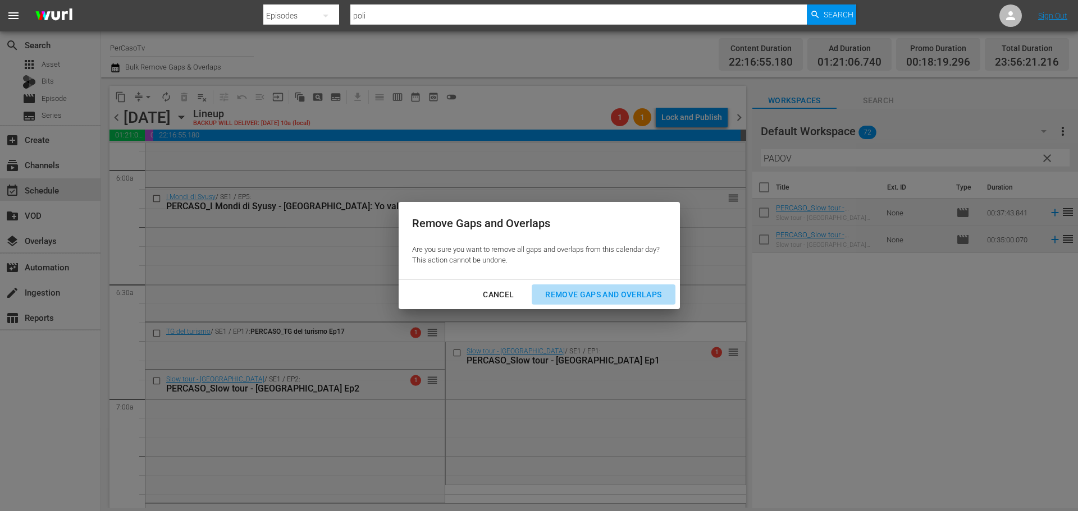
click at [599, 288] on div "Remove Gaps and Overlaps" at bounding box center [603, 295] width 134 height 14
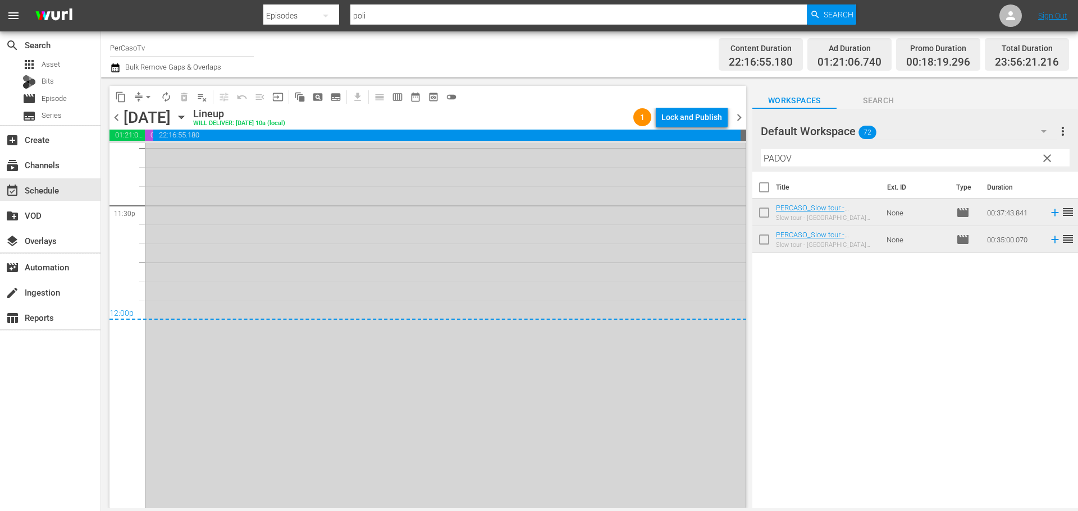
scroll to position [5154, 0]
